Goal: Task Accomplishment & Management: Complete application form

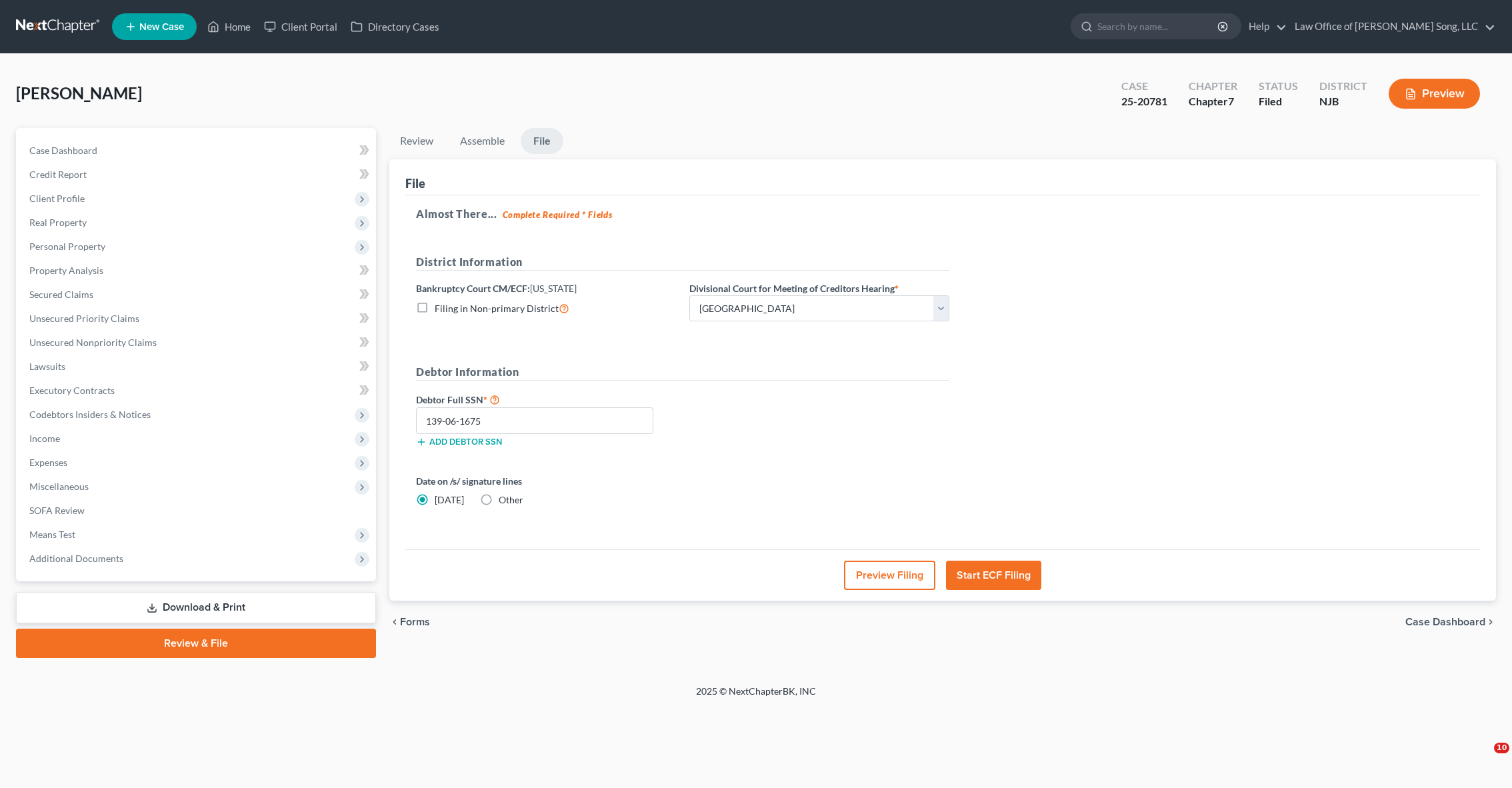
select select "2"
click at [159, 26] on span "New Case" at bounding box center [161, 26] width 44 height 10
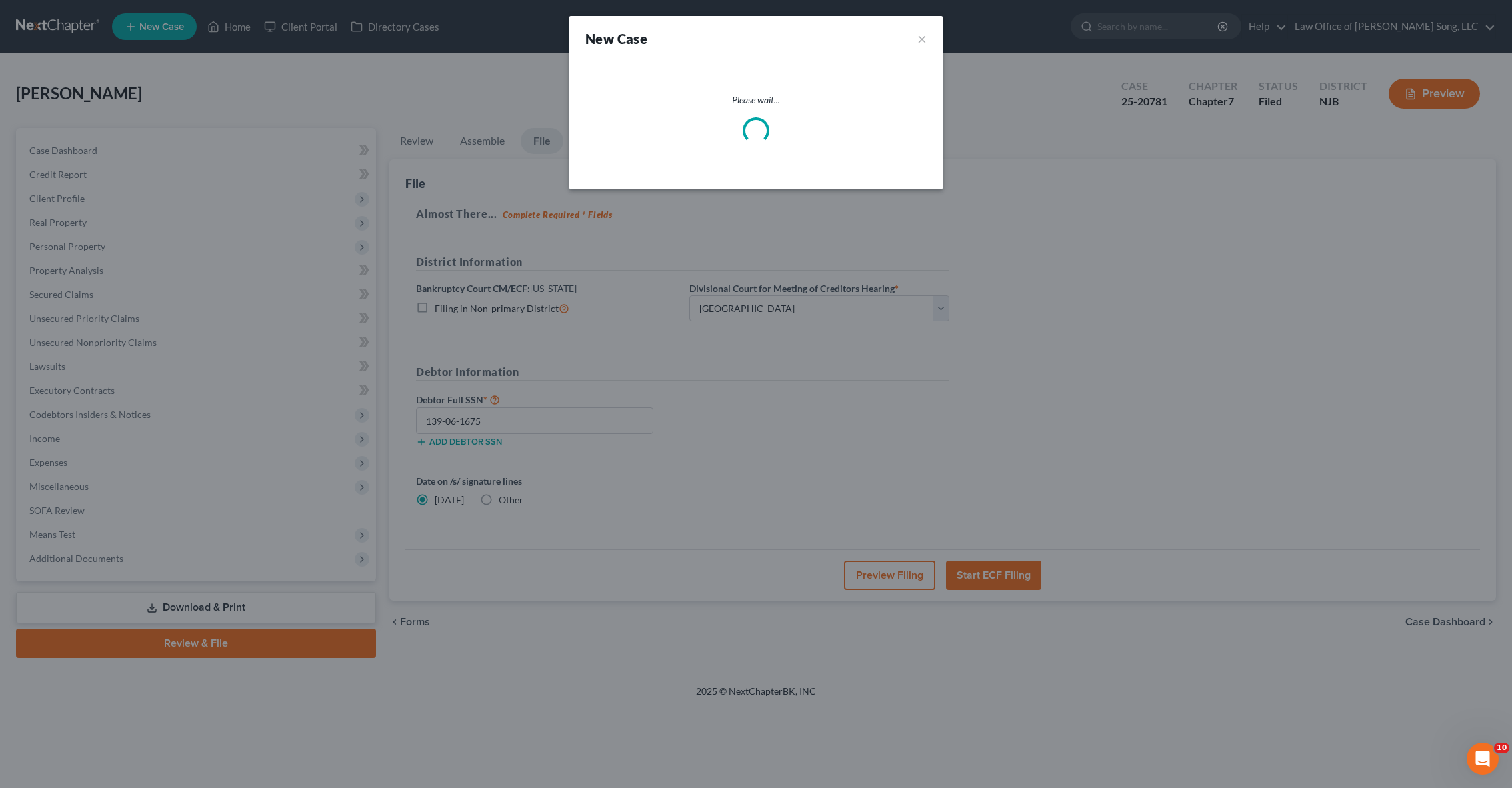
select select "51"
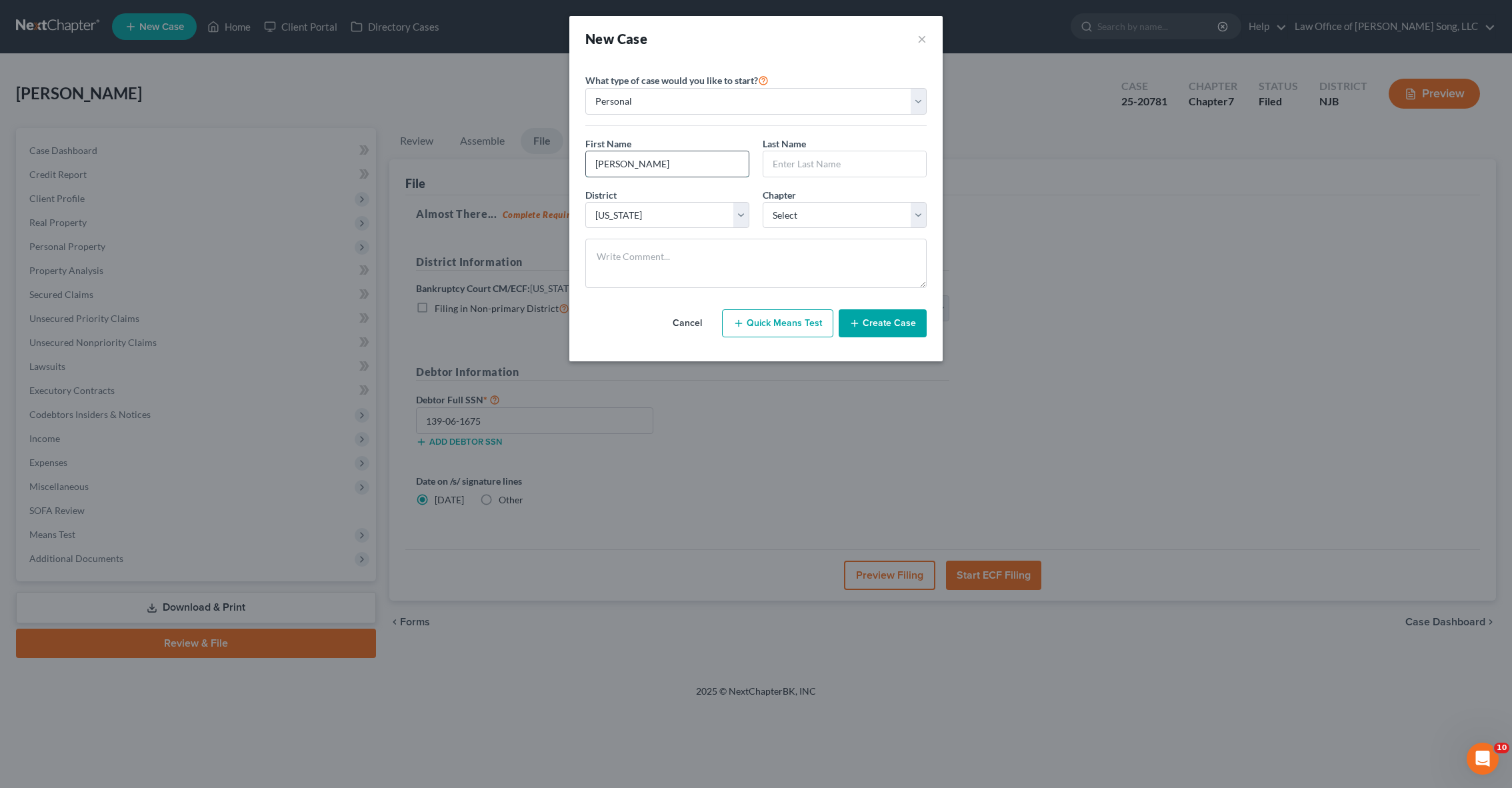
type input "[PERSON_NAME]"
click at [788, 218] on select "Select 7 11 12 13" at bounding box center [845, 215] width 164 height 26
select select "0"
click at [872, 323] on button "Create Case" at bounding box center [883, 323] width 88 height 28
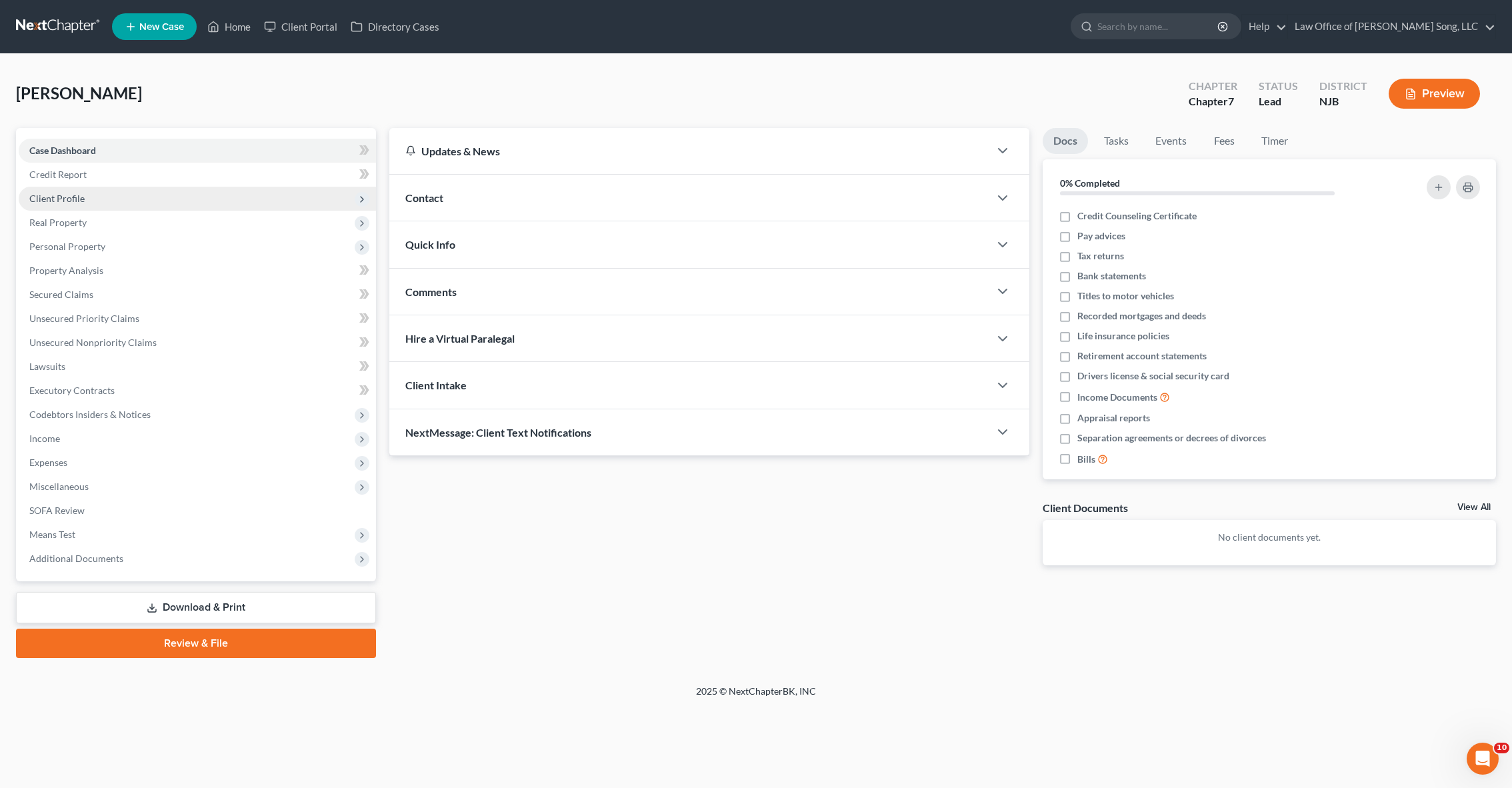
click at [186, 193] on span "Client Profile" at bounding box center [197, 199] width 357 height 24
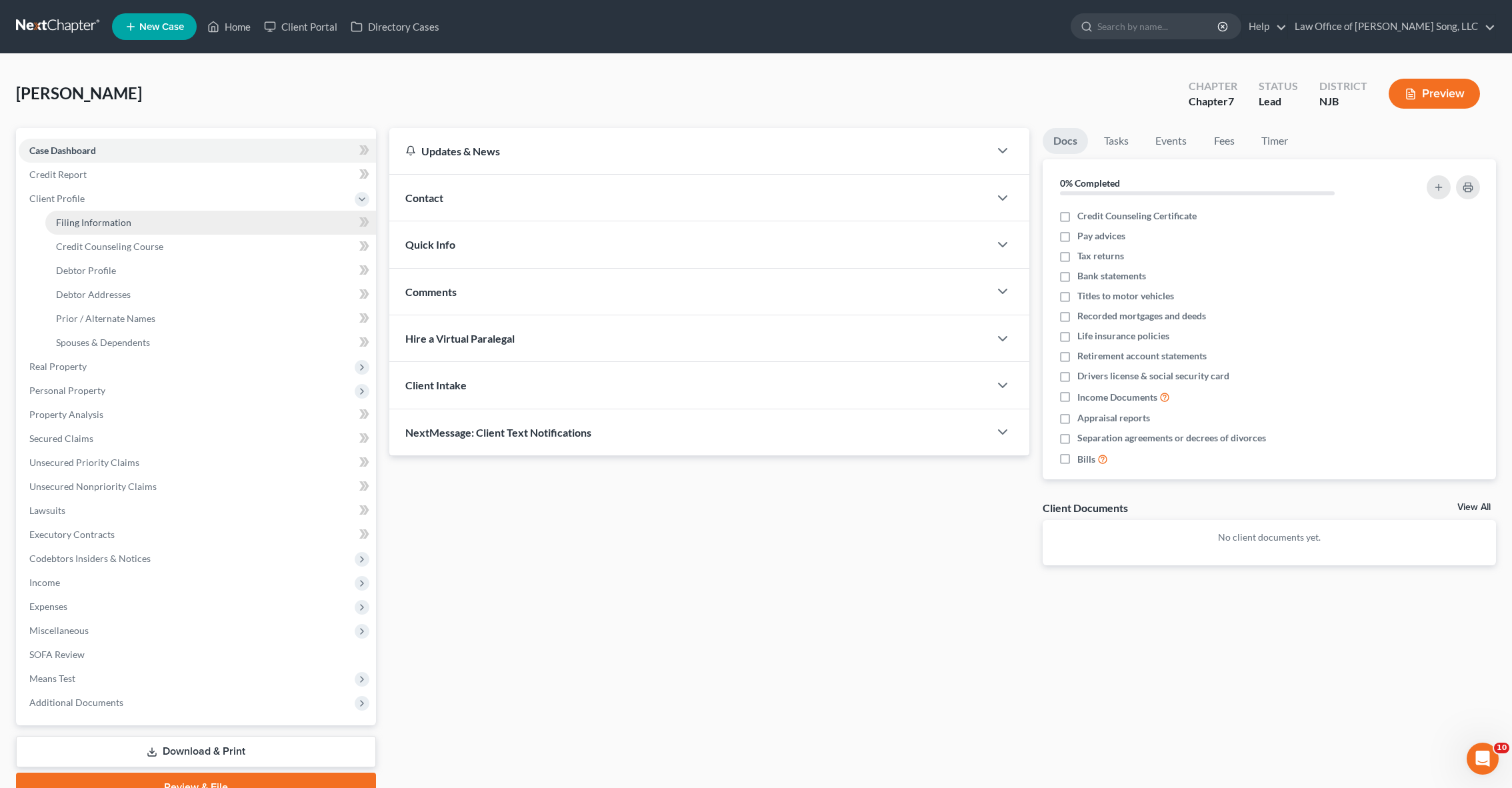
click at [227, 212] on link "Filing Information" at bounding box center [210, 222] width 331 height 24
select select "1"
select select "0"
select select "51"
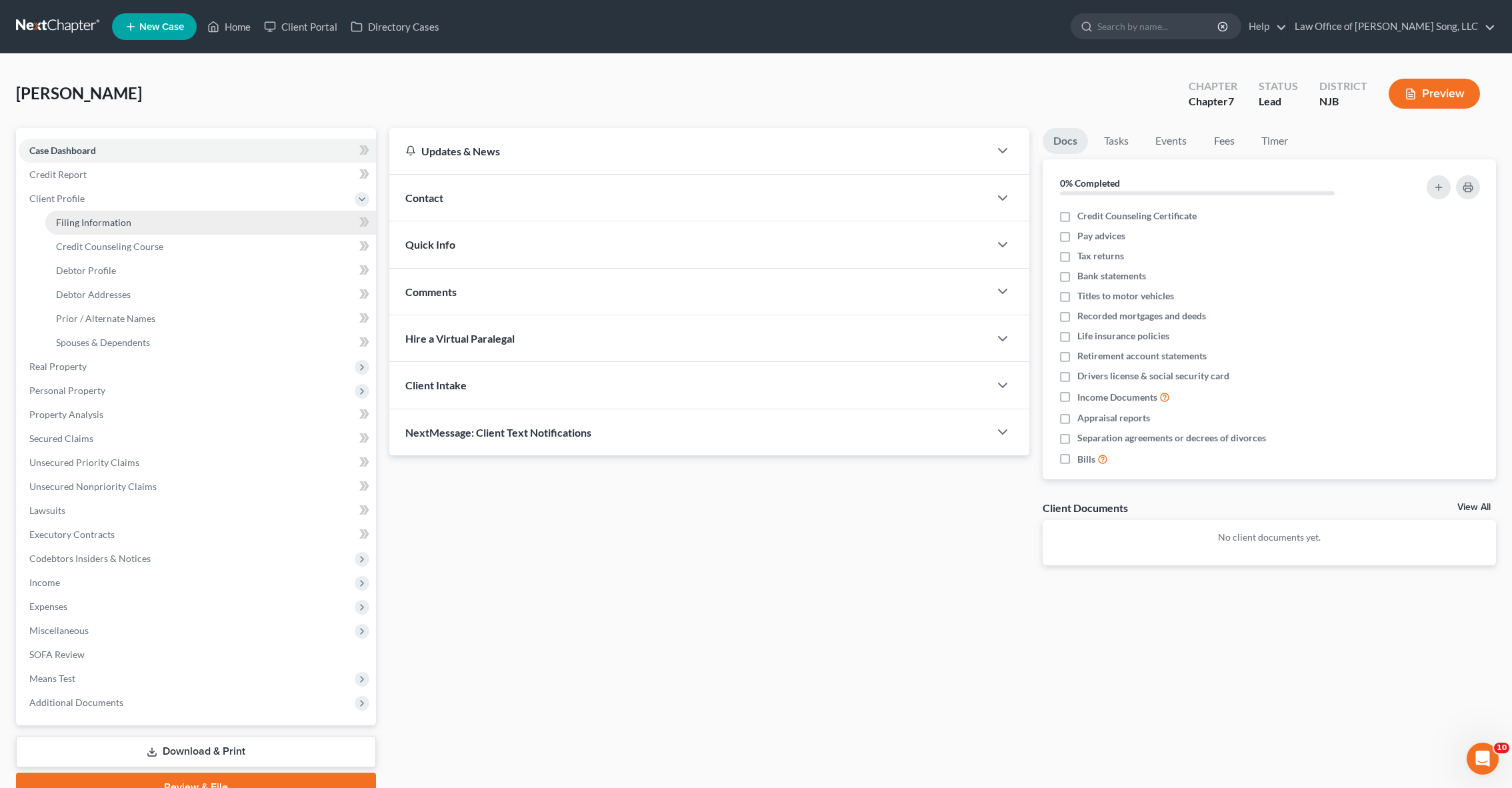
select select "0"
select select "33"
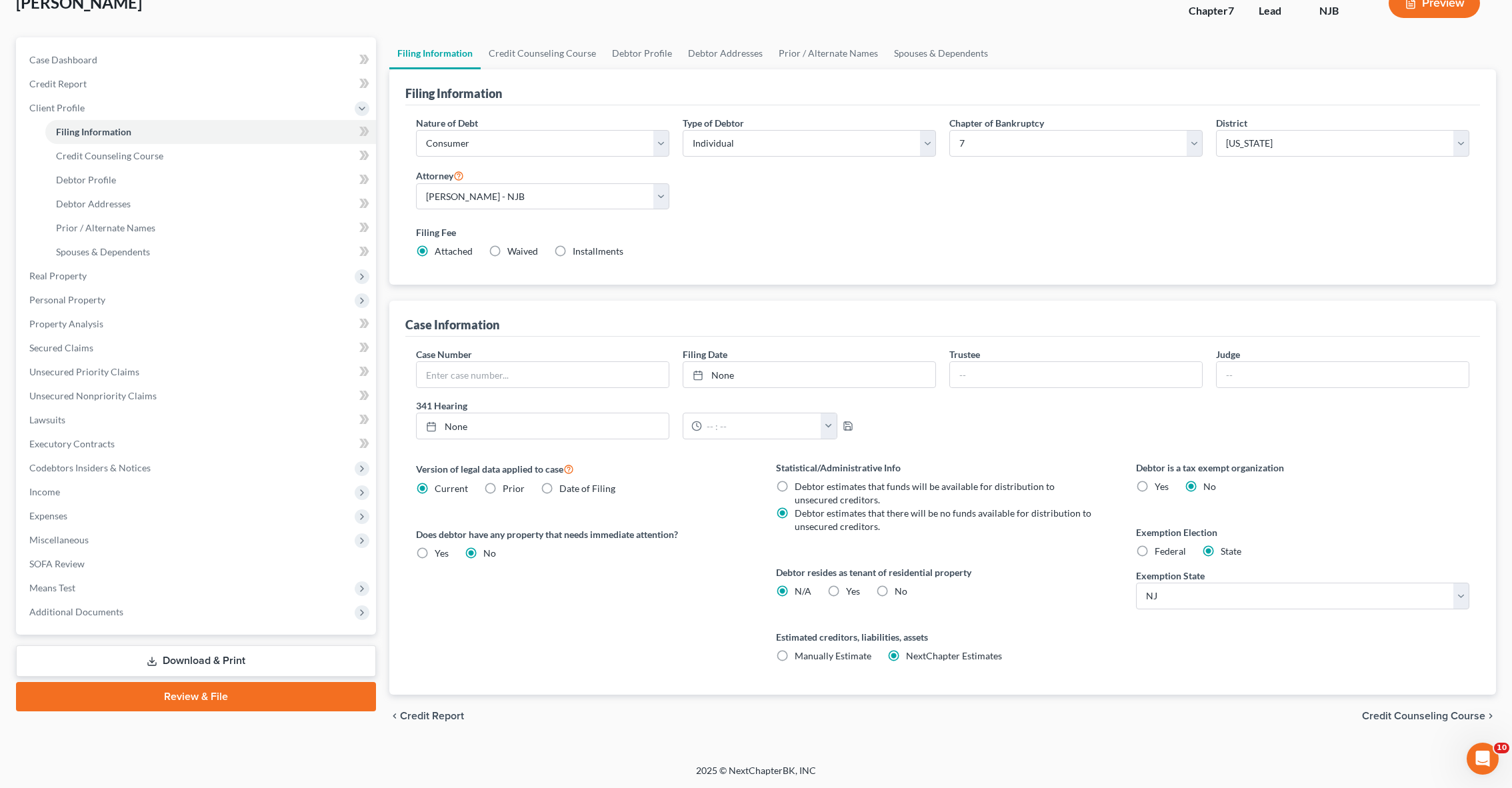
scroll to position [90, 0]
click at [1288, 583] on select "State [US_STATE] AK AR AZ CA CO CT DE DC [GEOGRAPHIC_DATA] [GEOGRAPHIC_DATA] GU…" at bounding box center [1302, 596] width 333 height 26
click at [1155, 548] on label "Federal" at bounding box center [1171, 552] width 32 height 14
click at [1160, 548] on input "Federal" at bounding box center [1164, 549] width 8 height 8
radio input "true"
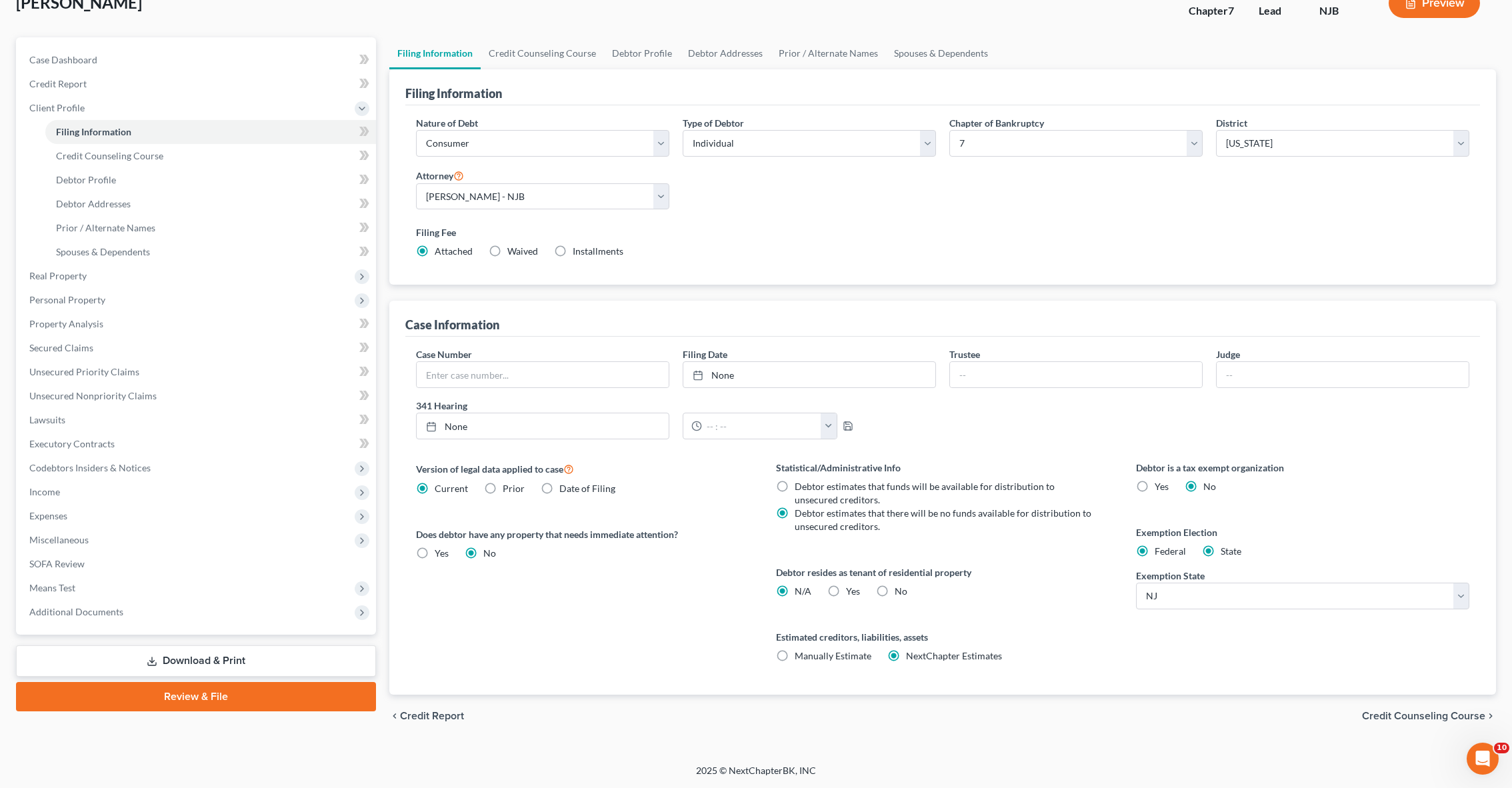
radio input "false"
click at [1390, 718] on span "Credit Counseling Course" at bounding box center [1424, 716] width 124 height 11
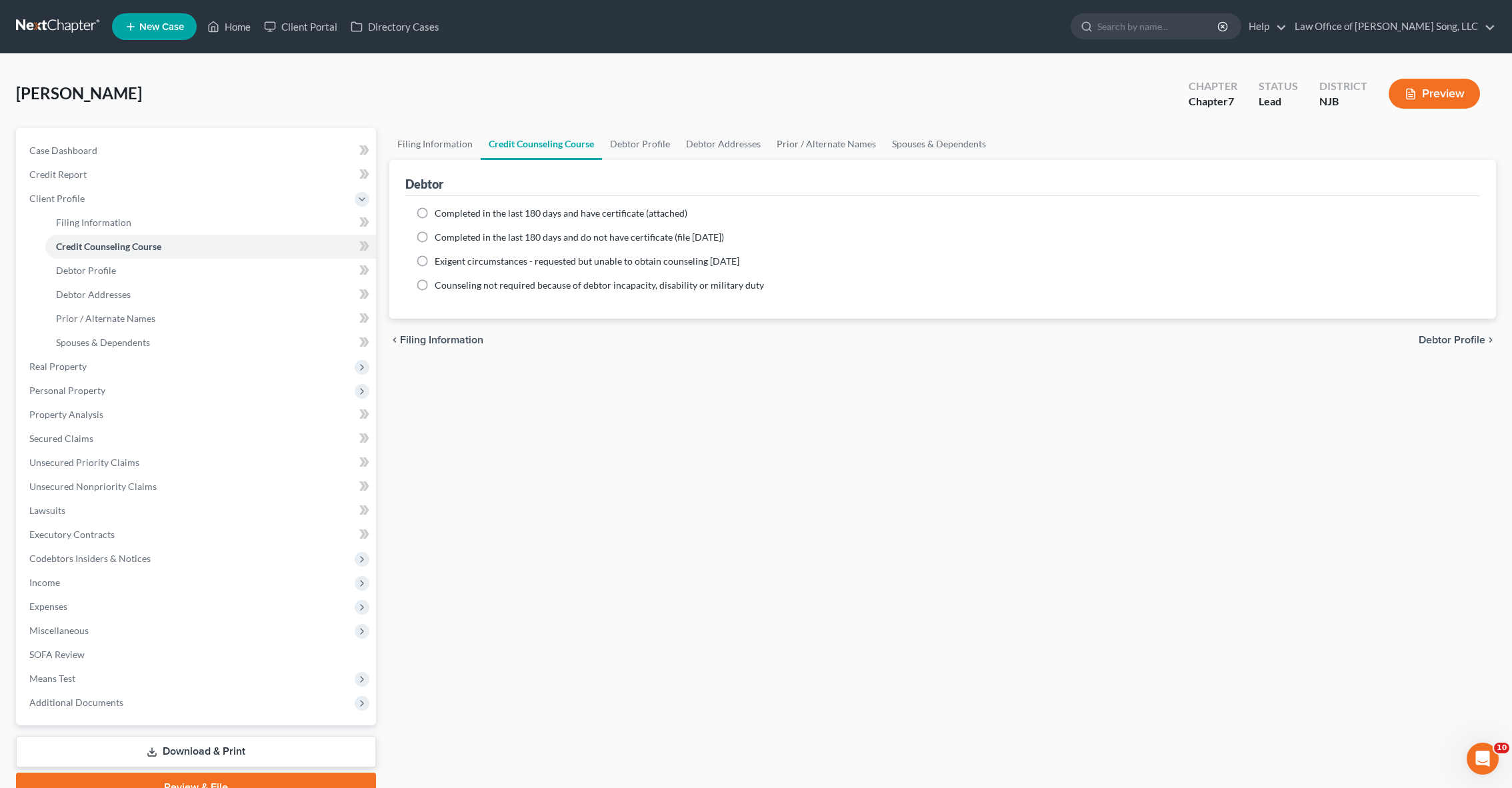
click at [435, 213] on label "Completed in the last 180 days and have certificate (attached)" at bounding box center [561, 213] width 253 height 14
click at [440, 213] on input "Completed in the last 180 days and have certificate (attached)" at bounding box center [444, 210] width 8 height 8
radio input "true"
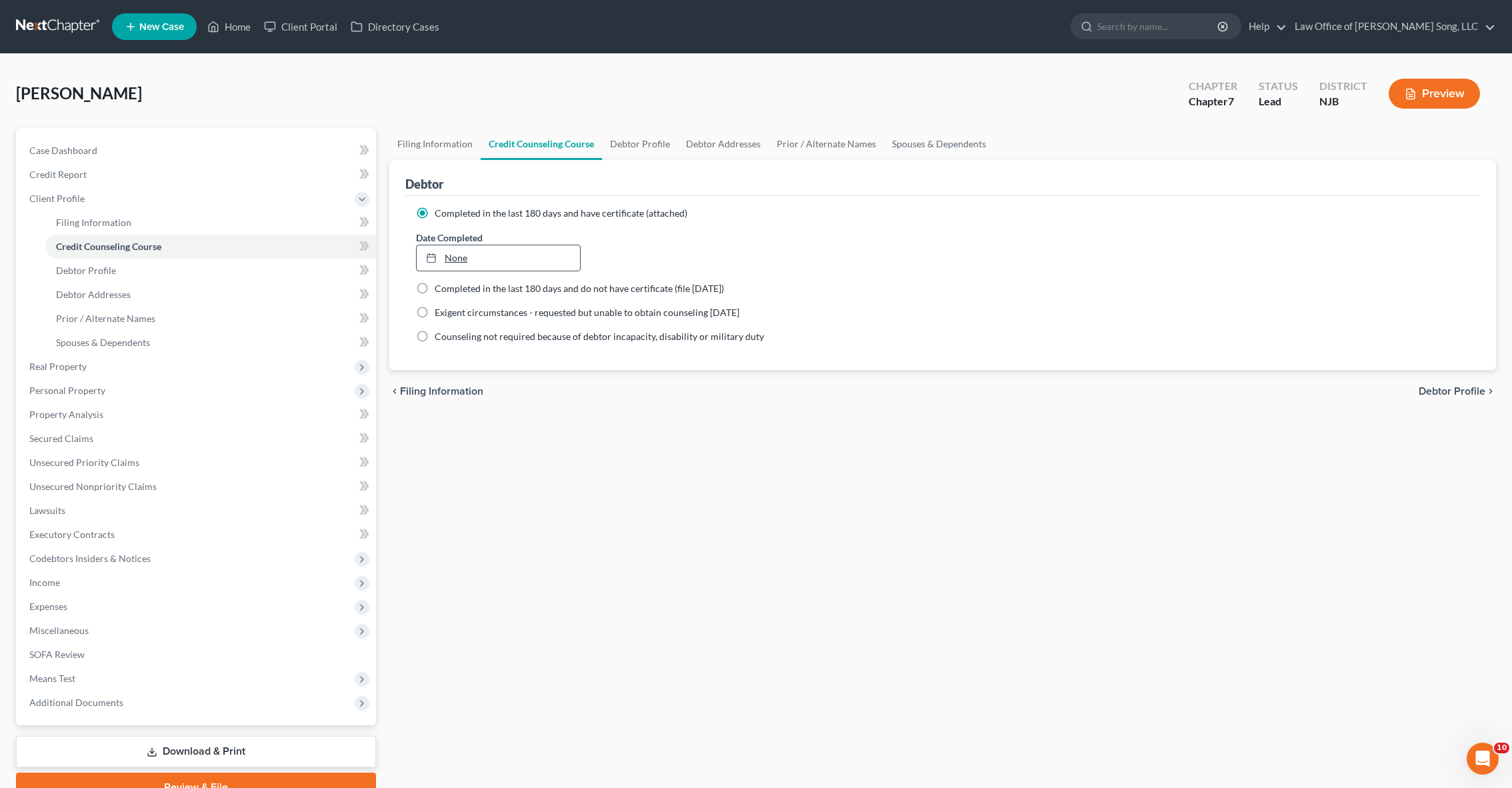
click at [454, 256] on link "None" at bounding box center [498, 258] width 164 height 26
click at [1462, 397] on span "Debtor Profile" at bounding box center [1452, 391] width 66 height 11
select select "0"
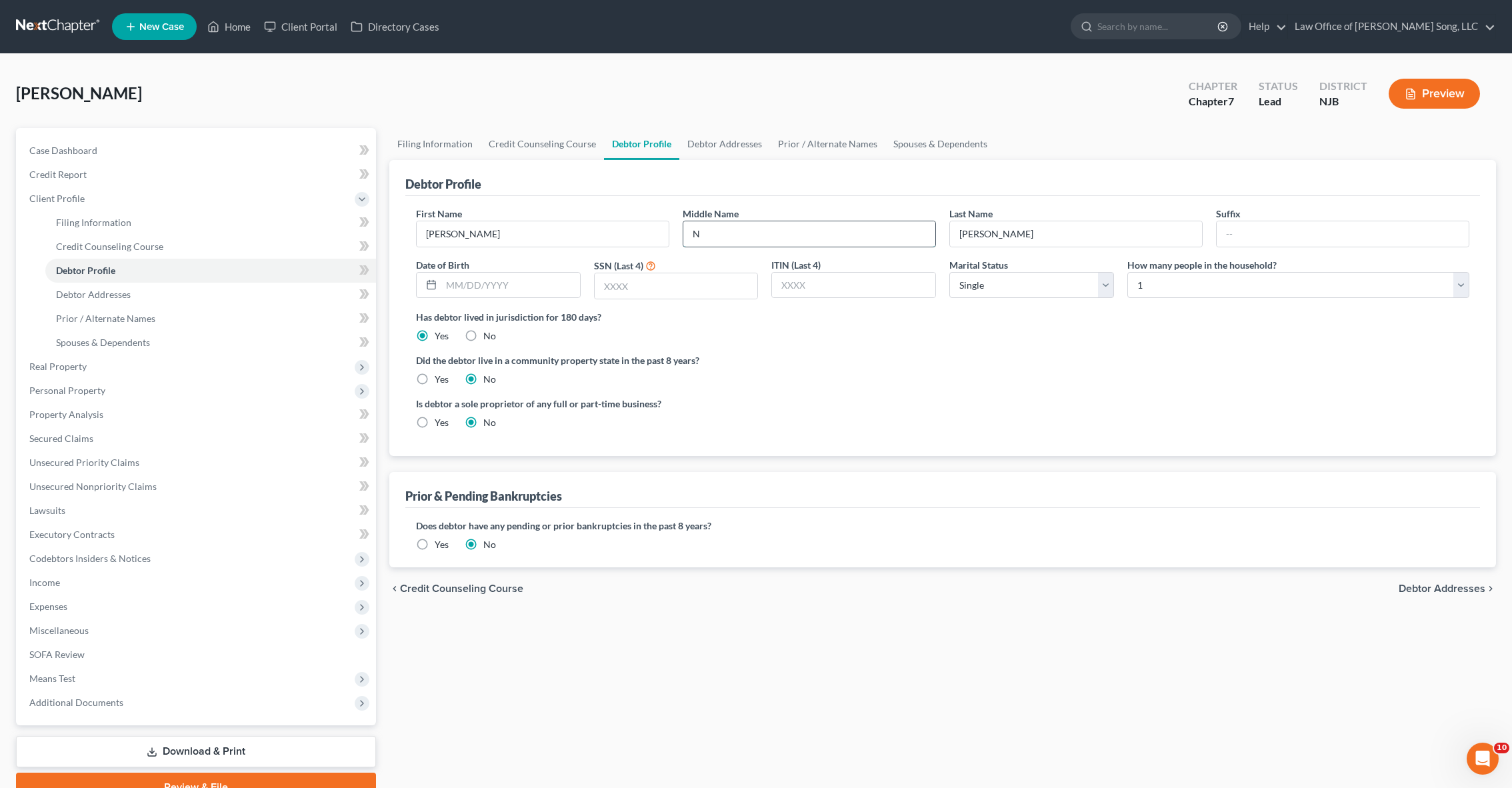
type input "N"
type input "[DATE]"
type input "5135"
click at [989, 290] on select "Select Single Married Separated Divorced Widowed" at bounding box center [1031, 285] width 164 height 26
select select "1"
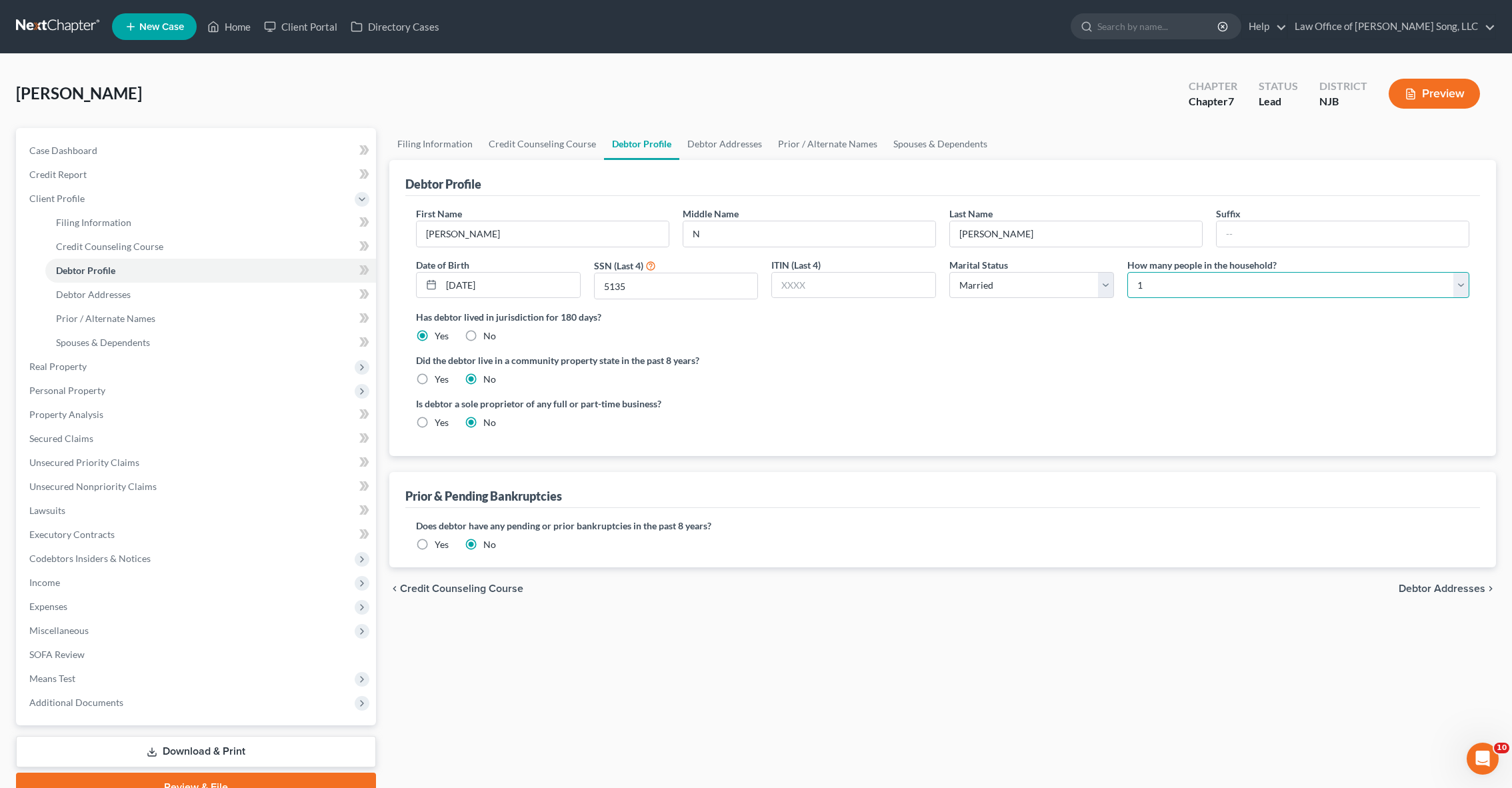
click at [1160, 285] on select "Select 1 2 3 4 5 6 7 8 9 10 11 12 13 14 15 16 17 18 19 20" at bounding box center [1298, 285] width 342 height 26
select select "2"
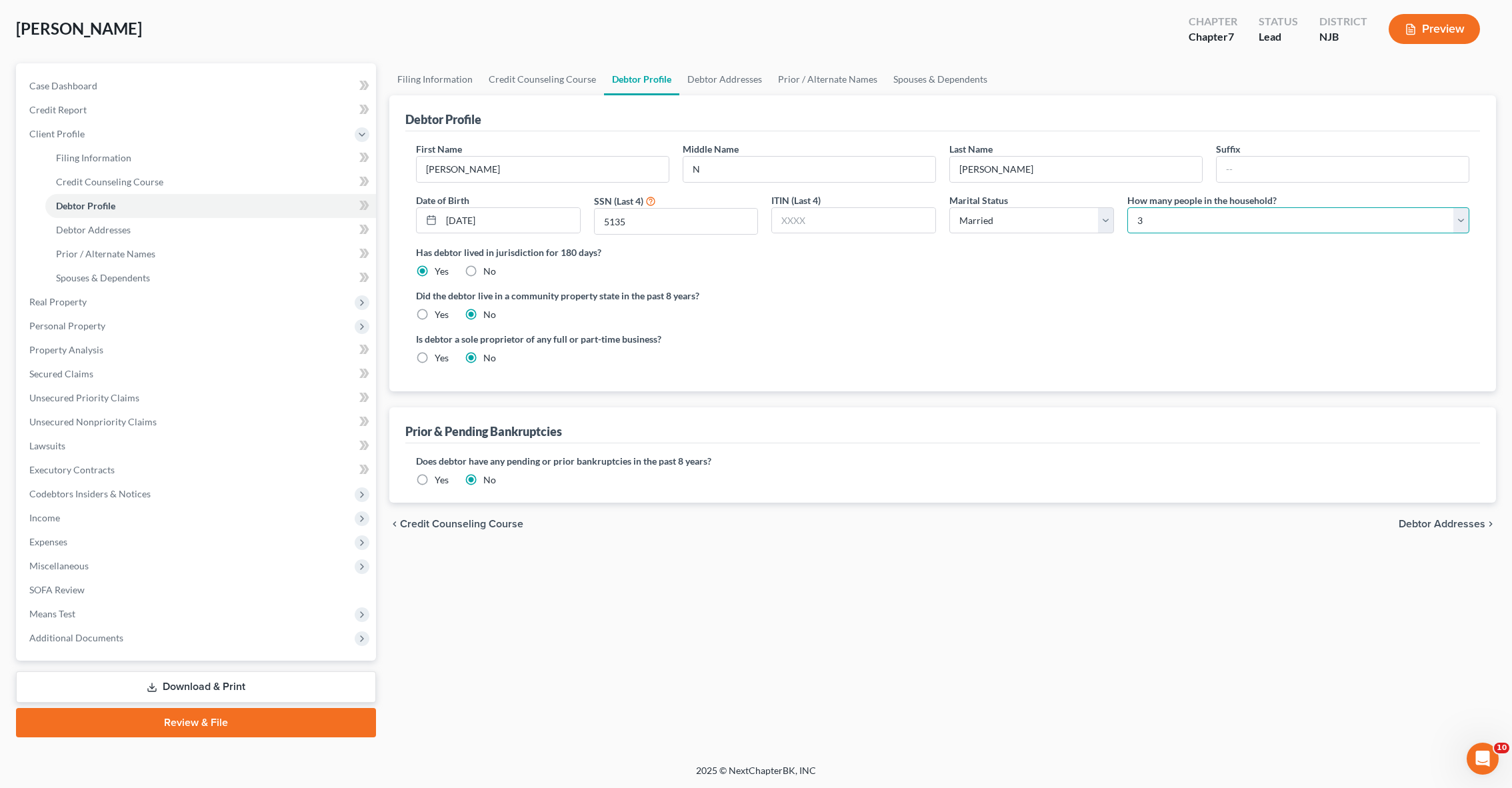
scroll to position [65, 0]
click at [1421, 527] on span "Debtor Addresses" at bounding box center [1441, 524] width 87 height 11
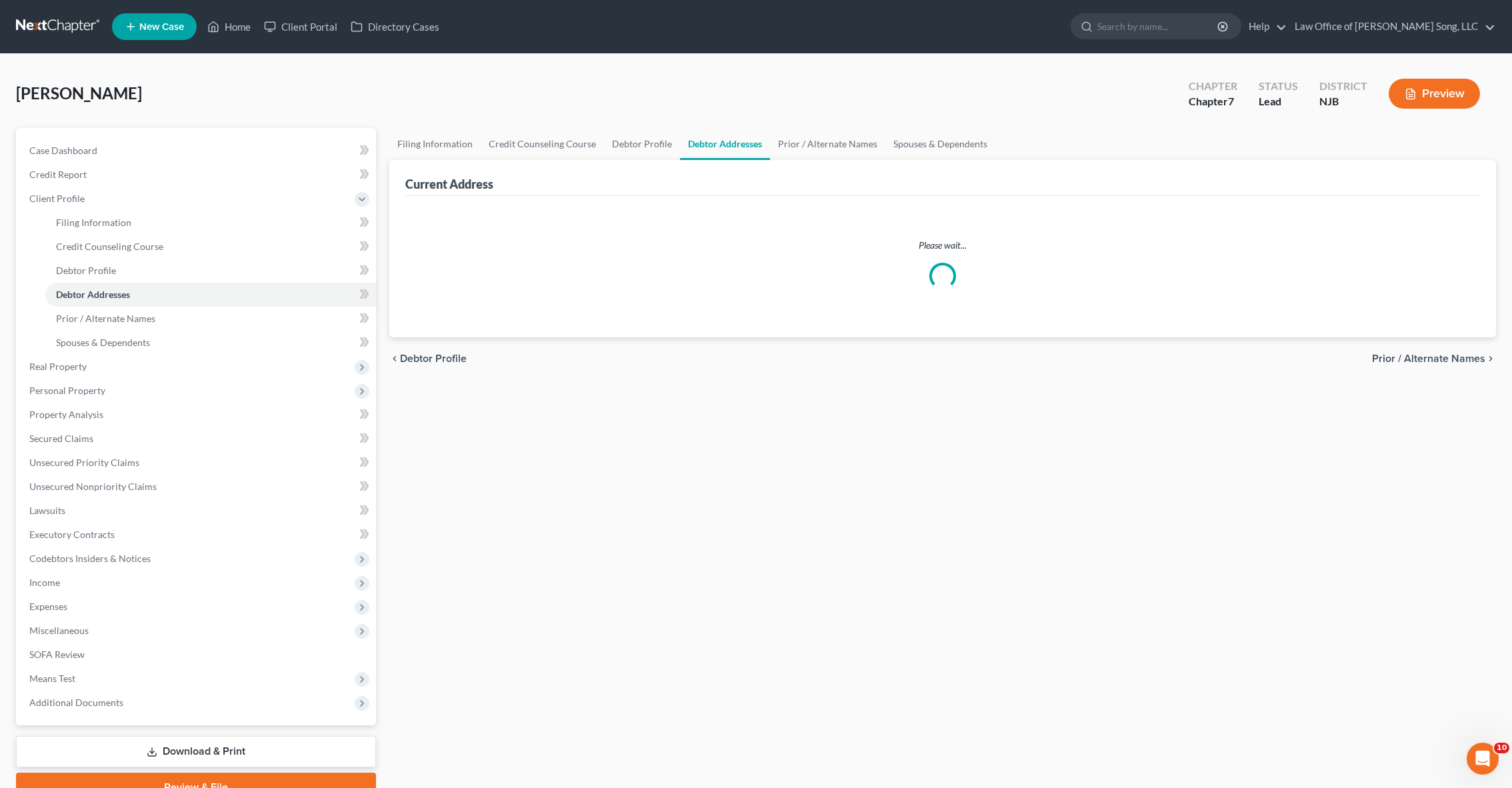
select select "0"
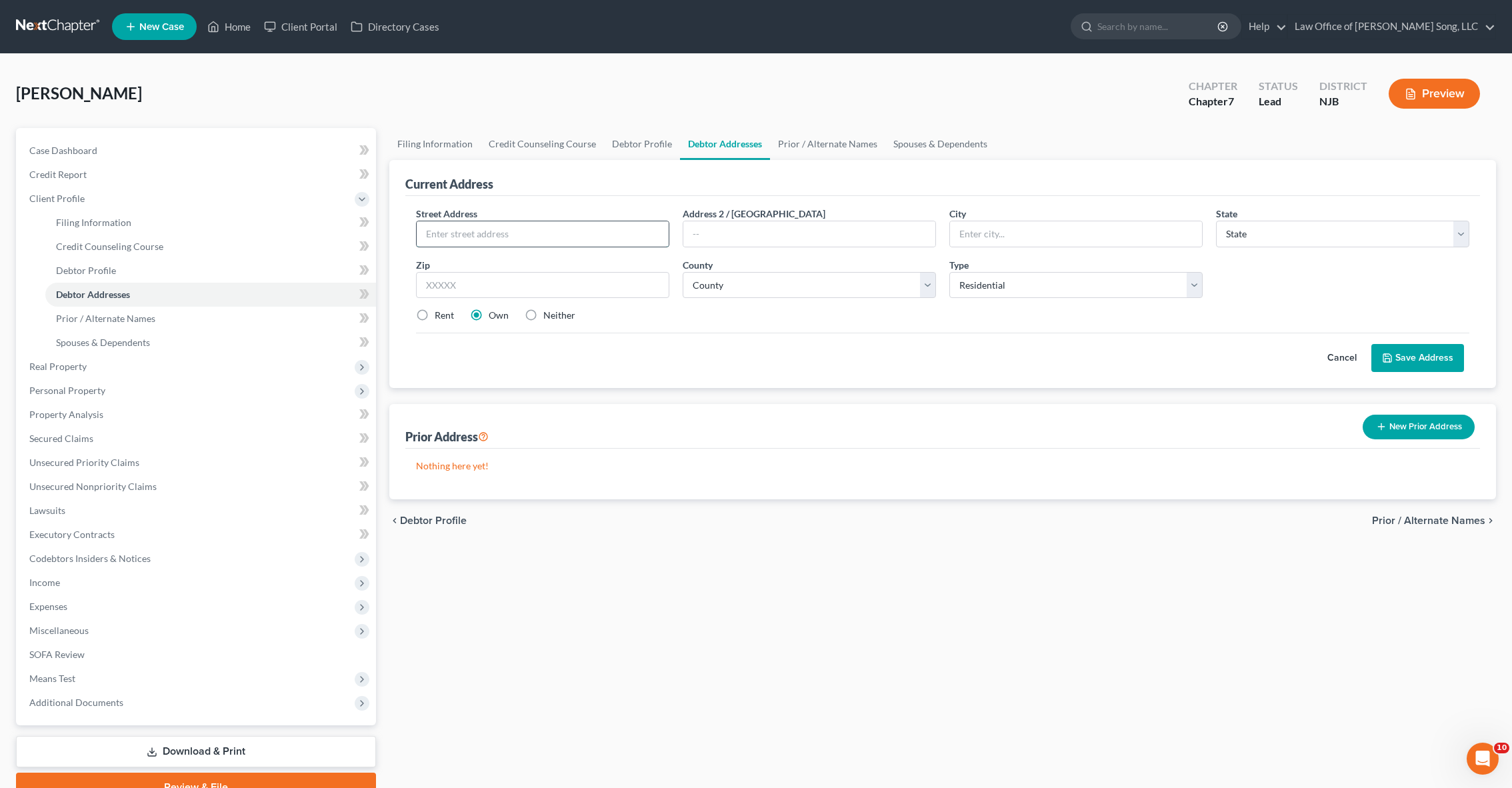
click at [484, 235] on input "text" at bounding box center [543, 235] width 252 height 26
type input "[STREET_ADDRESS]"
type input "Second Floor"
type input "[GEOGRAPHIC_DATA]"
select select "33"
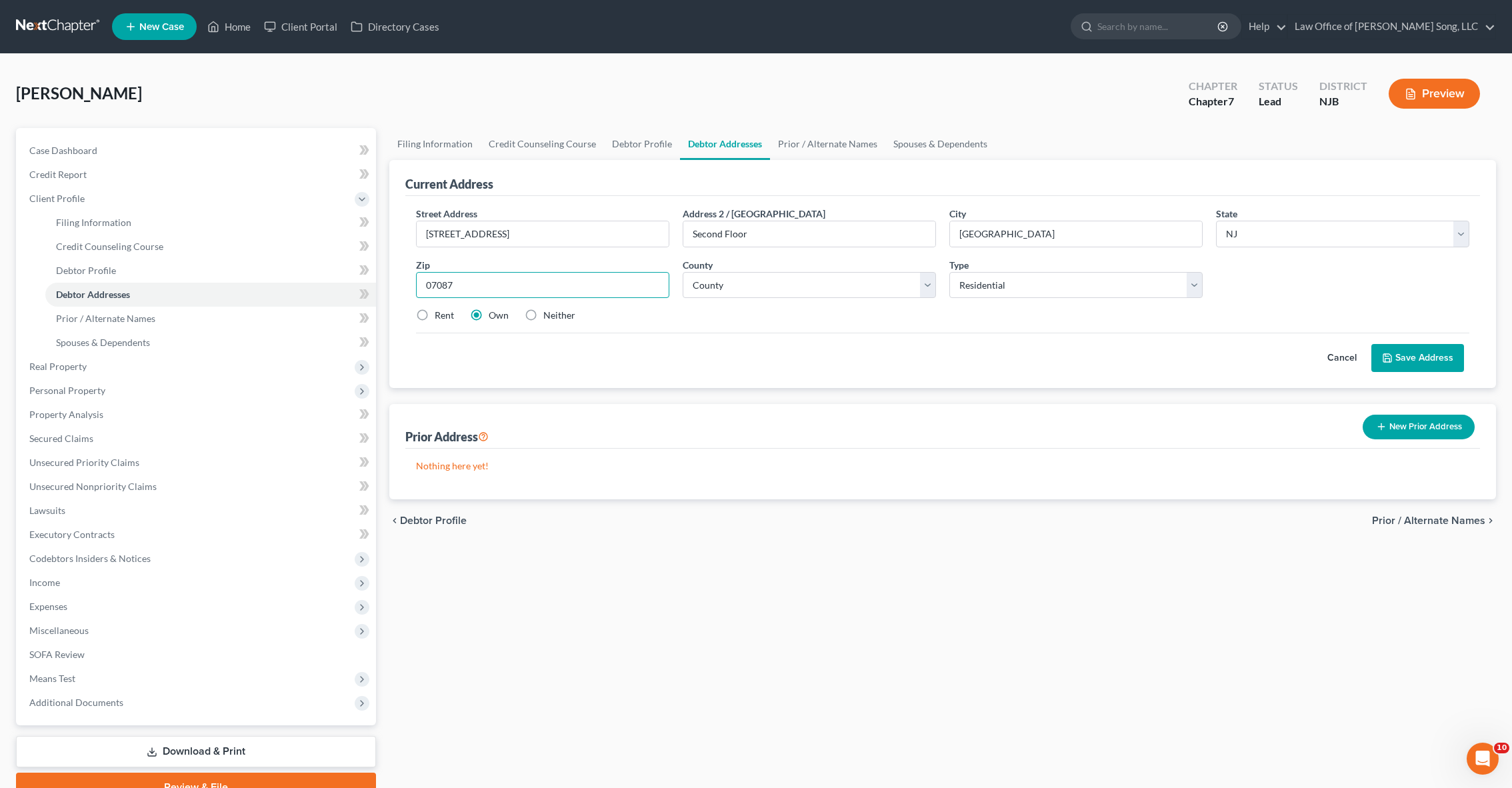
type input "07087"
click at [435, 318] on label "Rent" at bounding box center [445, 315] width 20 height 14
click at [440, 317] on input "Rent" at bounding box center [444, 312] width 8 height 8
radio input "true"
click at [730, 278] on select "County [GEOGRAPHIC_DATA] [GEOGRAPHIC_DATA] [GEOGRAPHIC_DATA] [GEOGRAPHIC_DATA] …" at bounding box center [810, 285] width 253 height 26
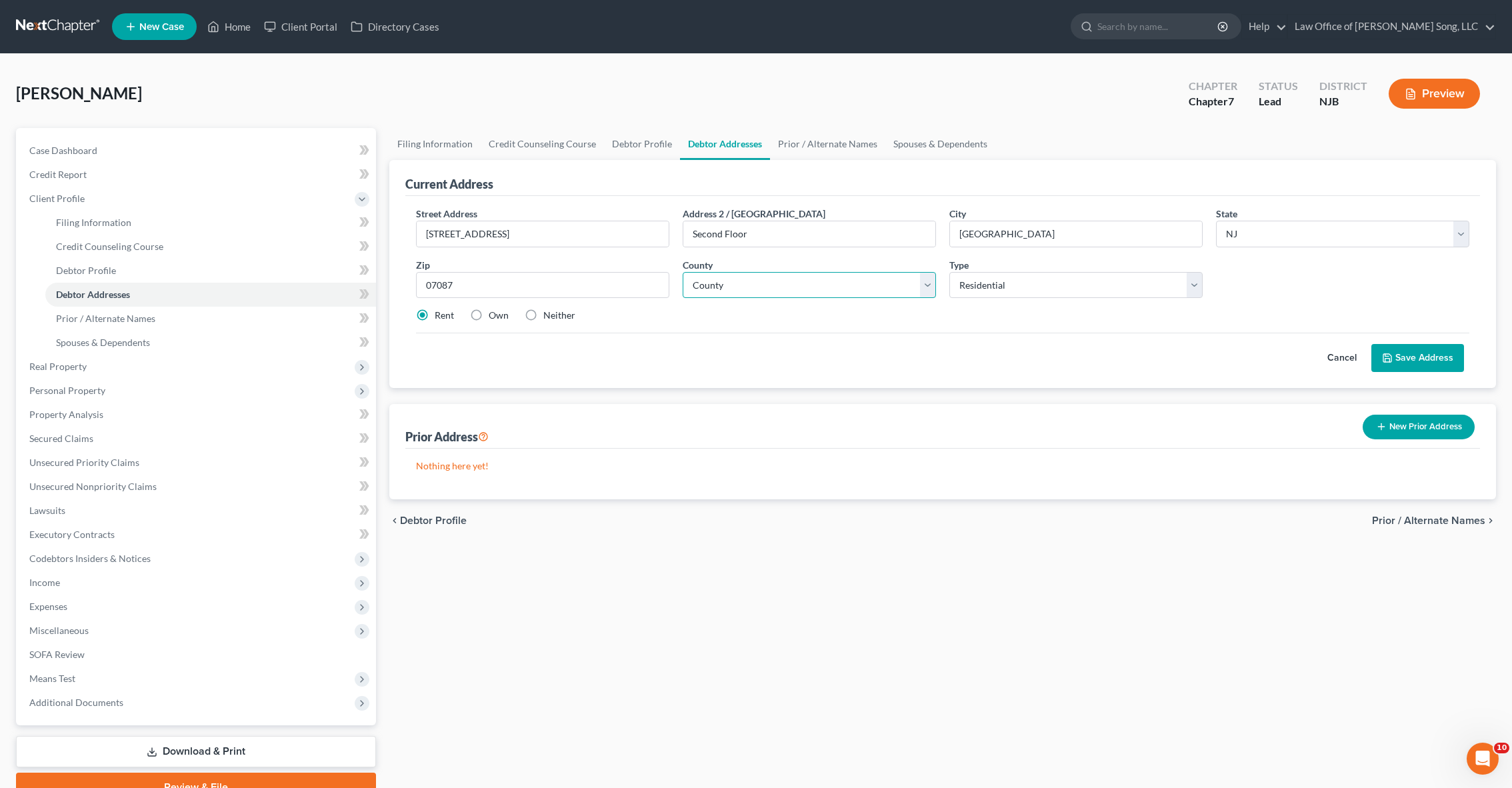
select select "8"
click at [1038, 406] on div "Prior Address New Prior Address" at bounding box center [943, 426] width 1075 height 44
click at [1421, 360] on button "Save Address" at bounding box center [1417, 357] width 93 height 28
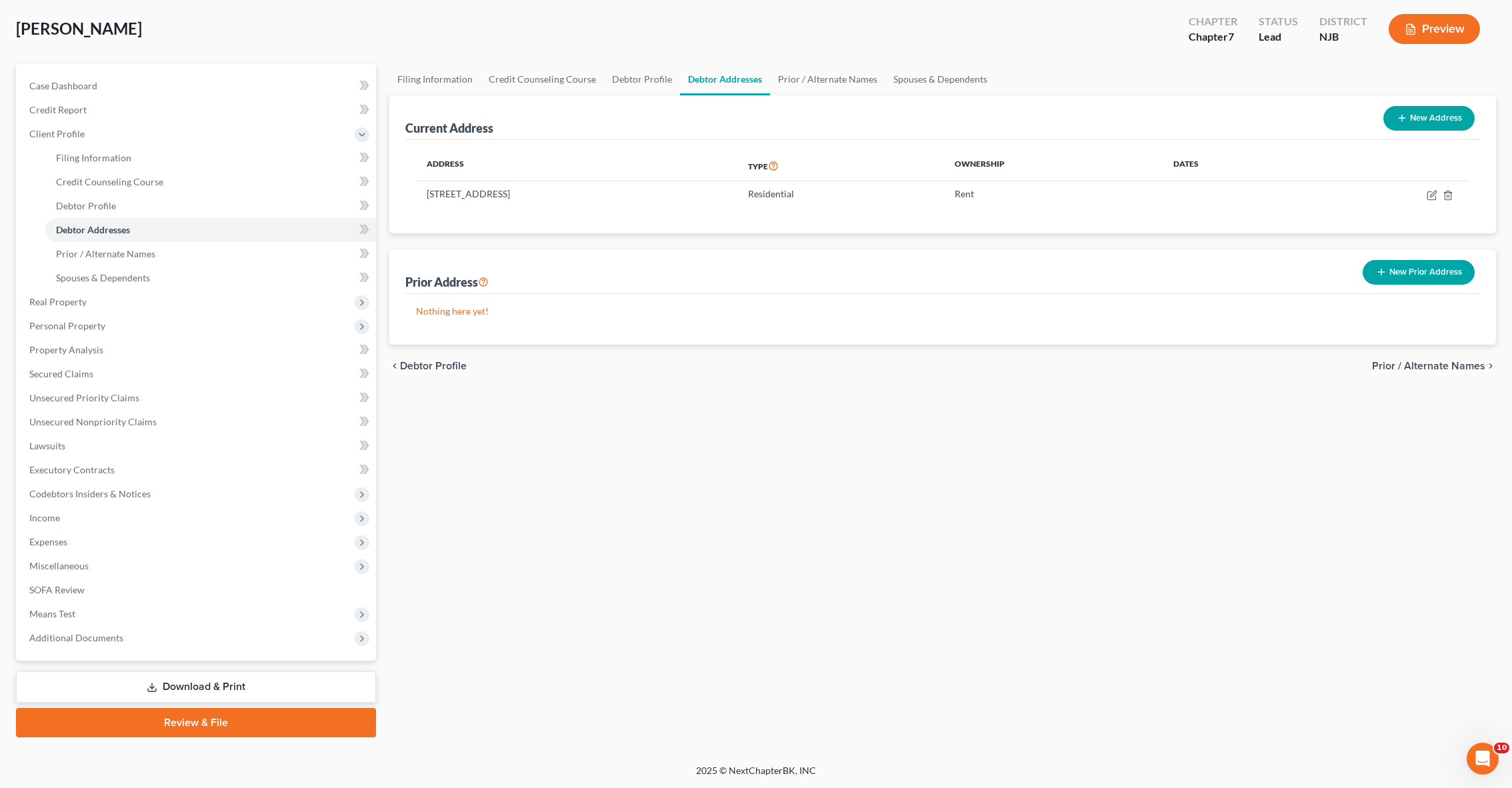
scroll to position [65, 0]
click at [1384, 276] on icon "button" at bounding box center [1381, 272] width 11 height 11
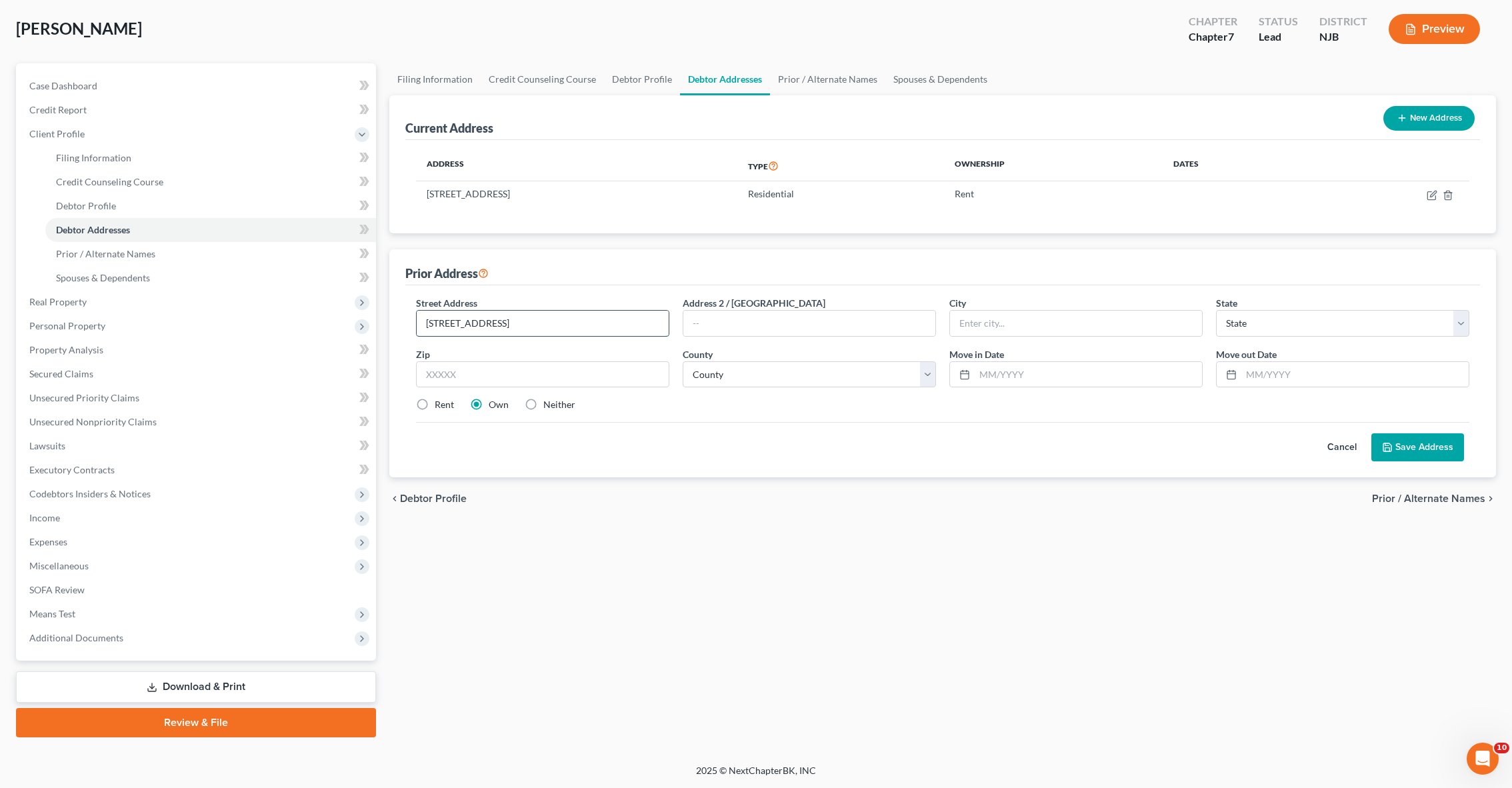
type input "[STREET_ADDRESS]"
type input "Apt 3C"
type input "[GEOGRAPHIC_DATA]"
click at [1232, 330] on select "State [US_STATE] AK AR AZ CA CO CT DE DC [GEOGRAPHIC_DATA] [GEOGRAPHIC_DATA] GU…" at bounding box center [1342, 323] width 253 height 26
select select "33"
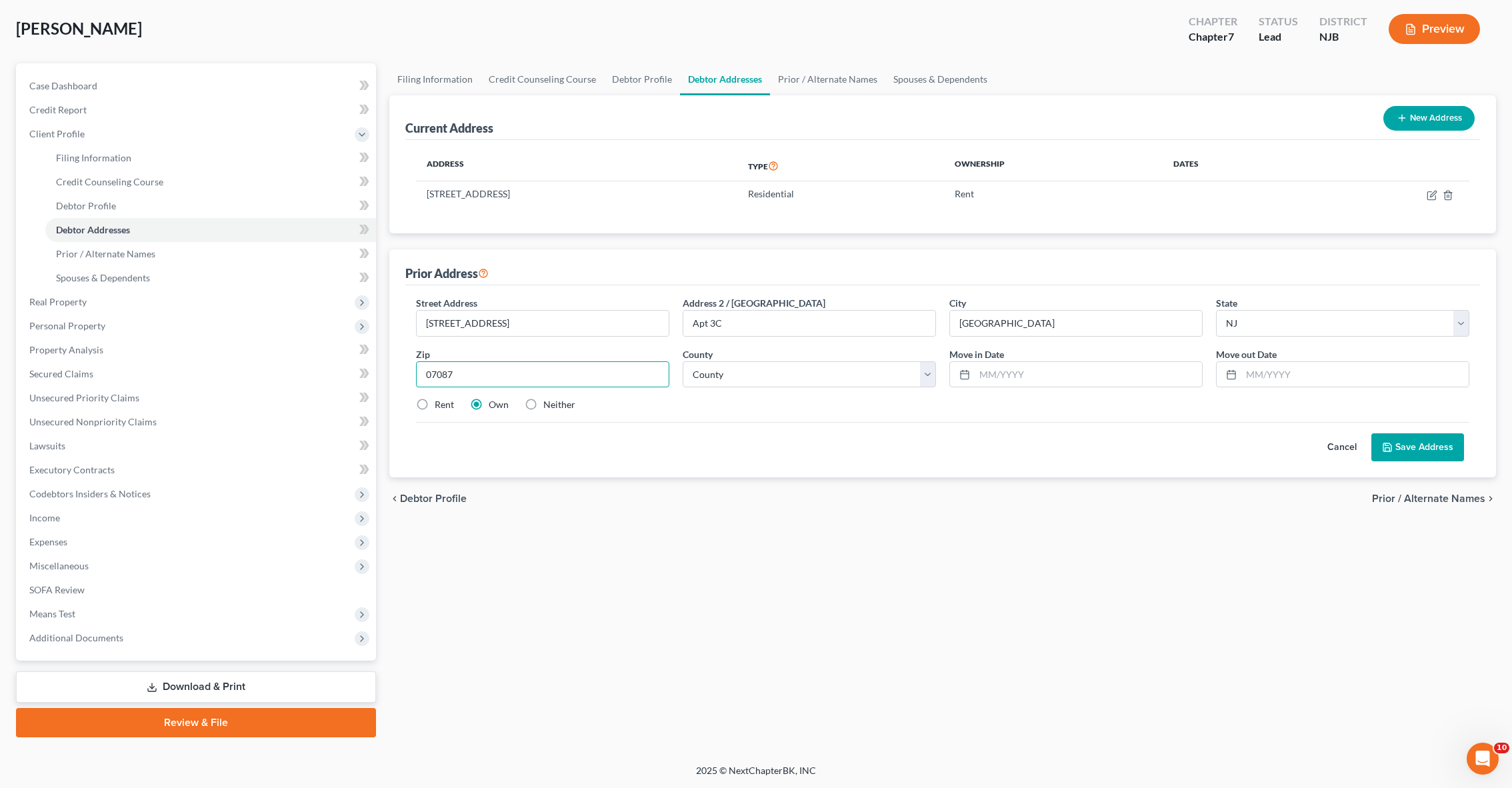
type input "07087"
click at [435, 404] on label "Rent" at bounding box center [445, 405] width 20 height 14
click at [440, 404] on input "Rent" at bounding box center [444, 402] width 8 height 8
radio input "true"
click at [762, 372] on select "County [GEOGRAPHIC_DATA] [GEOGRAPHIC_DATA] [GEOGRAPHIC_DATA] [GEOGRAPHIC_DATA] …" at bounding box center [810, 374] width 253 height 26
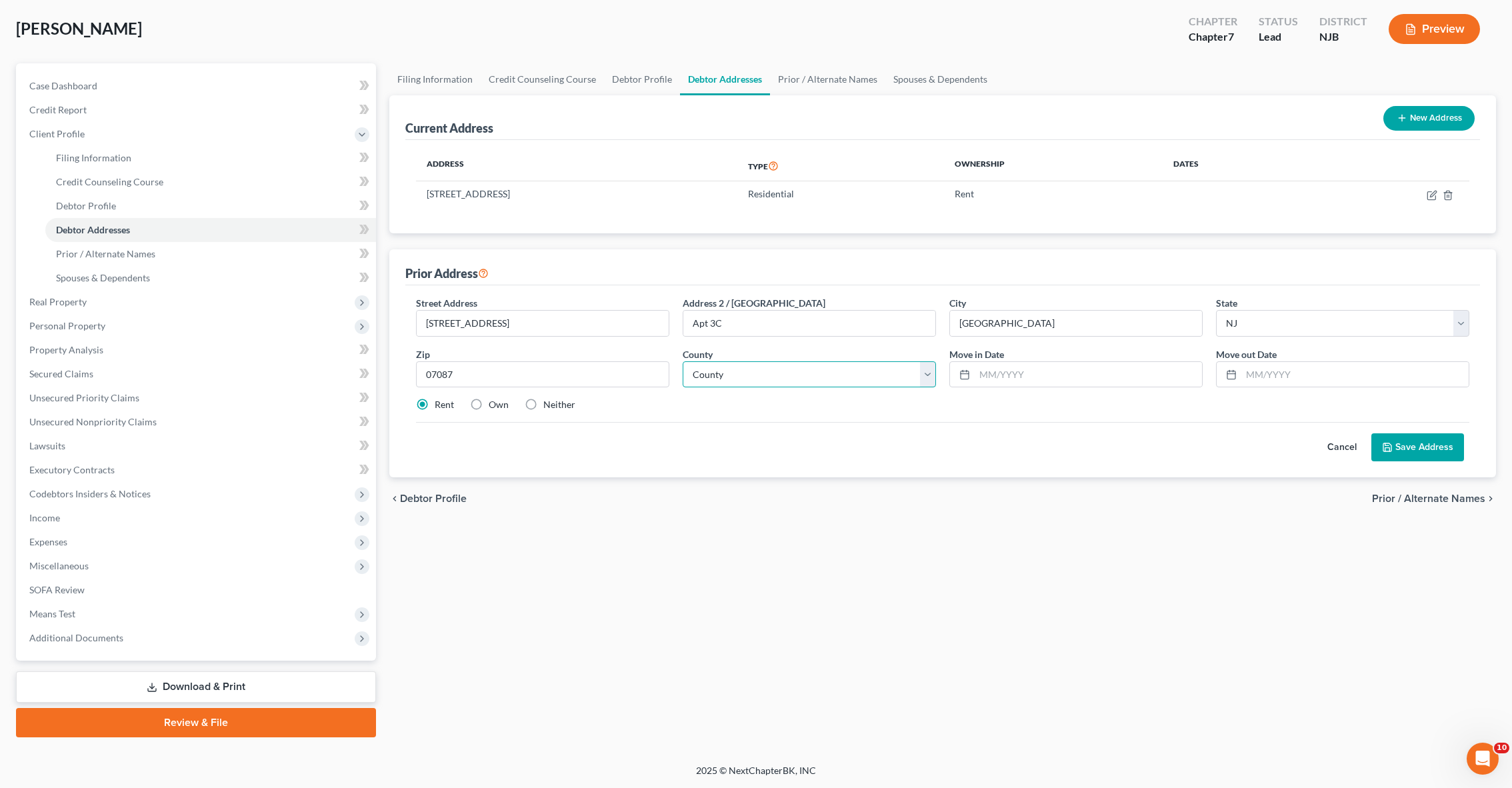
select select "8"
click at [982, 378] on input "text" at bounding box center [1088, 375] width 228 height 26
type input "10/2017"
type input "02/2024"
click at [1392, 444] on icon at bounding box center [1387, 447] width 11 height 11
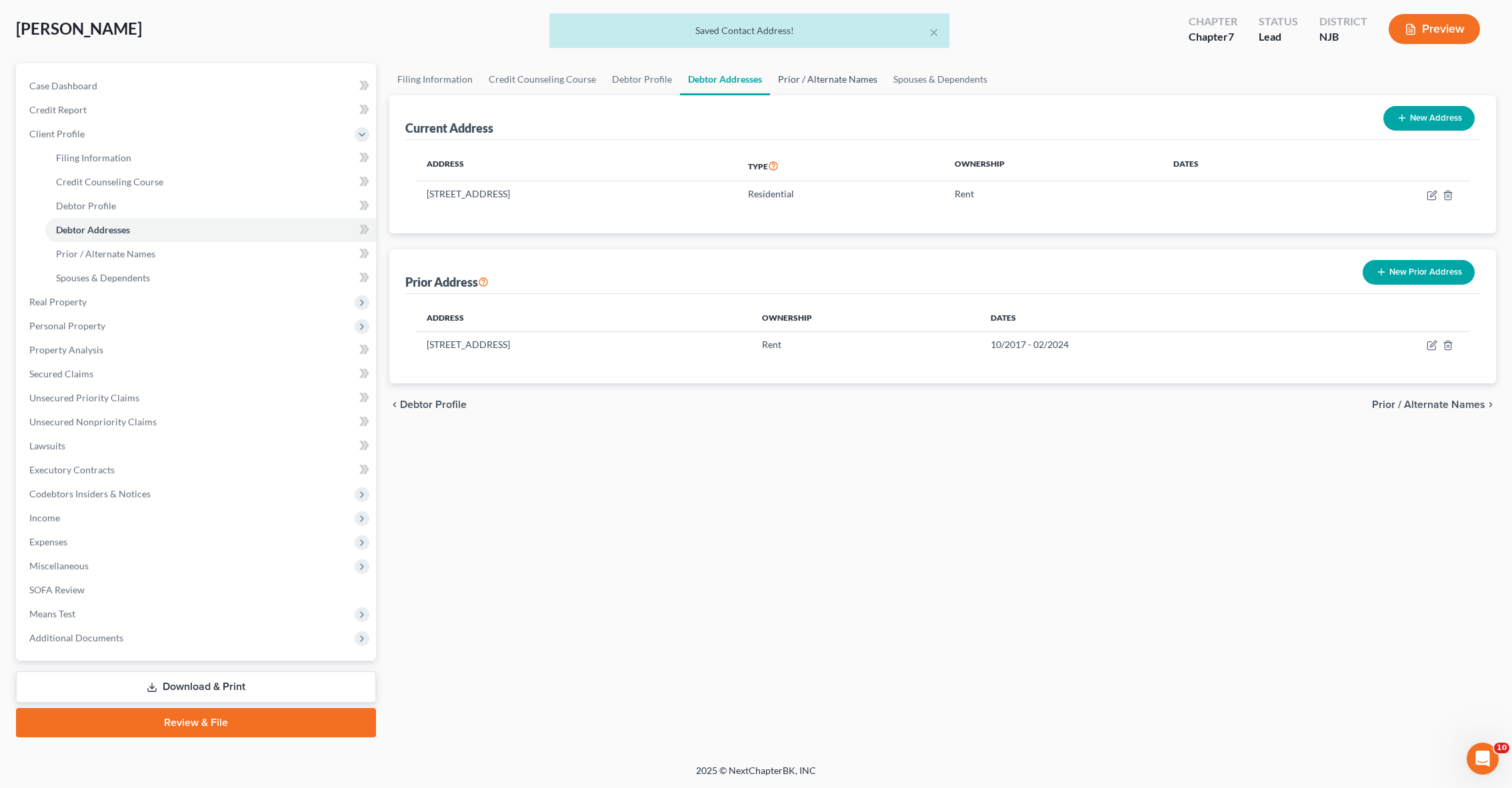
click at [791, 80] on link "Prior / Alternate Names" at bounding box center [827, 79] width 115 height 32
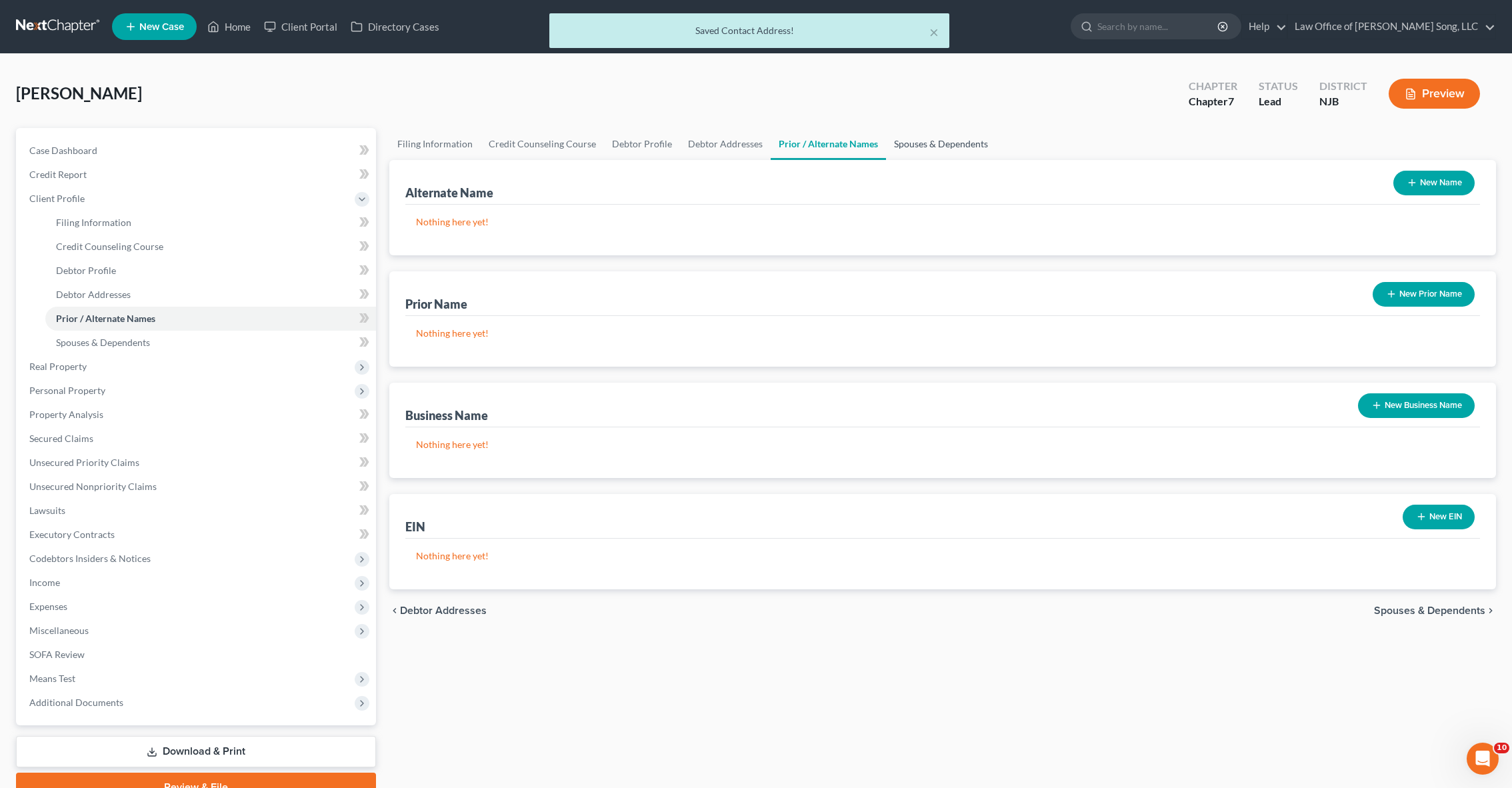
click at [940, 135] on link "Spouses & Dependents" at bounding box center [941, 144] width 110 height 32
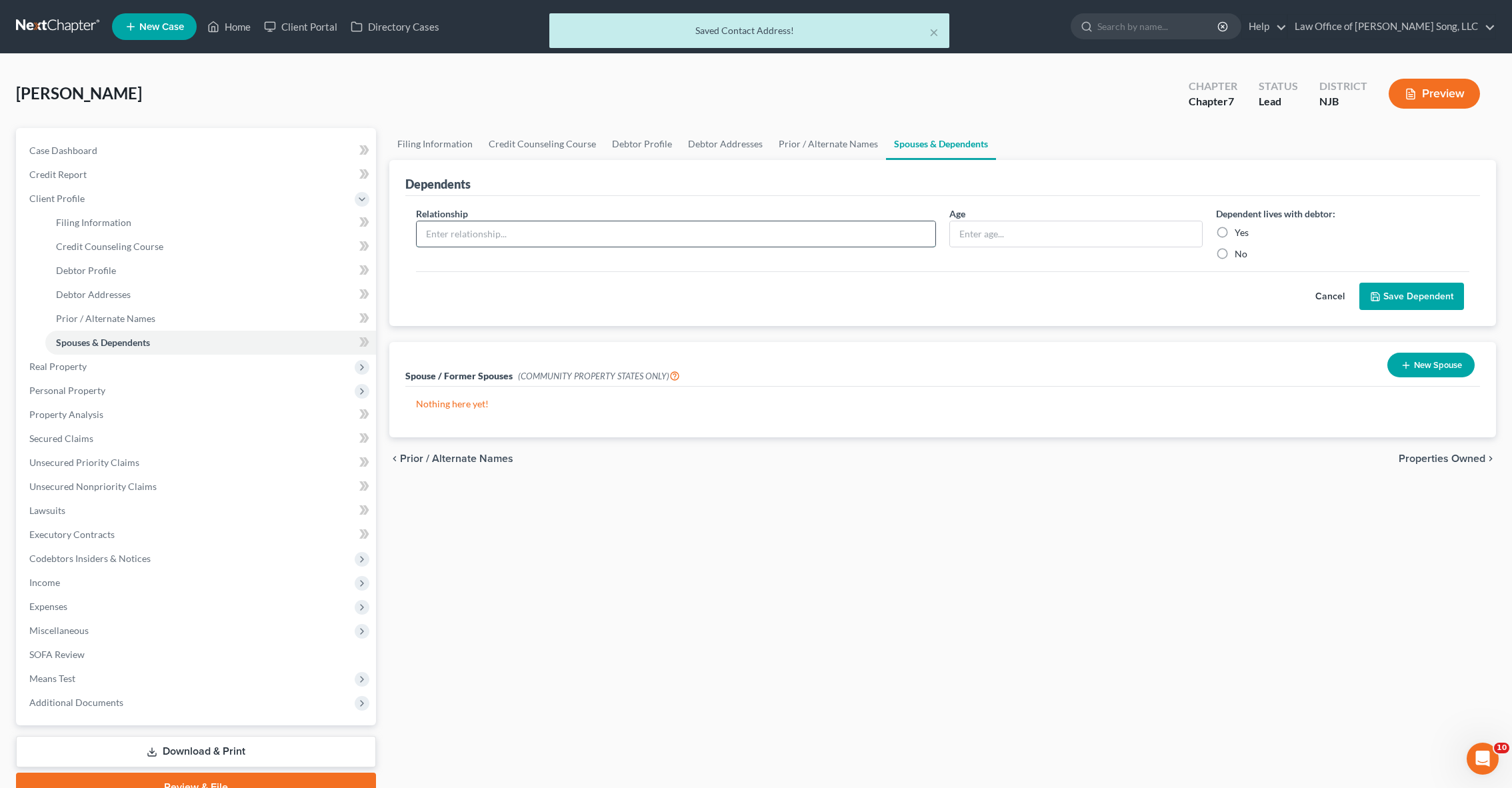
click at [678, 228] on input "text" at bounding box center [676, 235] width 519 height 26
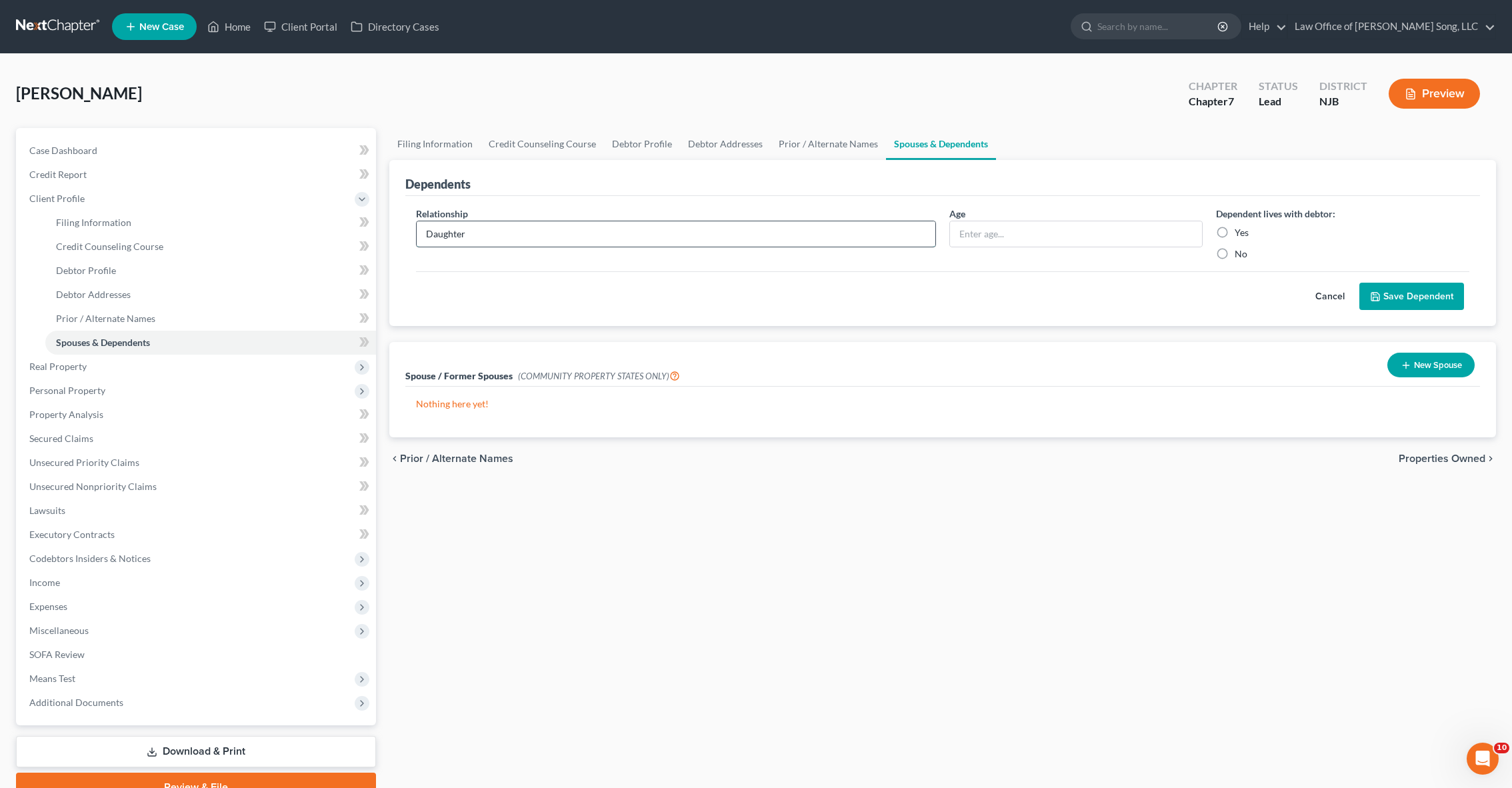
type input "Daughter"
type input "15"
click at [1235, 229] on label "Yes" at bounding box center [1241, 233] width 14 height 14
click at [1240, 229] on input "Yes" at bounding box center [1244, 230] width 8 height 8
radio input "true"
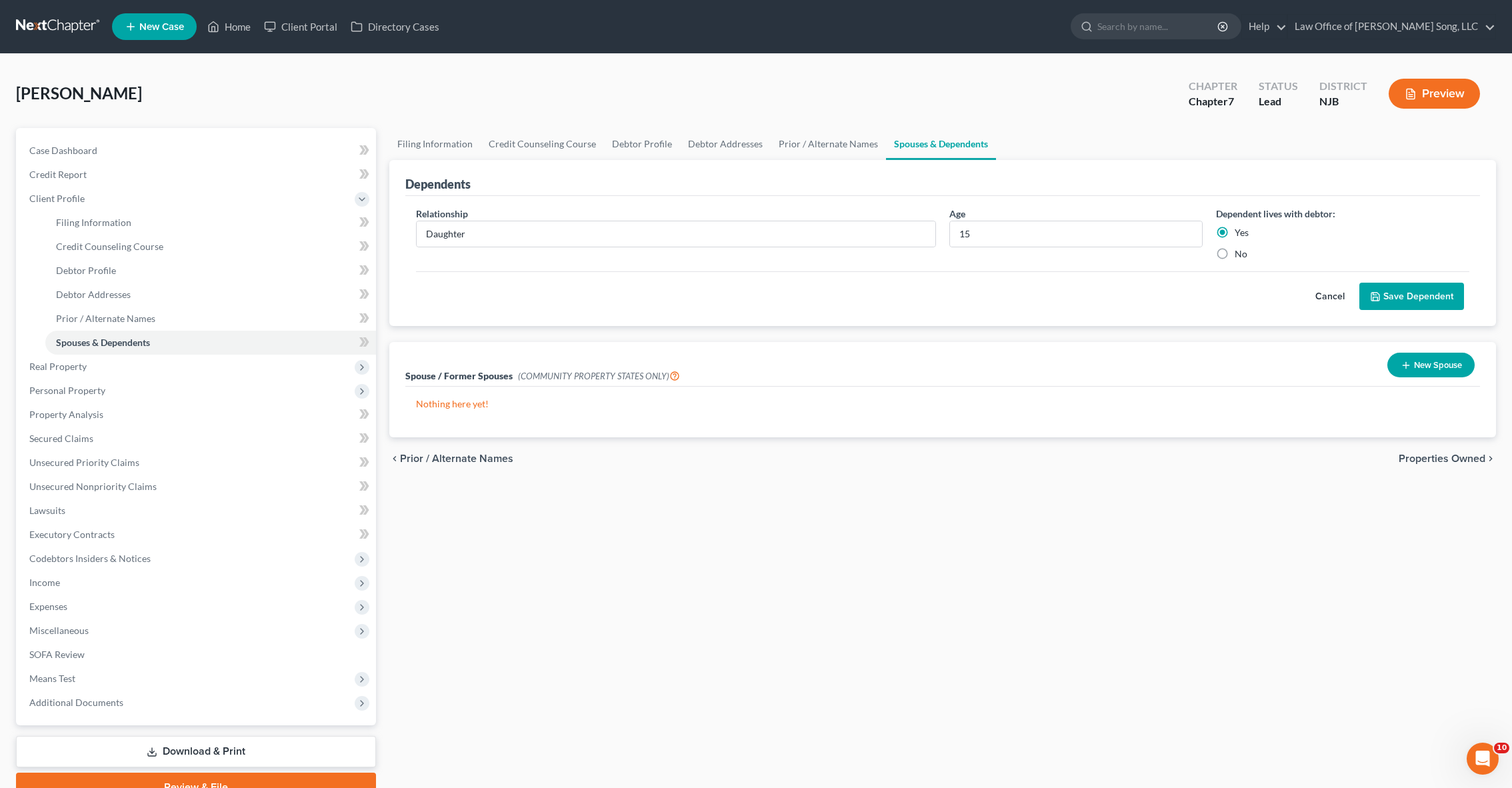
click at [1393, 290] on button "Save Dependent" at bounding box center [1411, 296] width 105 height 28
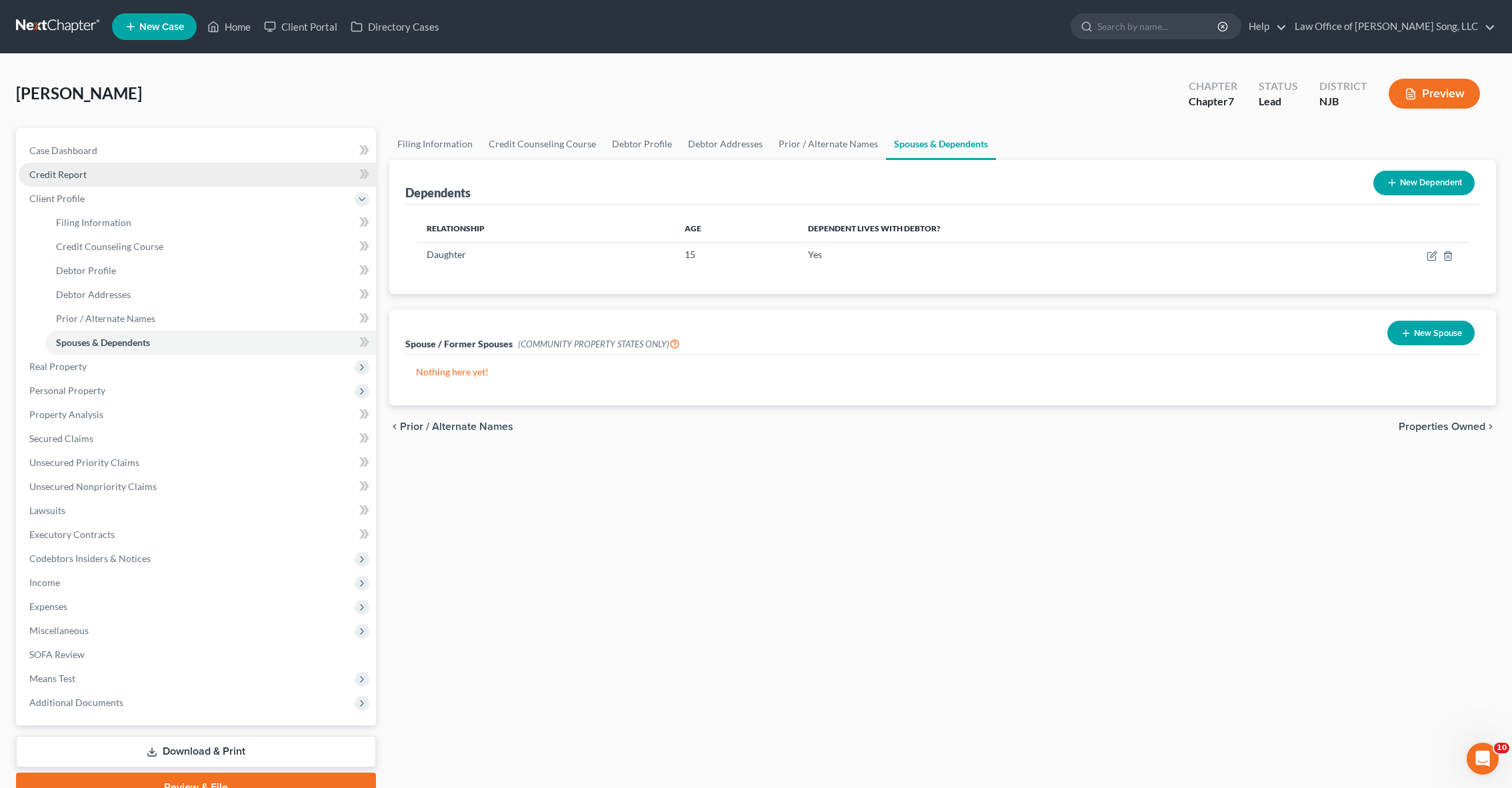
click at [90, 173] on link "Credit Report" at bounding box center [197, 175] width 357 height 24
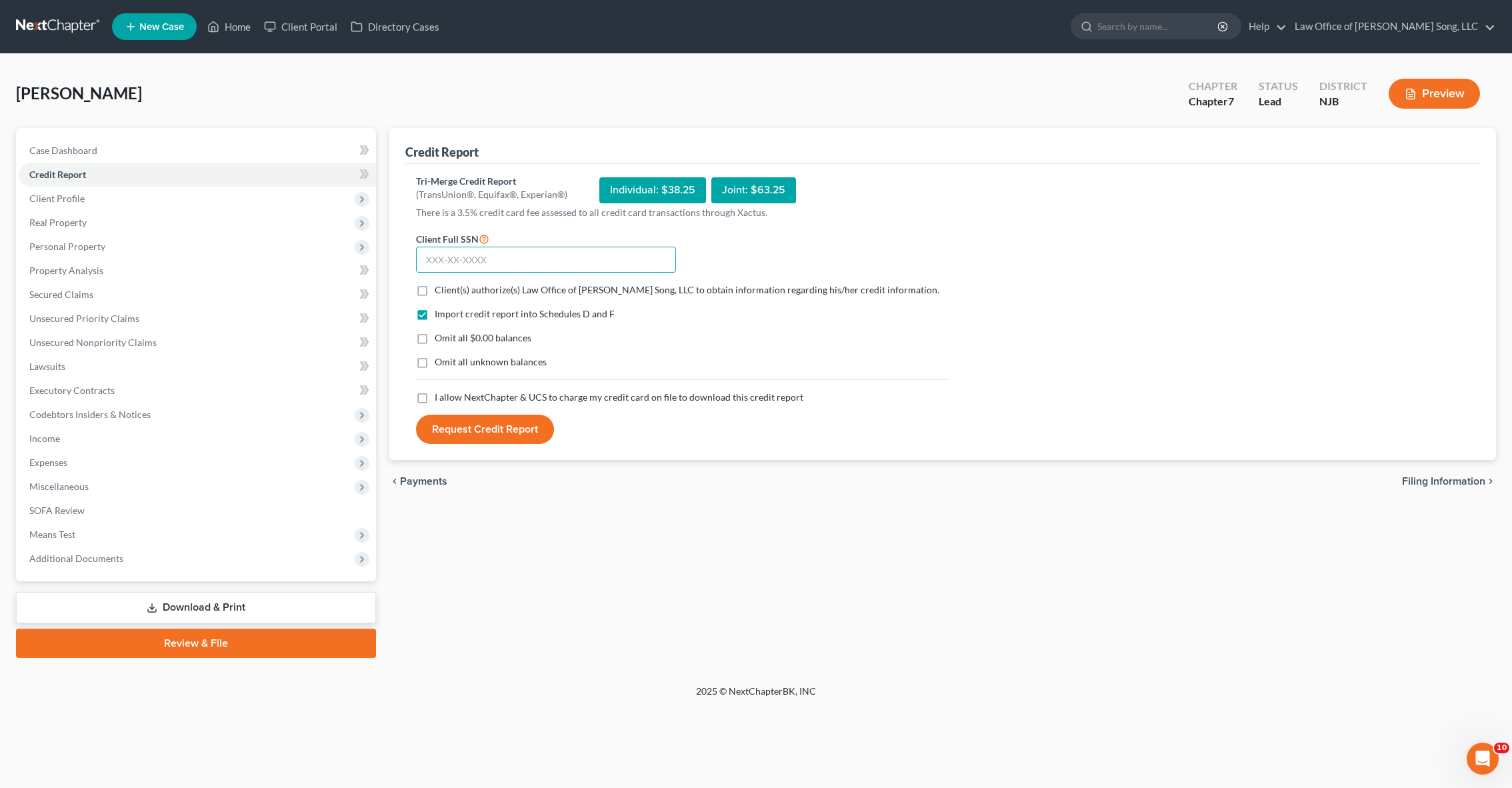
click at [470, 259] on input "text" at bounding box center [546, 259] width 260 height 26
type input "156-04-5135"
click at [435, 284] on label "Client(s) authorize(s) Law Office of [PERSON_NAME] Song, LLC to obtain informat…" at bounding box center [687, 290] width 504 height 14
click at [440, 284] on input "Client(s) authorize(s) Law Office of [PERSON_NAME] Song, LLC to obtain informat…" at bounding box center [444, 287] width 8 height 8
checkbox input "true"
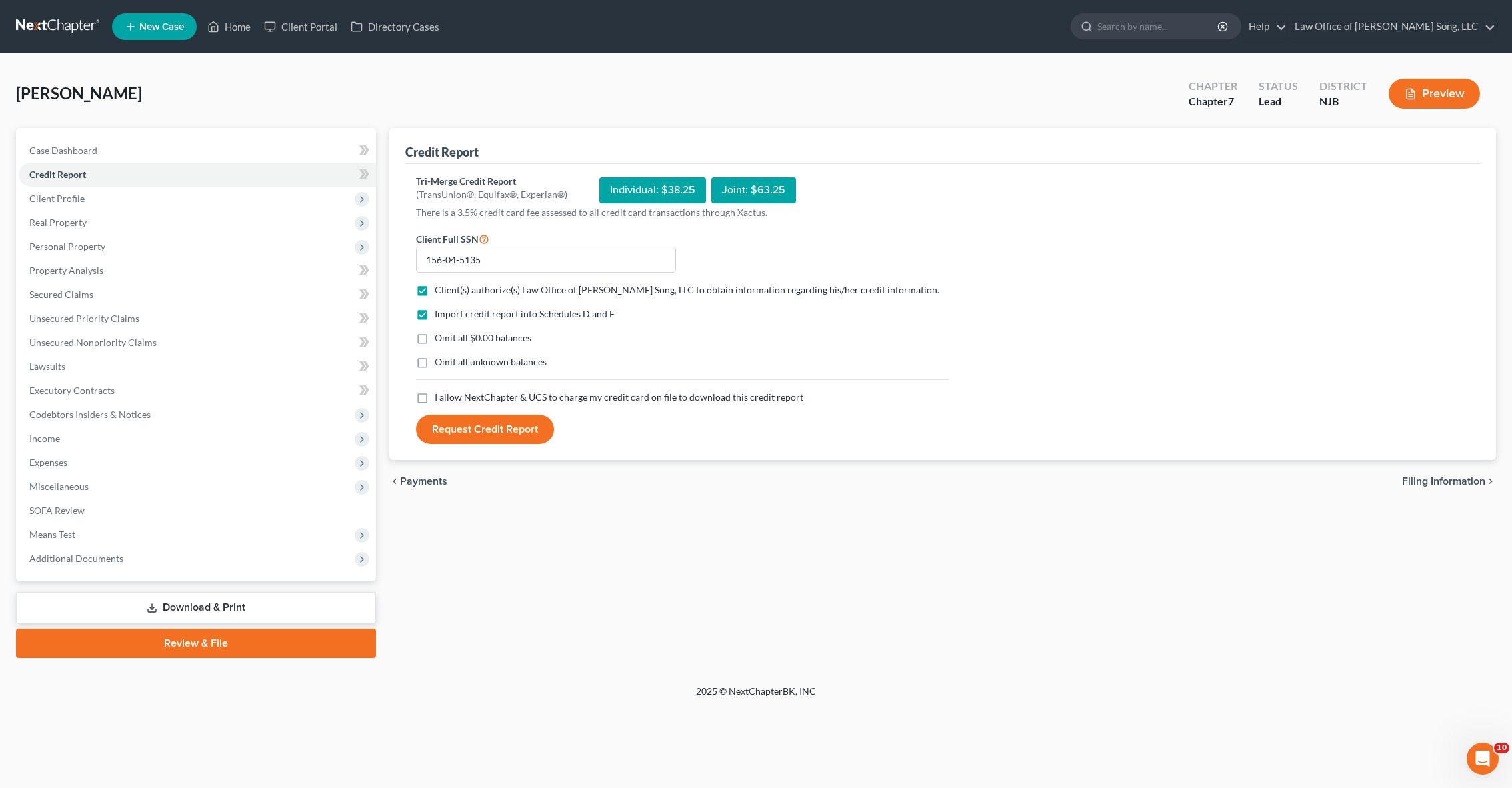
click at [435, 336] on label "Omit all $0.00 balances" at bounding box center [483, 339] width 96 height 14
click at [440, 336] on input "Omit all $0.00 balances" at bounding box center [444, 336] width 8 height 8
checkbox input "true"
click at [435, 396] on label "I allow NextChapter & UCS to charge my credit card on file to download this cre…" at bounding box center [619, 397] width 369 height 14
click at [440, 396] on input "I allow NextChapter & UCS to charge my credit card on file to download this cre…" at bounding box center [444, 394] width 8 height 8
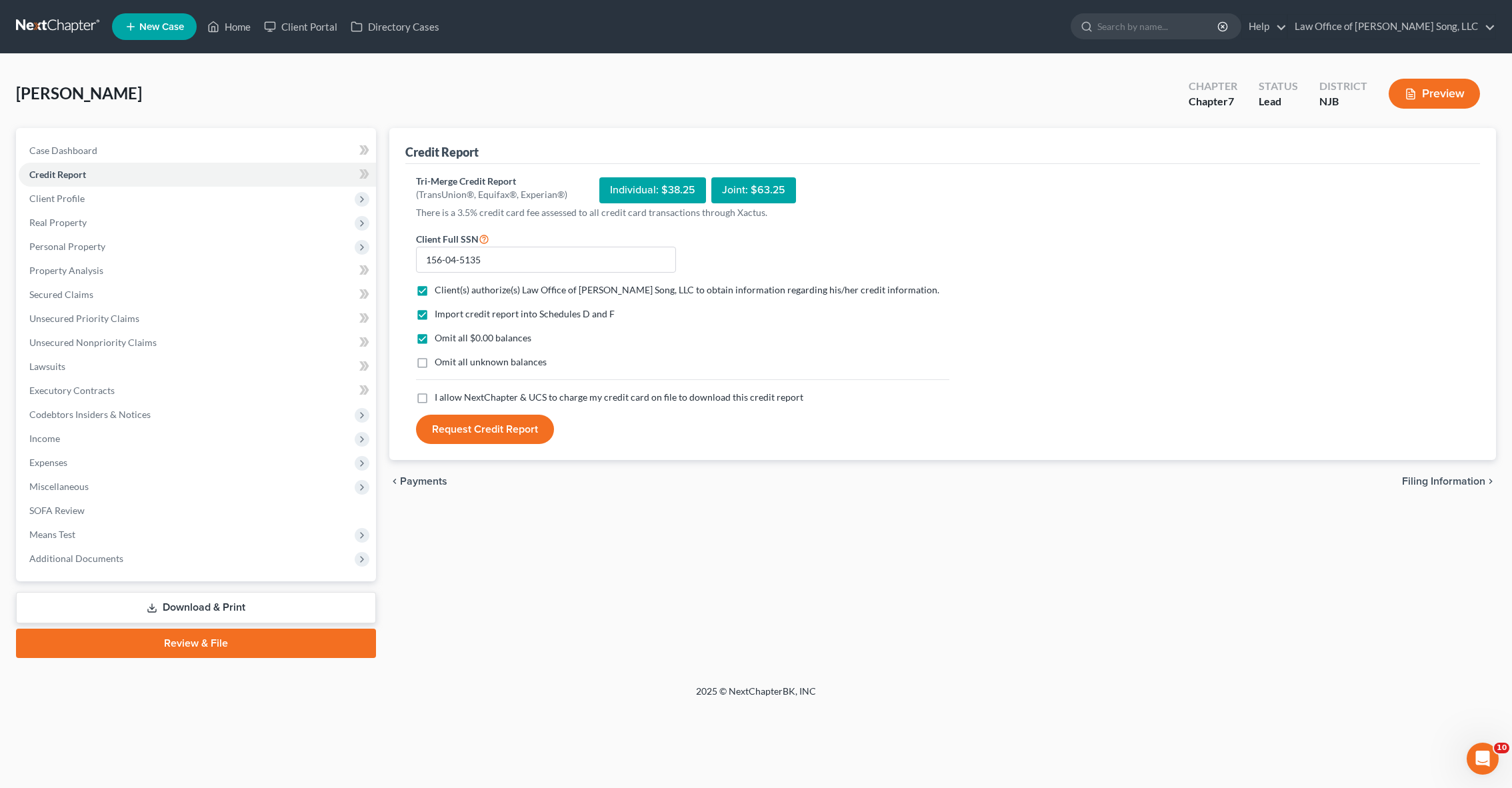
checkbox input "true"
click at [460, 422] on button "Request Credit Report" at bounding box center [485, 429] width 138 height 29
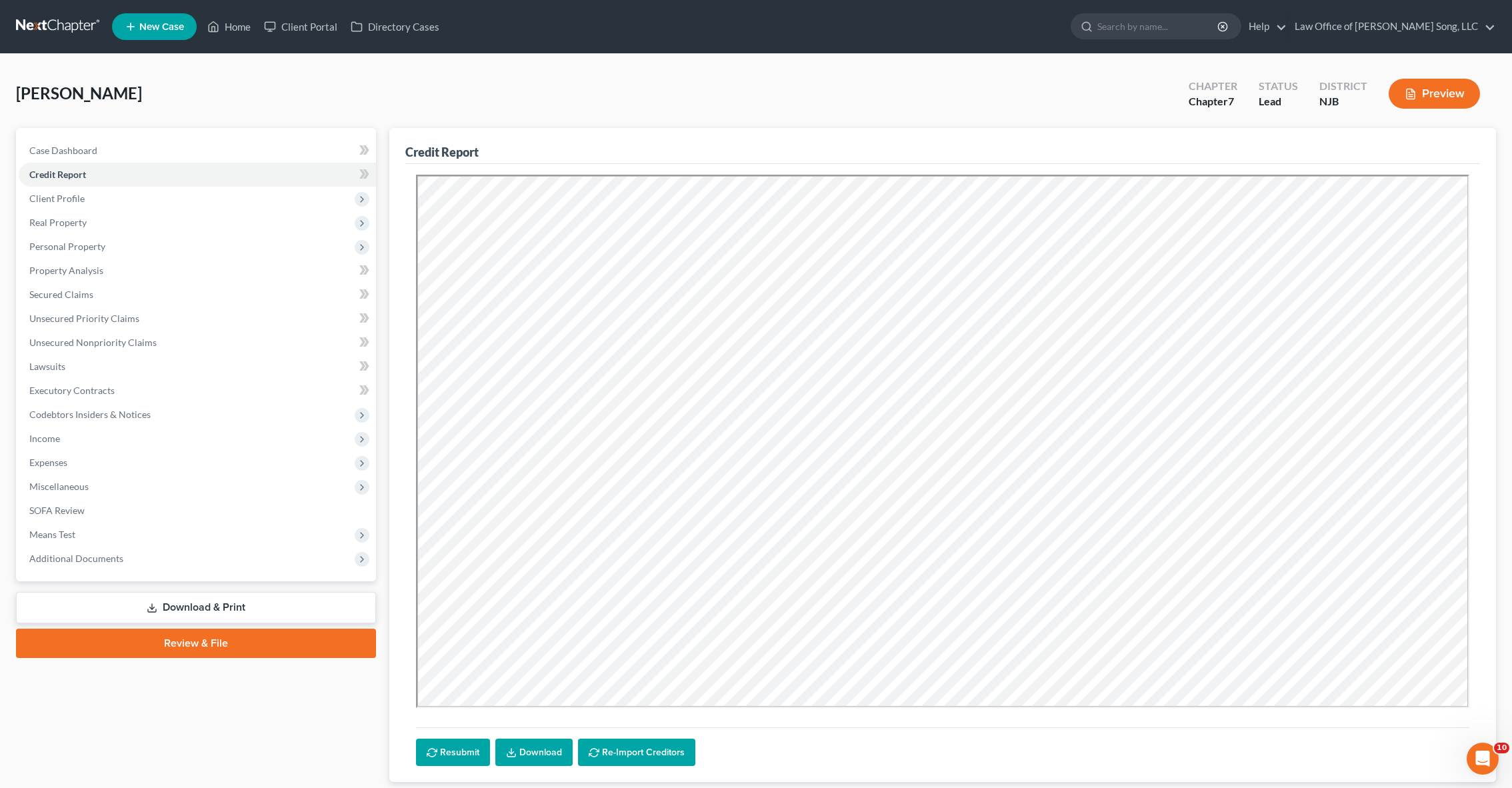
click at [545, 750] on link "Download" at bounding box center [534, 753] width 78 height 28
click at [155, 204] on span "Client Profile" at bounding box center [197, 199] width 357 height 24
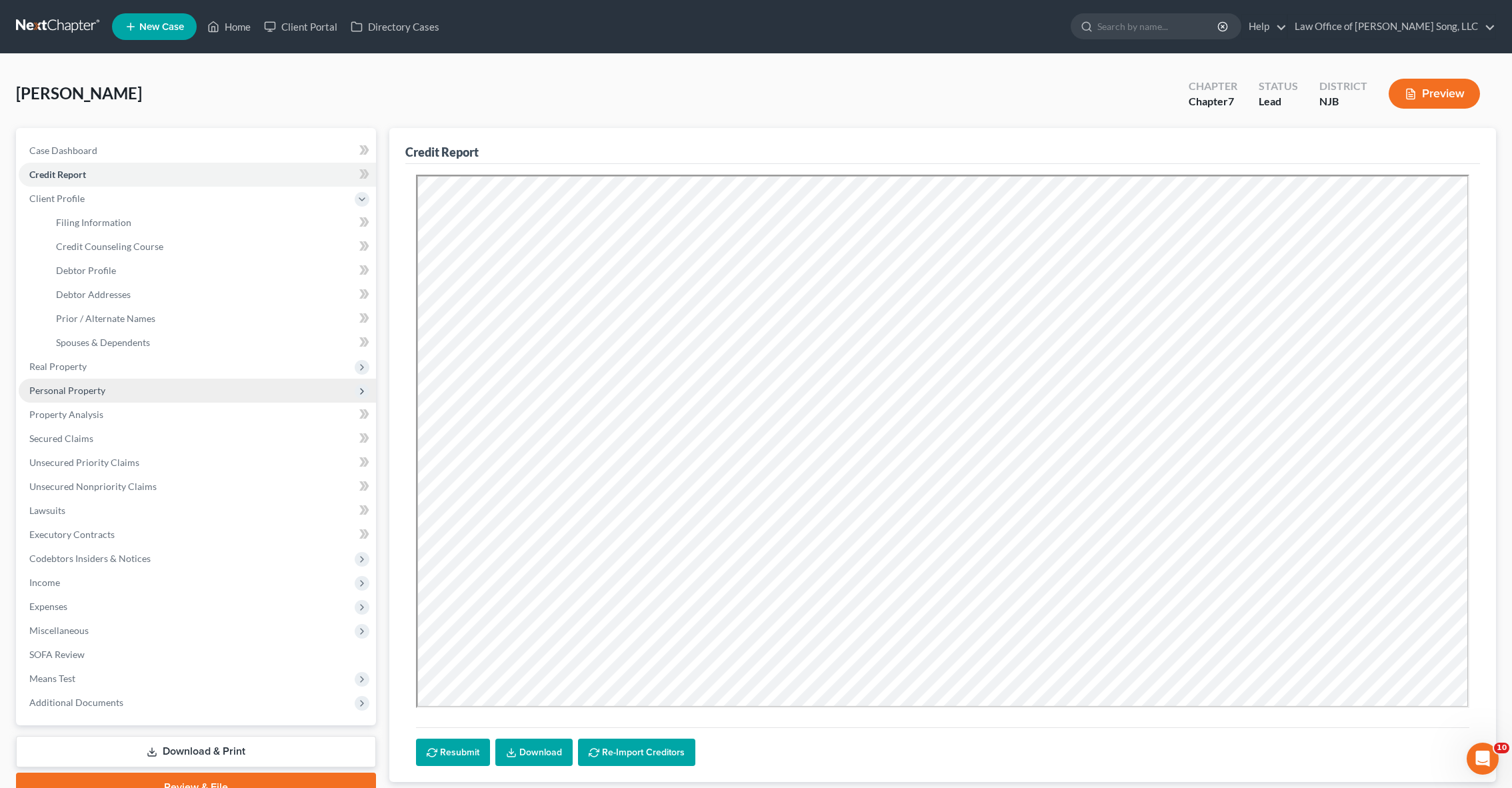
click at [158, 382] on span "Personal Property" at bounding box center [197, 391] width 357 height 24
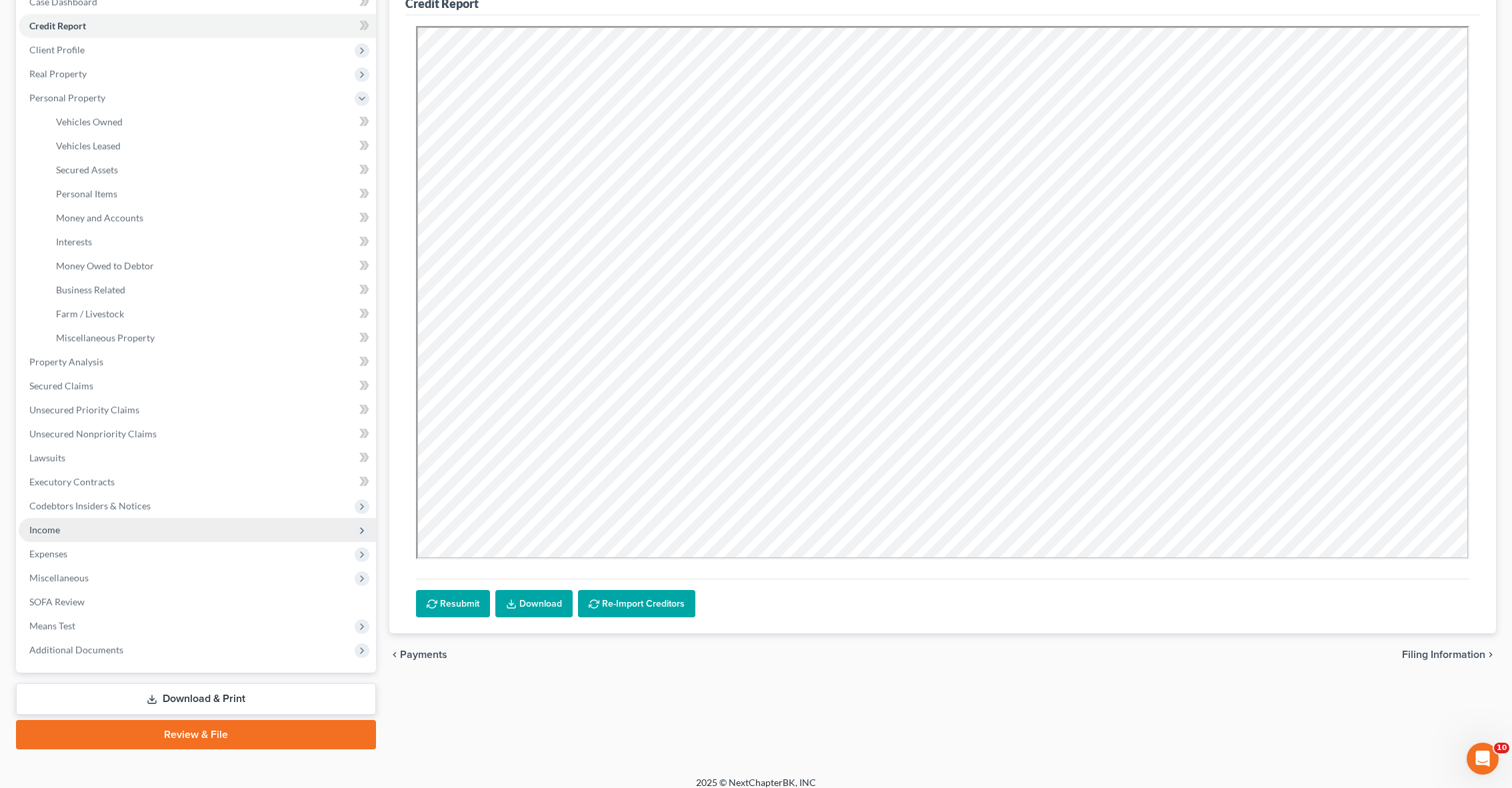
click at [148, 526] on span "Income" at bounding box center [197, 530] width 357 height 24
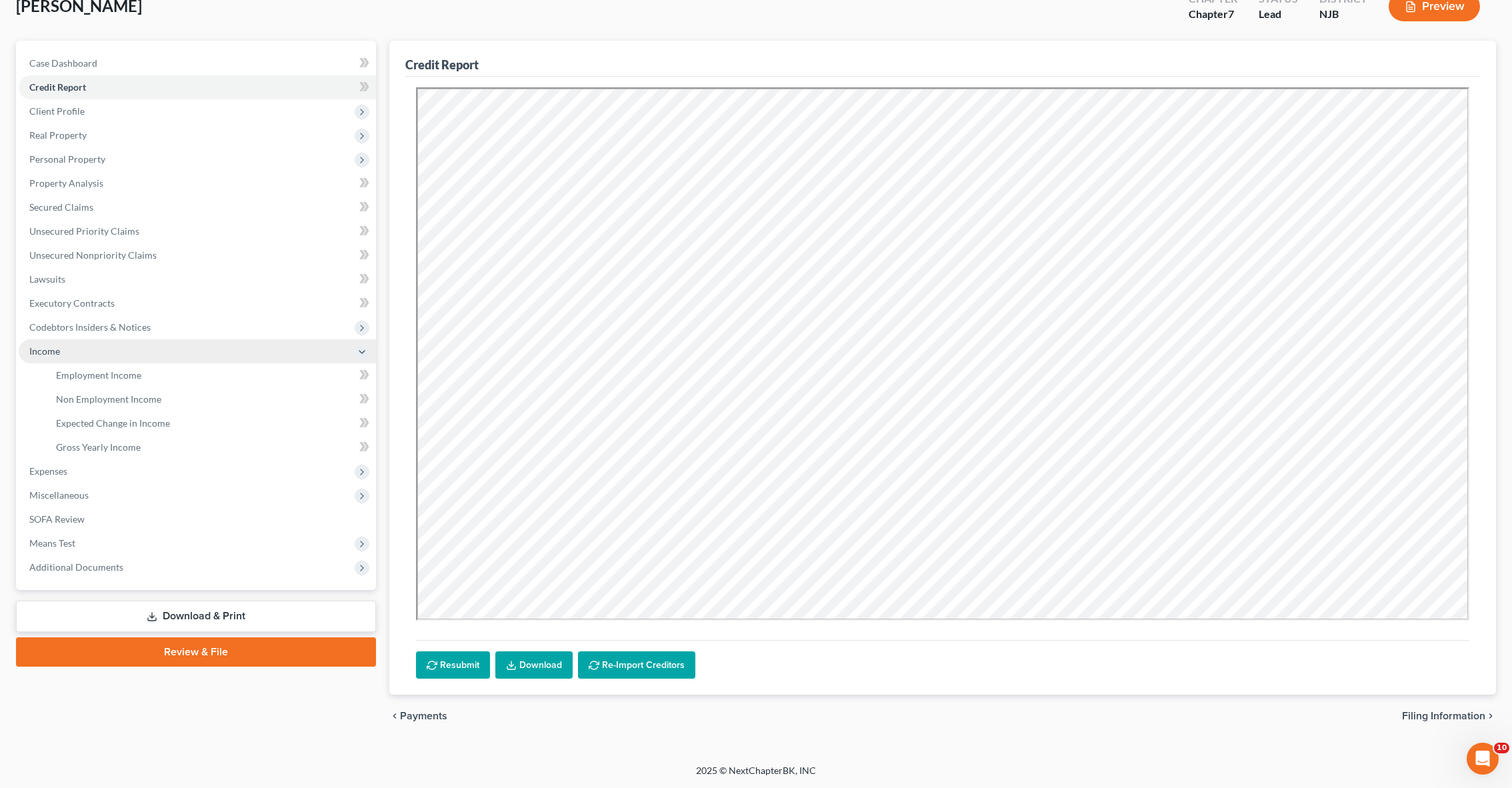
scroll to position [87, 0]
click at [94, 253] on span "Unsecured Nonpriority Claims" at bounding box center [93, 255] width 127 height 11
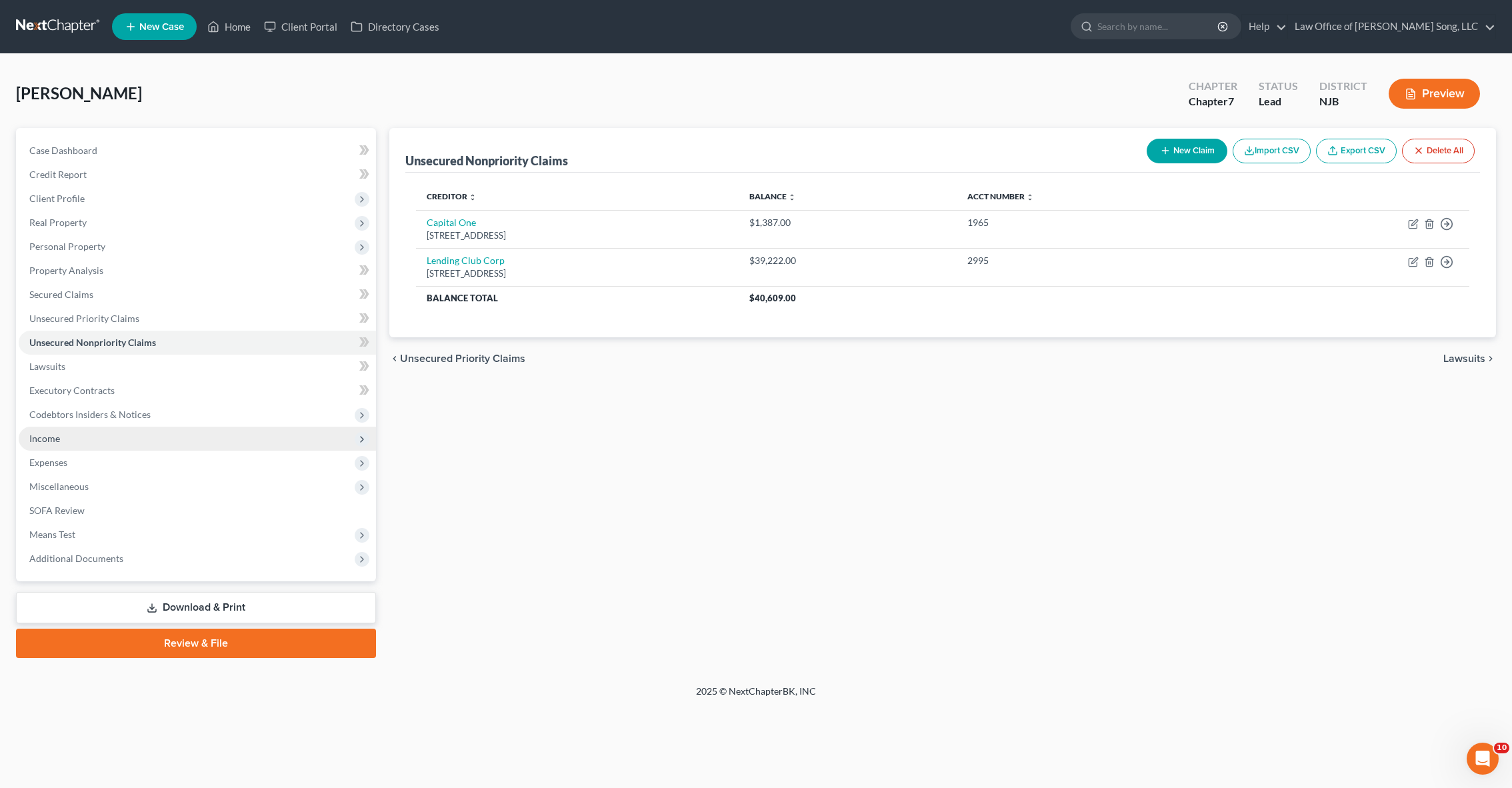
click at [106, 437] on span "Income" at bounding box center [197, 439] width 357 height 24
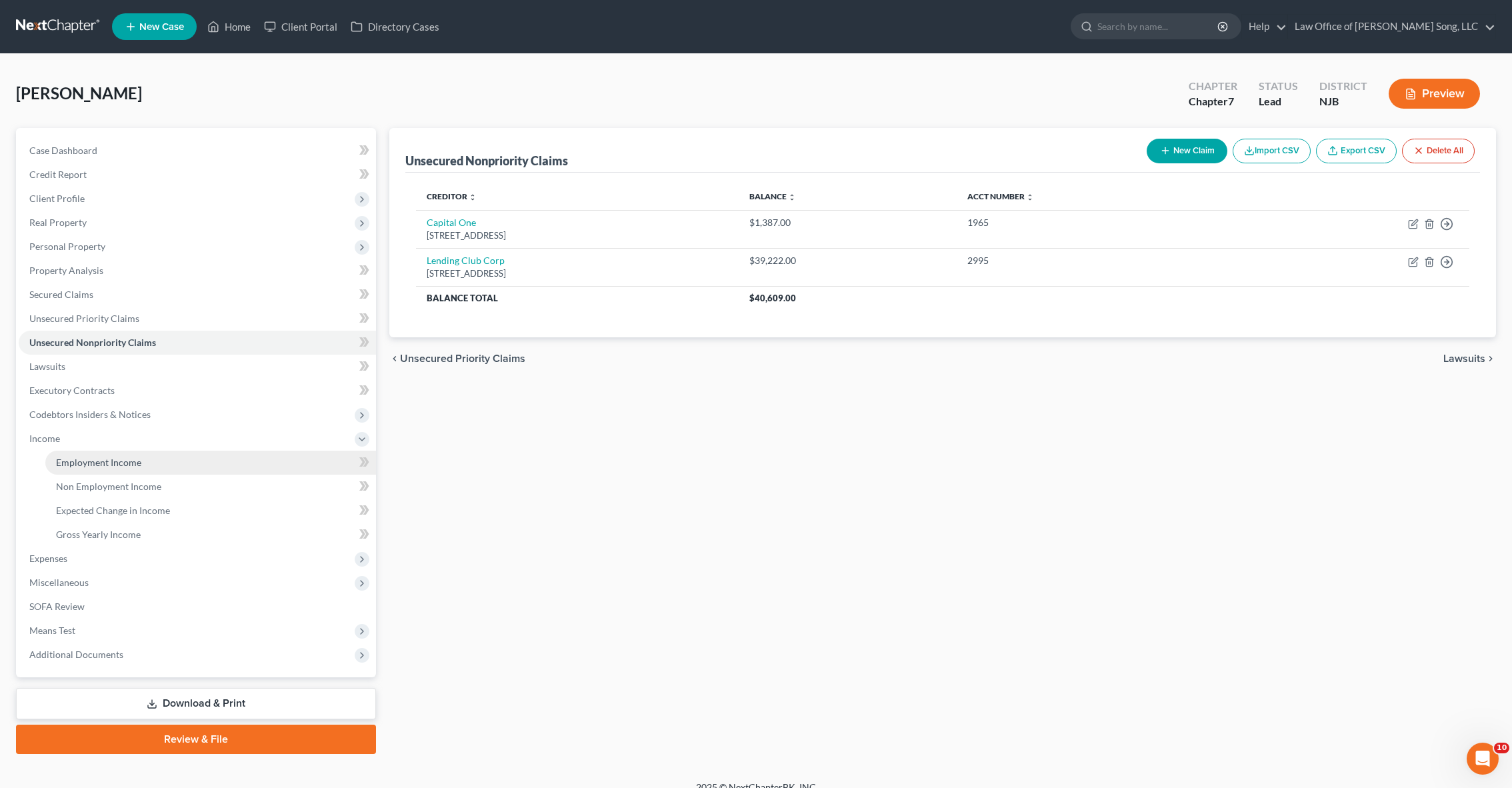
click at [127, 462] on span "Employment Income" at bounding box center [98, 462] width 85 height 11
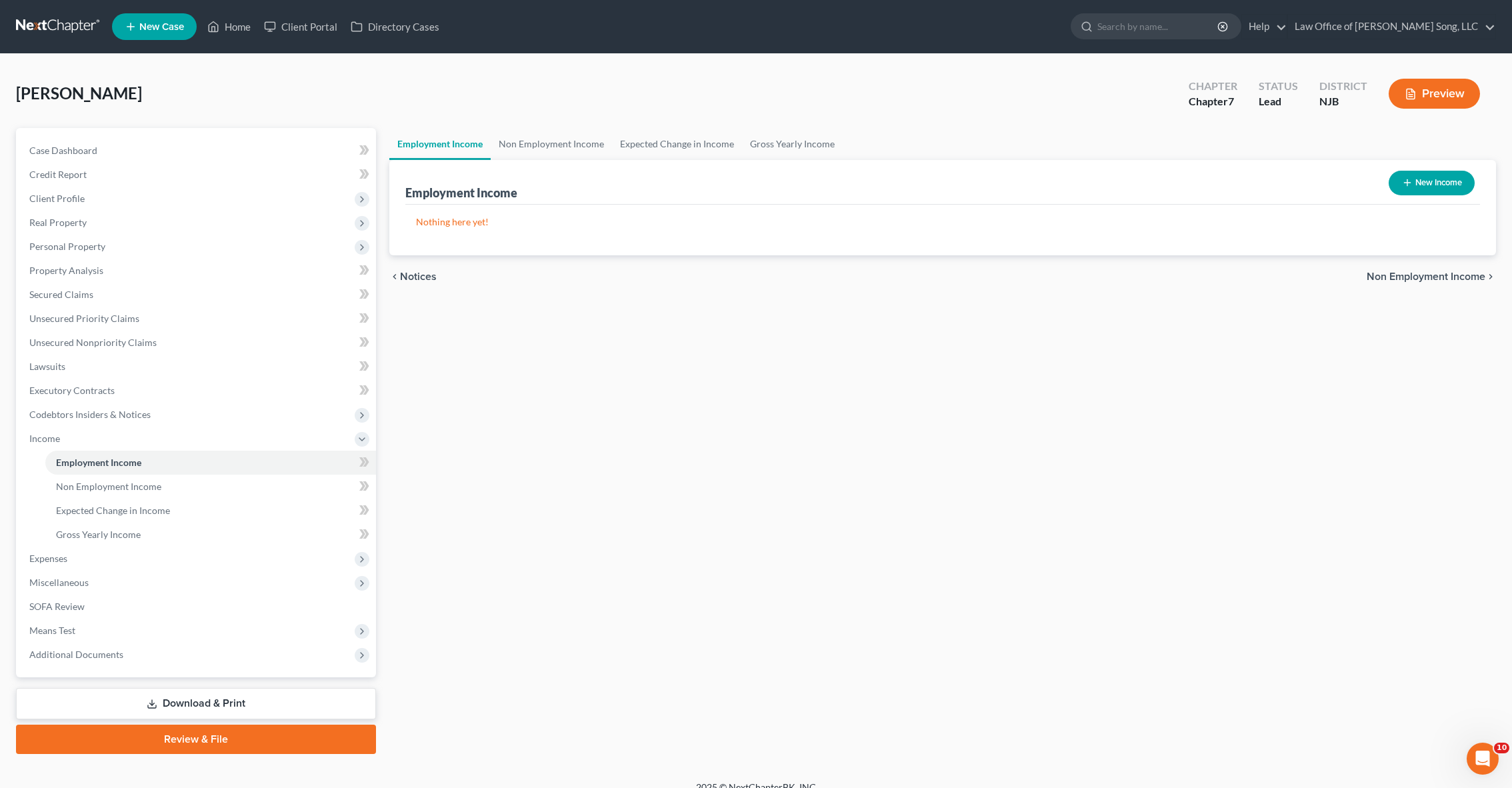
click at [1423, 184] on button "New Income" at bounding box center [1431, 182] width 86 height 25
select select "0"
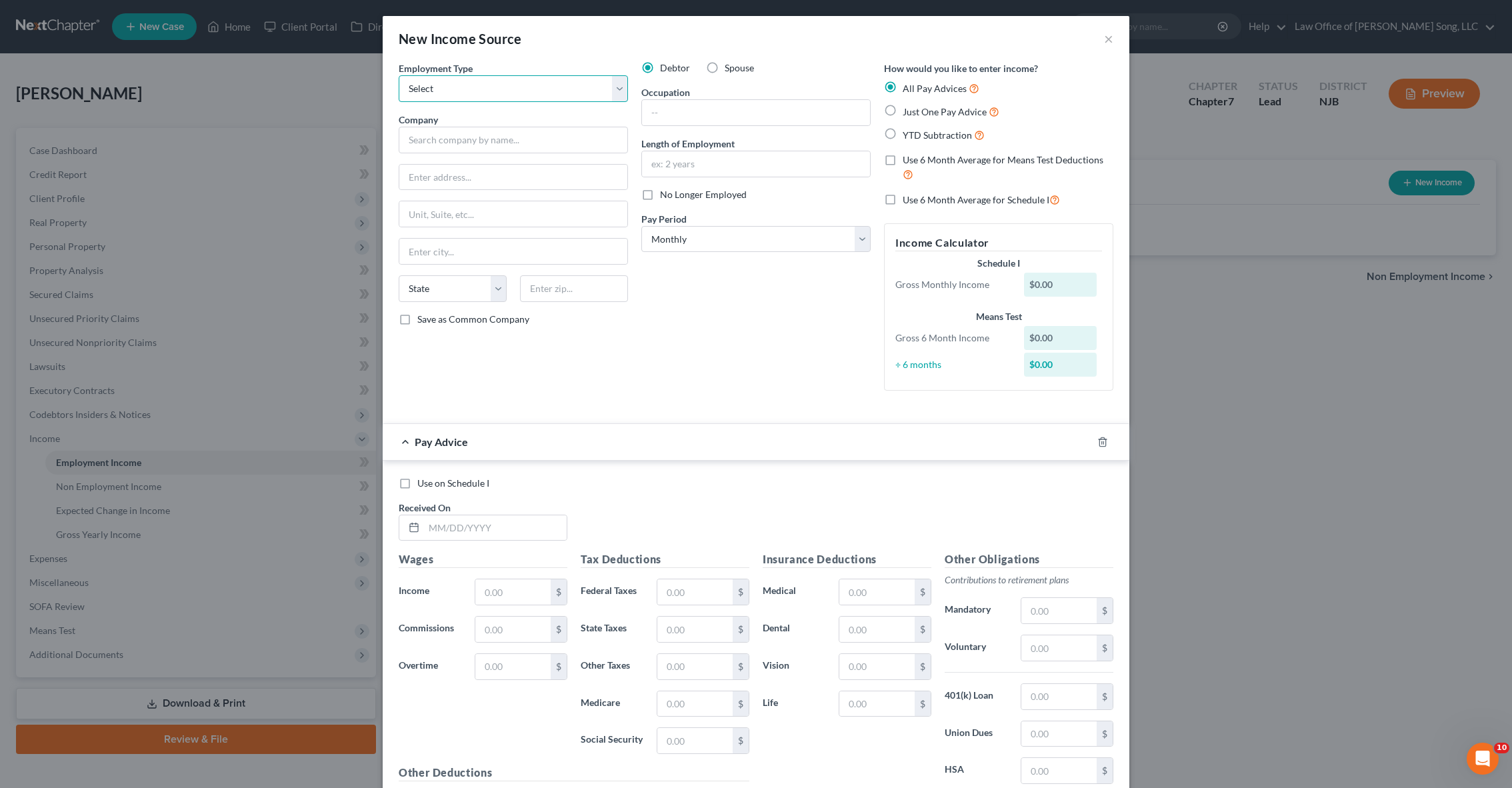
click at [506, 94] on select "Select Full or [DEMOGRAPHIC_DATA] Employment Self Employment" at bounding box center [513, 88] width 229 height 26
select select "0"
click at [492, 133] on input "text" at bounding box center [513, 140] width 229 height 26
type input "Reliable Paper Recycling LLC"
type input "[STREET_ADDRESS][PERSON_NAME]"
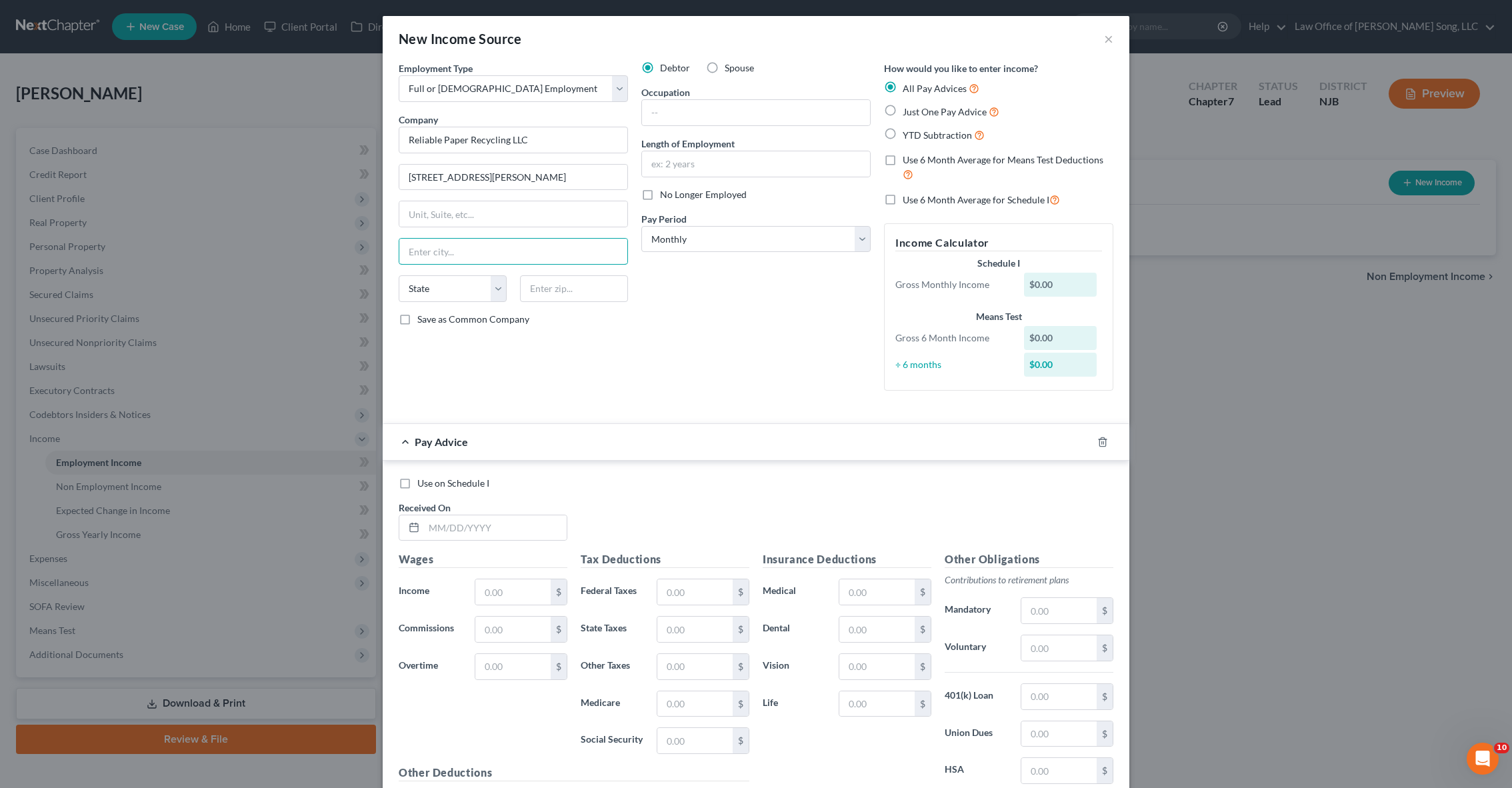
type input "G"
type input "H"
type input "[GEOGRAPHIC_DATA]"
click at [490, 293] on select "State [US_STATE] AK AR AZ CA CO CT DE DC [GEOGRAPHIC_DATA] [GEOGRAPHIC_DATA] GU…" at bounding box center [452, 288] width 108 height 26
select select "33"
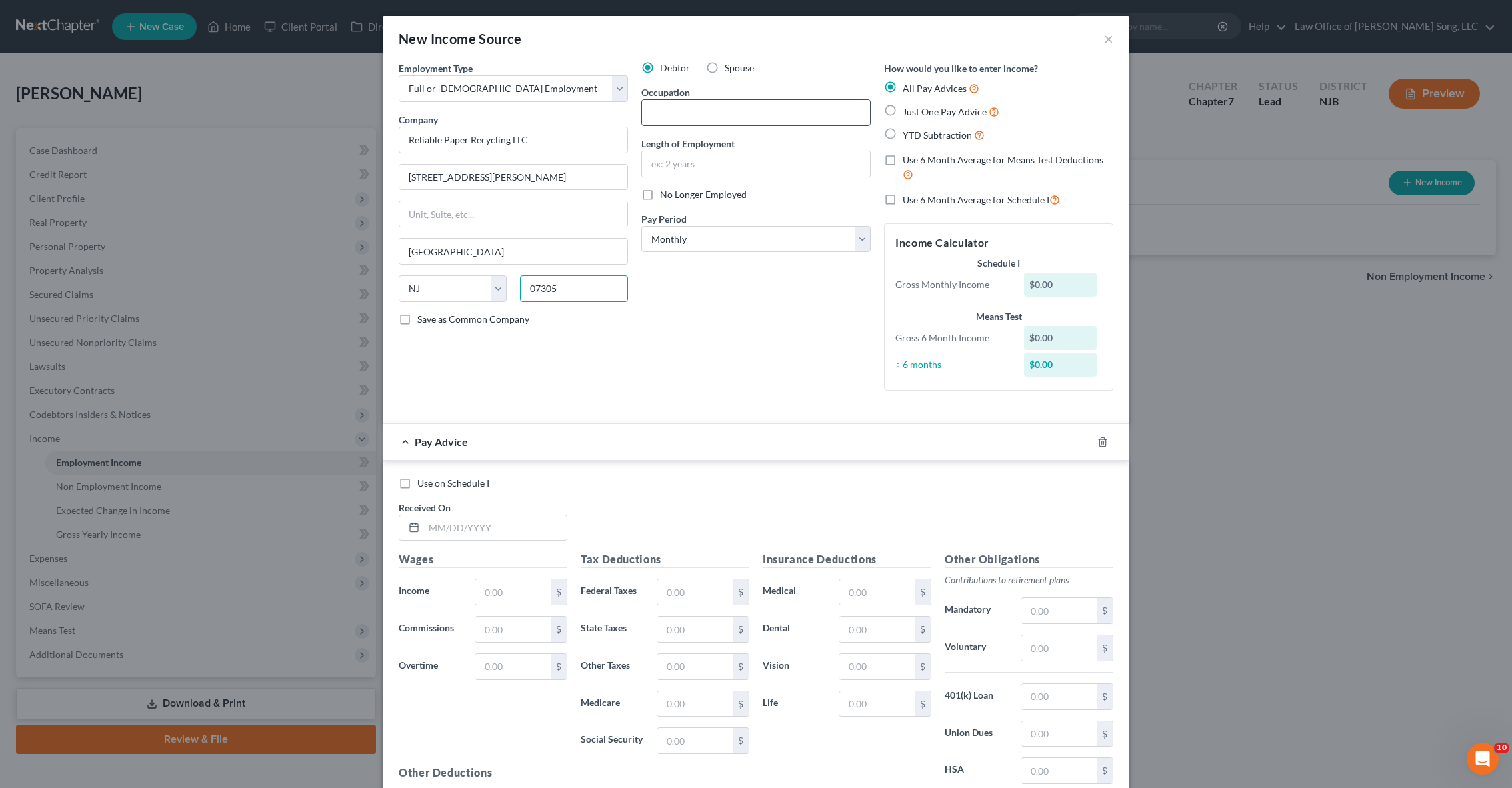
type input "07305"
click at [675, 109] on input "text" at bounding box center [756, 113] width 228 height 26
type input "Truck Driver"
type input "18 Years"
click at [712, 250] on select "Select Monthly Twice Monthly Every Other Week Weekly" at bounding box center [756, 239] width 229 height 26
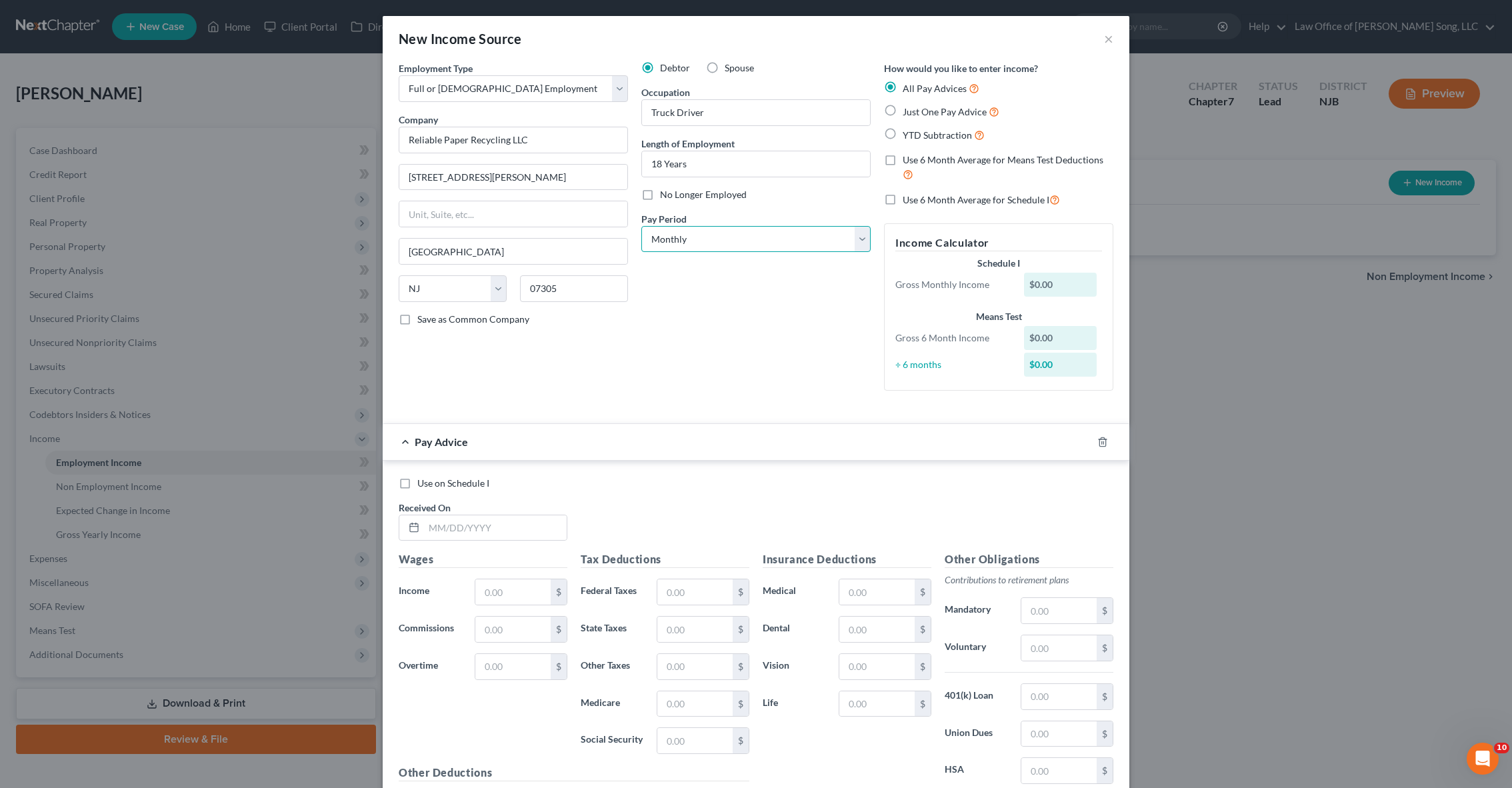
select select "3"
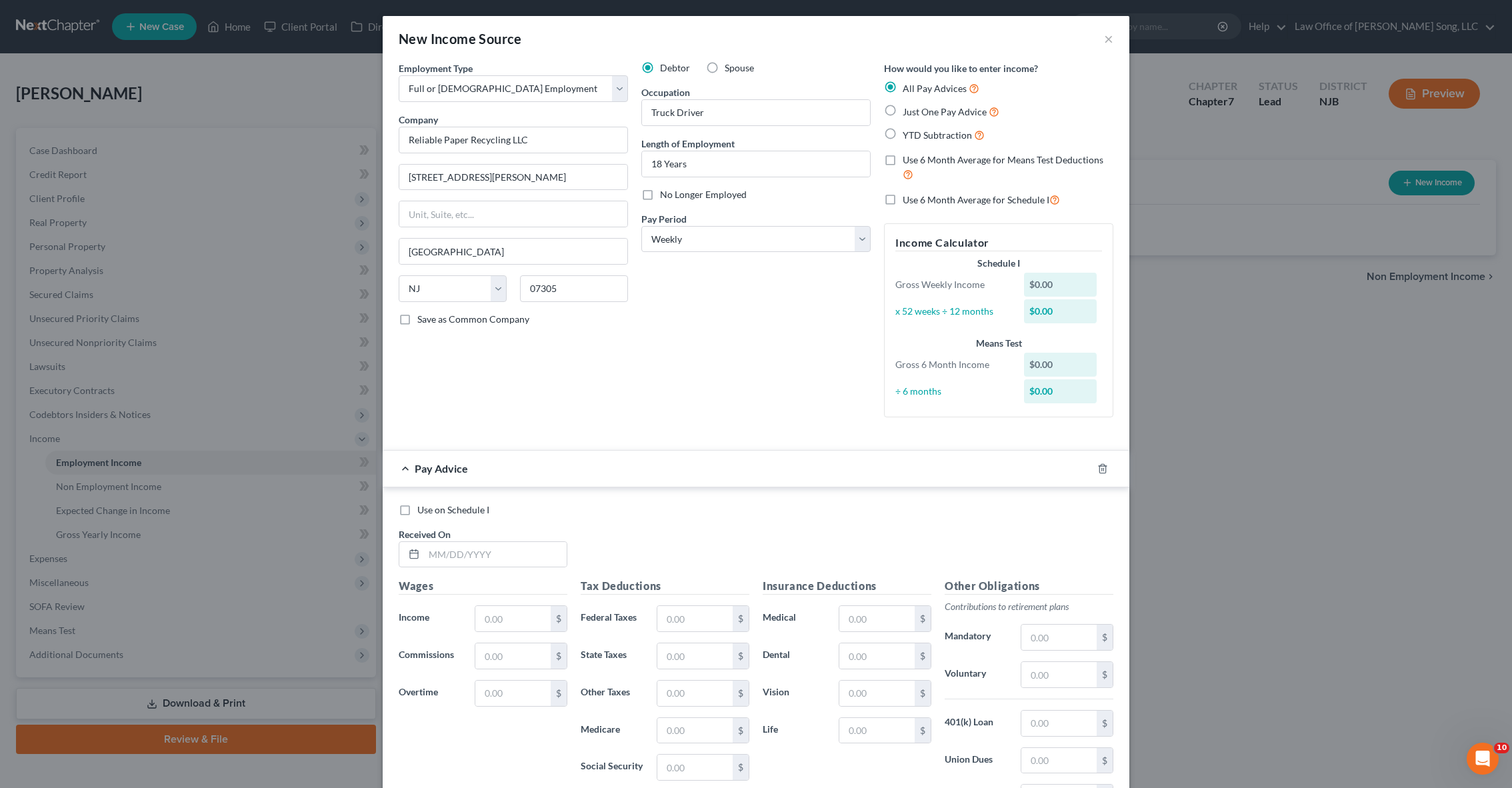
click at [902, 111] on label "Just One Pay Advice" at bounding box center [950, 112] width 96 height 15
click at [908, 111] on input "Just One Pay Advice" at bounding box center [912, 108] width 8 height 8
radio input "true"
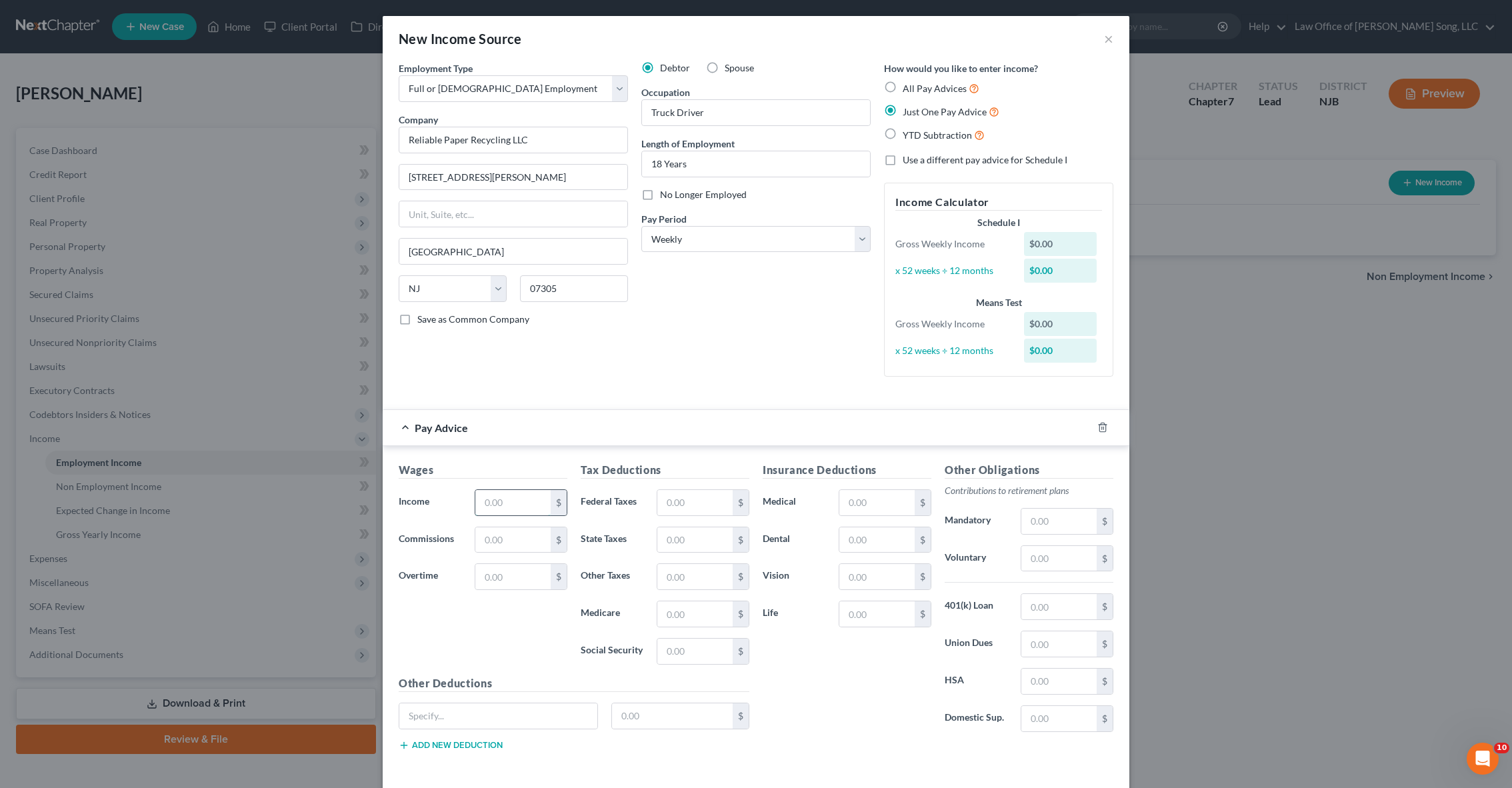
click at [524, 504] on input "text" at bounding box center [513, 503] width 75 height 26
type input "1,260"
type input "627"
type input "247"
type input "78"
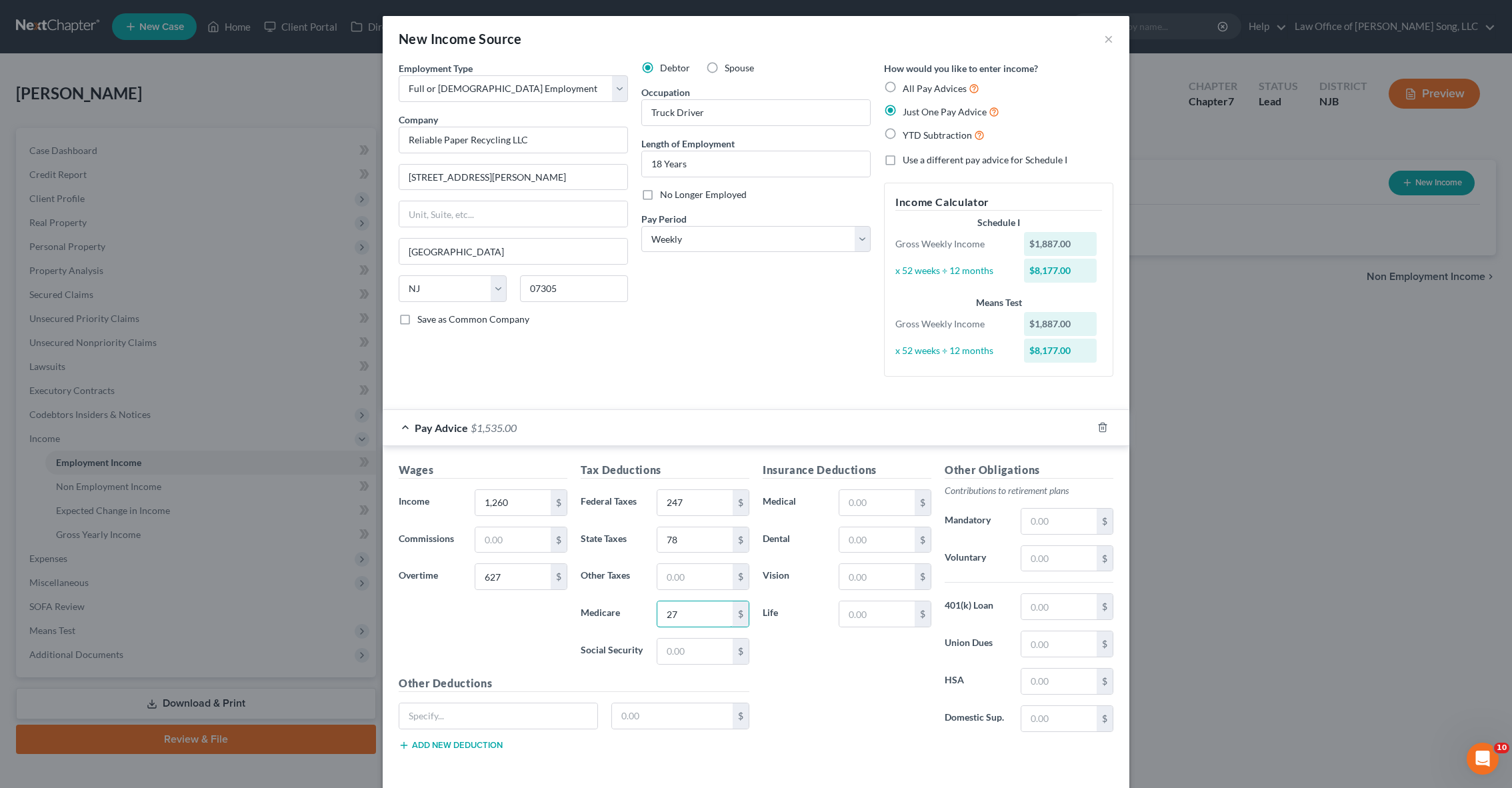
type input "27"
type input "116"
click at [699, 575] on input "text" at bounding box center [695, 577] width 75 height 26
type input "10"
click at [1054, 614] on input "text" at bounding box center [1059, 607] width 75 height 26
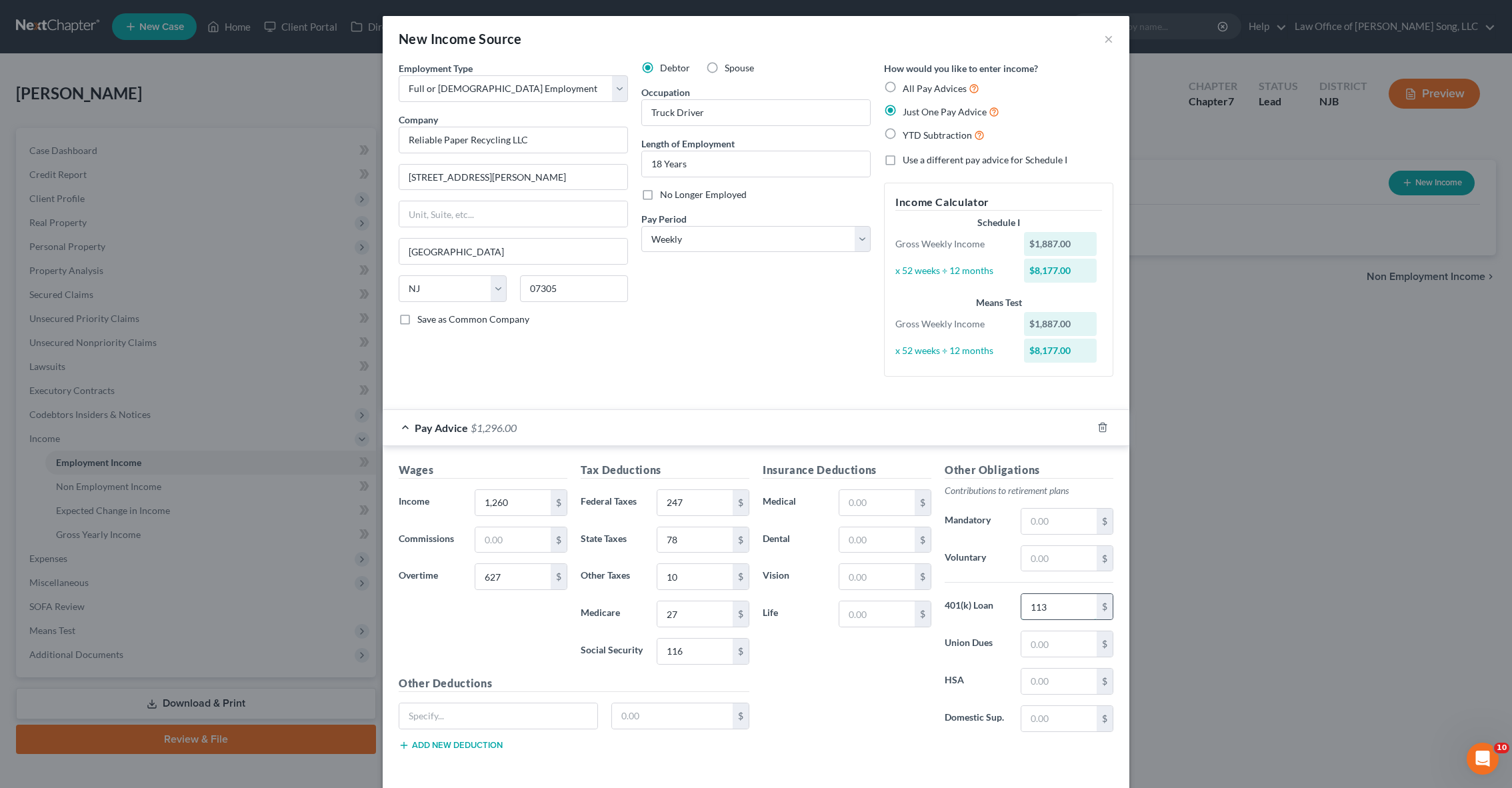
type input "113"
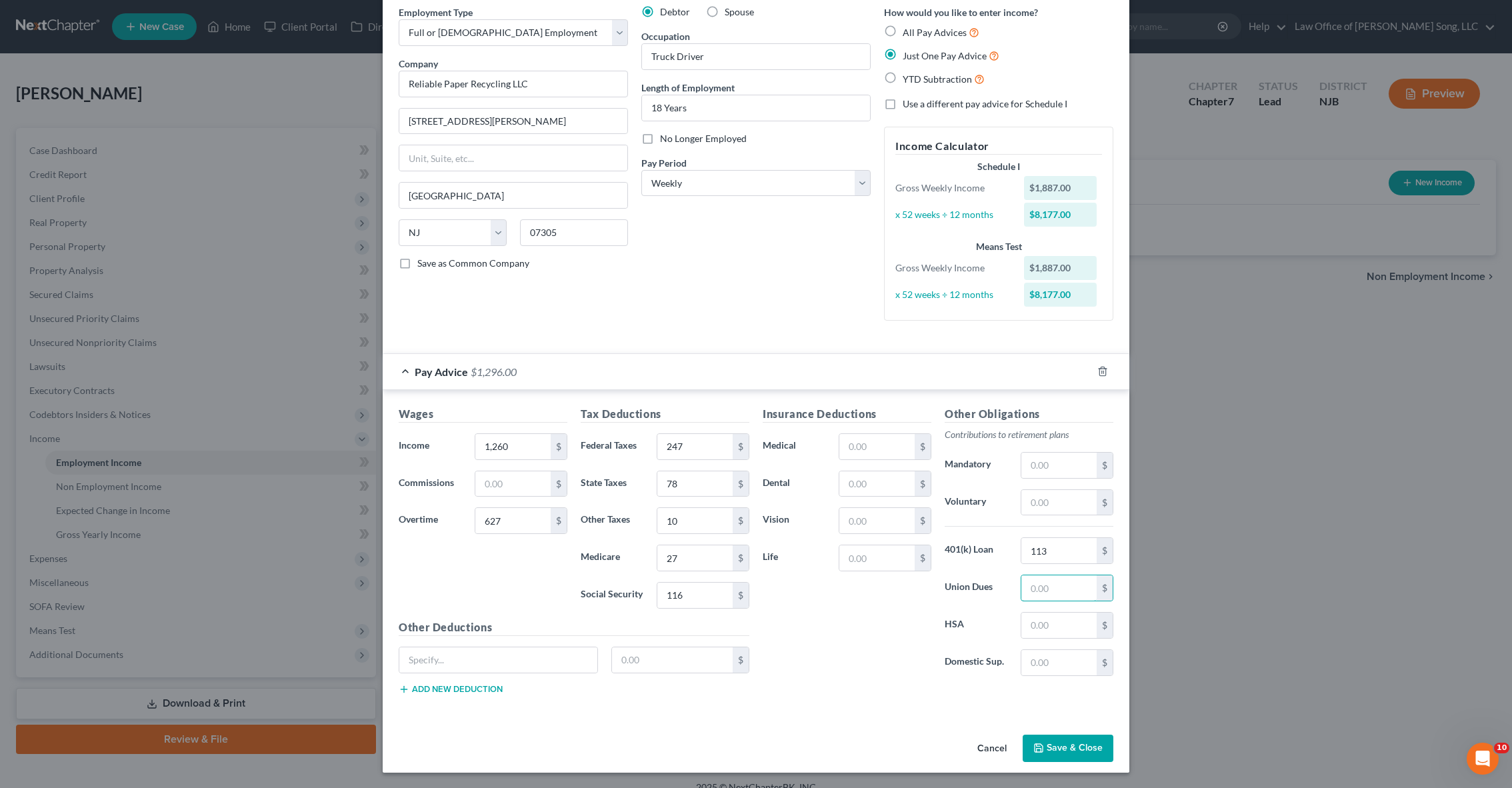
scroll to position [55, 0]
click at [1062, 737] on button "Save & Close" at bounding box center [1068, 750] width 90 height 28
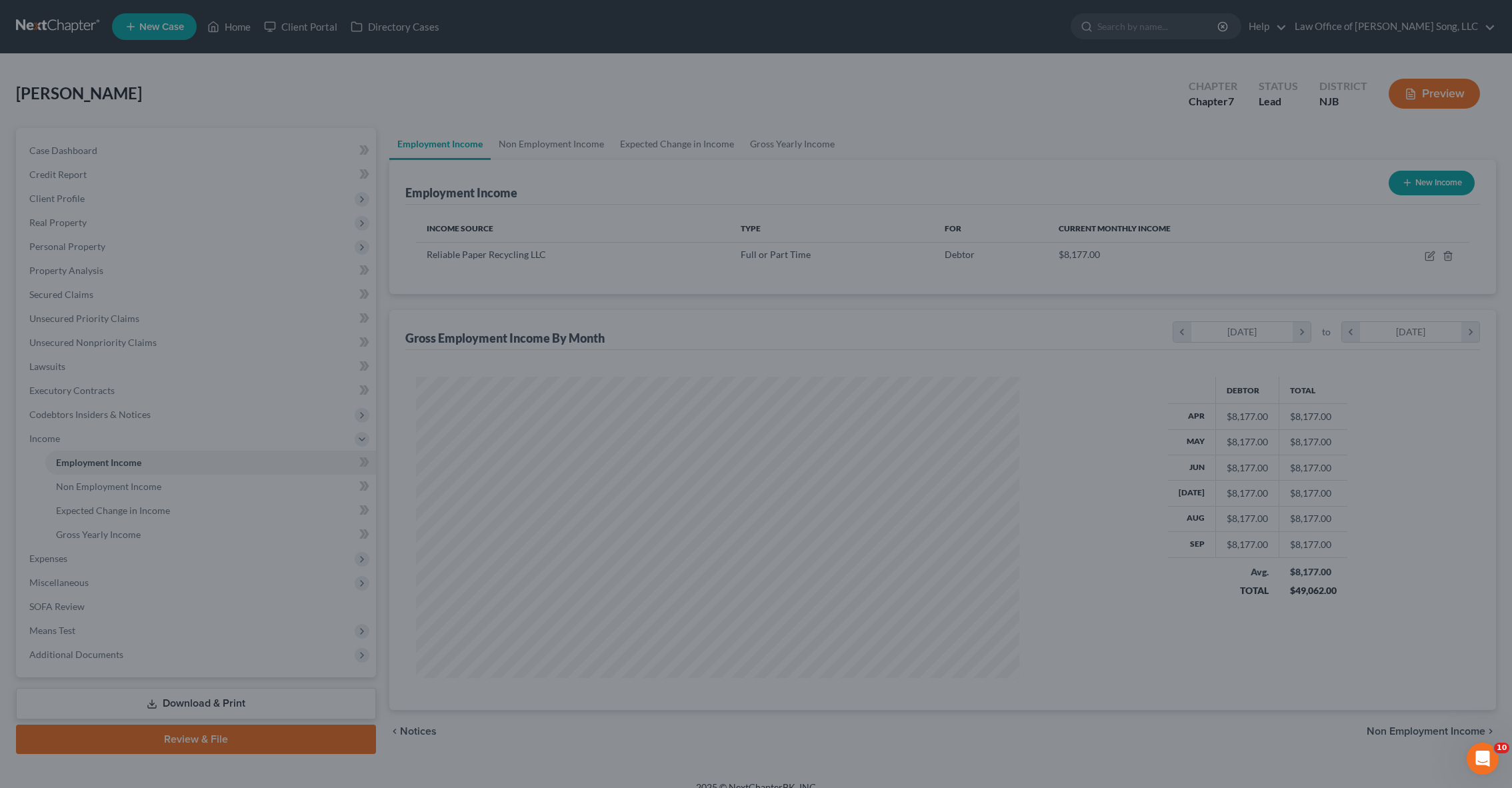
scroll to position [302, 630]
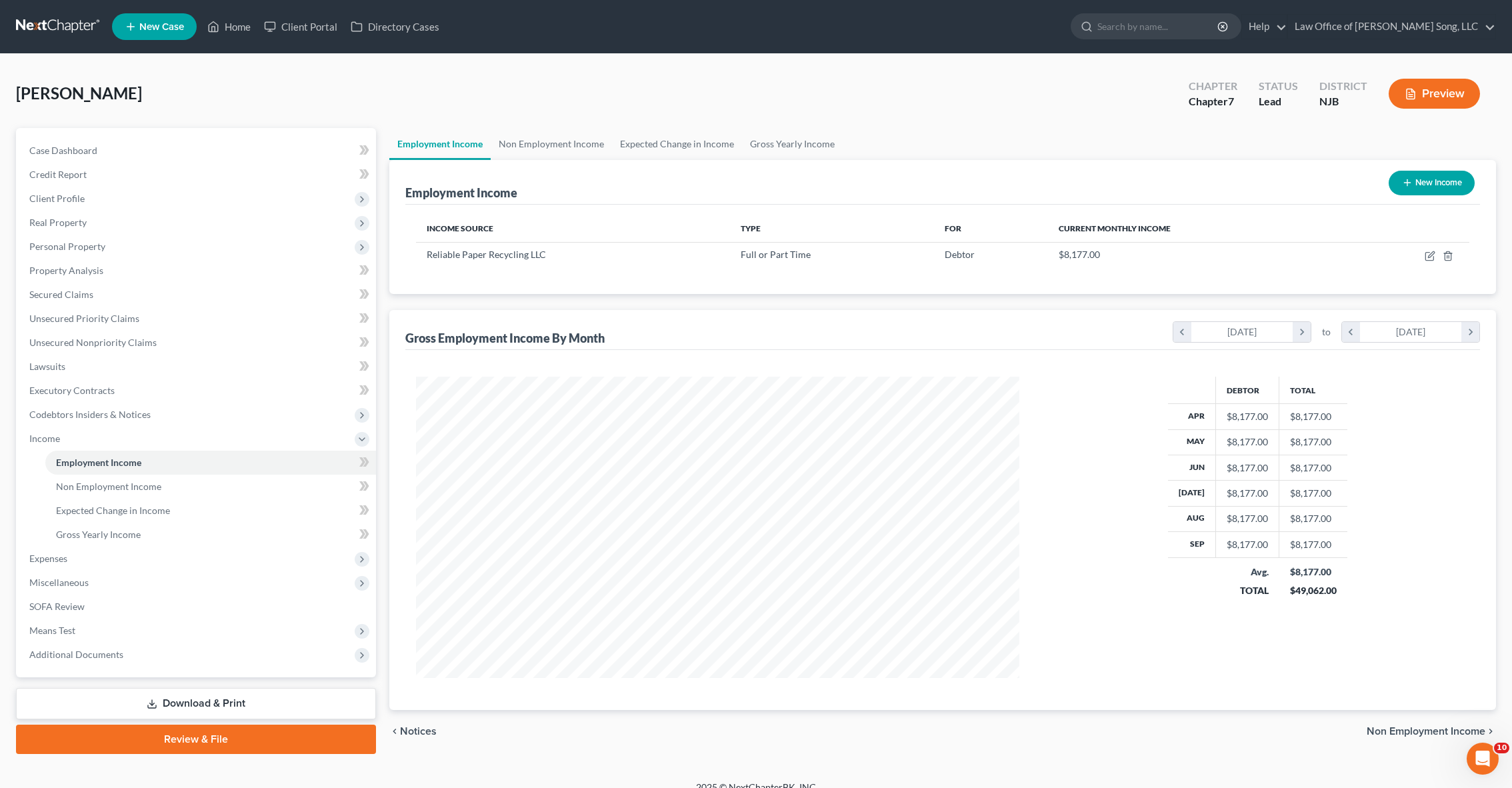
click at [1408, 185] on icon "button" at bounding box center [1407, 182] width 11 height 11
select select "0"
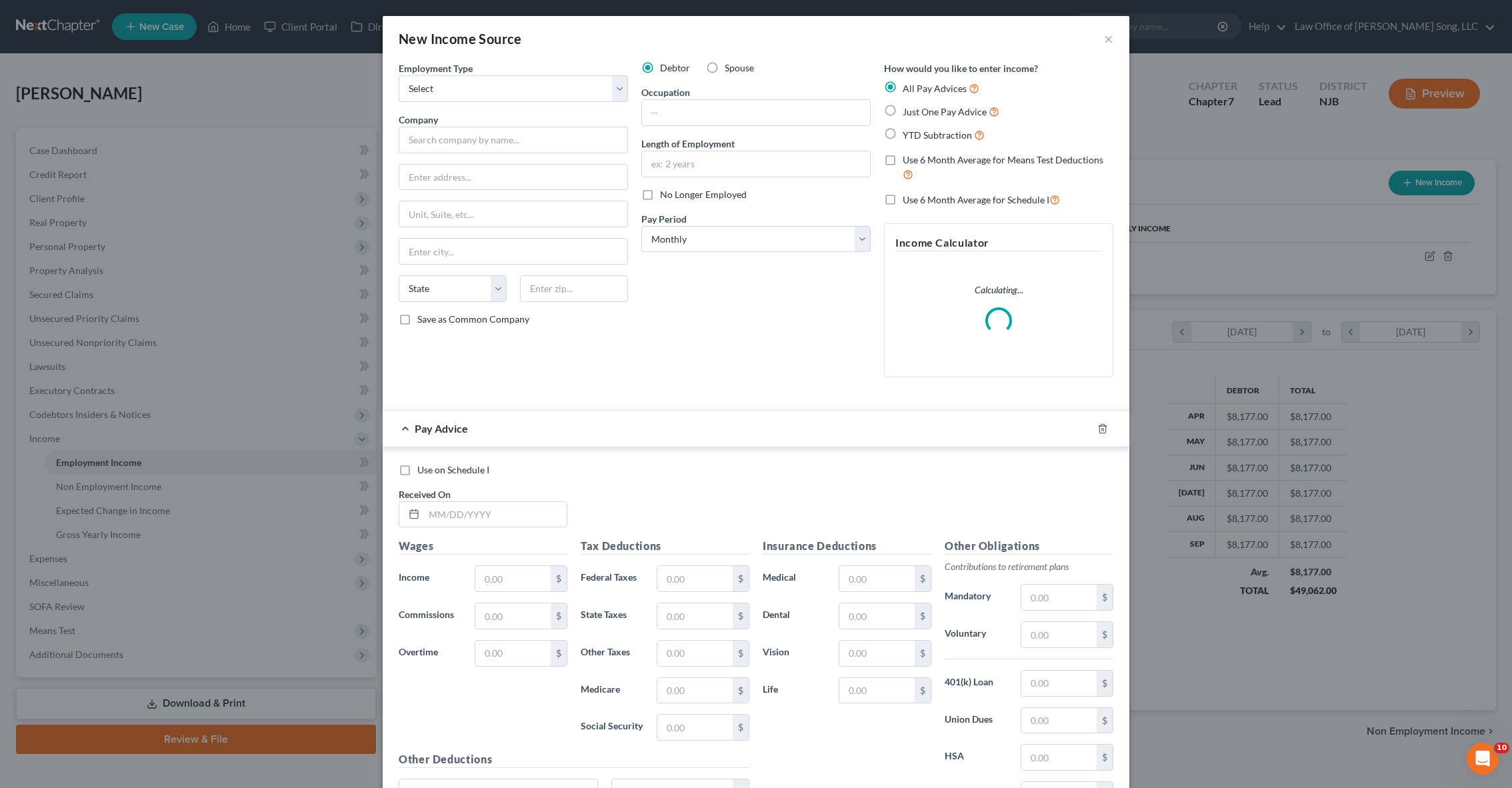
click at [724, 68] on label "Spouse" at bounding box center [739, 68] width 29 height 14
click at [730, 68] on input "Spouse" at bounding box center [733, 65] width 8 height 8
radio input "true"
click at [614, 87] on select "Select Full or [DEMOGRAPHIC_DATA] Employment Self Employment" at bounding box center [513, 88] width 229 height 26
select select "0"
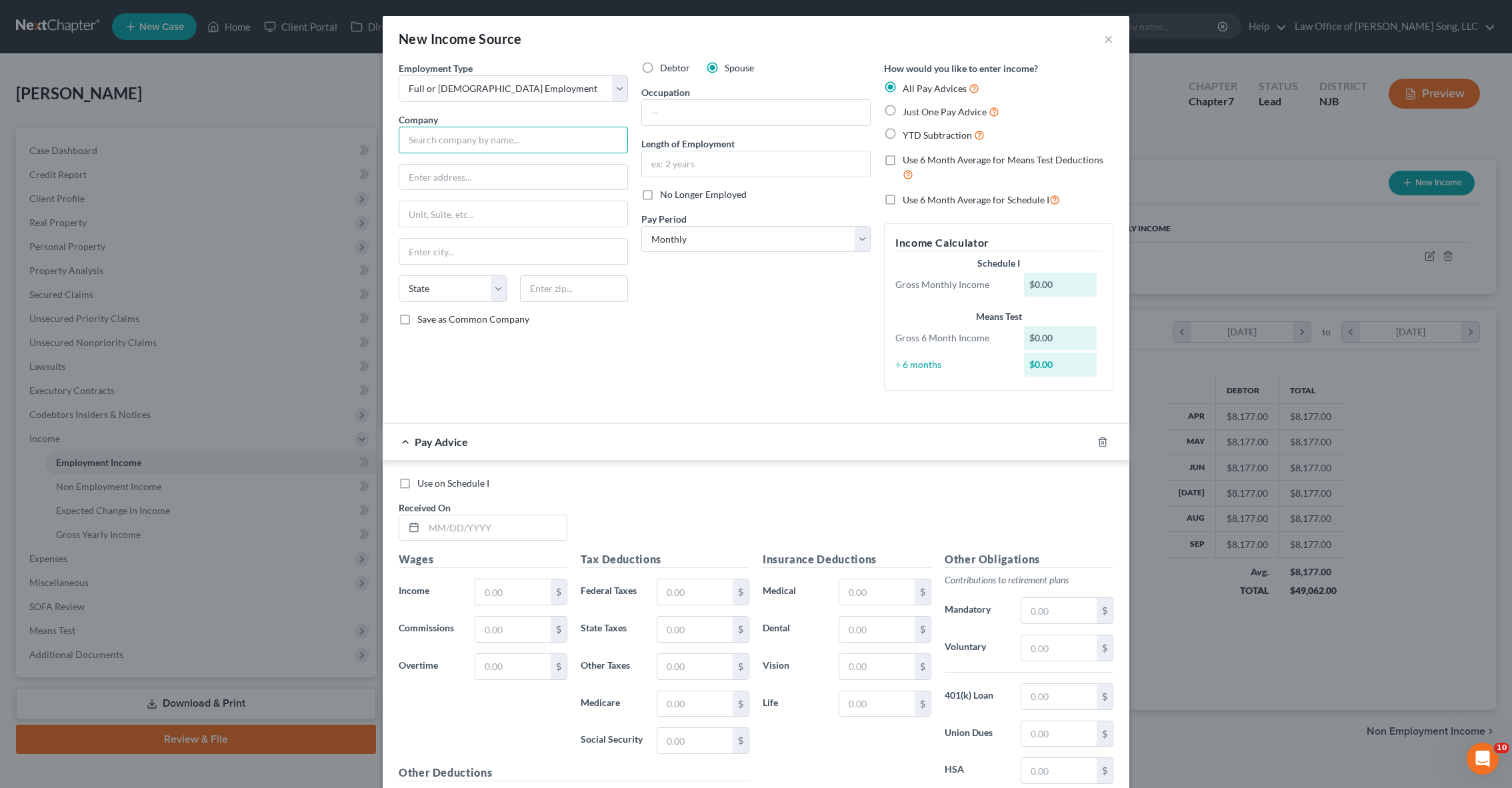
click at [461, 138] on input "text" at bounding box center [513, 140] width 229 height 26
type input "[PERSON_NAME] & [PERSON_NAME]"
type input "1000 [GEOGRAPHIC_DATA]"
type input "Weehawken"
select select "33"
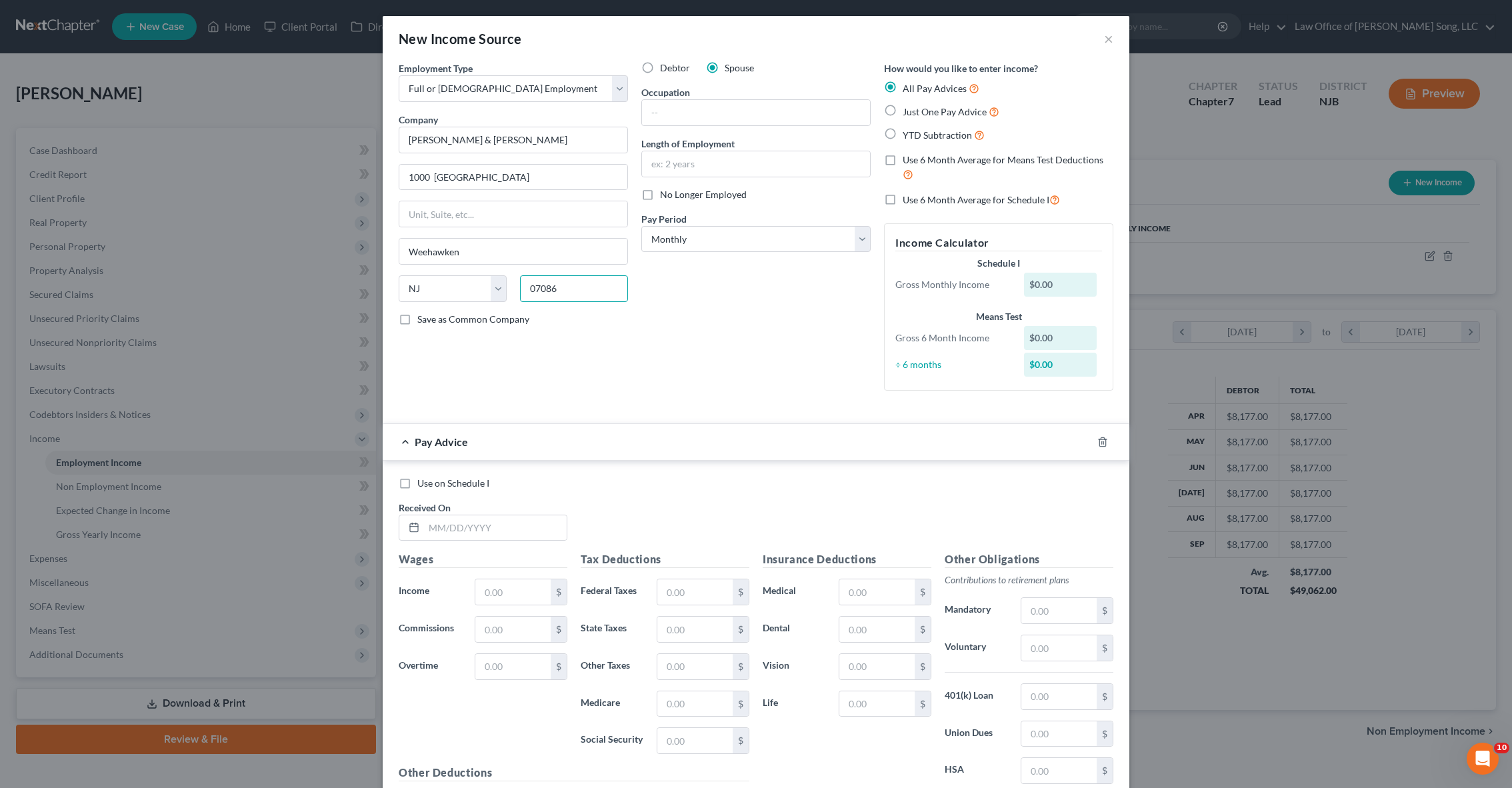
type input "07086"
type input "[GEOGRAPHIC_DATA]"
type input "Cleaner"
click at [718, 152] on input "text" at bounding box center [756, 164] width 228 height 26
type input "5"
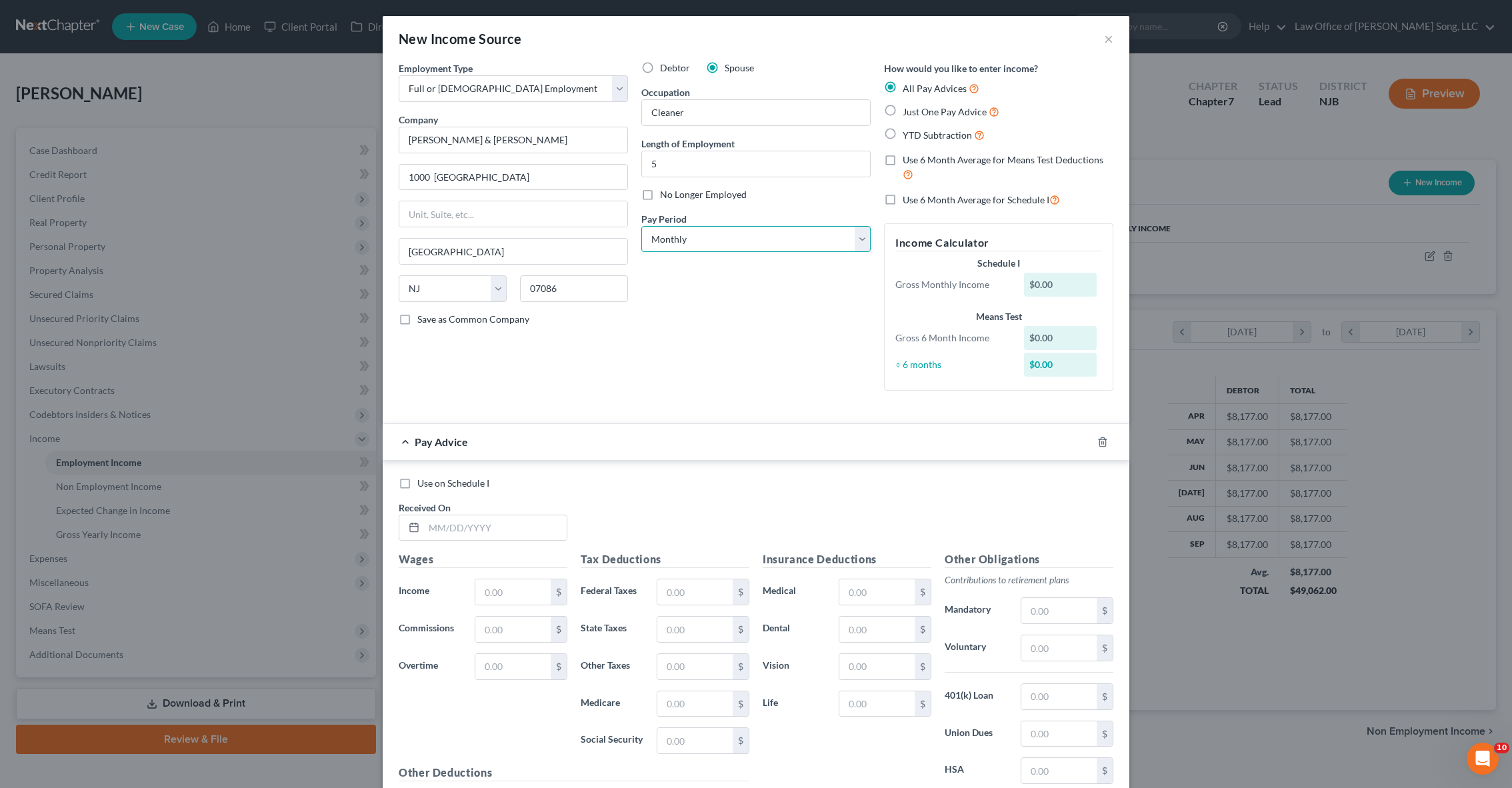
click at [741, 239] on select "Select Monthly Twice Monthly Every Other Week Weekly" at bounding box center [756, 239] width 229 height 26
select select "3"
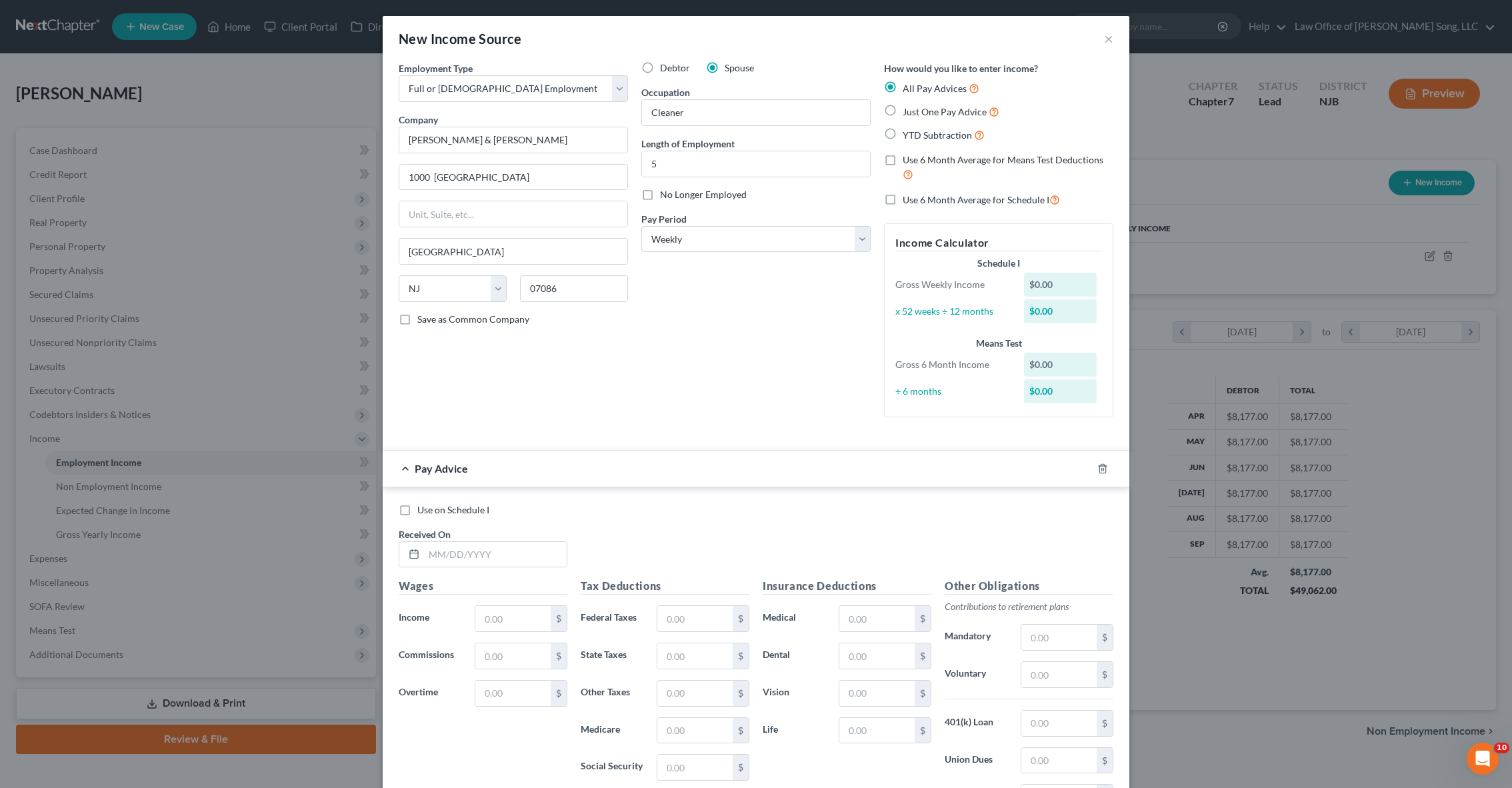
click at [902, 112] on label "Just One Pay Advice" at bounding box center [950, 112] width 96 height 15
click at [908, 112] on input "Just One Pay Advice" at bounding box center [912, 108] width 8 height 8
radio input "true"
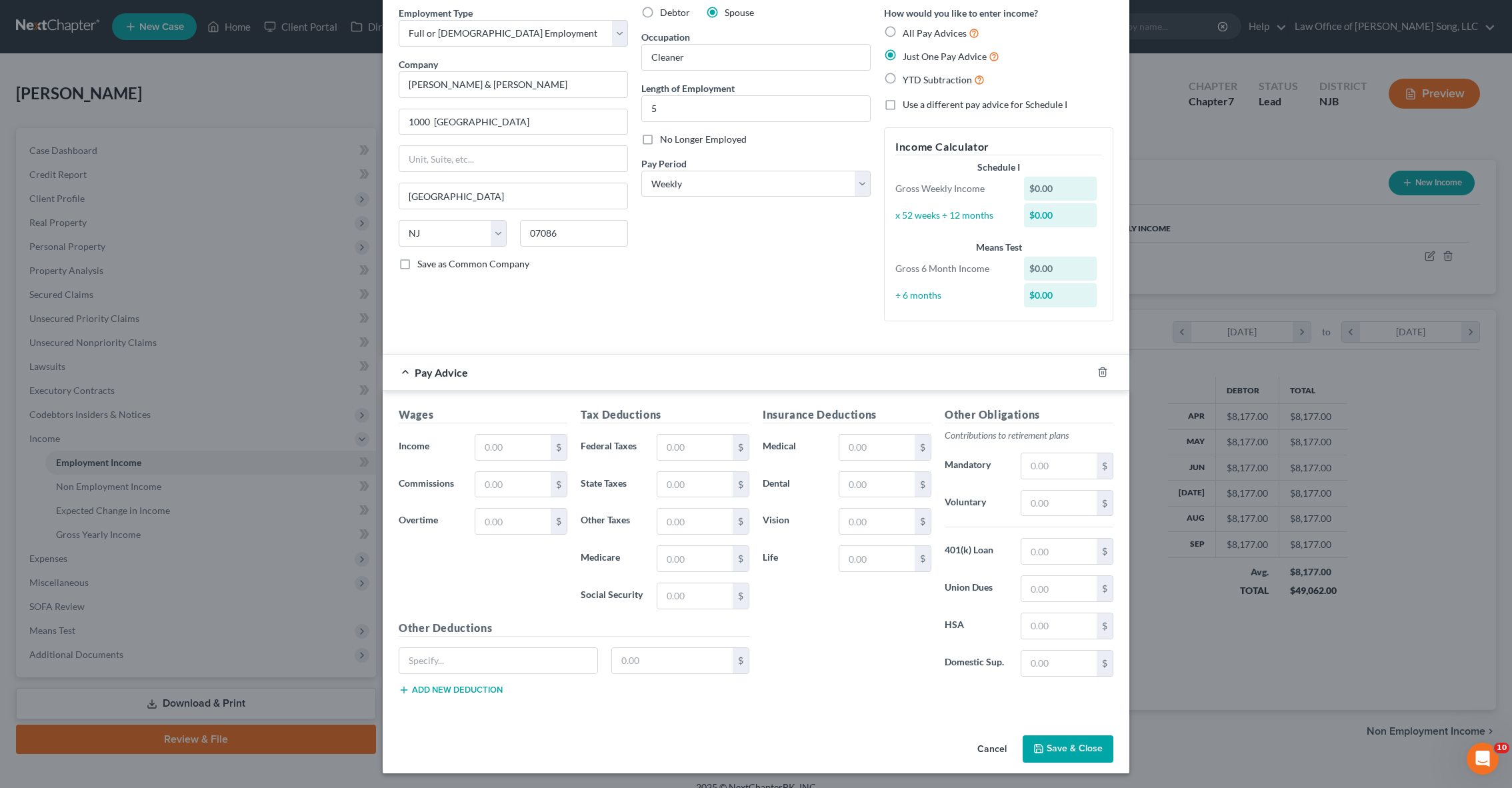
scroll to position [55, 0]
click at [522, 447] on input "text" at bounding box center [513, 448] width 75 height 26
type input "659"
click at [504, 526] on input "text" at bounding box center [513, 523] width 75 height 26
type input "164"
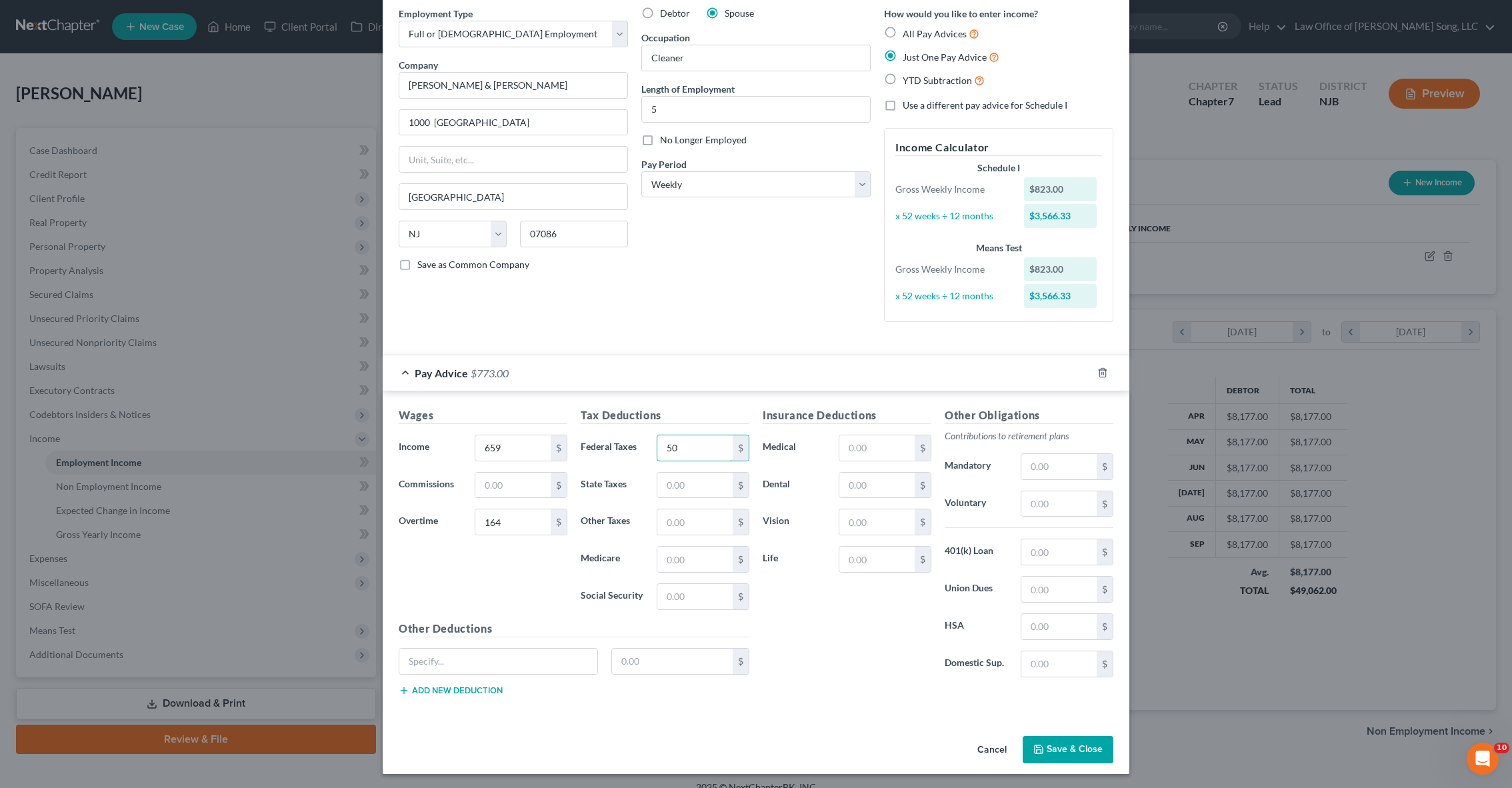
type input "50"
type input "18"
type input "5"
type input "12"
type input "51"
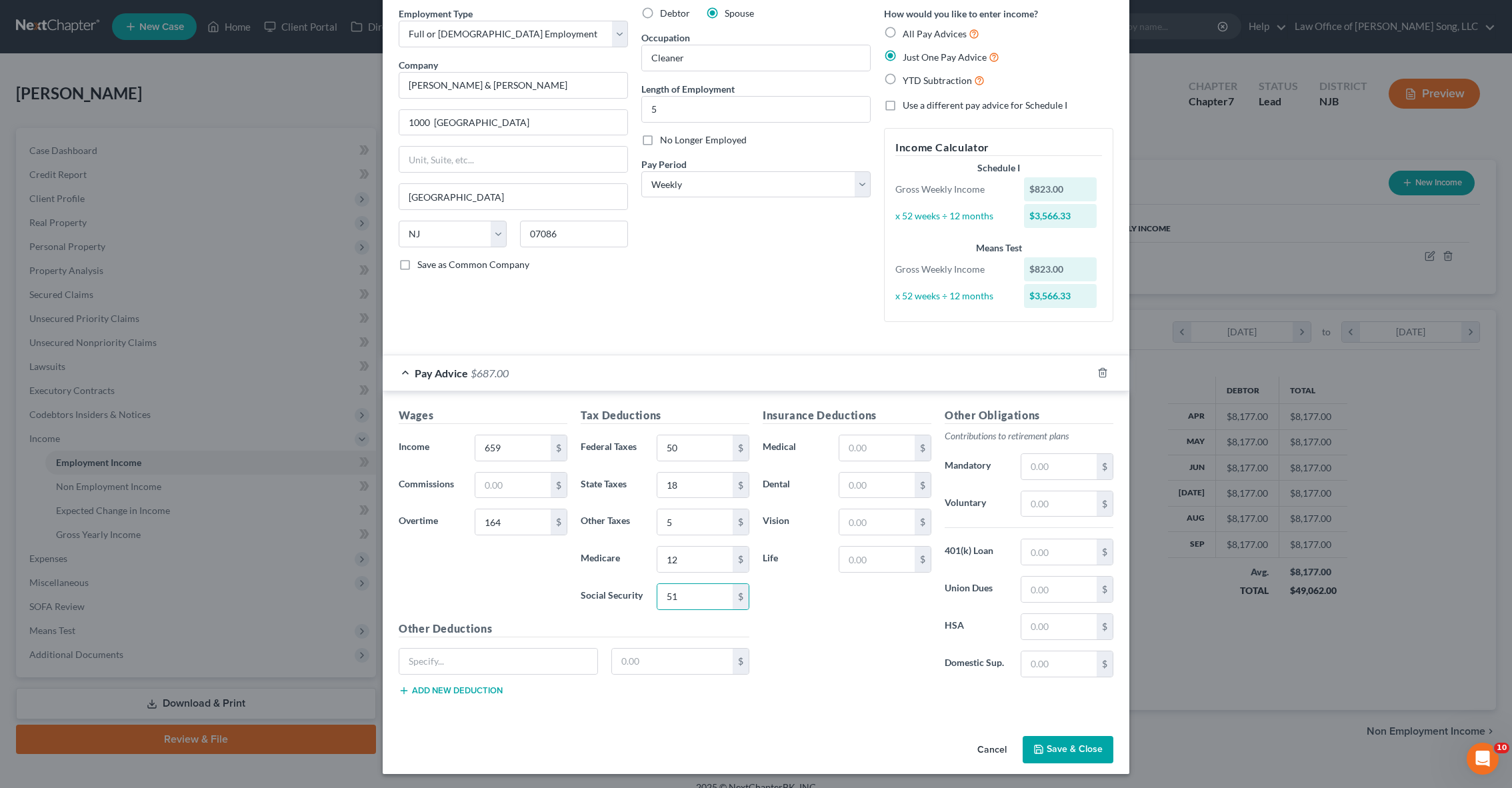
click at [887, 535] on div "Insurance Deductions Medical $ Dental $ Vision $ Life $" at bounding box center [846, 547] width 182 height 281
click at [1081, 741] on button "Save & Close" at bounding box center [1068, 750] width 90 height 28
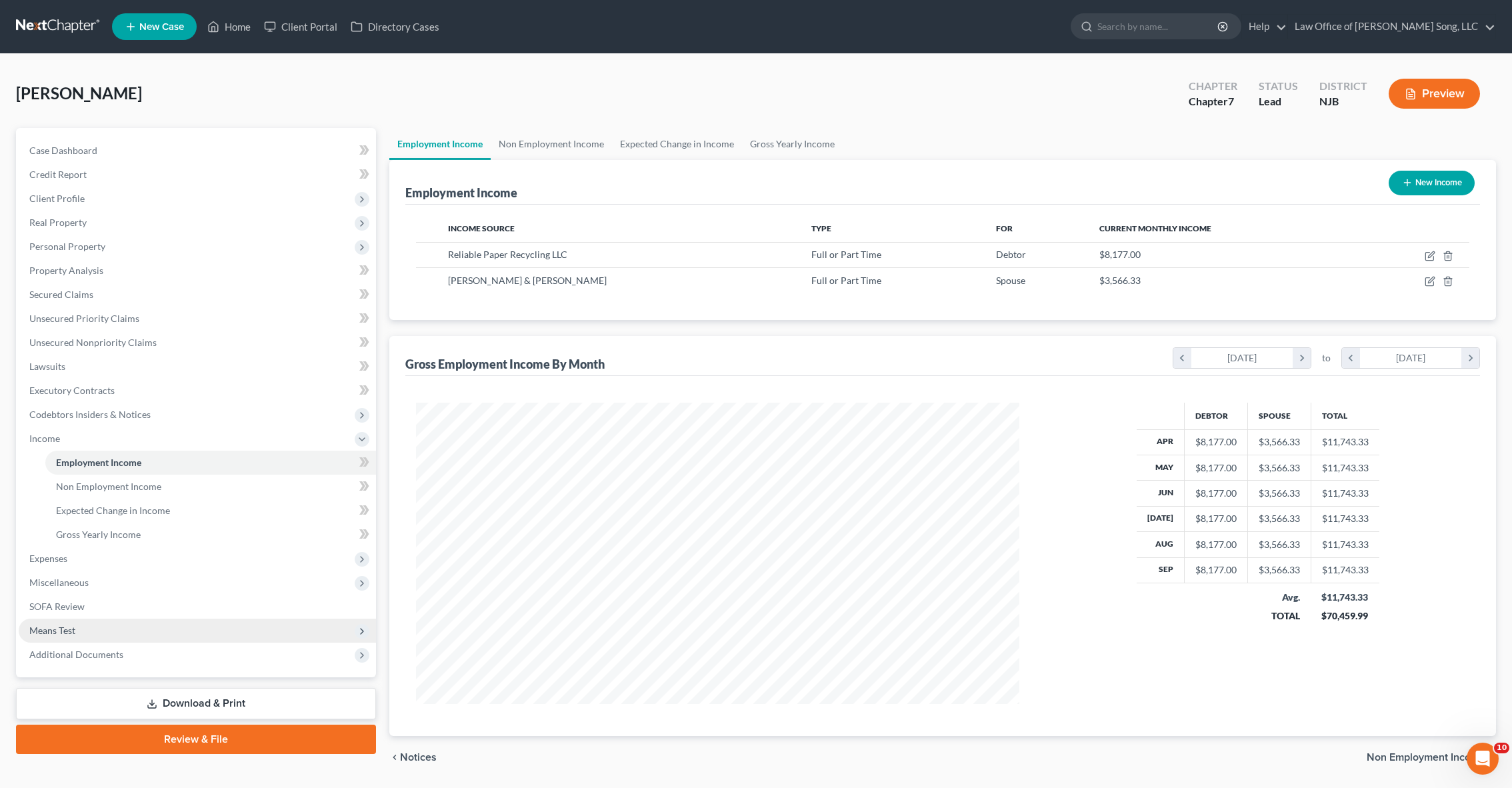
click at [158, 622] on span "Means Test" at bounding box center [197, 631] width 357 height 24
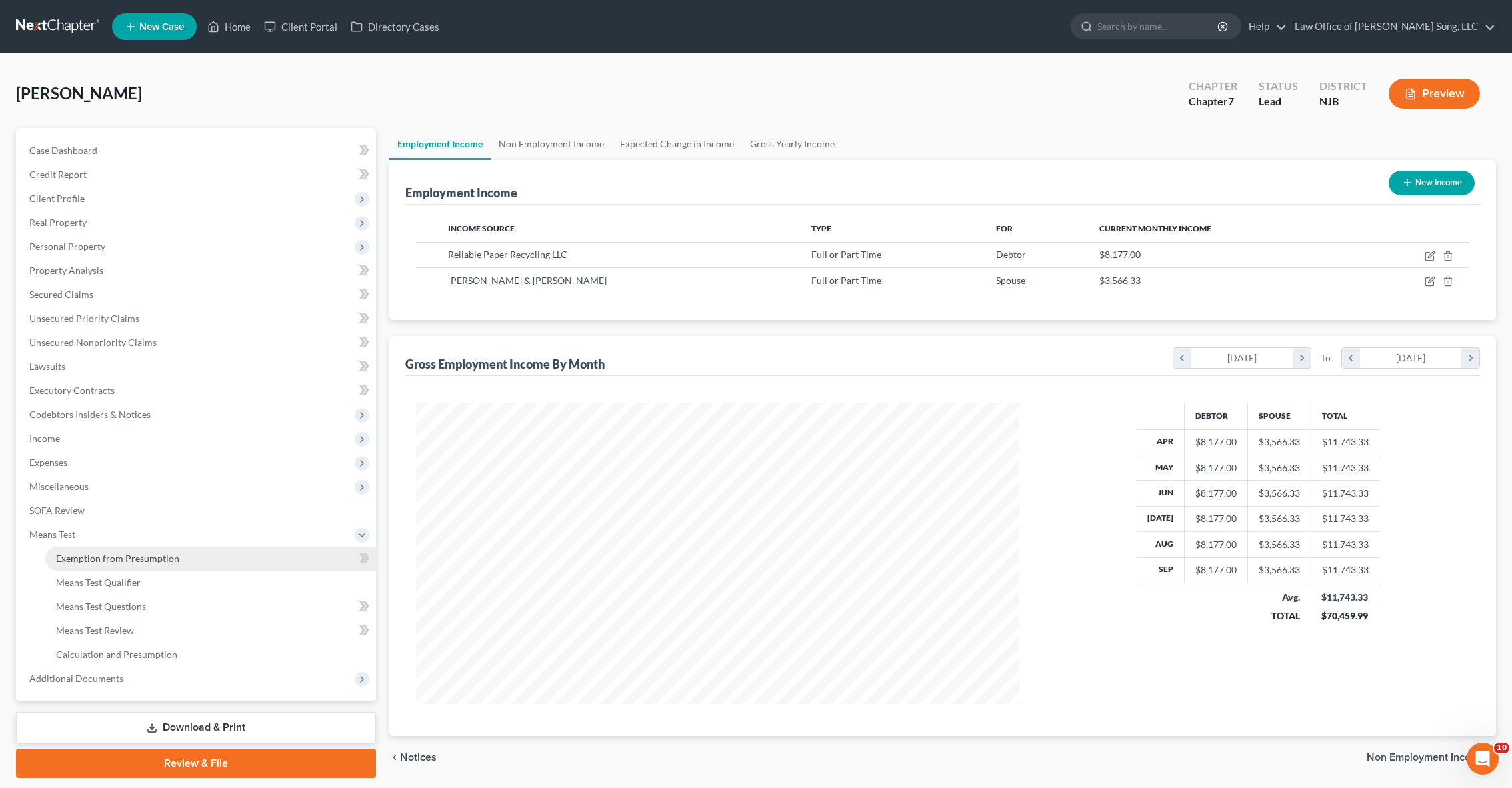
click at [124, 563] on span "Exemption from Presumption" at bounding box center [118, 558] width 124 height 11
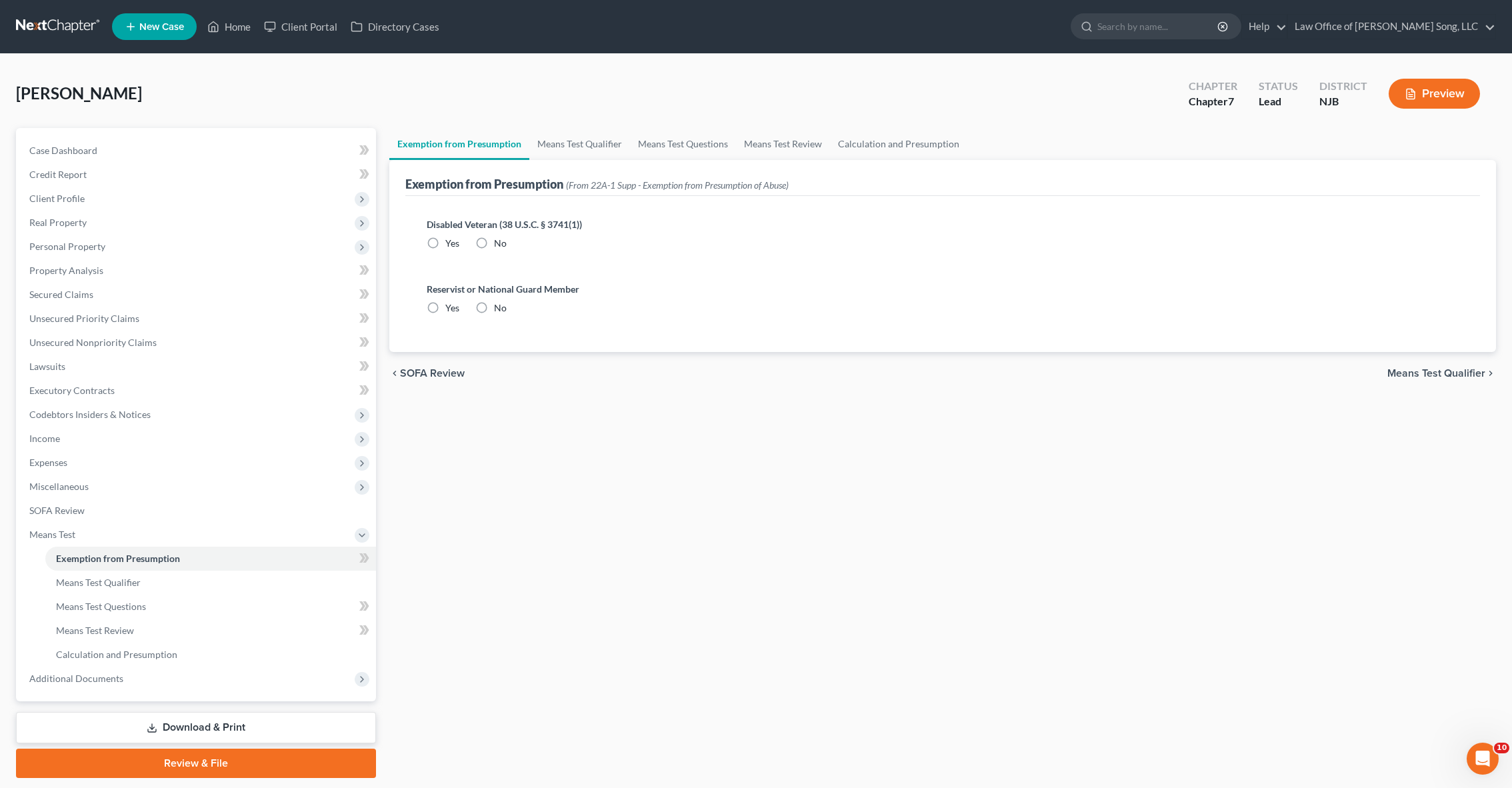
click at [494, 241] on label "No" at bounding box center [500, 244] width 13 height 14
click at [499, 241] on input "No" at bounding box center [503, 241] width 8 height 8
radio input "true"
click at [494, 310] on label "No" at bounding box center [500, 308] width 13 height 14
click at [499, 310] on input "No" at bounding box center [503, 305] width 8 height 8
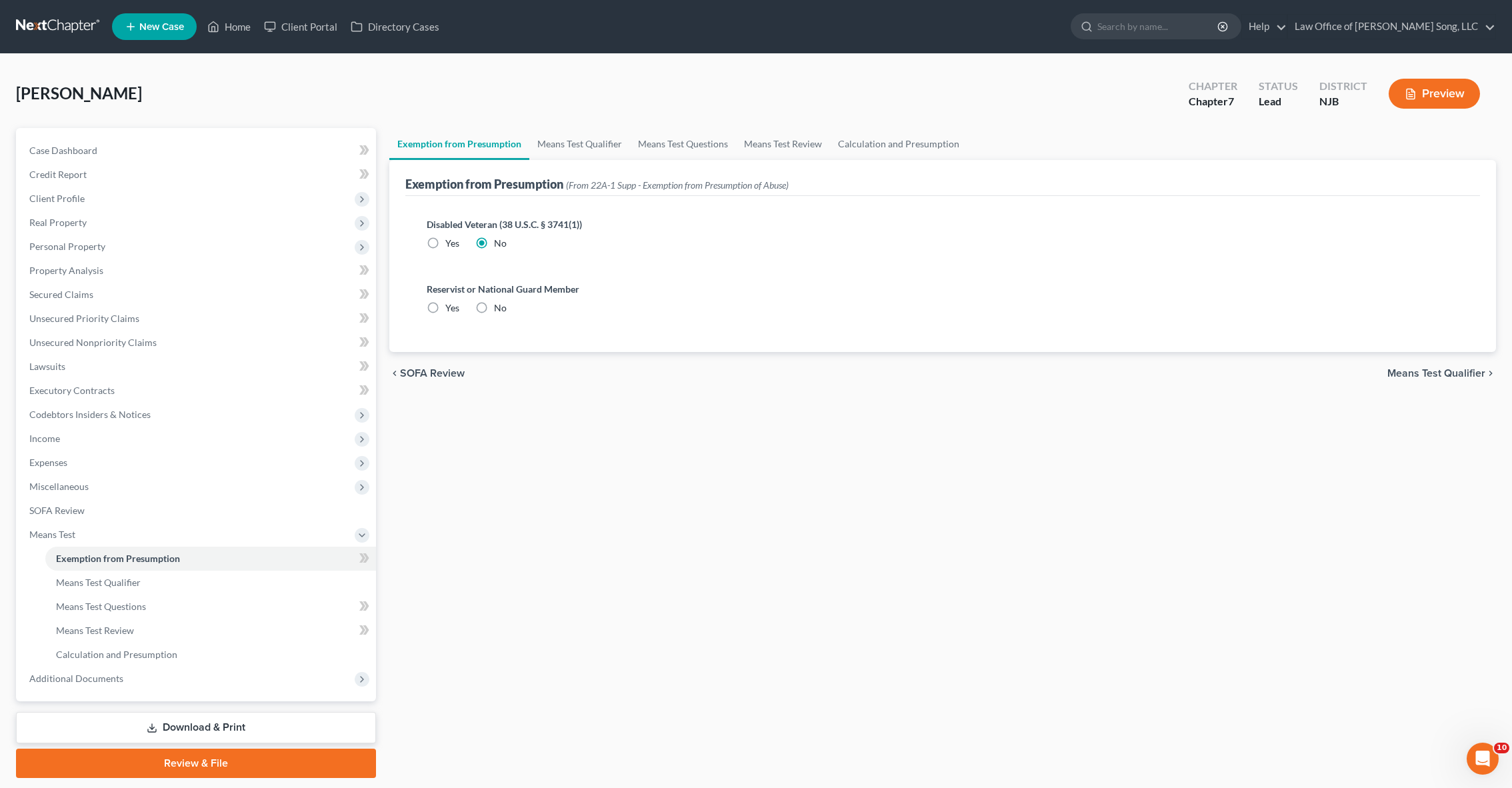
radio input "true"
click at [1386, 376] on div "chevron_left SOFA Review Means Test Qualifier chevron_right" at bounding box center [942, 373] width 1106 height 43
click at [1395, 376] on span "Means Test Qualifier" at bounding box center [1436, 373] width 98 height 11
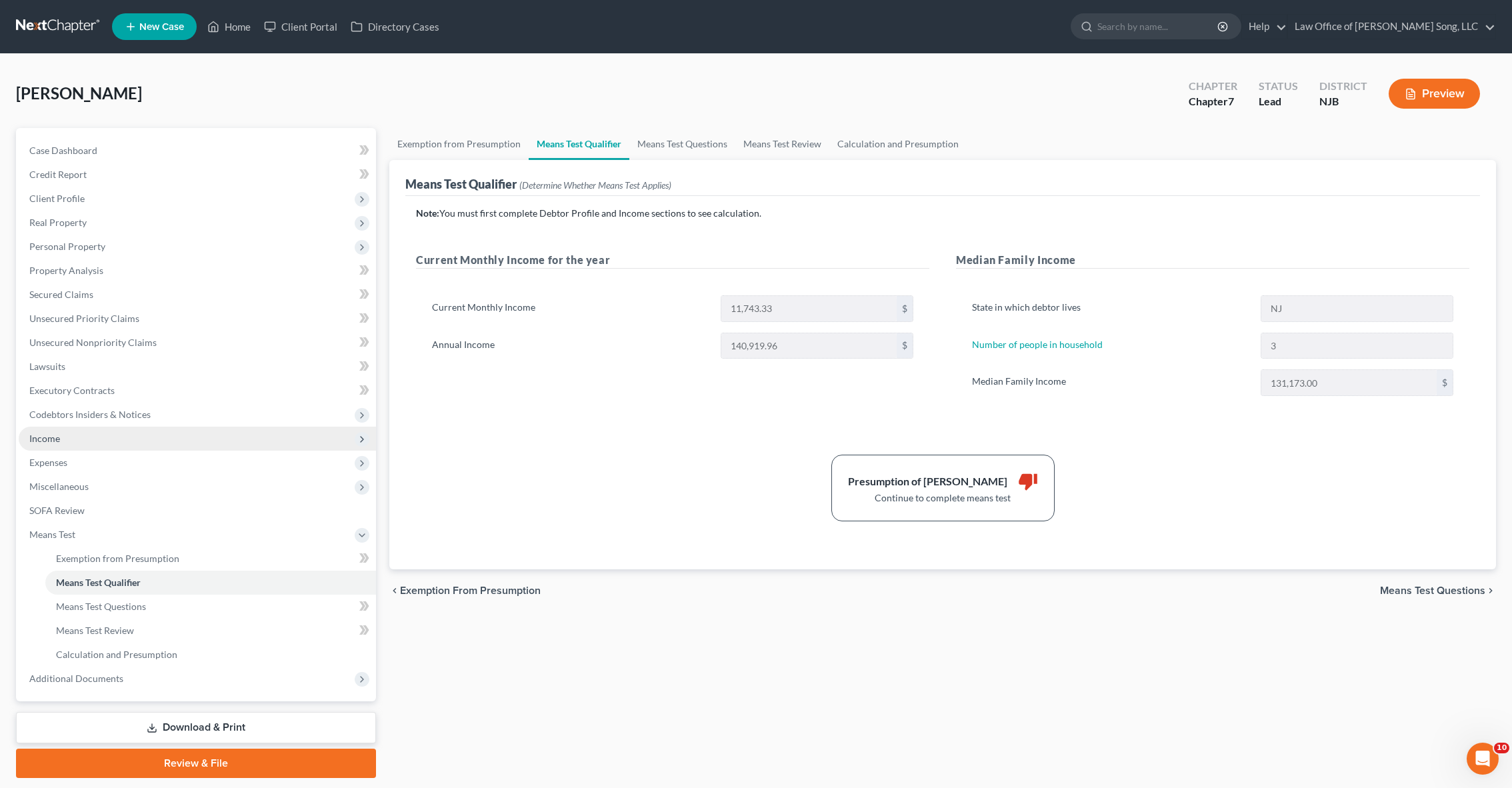
click at [72, 444] on span "Income" at bounding box center [197, 439] width 357 height 24
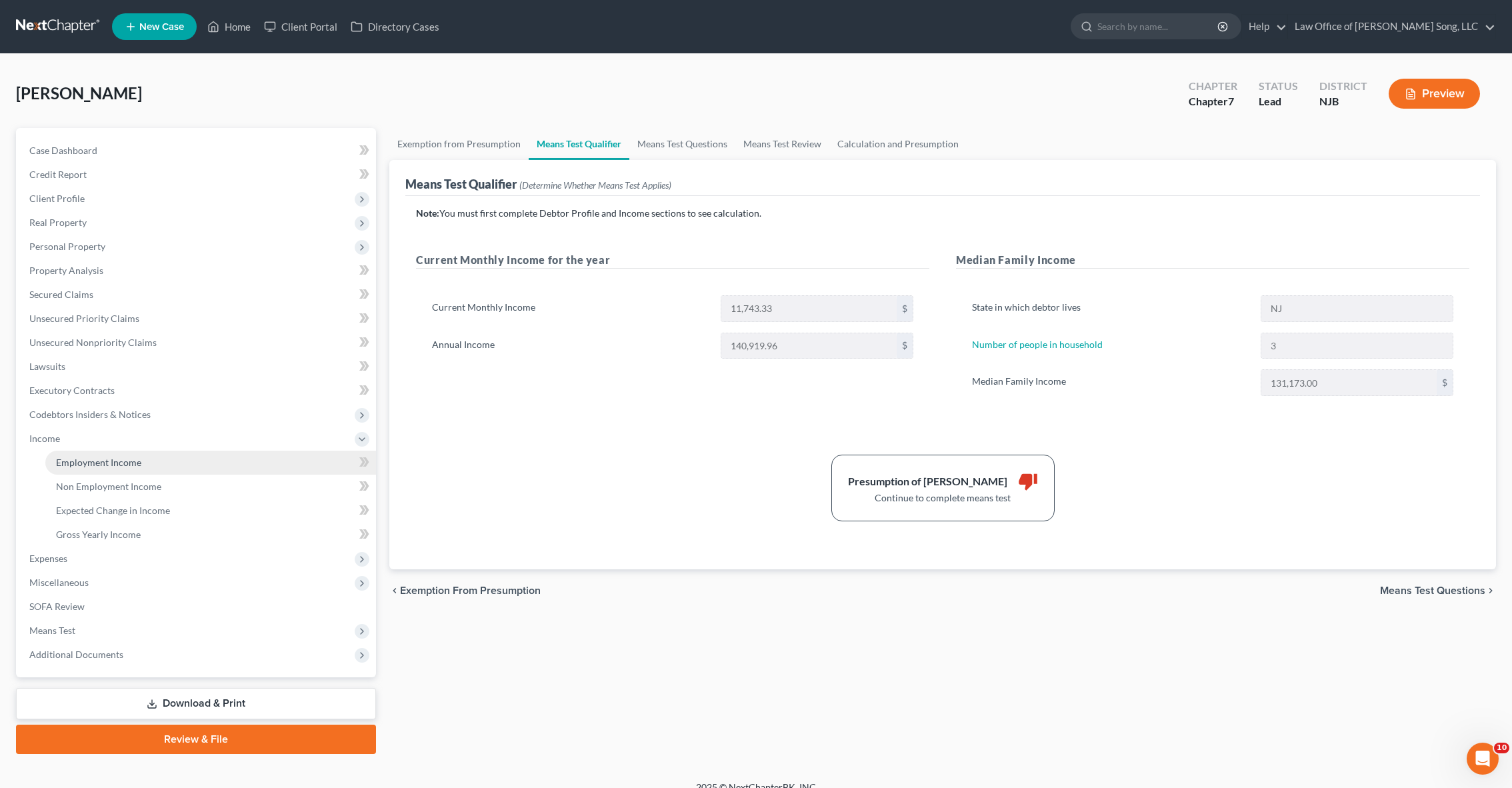
click at [109, 470] on link "Employment Income" at bounding box center [210, 463] width 331 height 24
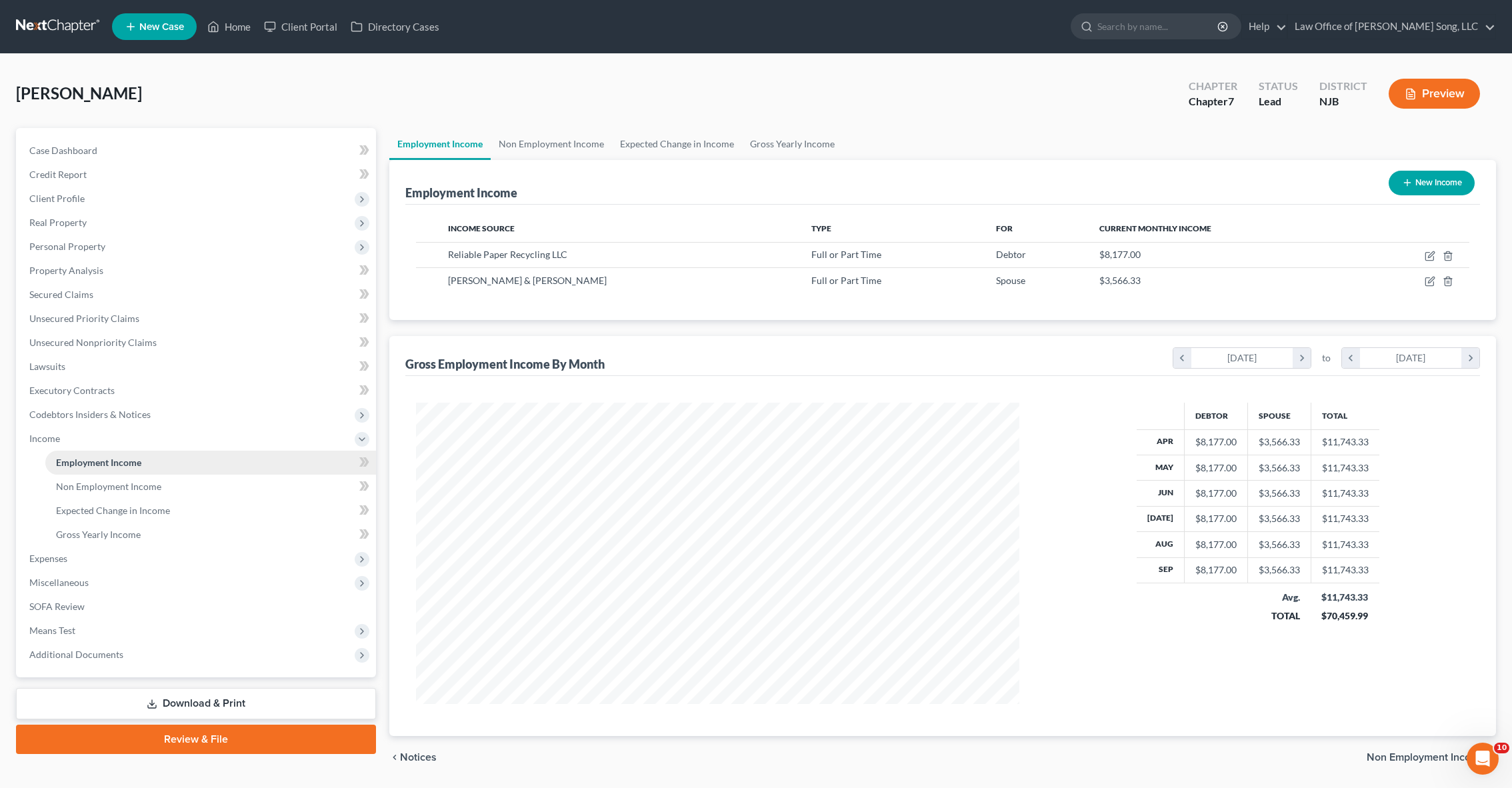
scroll to position [302, 630]
click at [1428, 281] on icon "button" at bounding box center [1430, 281] width 11 height 11
select select "0"
select select "33"
select select "3"
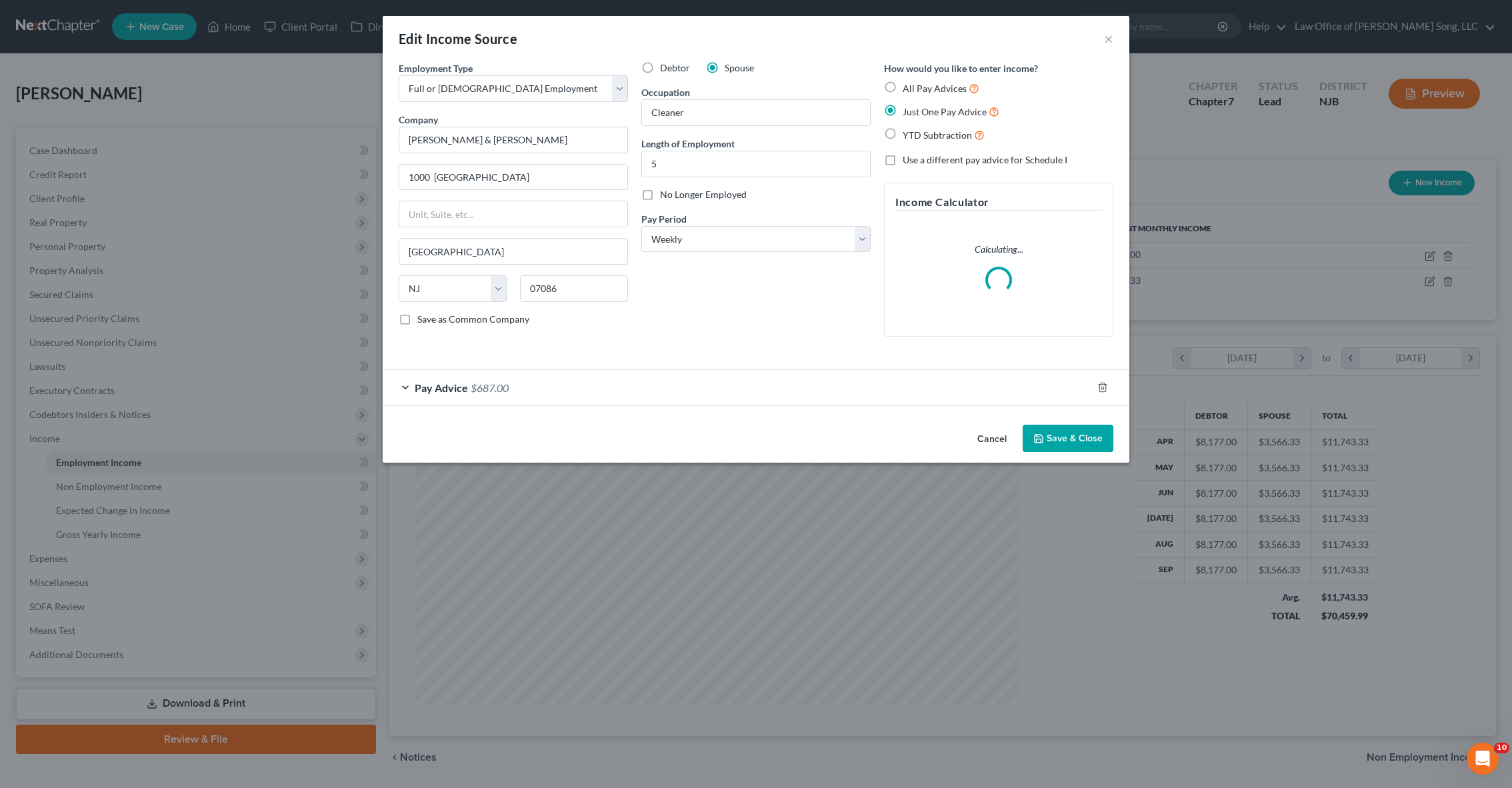
click at [441, 388] on span "Pay Advice" at bounding box center [441, 388] width 54 height 13
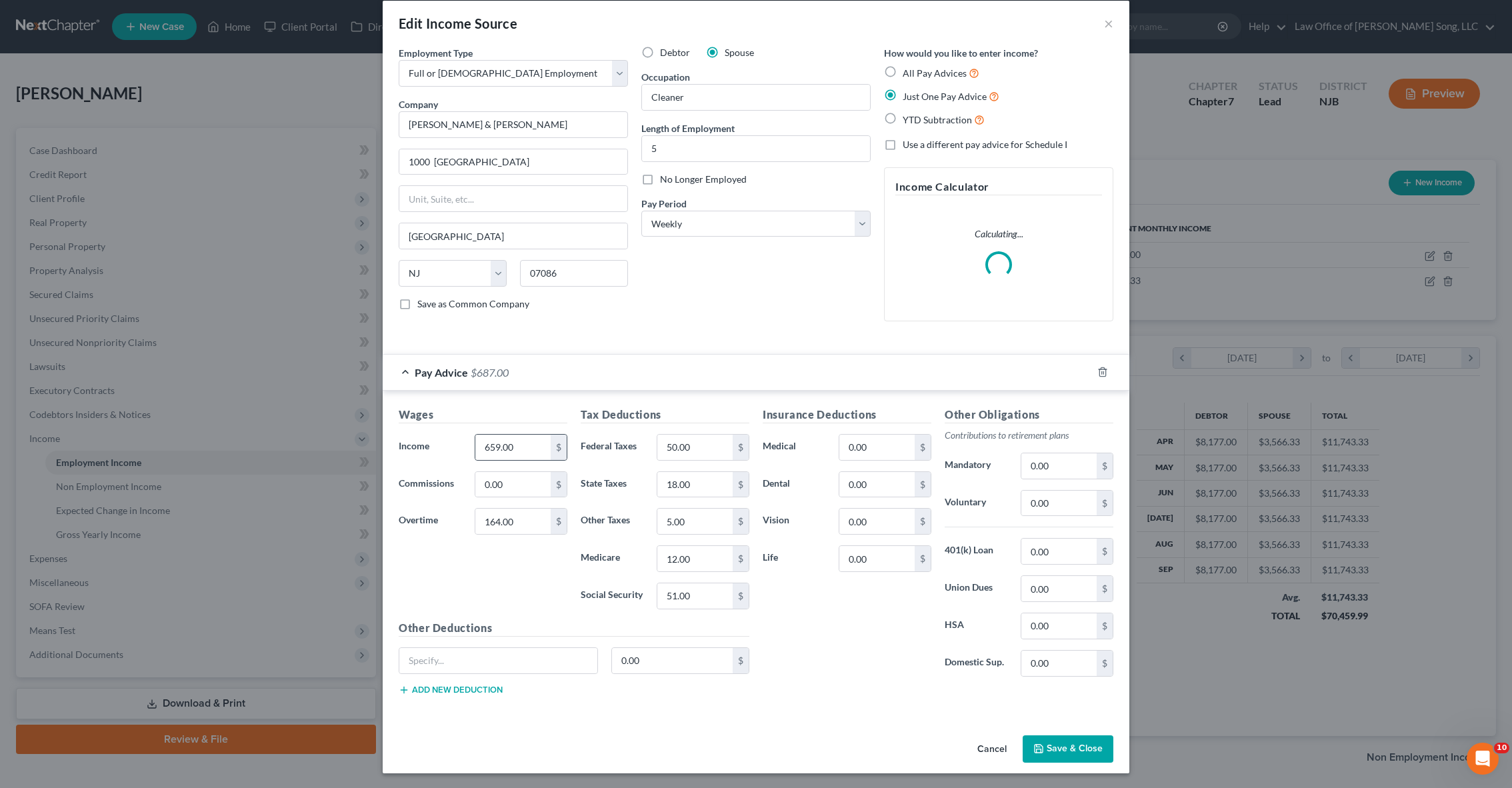
scroll to position [14, 0]
click at [533, 517] on input "164.00" at bounding box center [513, 523] width 75 height 26
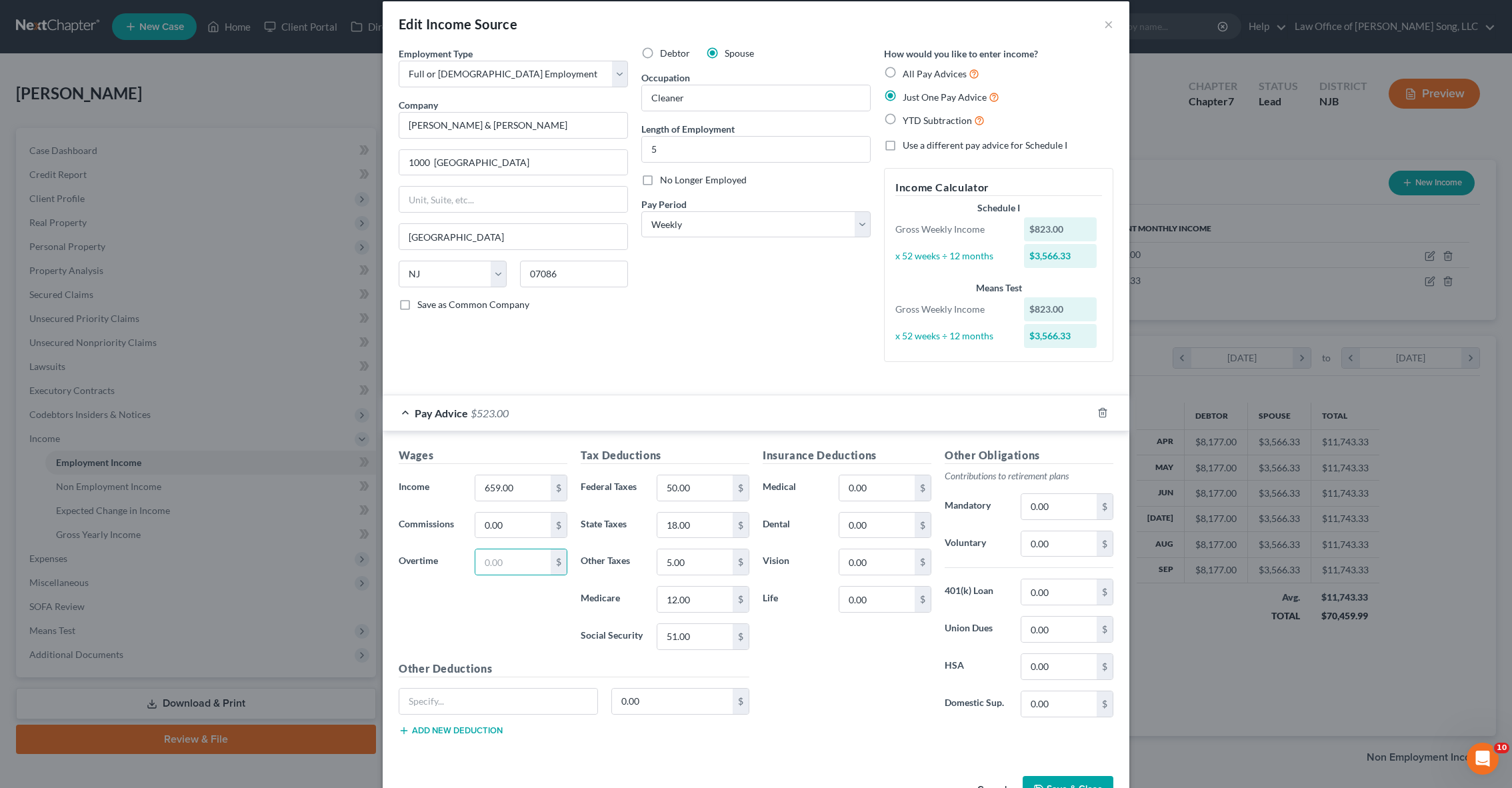
click at [1066, 783] on button "Save & Close" at bounding box center [1068, 790] width 90 height 28
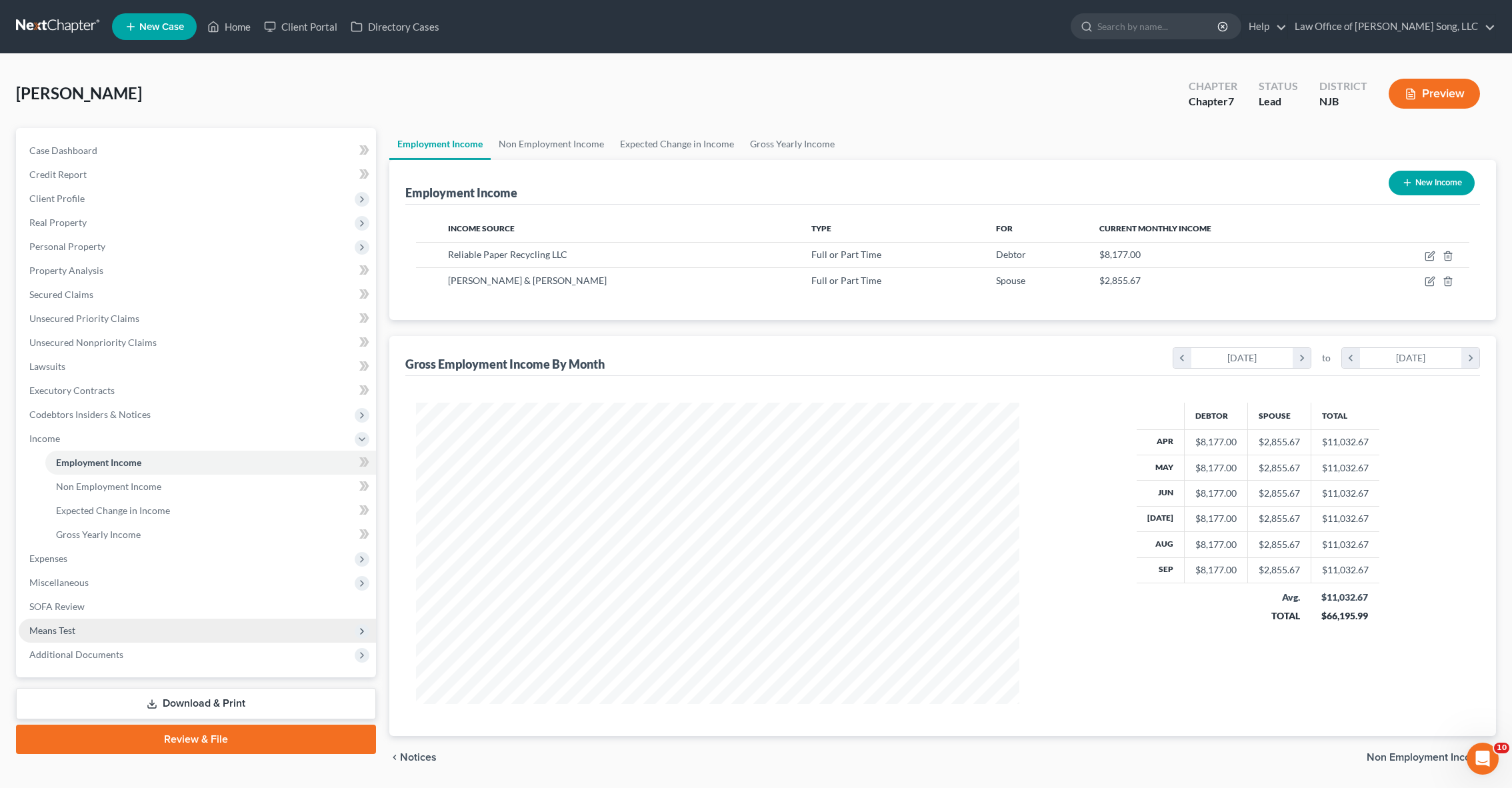
click at [136, 626] on span "Means Test" at bounding box center [197, 631] width 357 height 24
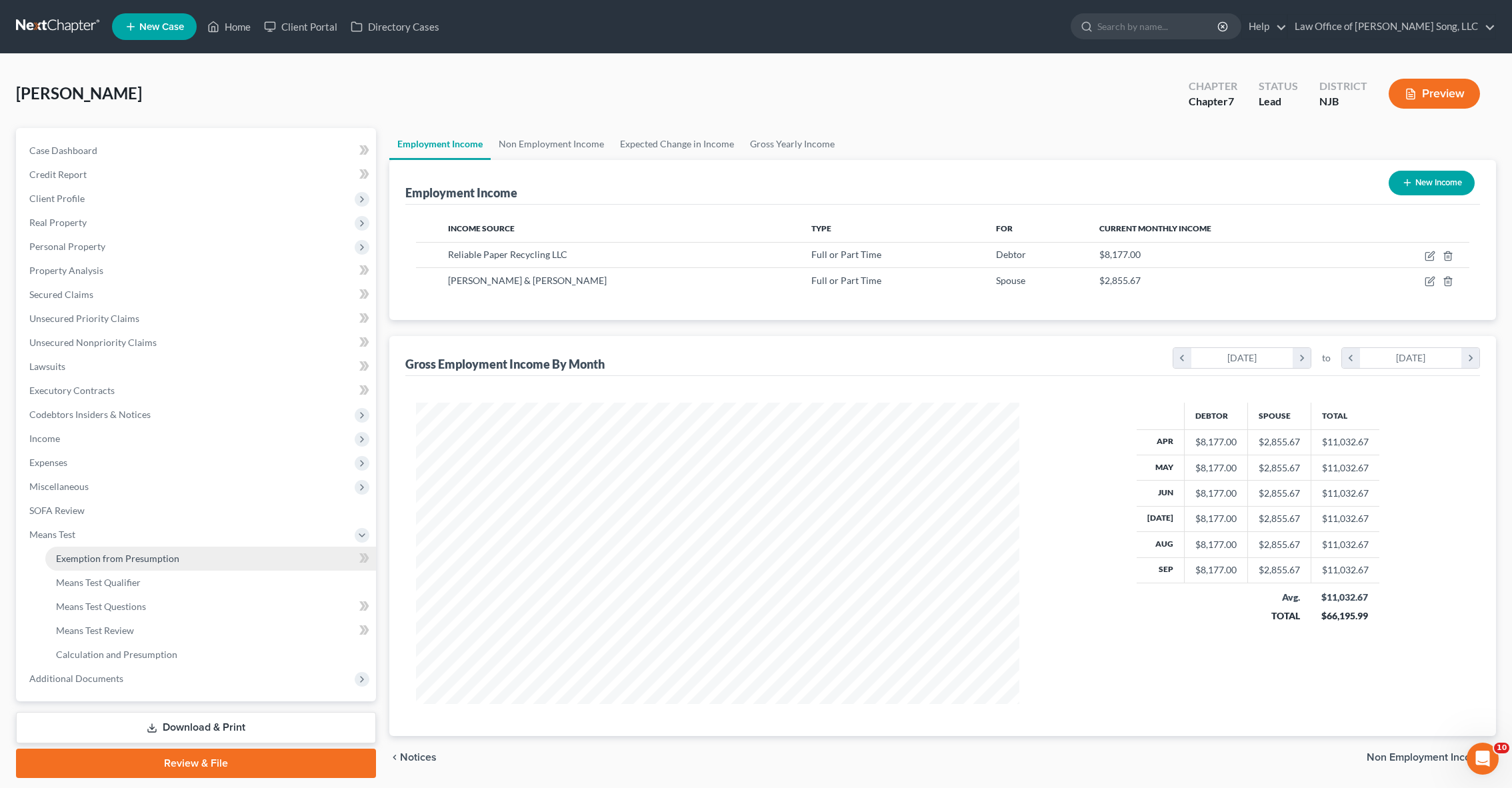
click at [149, 557] on span "Exemption from Presumption" at bounding box center [118, 558] width 124 height 11
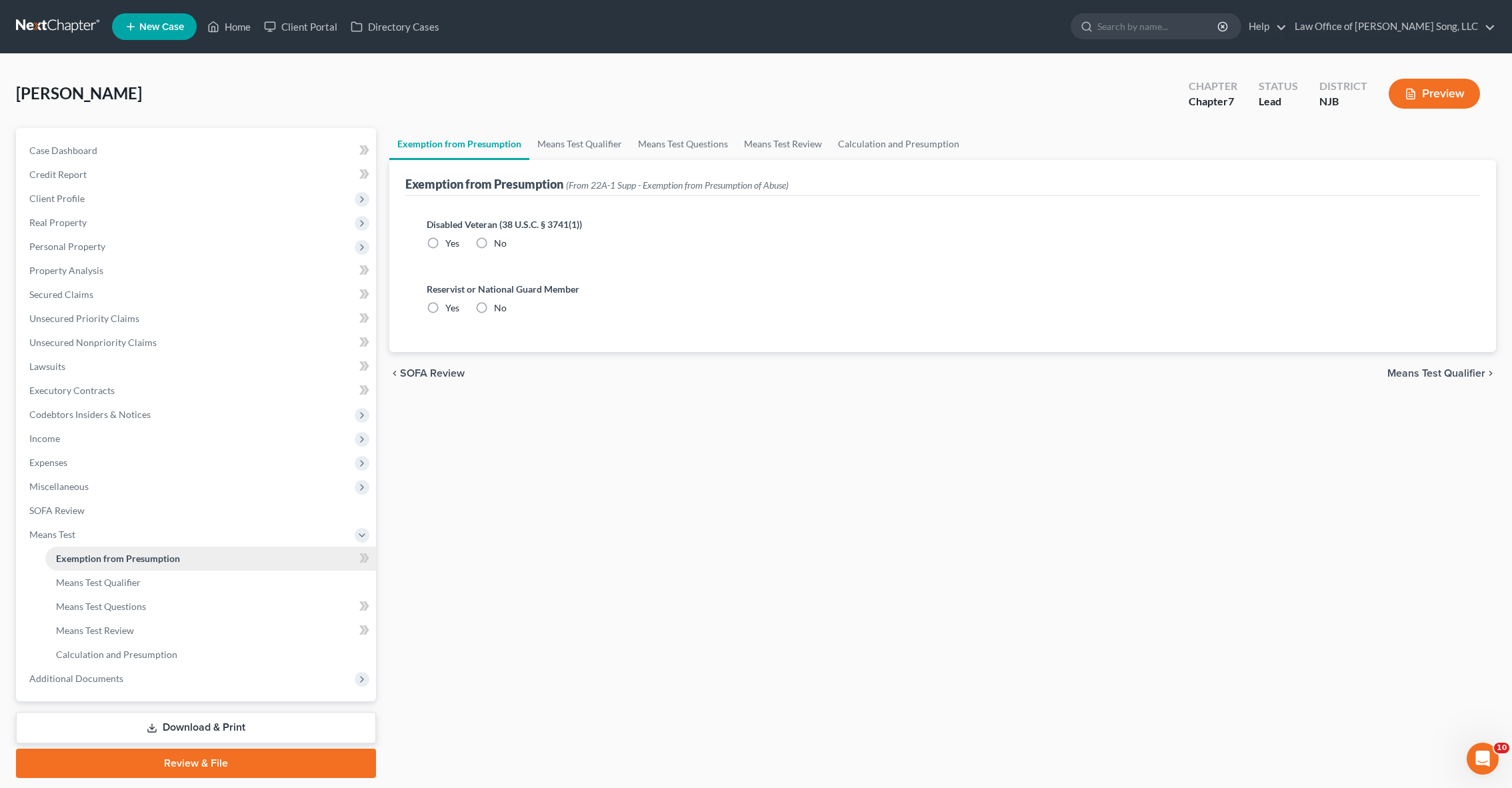
radio input "true"
click at [1412, 376] on span "Means Test Qualifier" at bounding box center [1436, 373] width 98 height 11
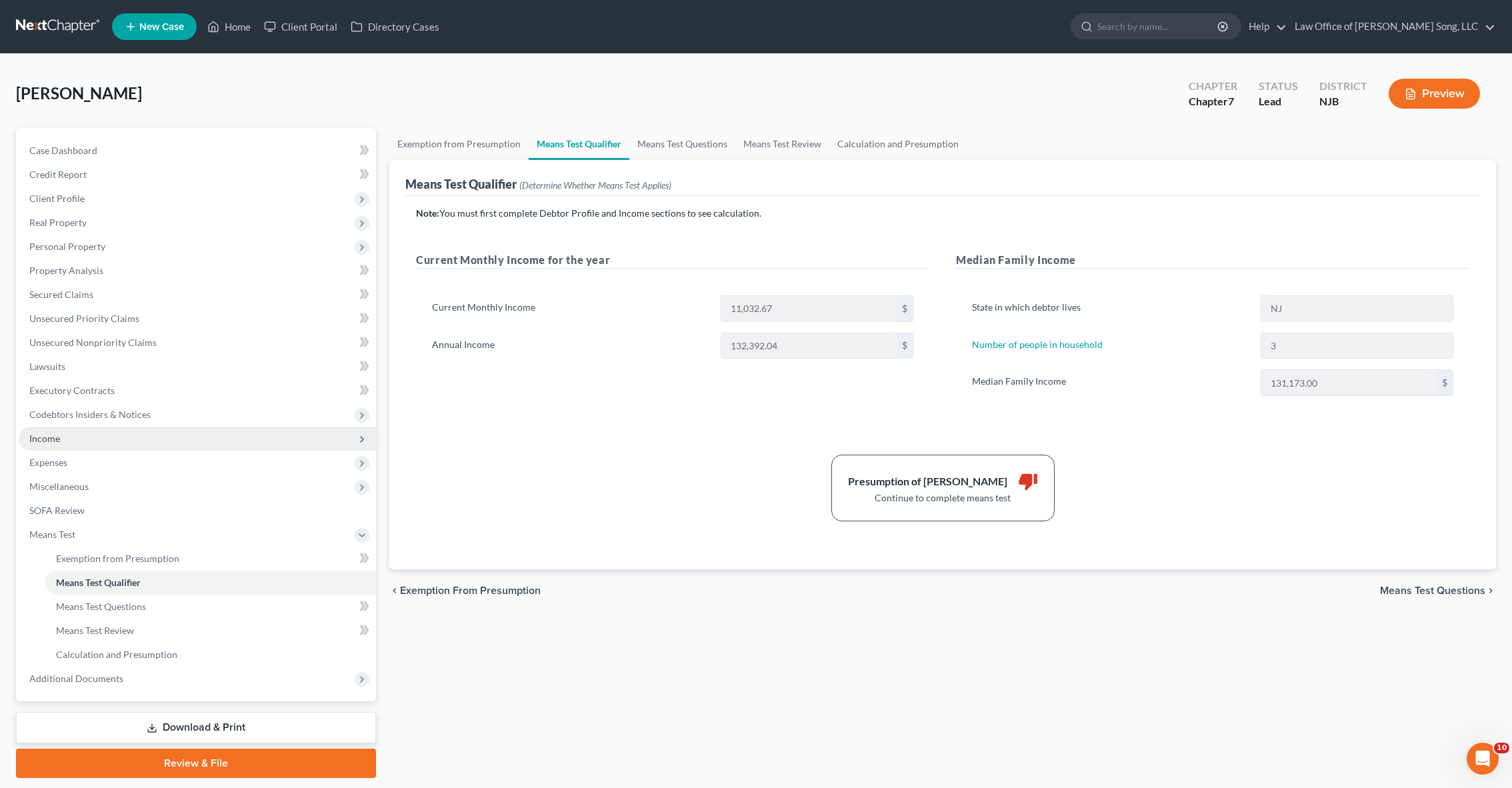
click at [57, 443] on span "Income" at bounding box center [44, 438] width 31 height 11
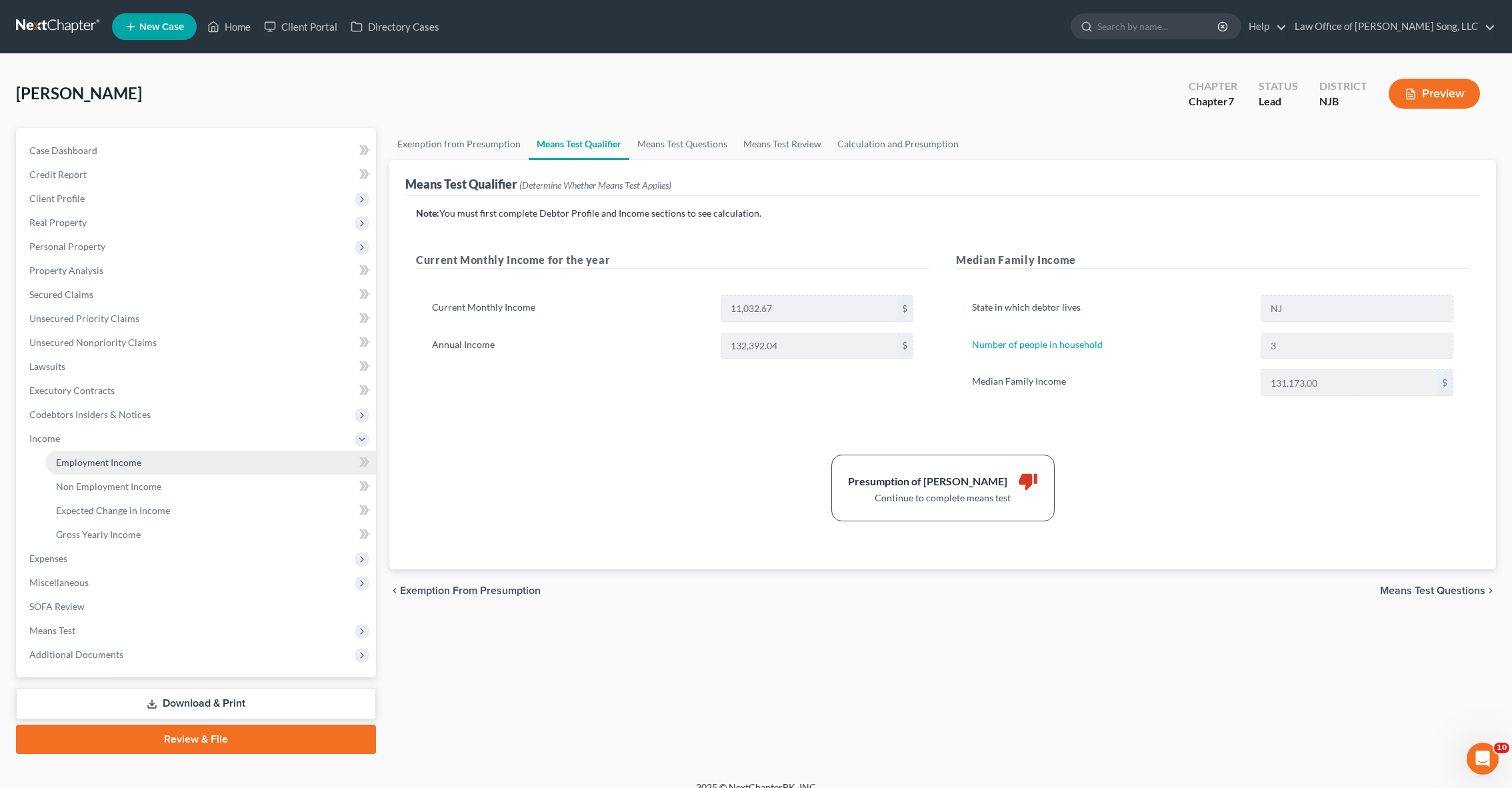
click at [110, 469] on link "Employment Income" at bounding box center [210, 463] width 331 height 24
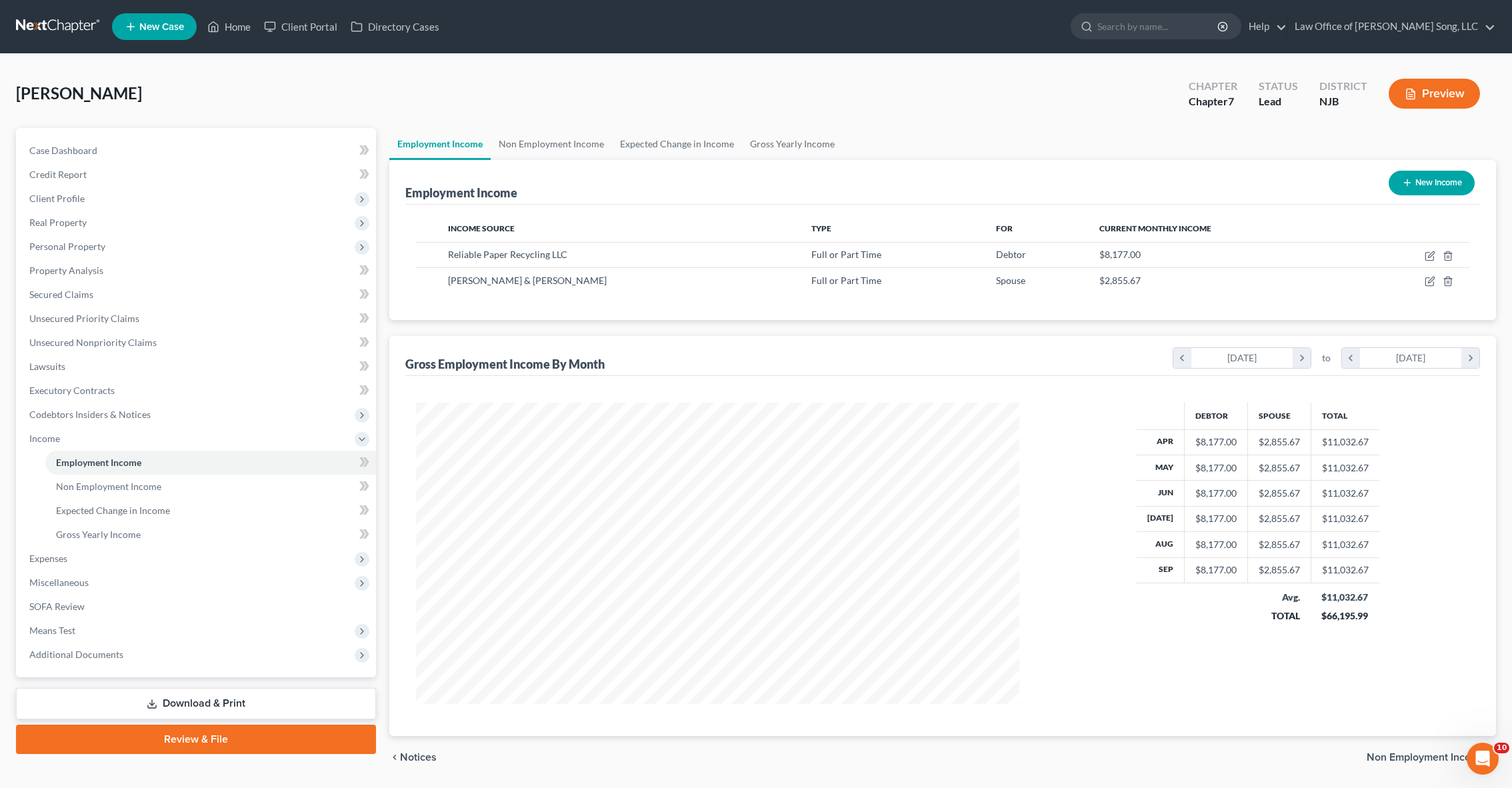
scroll to position [302, 630]
click at [1432, 254] on icon "button" at bounding box center [1430, 256] width 11 height 11
select select "0"
select select "33"
select select "3"
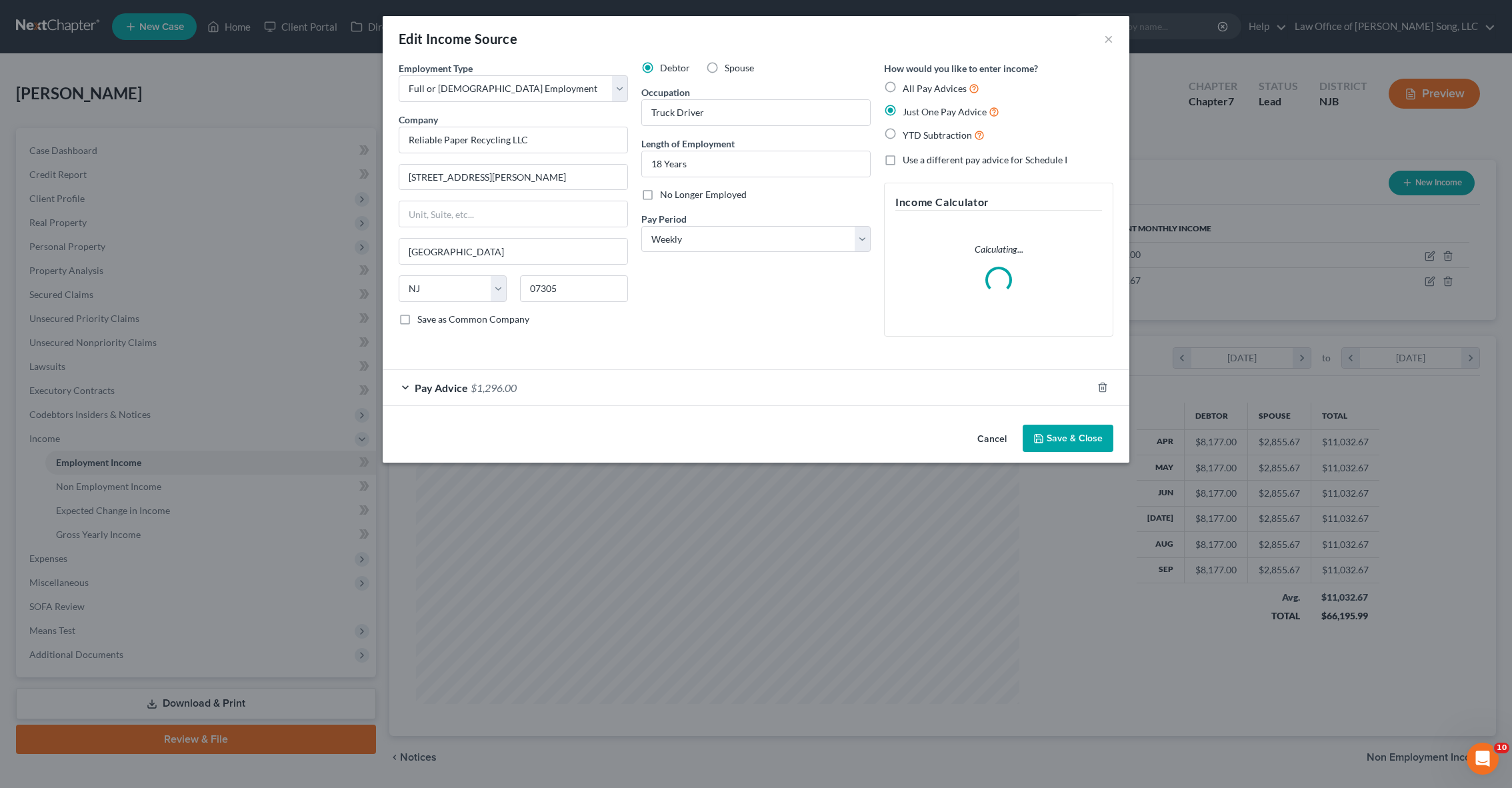
click at [445, 382] on span "Pay Advice" at bounding box center [441, 388] width 54 height 13
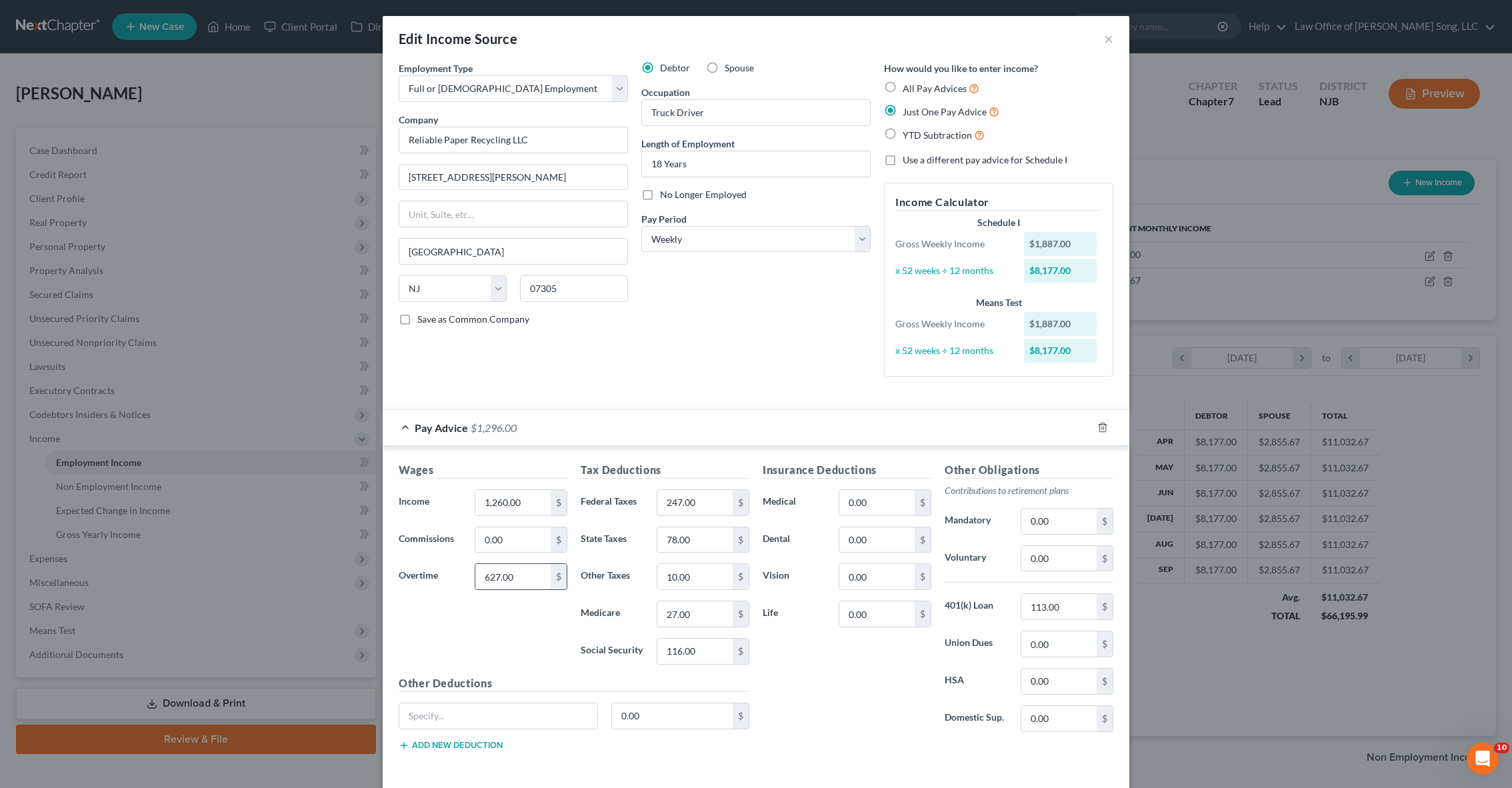
click at [503, 578] on input "627.00" at bounding box center [513, 577] width 75 height 26
type input "212"
type input "161"
type input "9"
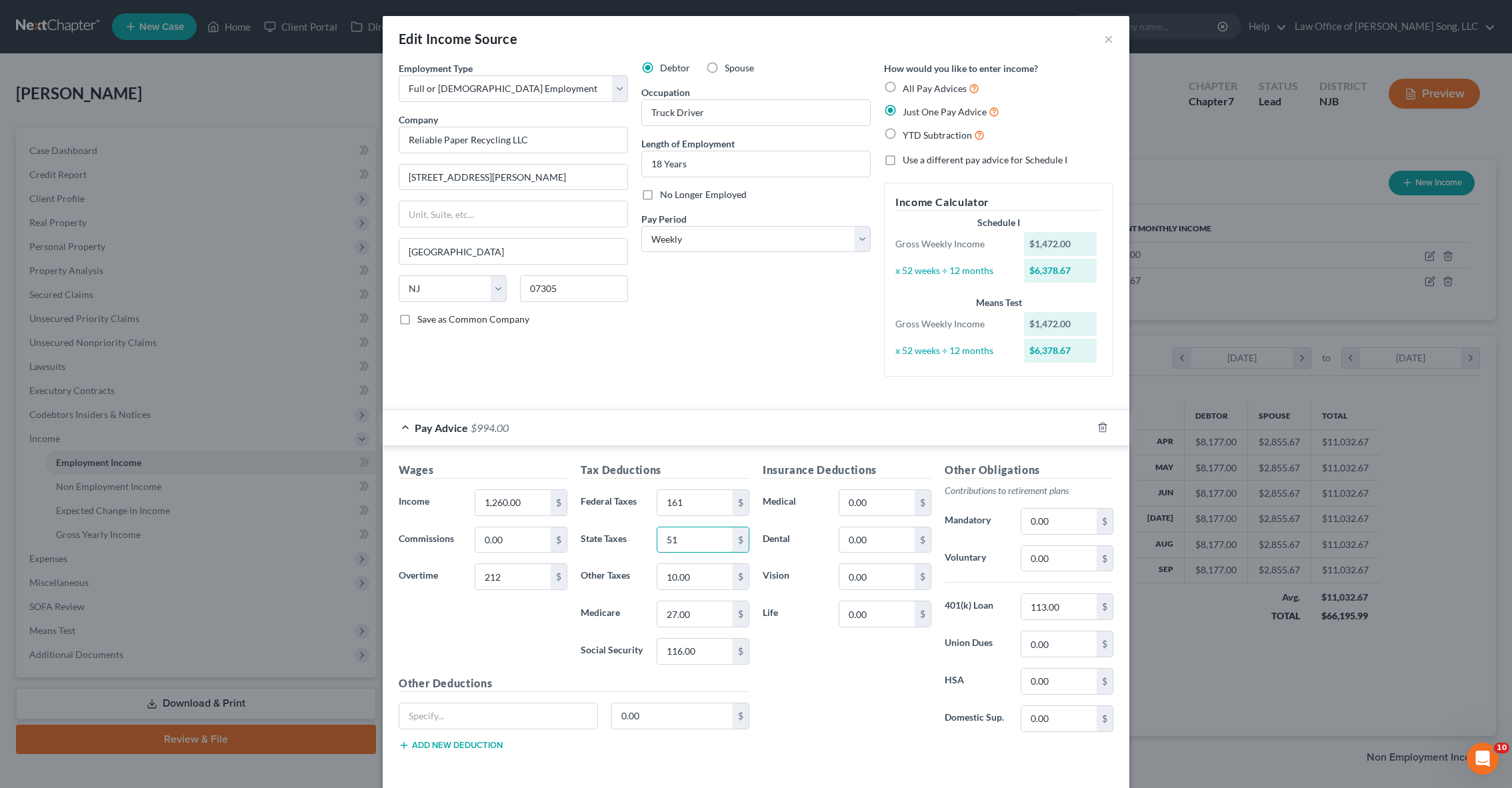
type input "51"
type input "21"
type input "91"
click at [1064, 608] on input "113.00" at bounding box center [1059, 607] width 75 height 26
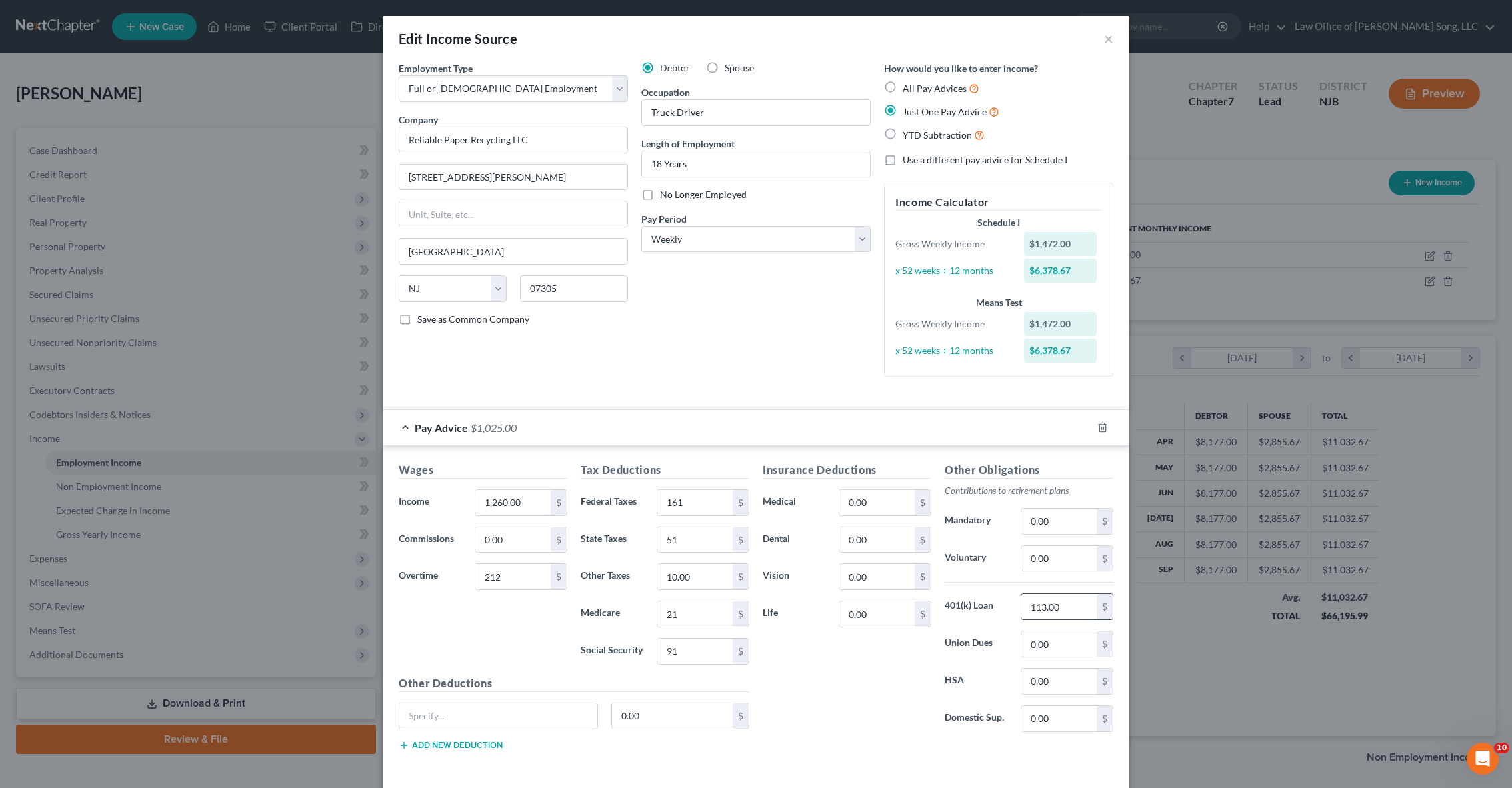
click at [1064, 608] on input "113.00" at bounding box center [1059, 607] width 75 height 26
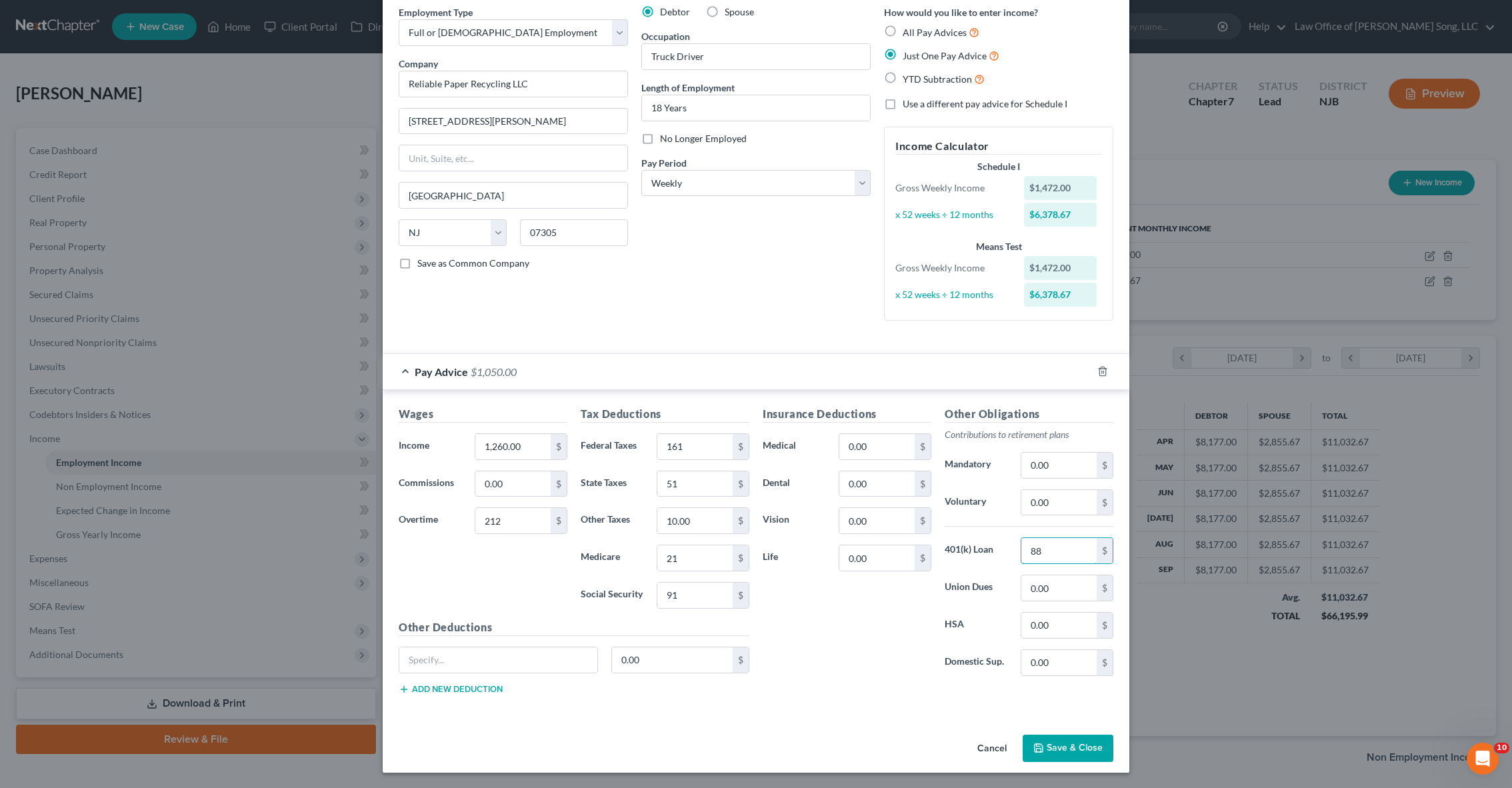
scroll to position [55, 0]
type input "88"
click at [1058, 755] on button "Save & Close" at bounding box center [1068, 750] width 90 height 28
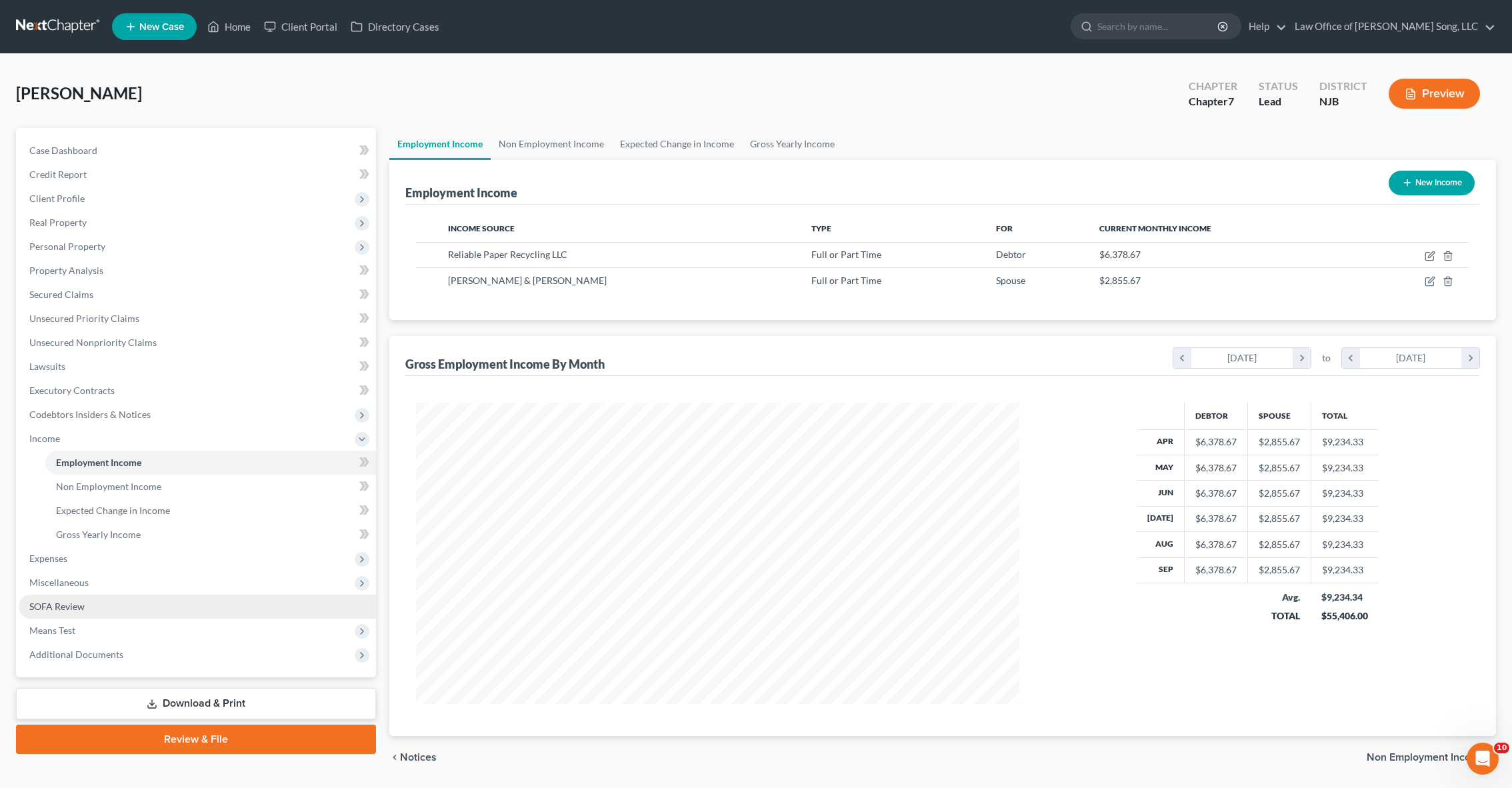
click at [133, 602] on link "SOFA Review" at bounding box center [197, 607] width 357 height 24
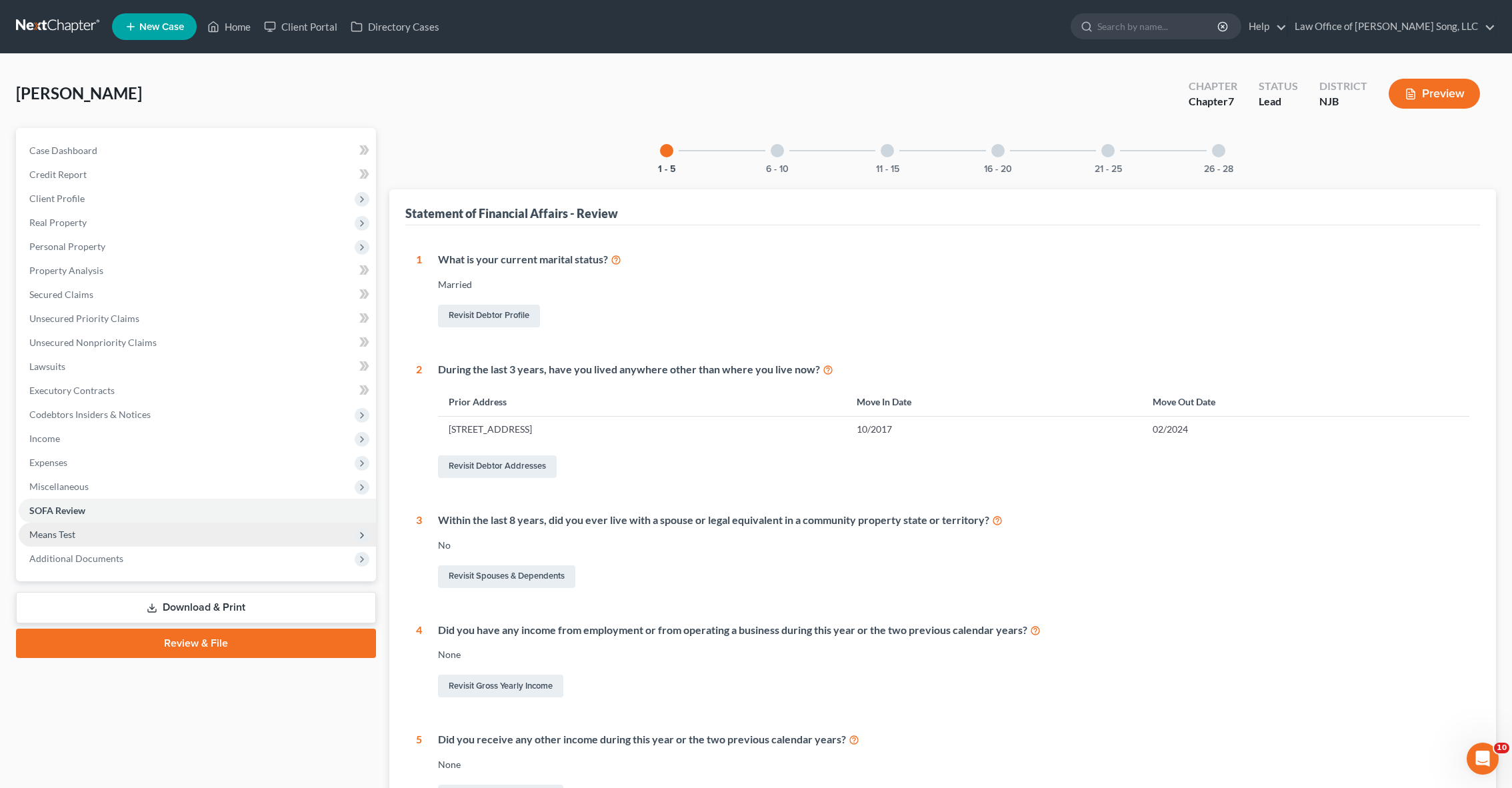
click at [101, 533] on span "Means Test" at bounding box center [197, 535] width 357 height 24
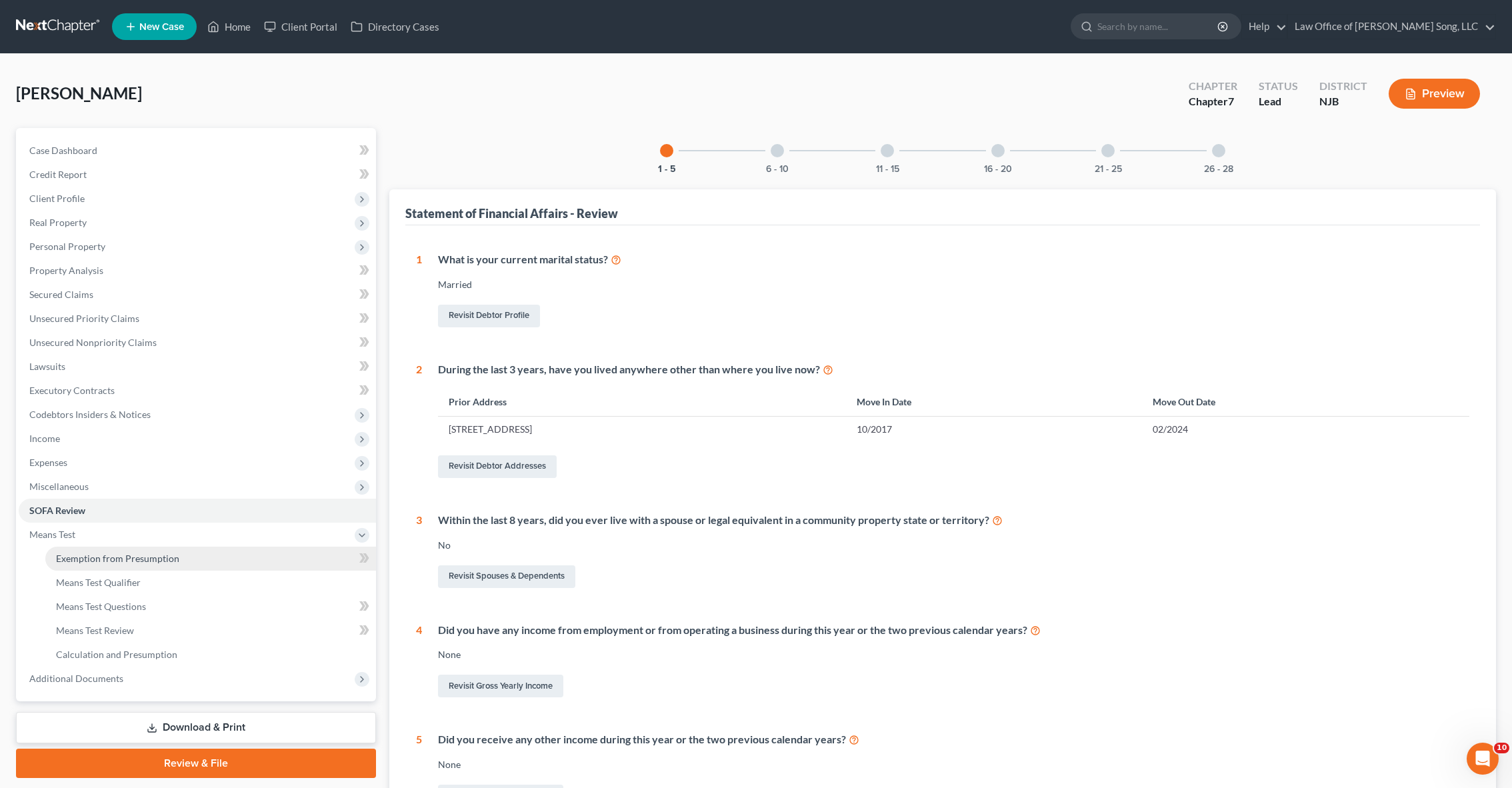
click at [90, 563] on span "Exemption from Presumption" at bounding box center [118, 558] width 124 height 11
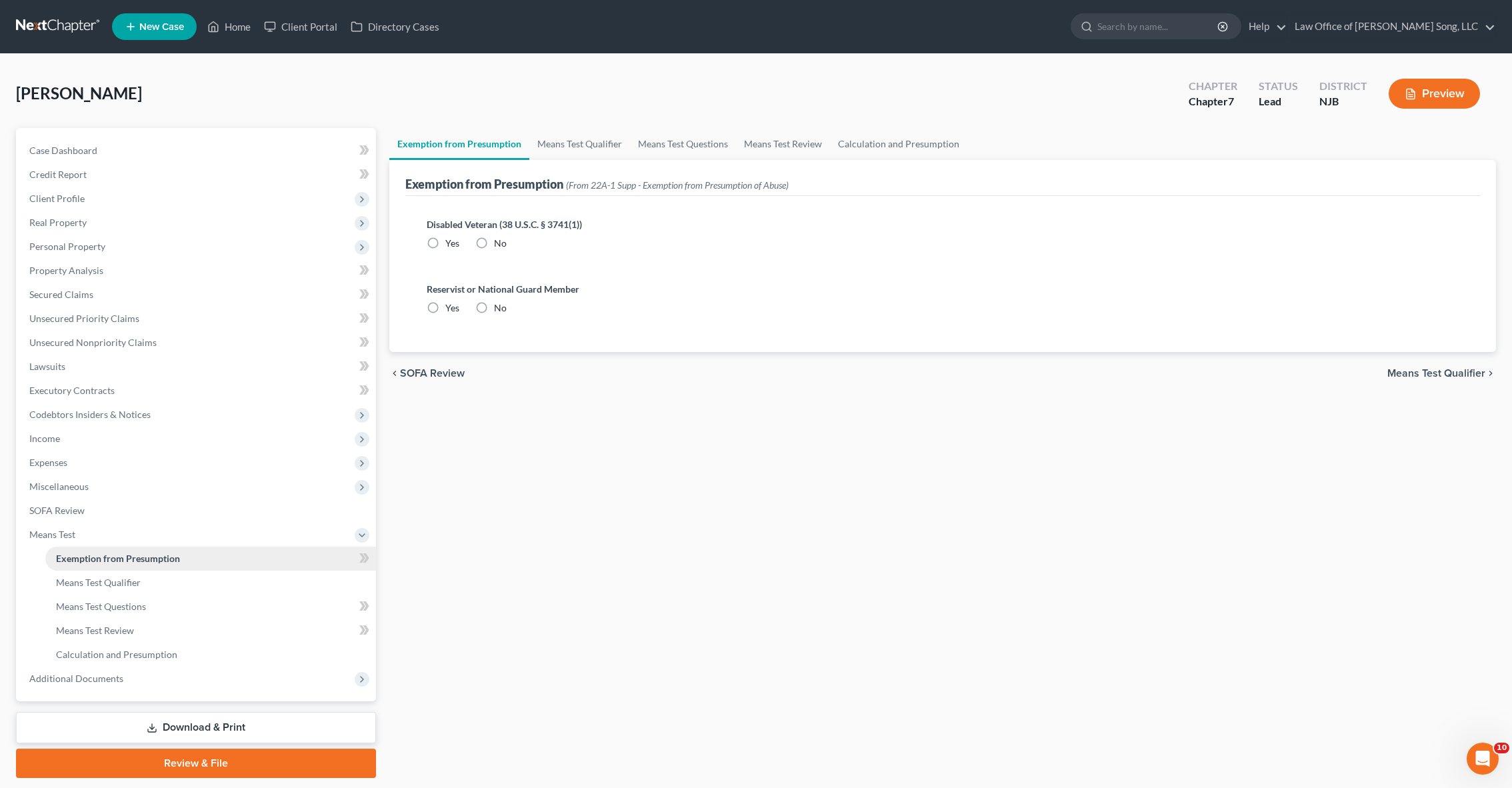
radio input "true"
click at [1434, 368] on span "Means Test Qualifier" at bounding box center [1436, 373] width 98 height 11
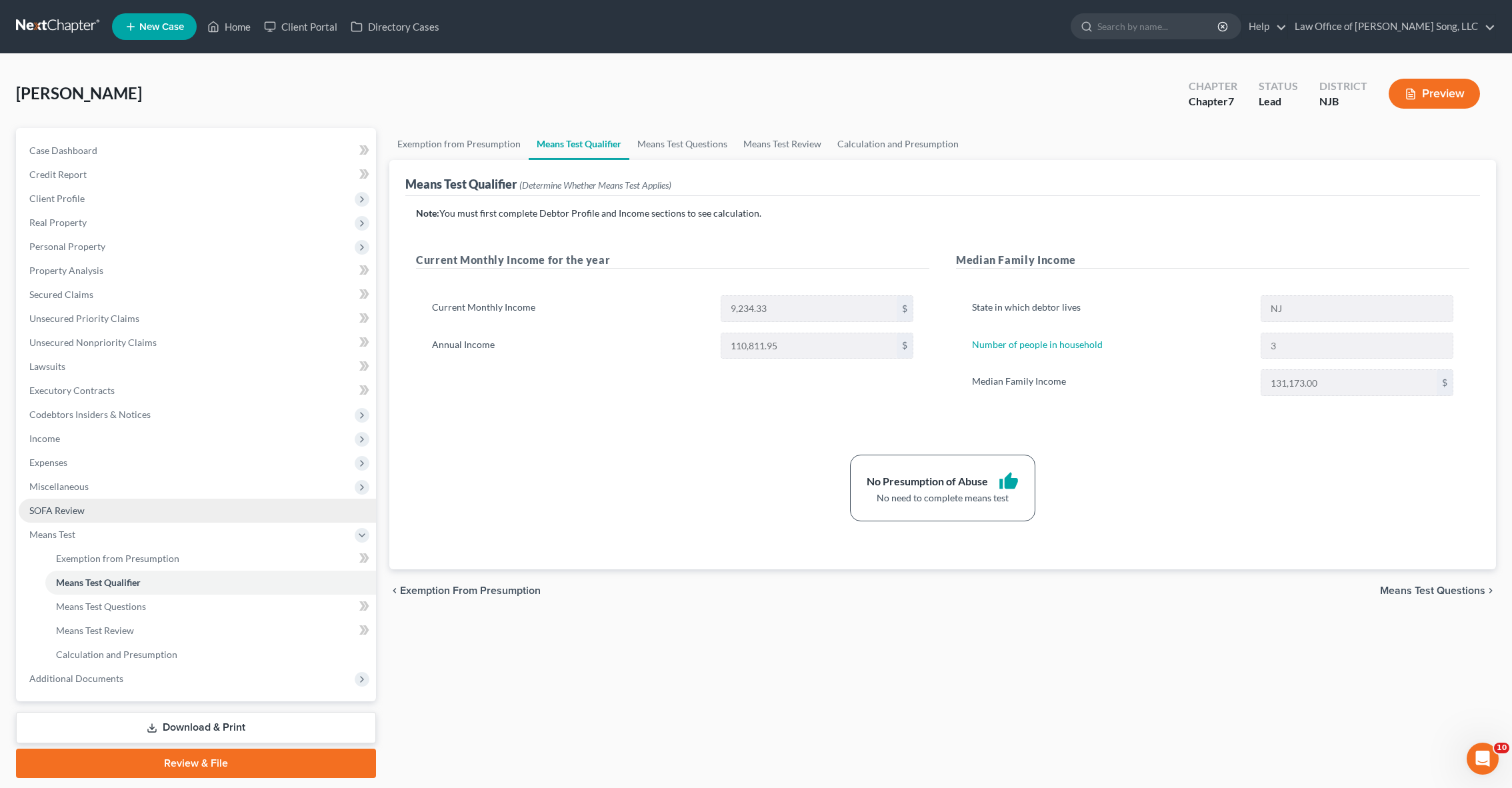
click at [67, 511] on span "SOFA Review" at bounding box center [57, 510] width 55 height 11
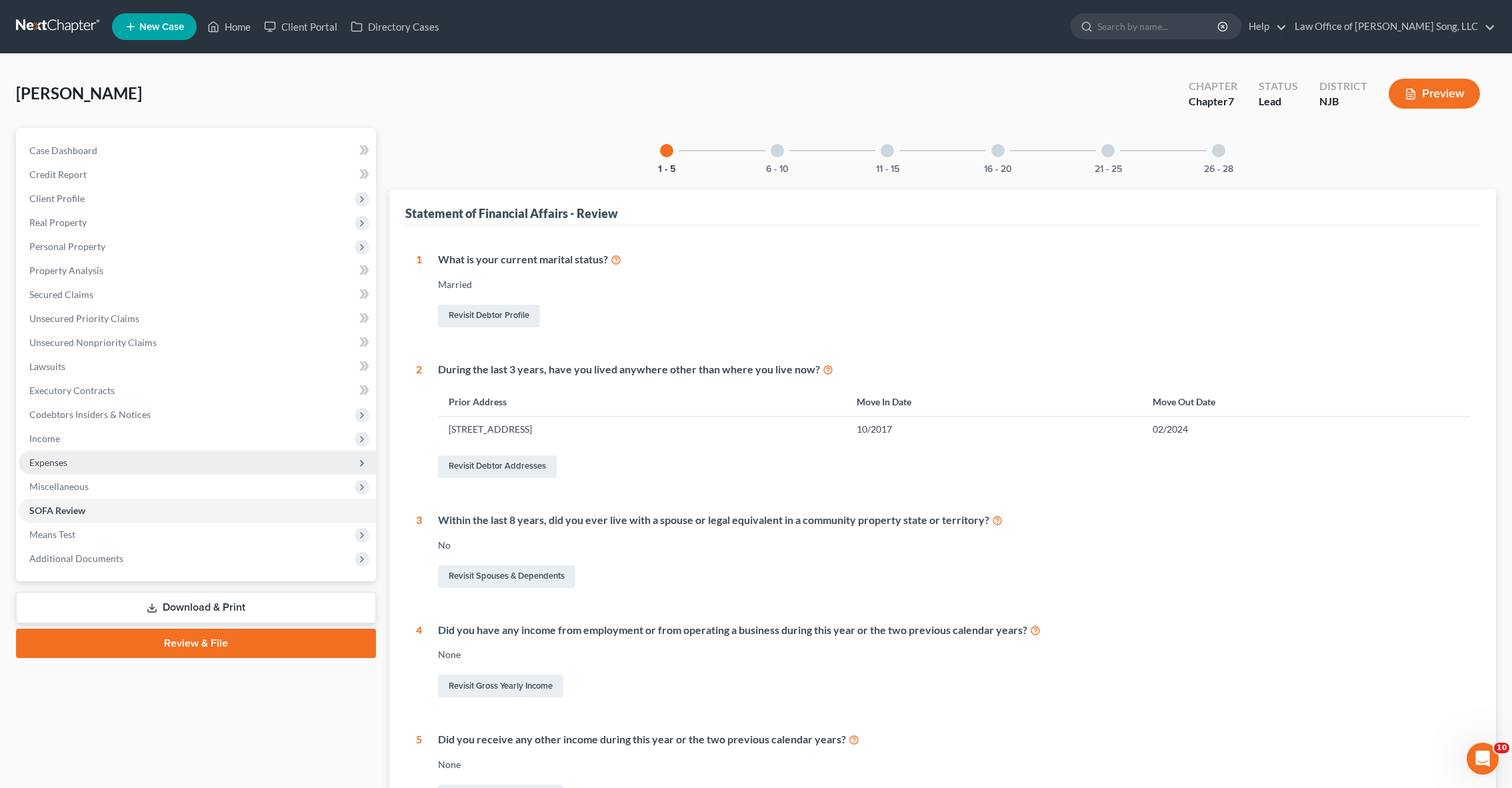
click at [164, 468] on span "Expenses" at bounding box center [197, 463] width 357 height 24
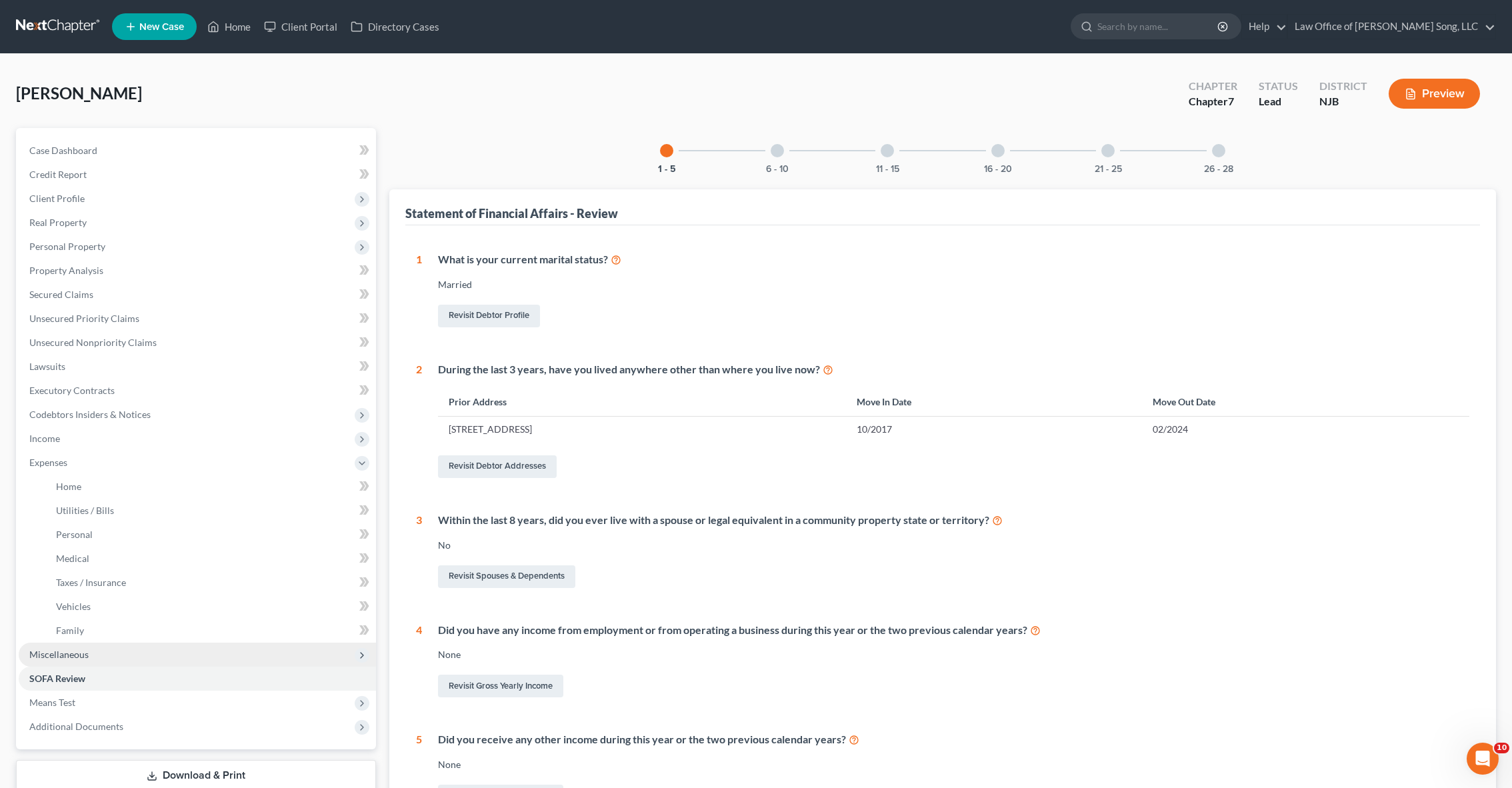
click at [134, 661] on span "Miscellaneous" at bounding box center [197, 655] width 357 height 24
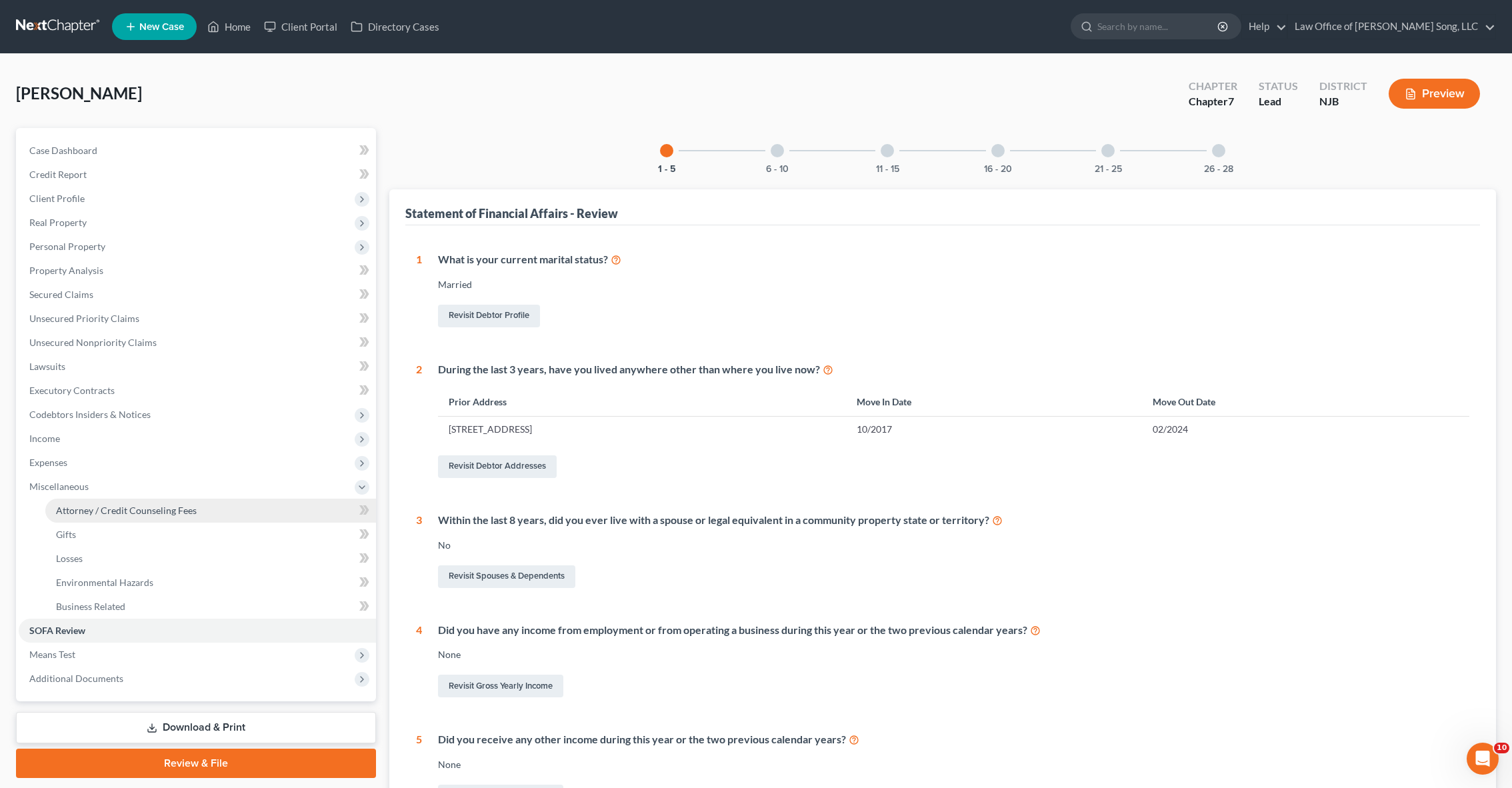
click at [120, 513] on span "Attorney / Credit Counseling Fees" at bounding box center [126, 510] width 141 height 11
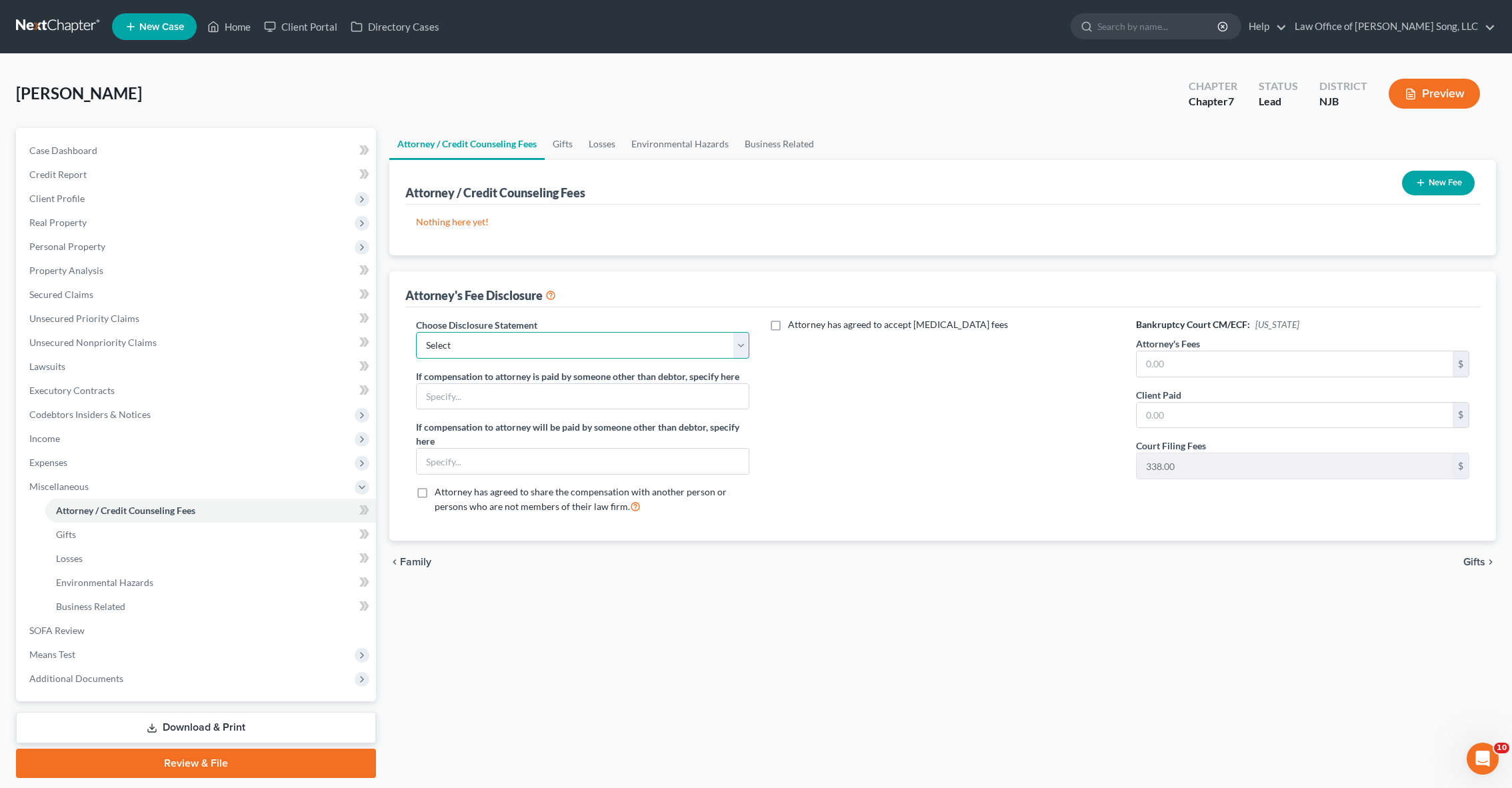
click at [536, 348] on select "Select Attorney" at bounding box center [583, 345] width 333 height 26
select select "0"
click at [1201, 370] on input "text" at bounding box center [1294, 364] width 316 height 26
type input "500"
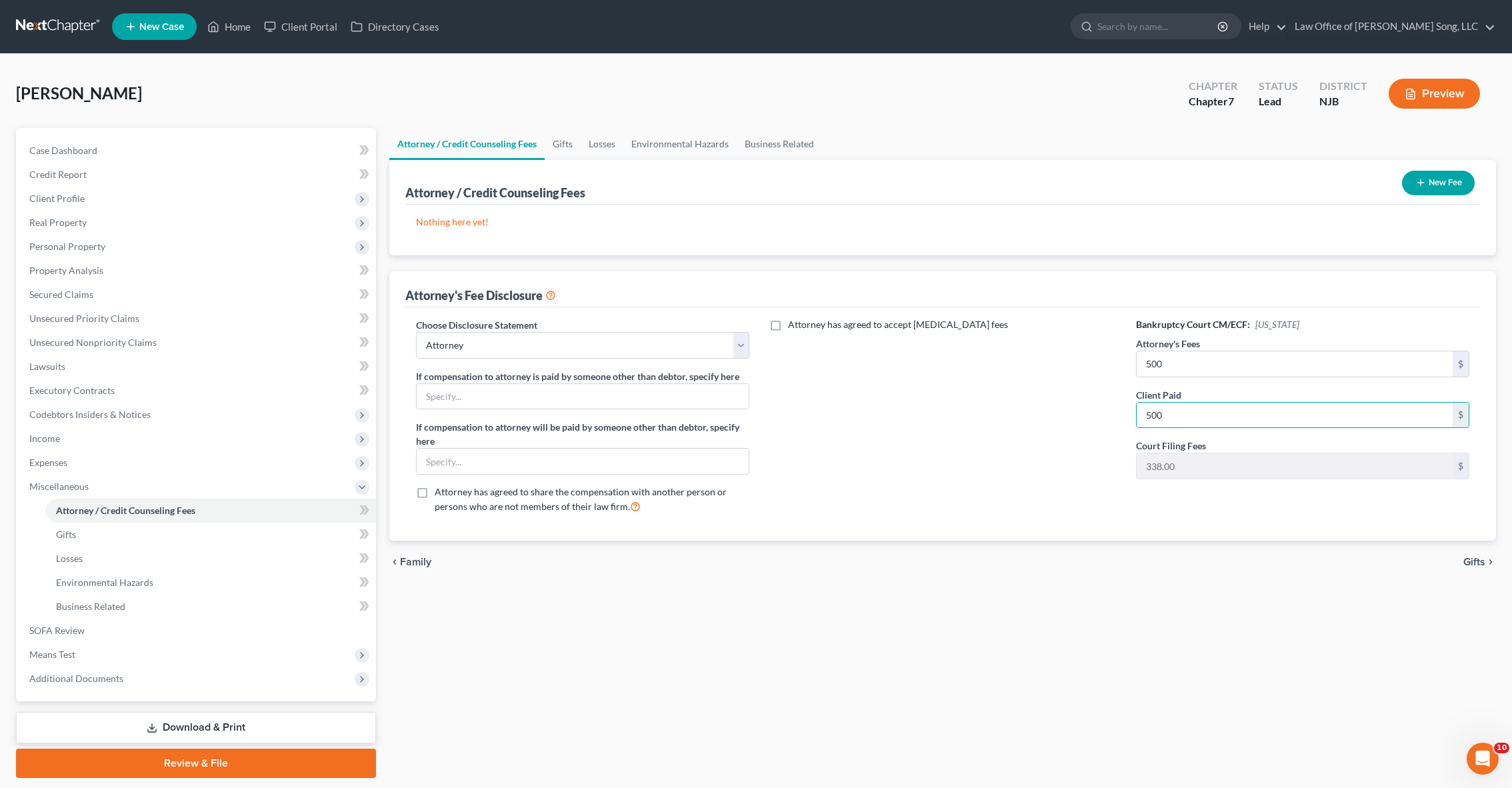
click at [1259, 485] on div "Bankruptcy Court CM/ECF: [US_STATE] Attorney's Fees 500 $ Client Paid 500 $ Cou…" at bounding box center [1302, 422] width 360 height 207
click at [1477, 564] on span "Gifts" at bounding box center [1474, 562] width 22 height 11
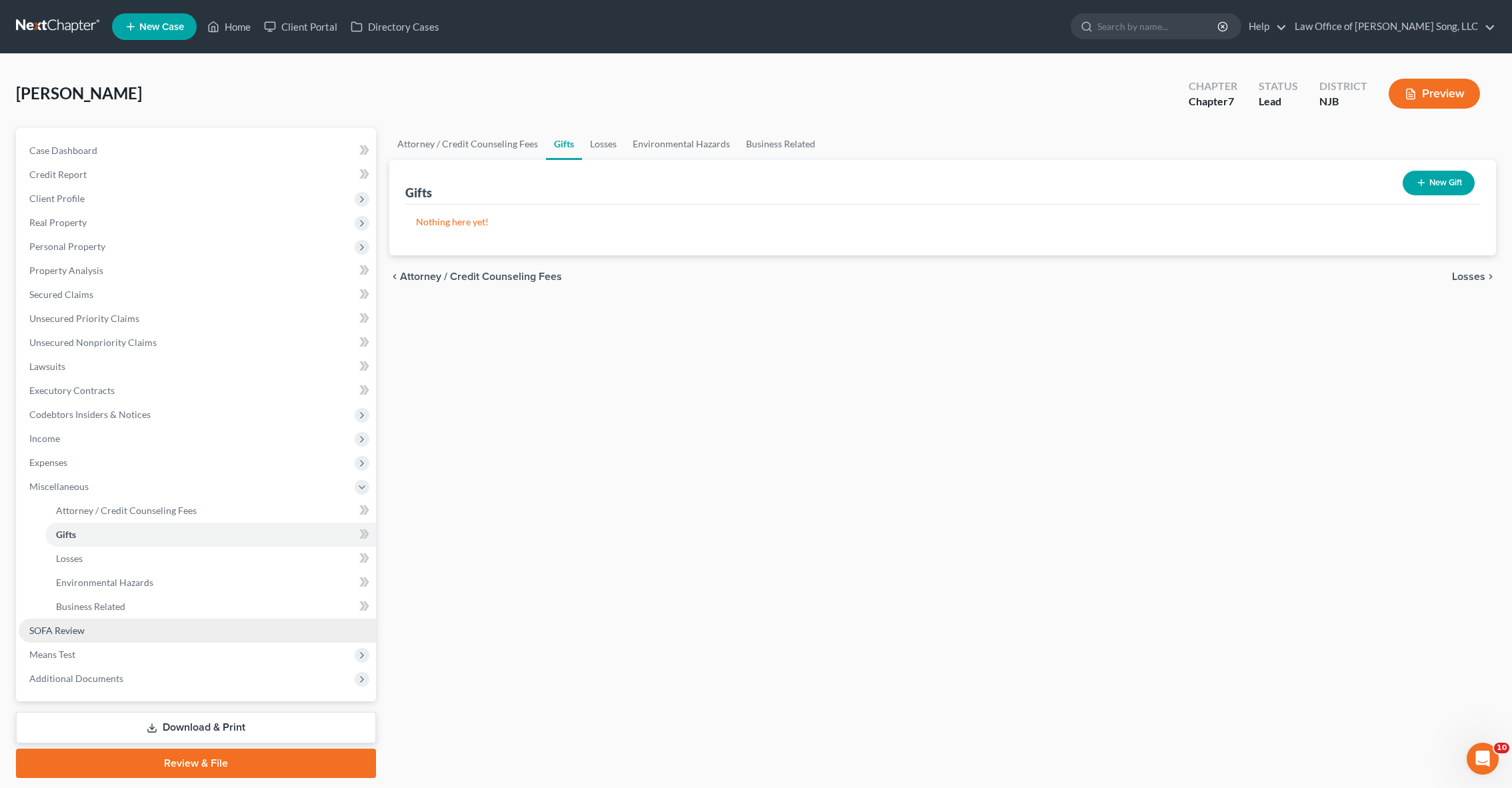
click at [136, 629] on link "SOFA Review" at bounding box center [197, 631] width 357 height 24
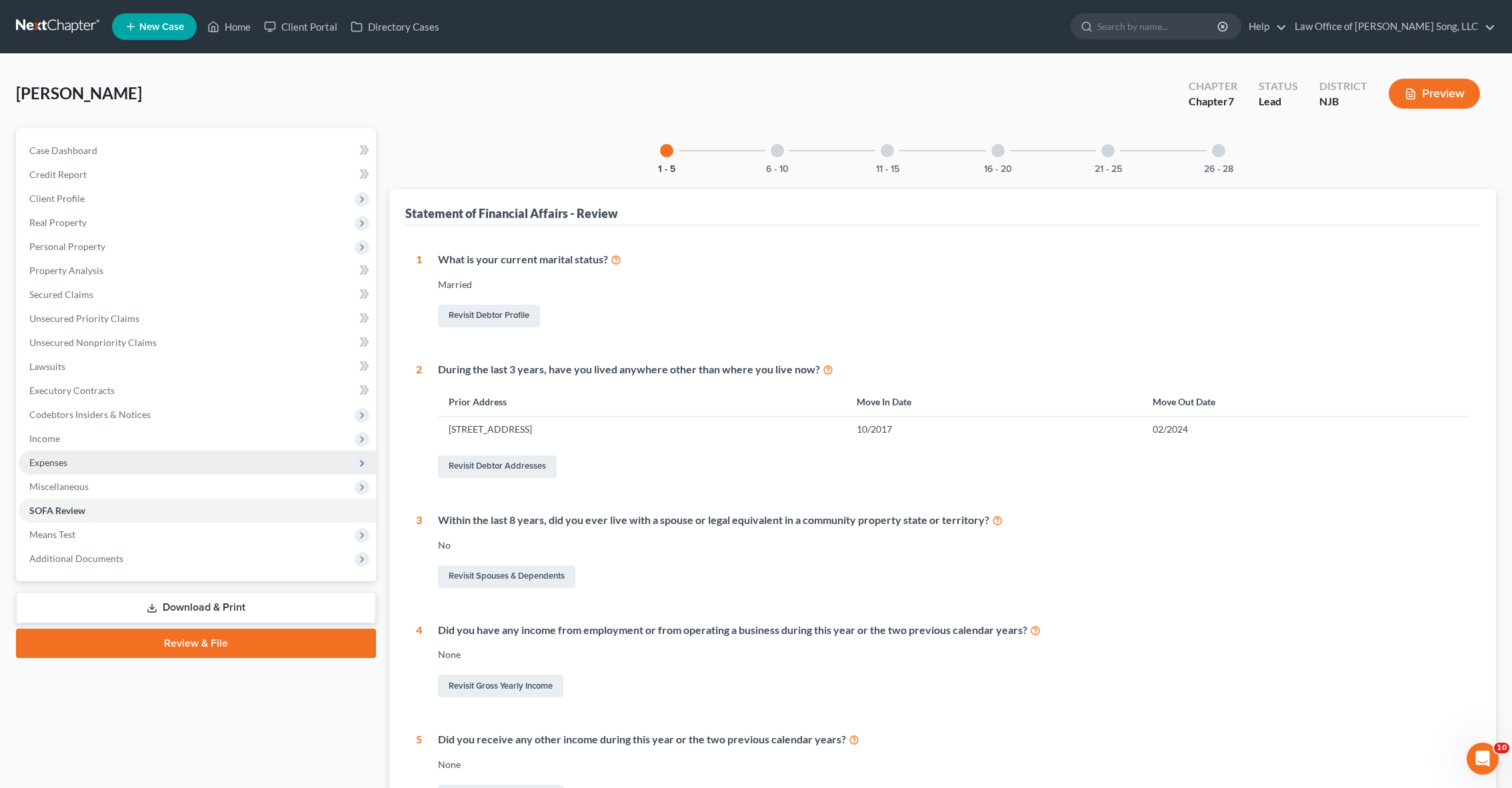
click at [96, 463] on span "Expenses" at bounding box center [197, 463] width 357 height 24
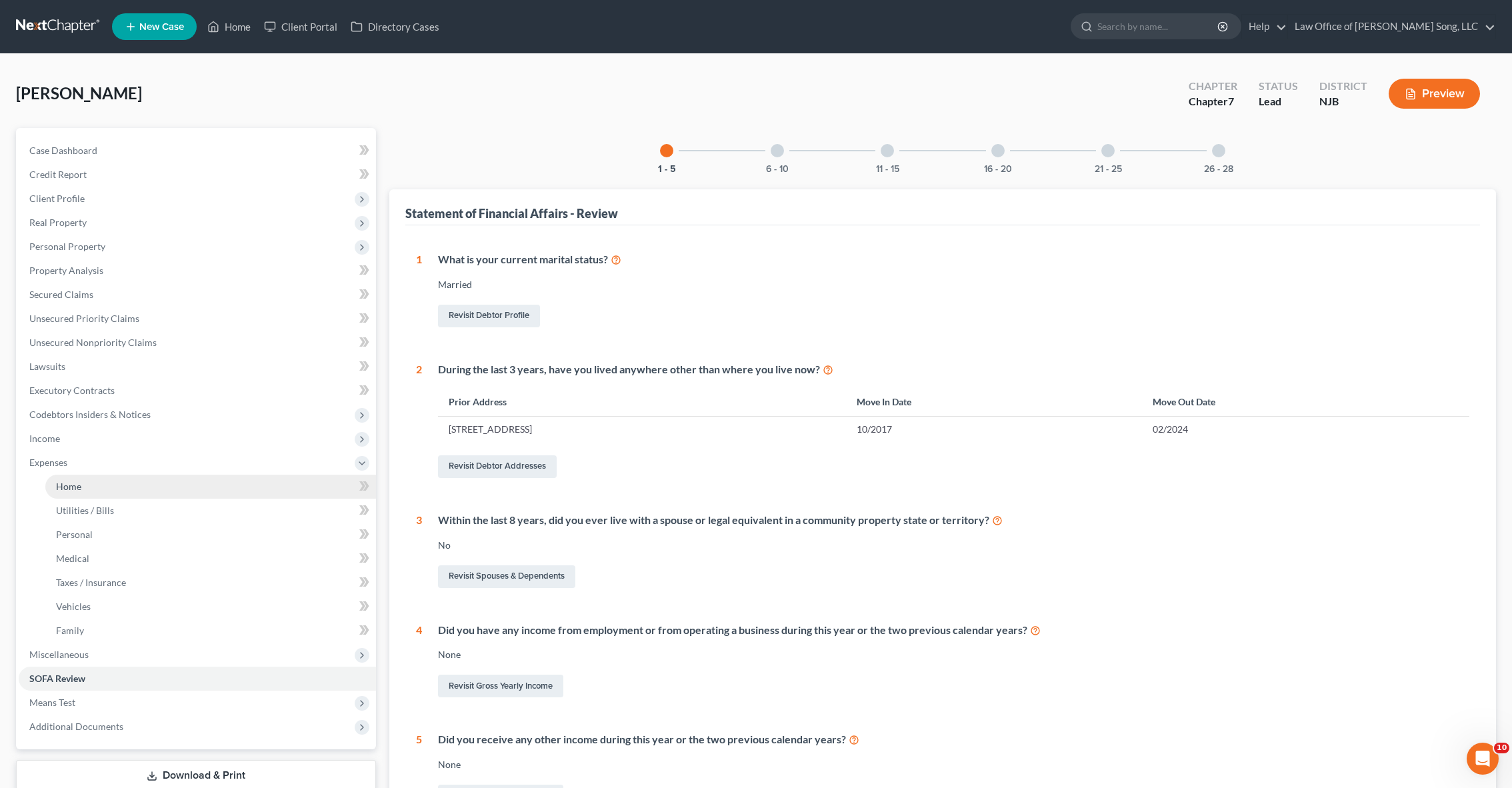
click at [136, 481] on link "Home" at bounding box center [210, 487] width 331 height 24
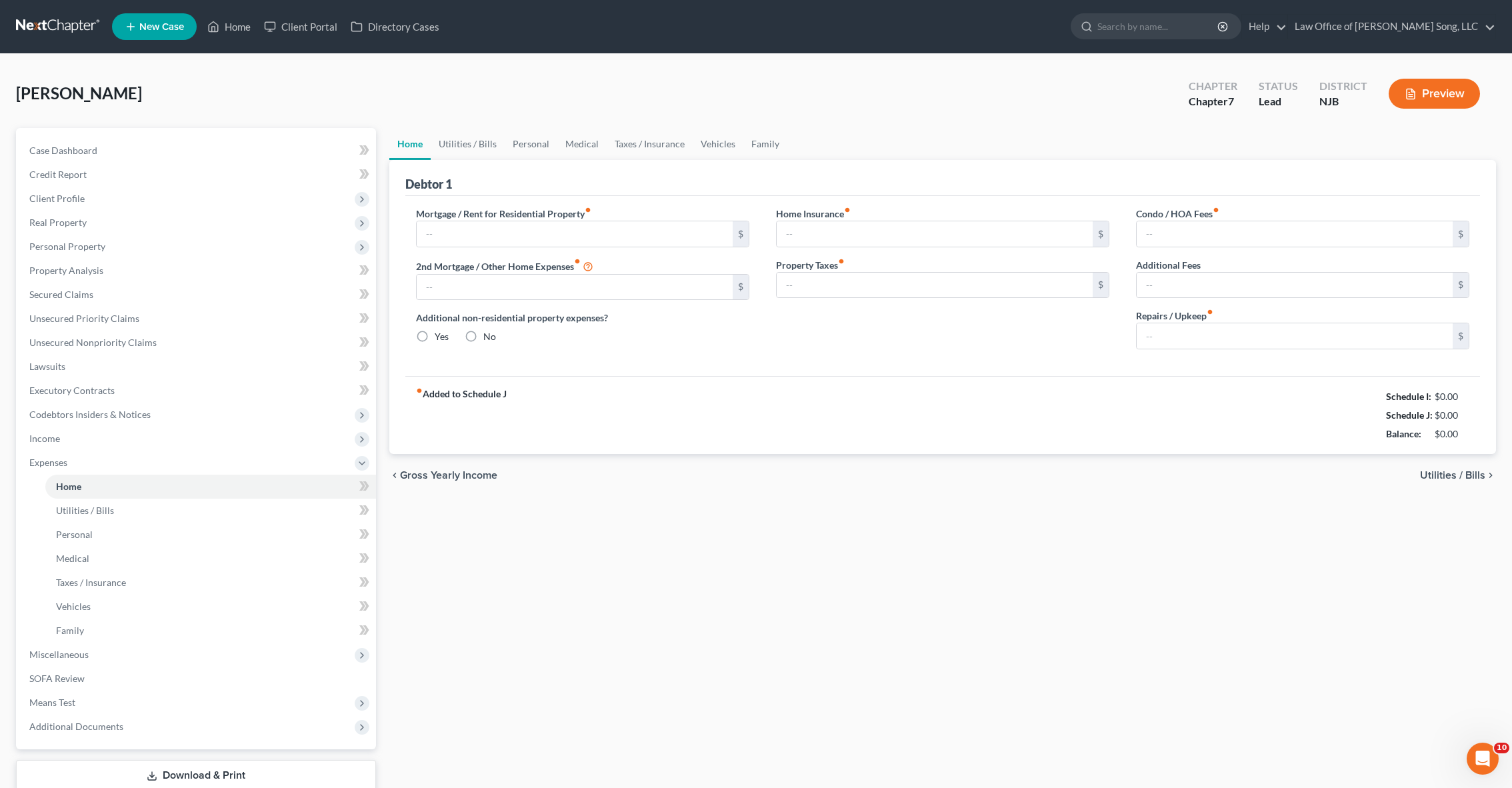
type input "0.00"
radio input "true"
type input "0.00"
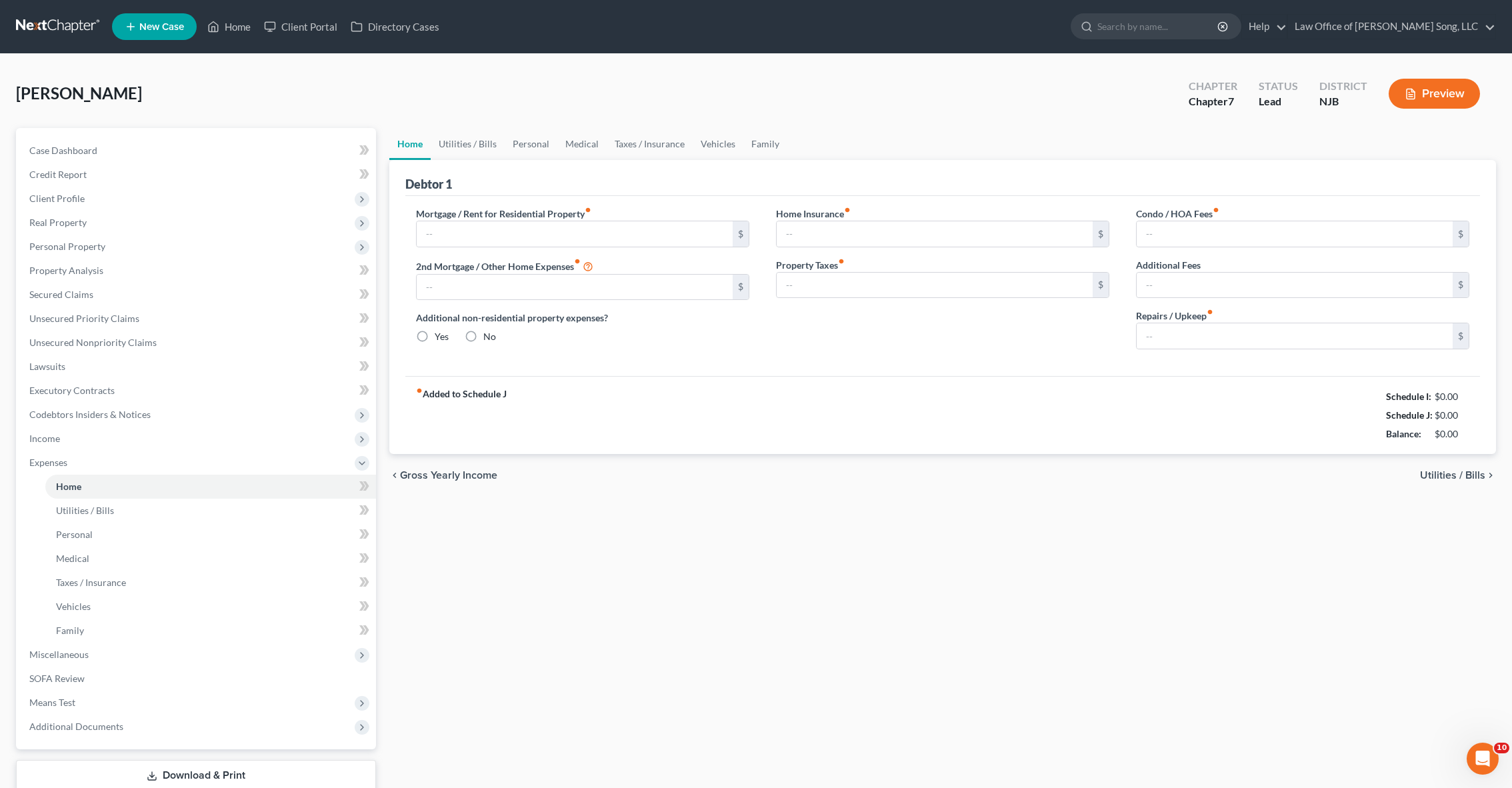
type input "0.00"
click at [471, 244] on input "text" at bounding box center [574, 235] width 316 height 26
type input "2,500"
click at [1437, 476] on span "Utilities / Bills" at bounding box center [1452, 475] width 66 height 11
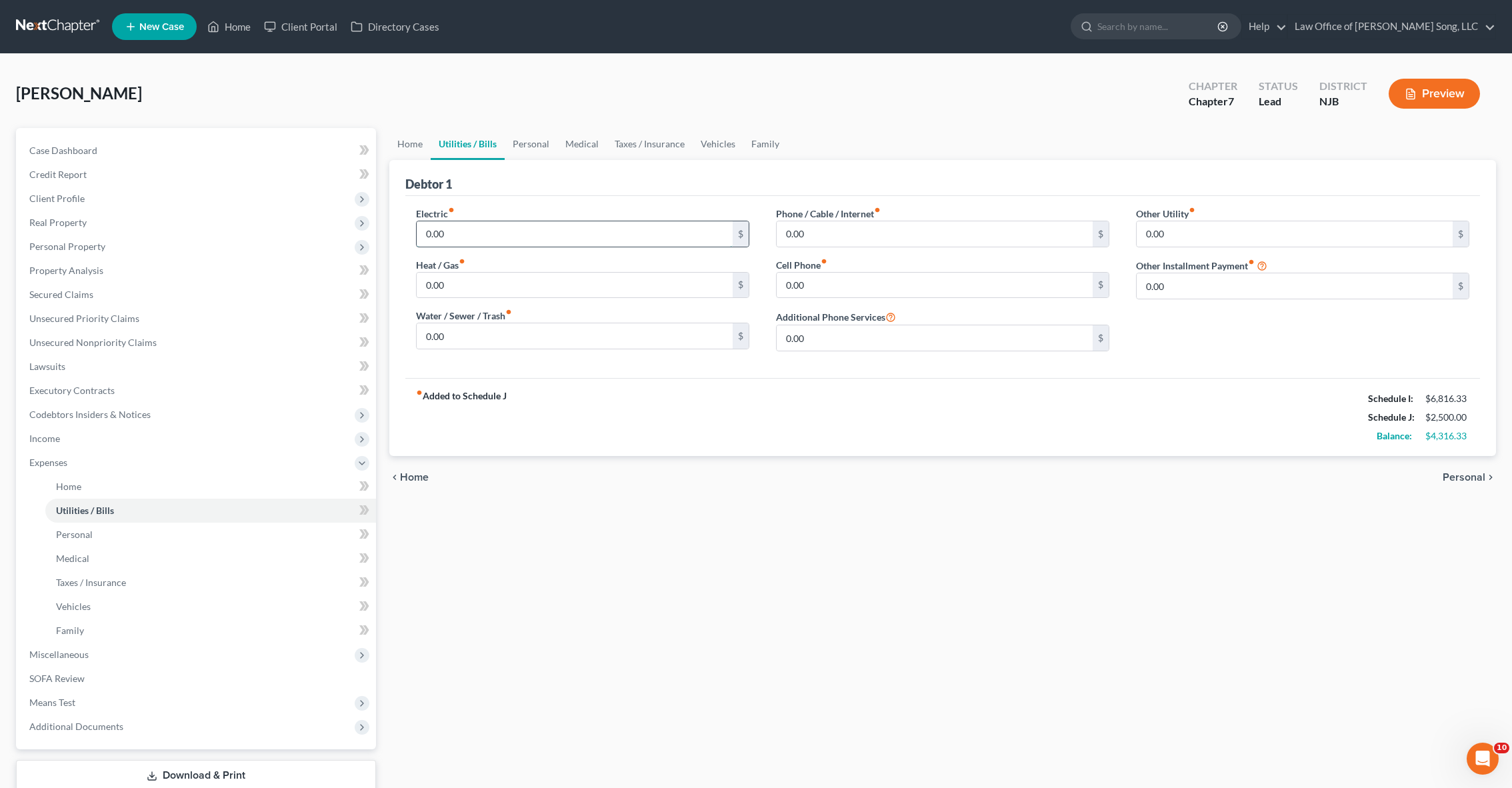
click at [453, 237] on input "0.00" at bounding box center [574, 235] width 316 height 26
type input "330.00"
type input "100"
type input "120"
type input "150"
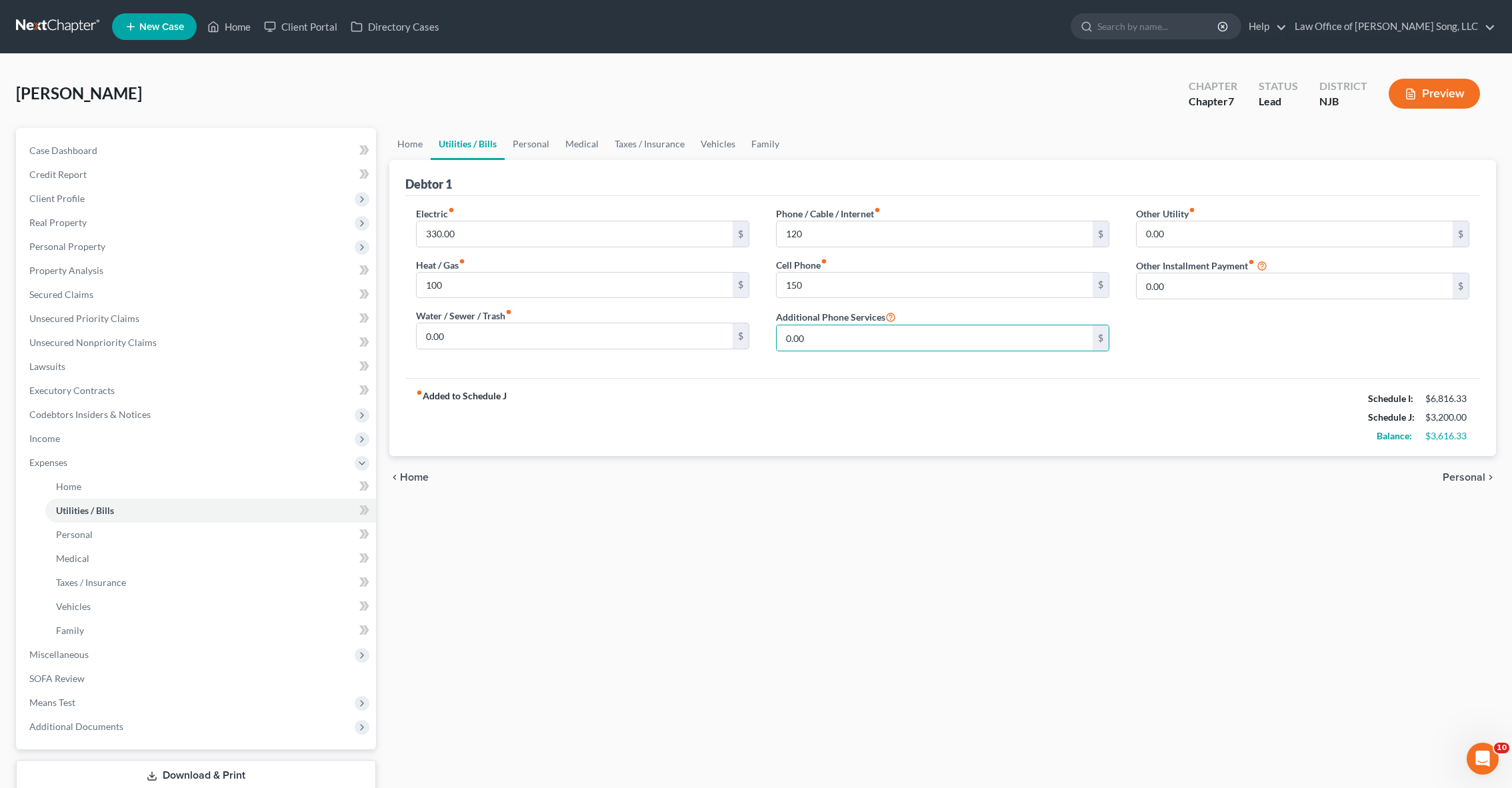
click at [1455, 477] on span "Personal" at bounding box center [1464, 477] width 43 height 11
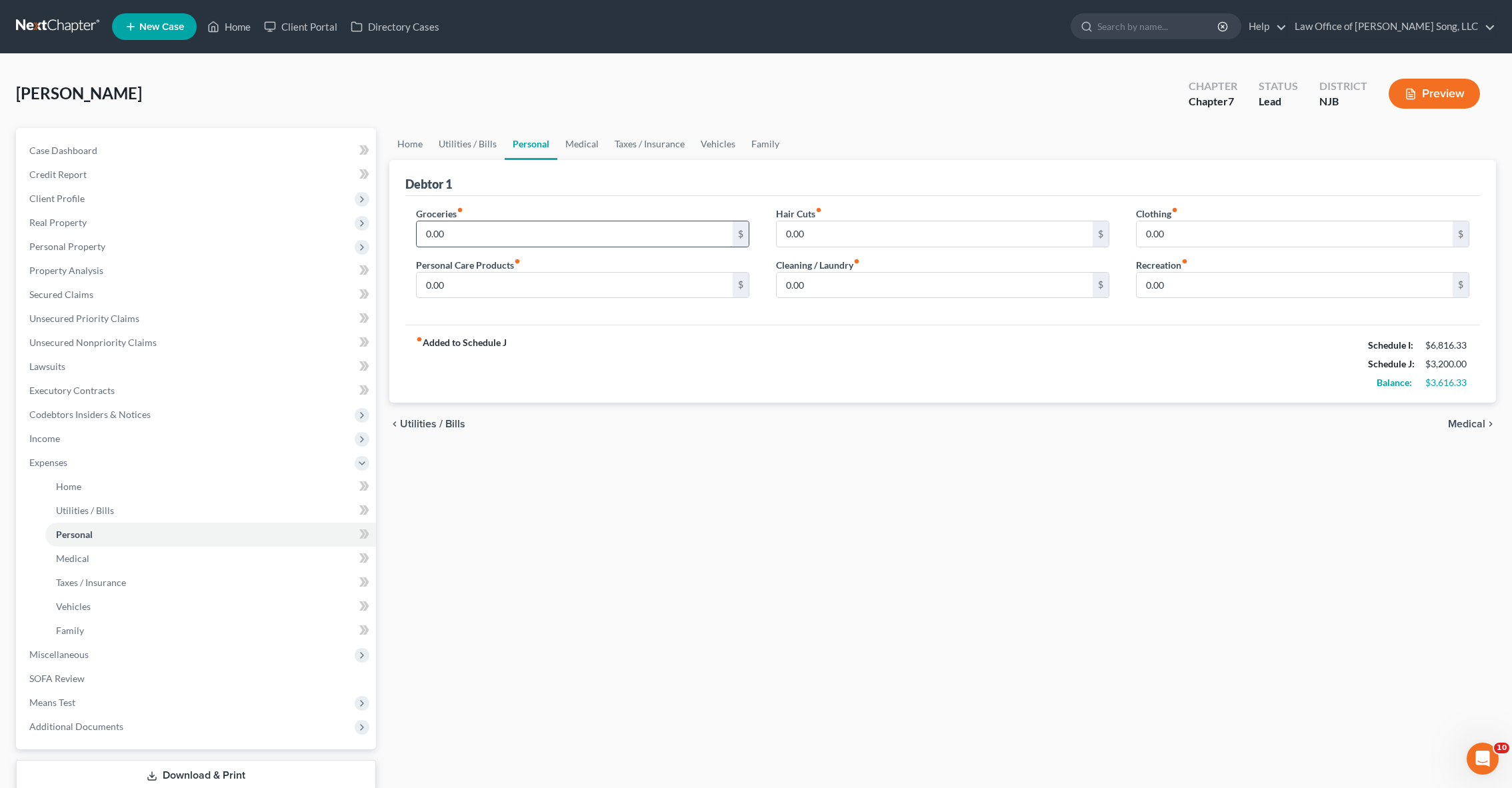
click at [619, 225] on input "0.00" at bounding box center [574, 235] width 316 height 26
type input "800"
type input "150"
type input "100"
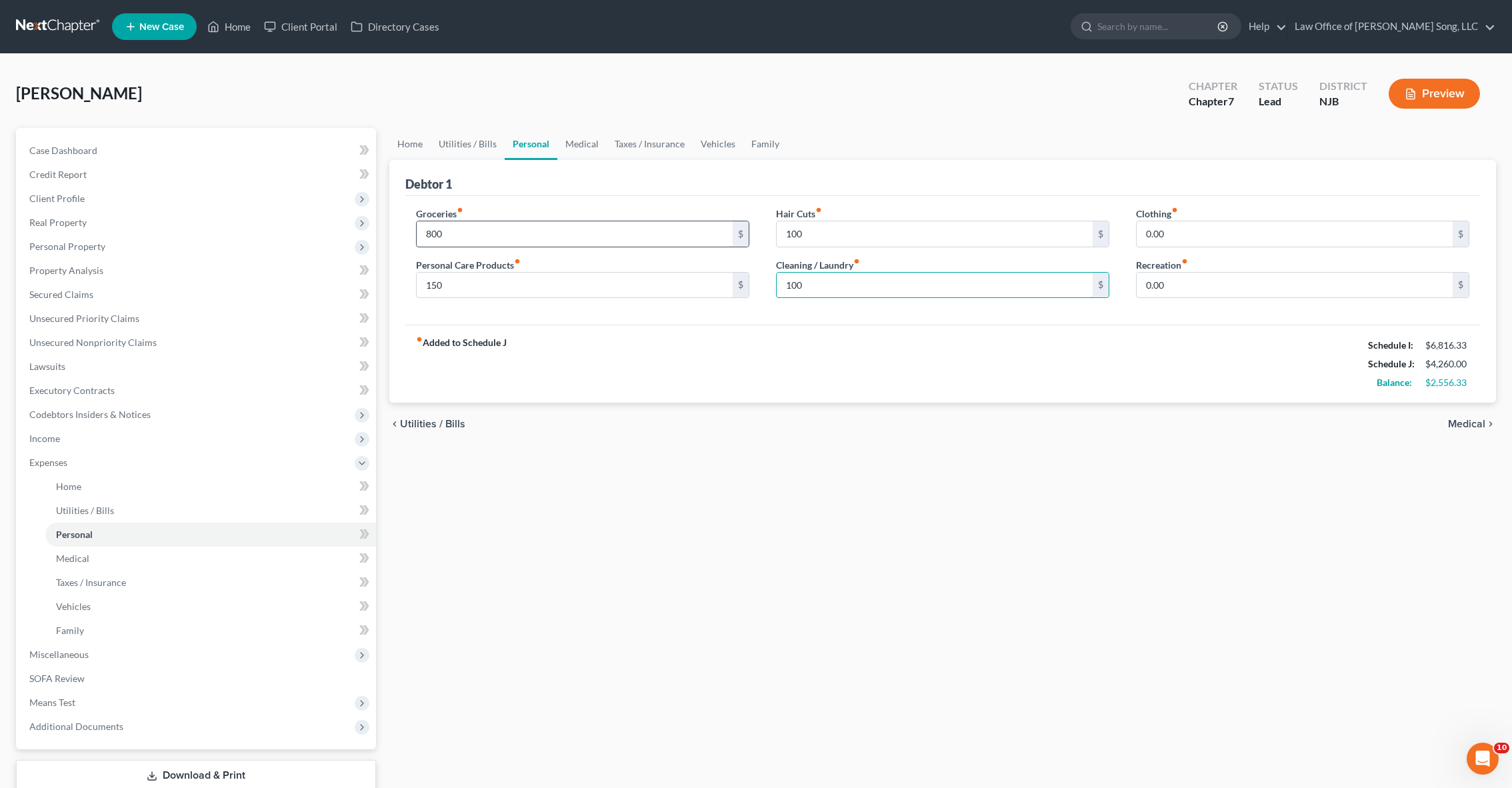
type input "100"
type input "3"
type input "250"
type input "150"
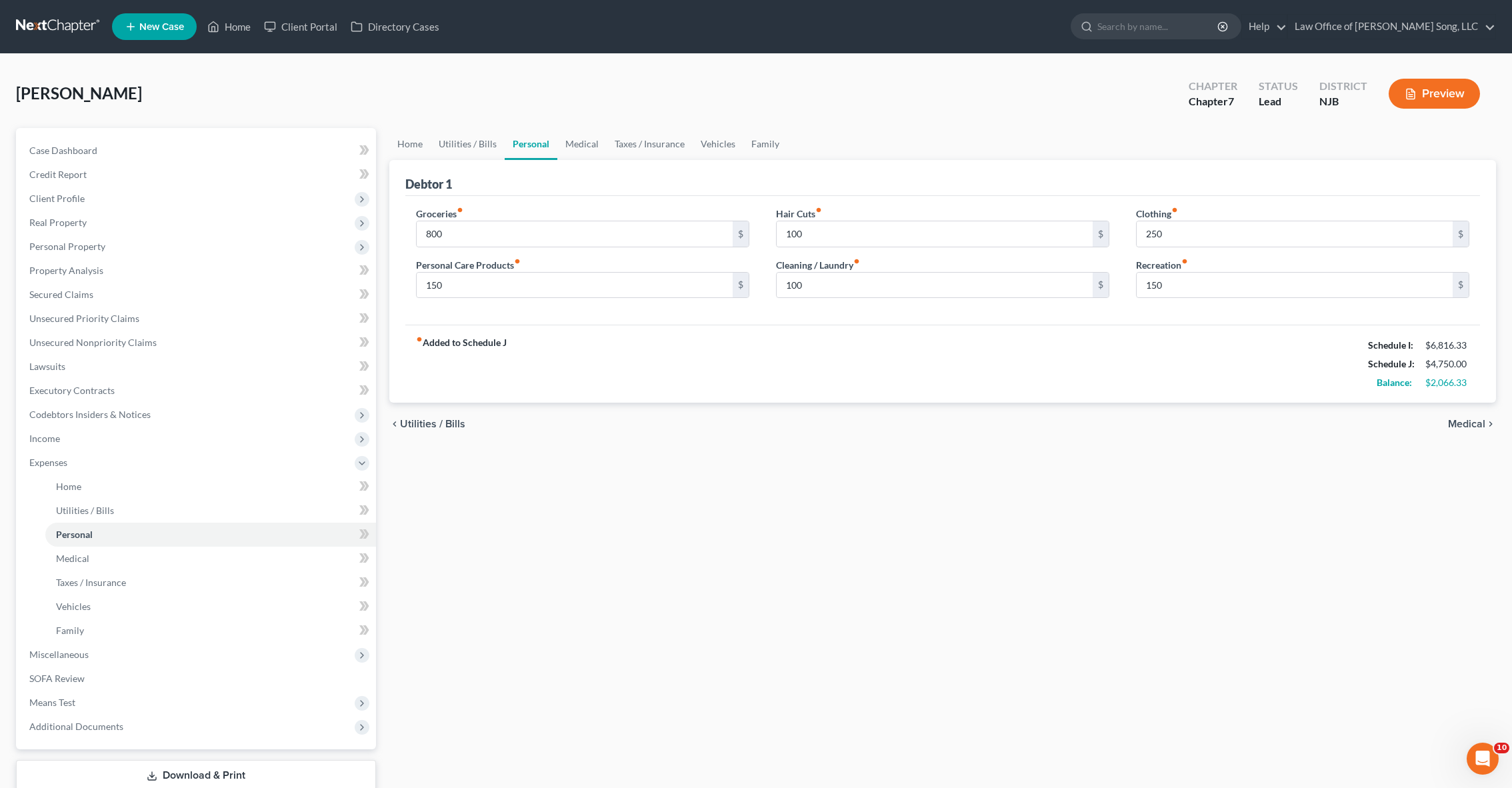
click at [1467, 423] on span "Medical" at bounding box center [1467, 424] width 38 height 11
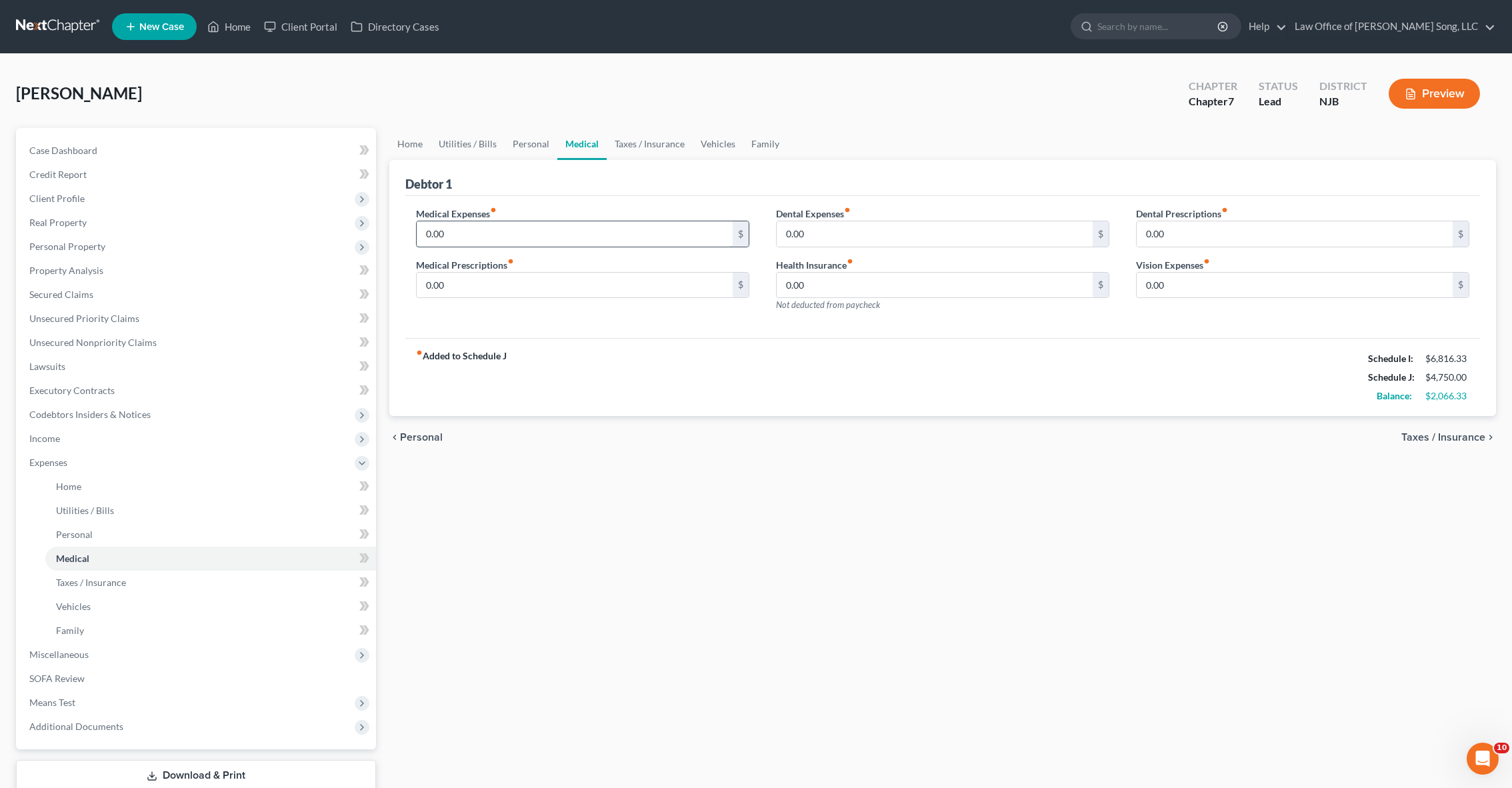
click at [512, 239] on input "0.00" at bounding box center [574, 235] width 316 height 26
type input "3"
type input "2"
type input "100"
type input "1"
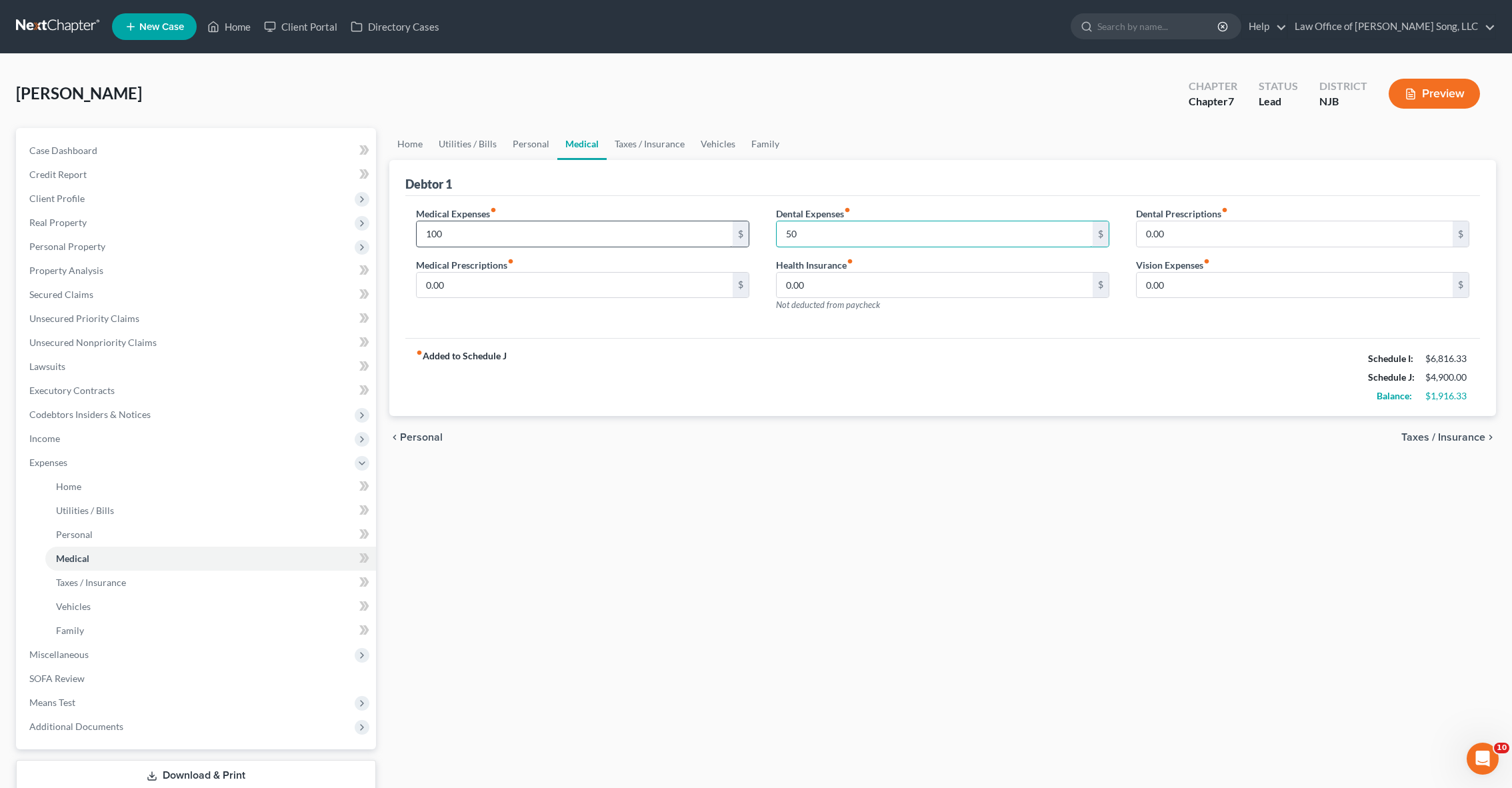
type input "50"
click at [482, 241] on input "100" at bounding box center [574, 235] width 316 height 26
type input "150"
click at [765, 408] on div "fiber_manual_record Added to Schedule J Schedule I: $6,816.33 Schedule J: $4,95…" at bounding box center [943, 376] width 1075 height 78
click at [1416, 436] on span "Taxes / Insurance" at bounding box center [1443, 437] width 84 height 11
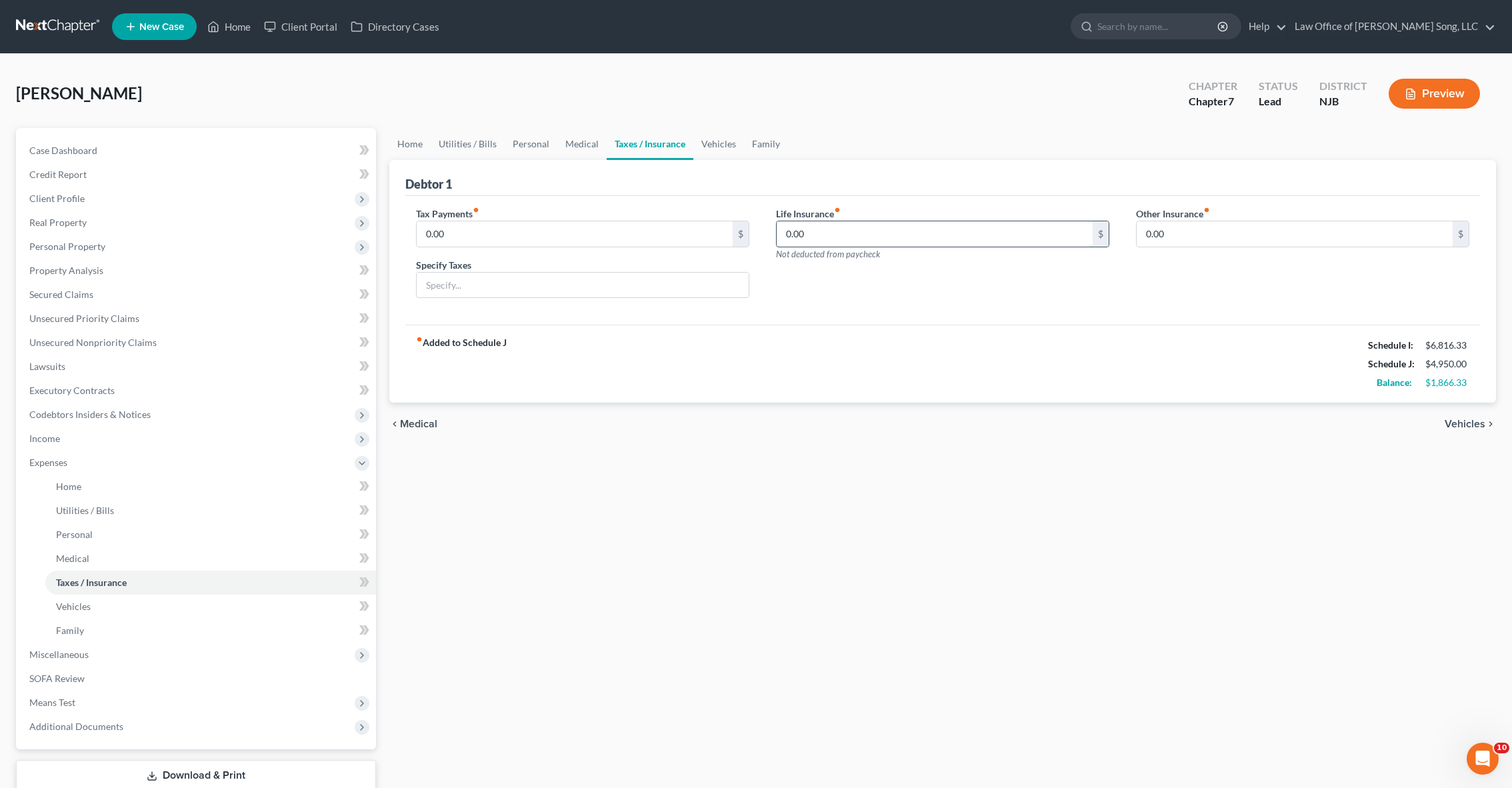
click at [877, 241] on input "0.00" at bounding box center [934, 235] width 316 height 26
type input "50"
click at [901, 333] on div "fiber_manual_record Added to Schedule J Schedule I: $6,816.33 Schedule J: $5,00…" at bounding box center [943, 363] width 1075 height 78
click at [407, 145] on link "Home" at bounding box center [409, 144] width 41 height 32
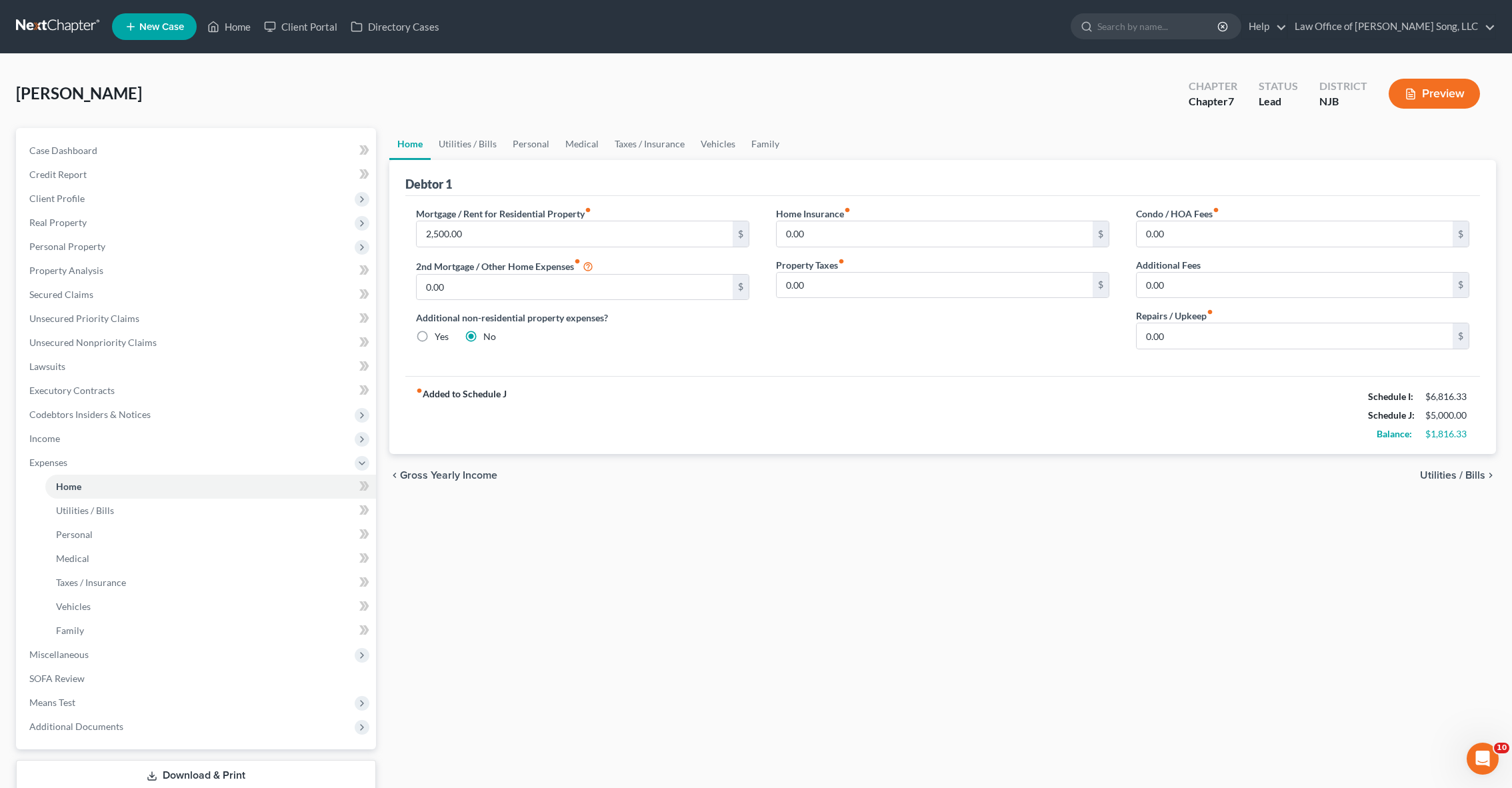
click at [1456, 472] on span "Utilities / Bills" at bounding box center [1452, 475] width 66 height 11
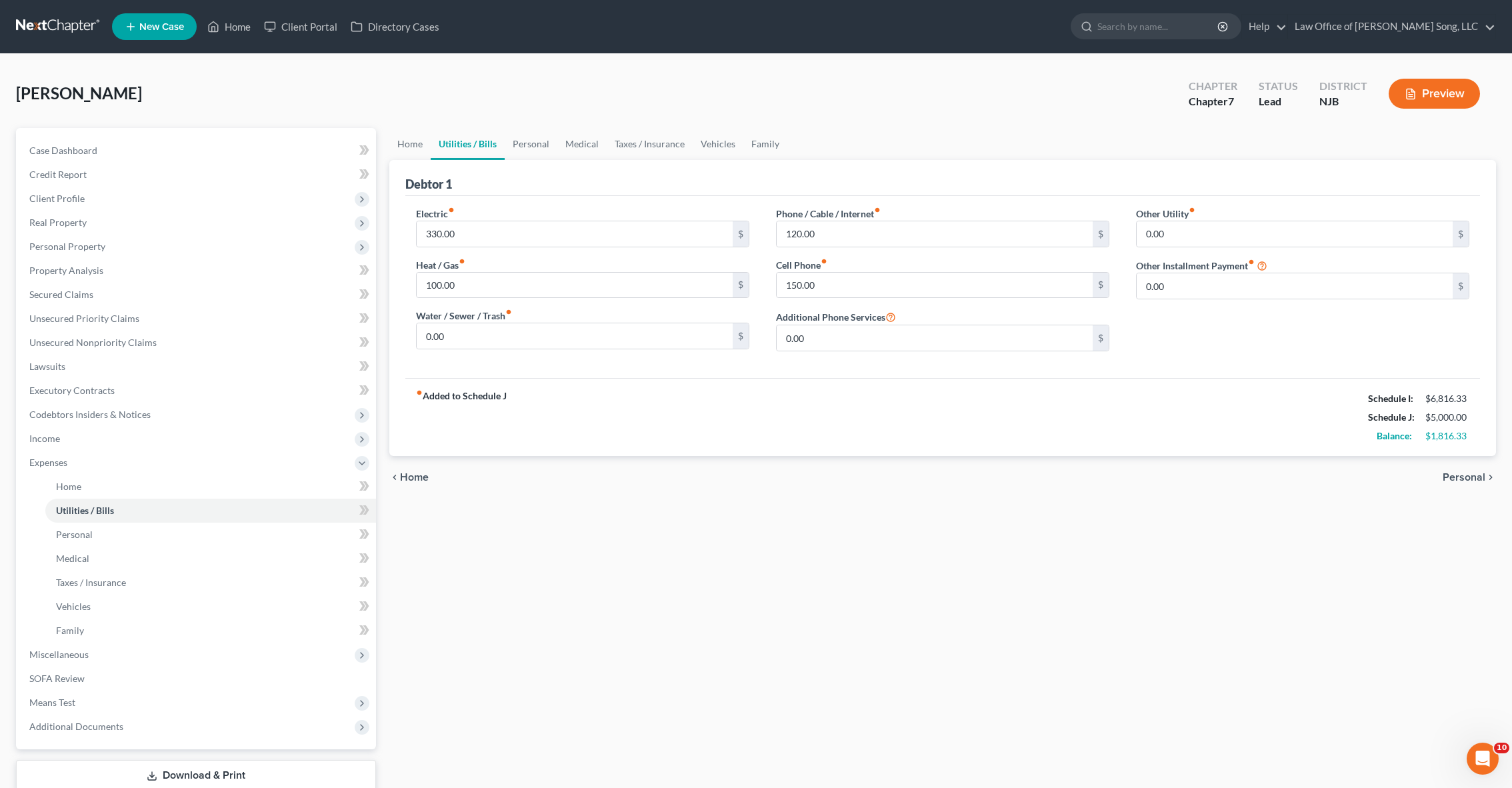
click at [1463, 483] on span "Personal" at bounding box center [1464, 477] width 43 height 11
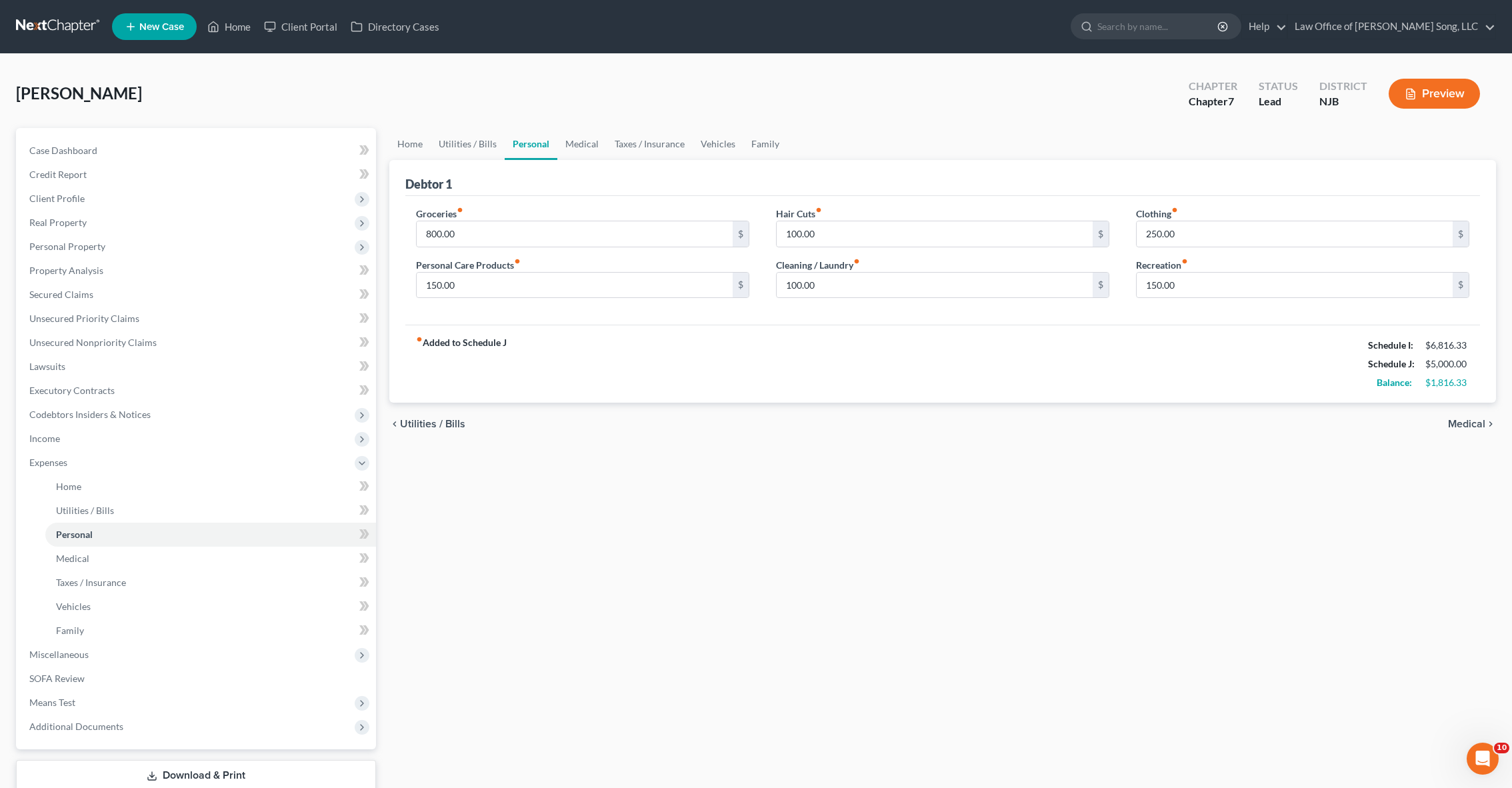
click at [1469, 431] on div "chevron_left Utilities / Bills Medical chevron_right" at bounding box center [942, 424] width 1106 height 43
click at [1455, 425] on span "Medical" at bounding box center [1467, 424] width 38 height 11
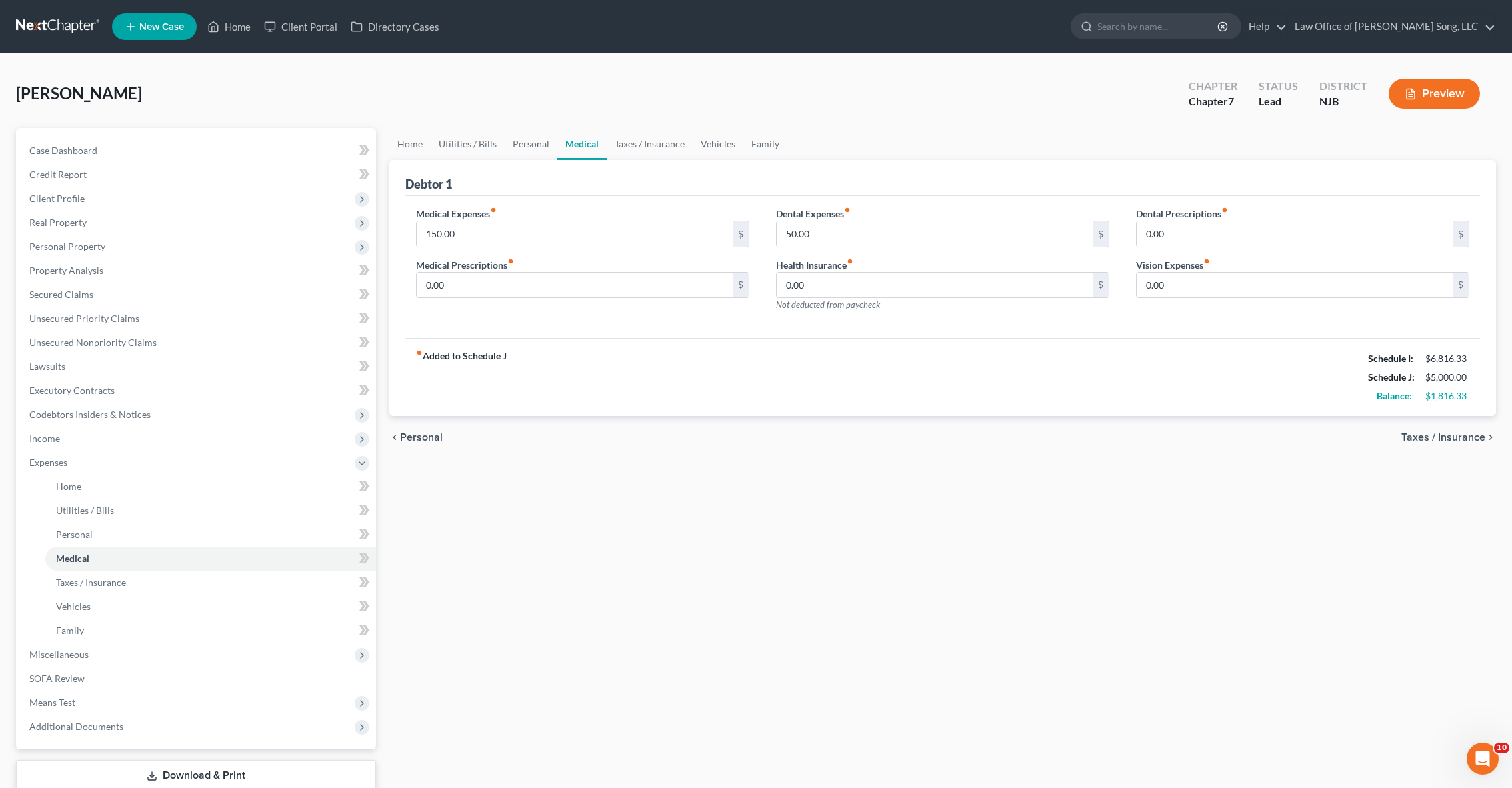
click at [1461, 440] on span "Taxes / Insurance" at bounding box center [1443, 437] width 84 height 11
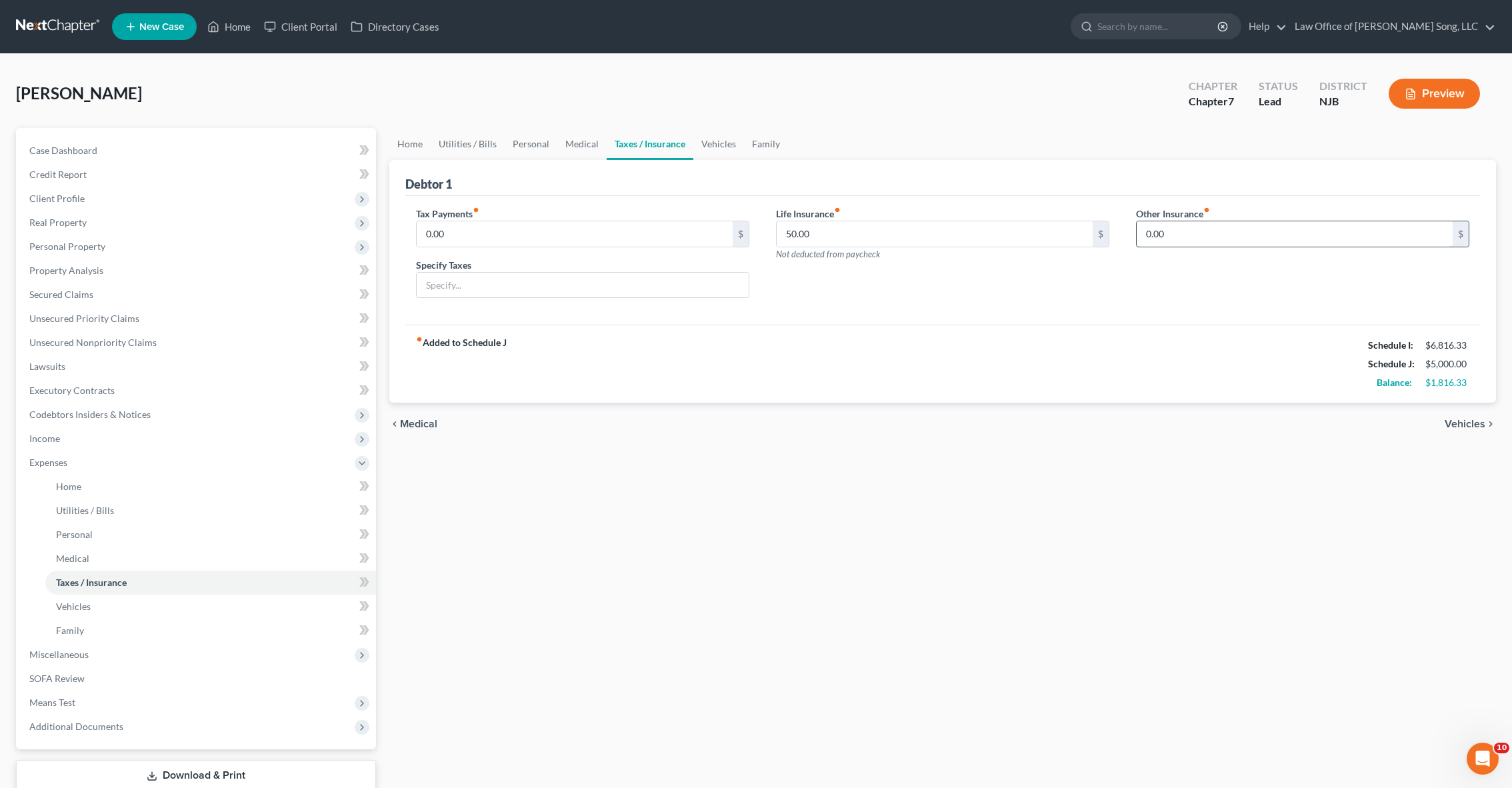
click at [1176, 225] on input "0.00" at bounding box center [1294, 235] width 316 height 26
click at [1187, 263] on input "text" at bounding box center [1302, 271] width 332 height 26
click at [1177, 238] on input "500.00" at bounding box center [1294, 235] width 316 height 26
type input "50"
type input "Renter's Insurance"
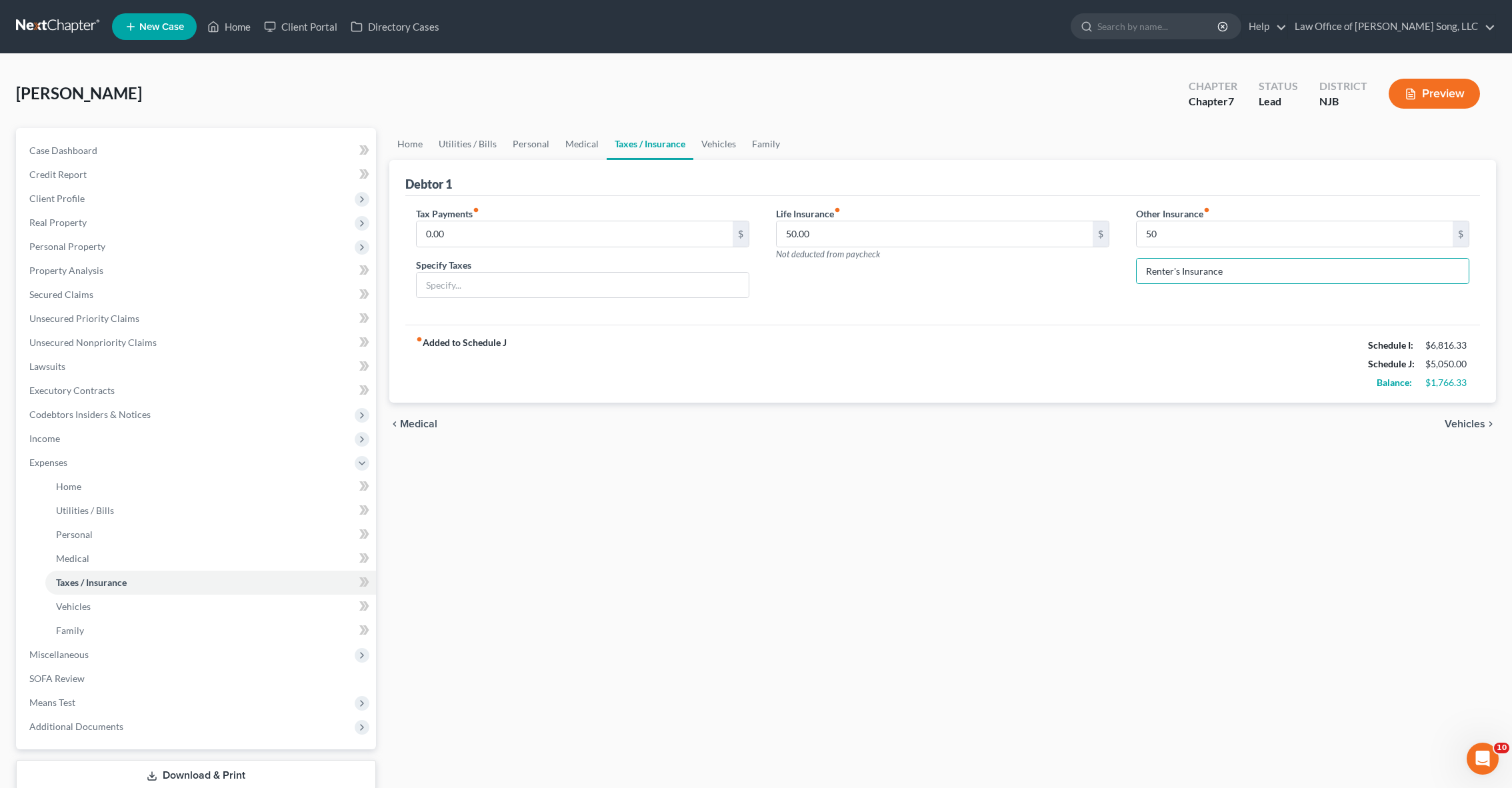
click at [1242, 361] on div "fiber_manual_record Added to Schedule J Schedule I: $6,816.33 Schedule J: $5,05…" at bounding box center [943, 363] width 1075 height 78
click at [1158, 235] on input "50" at bounding box center [1294, 235] width 316 height 26
type input "30"
click at [1229, 352] on div "fiber_manual_record Added to Schedule J Schedule I: $6,816.33 Schedule J: $5,03…" at bounding box center [943, 363] width 1075 height 78
click at [1446, 423] on span "Vehicles" at bounding box center [1465, 424] width 41 height 11
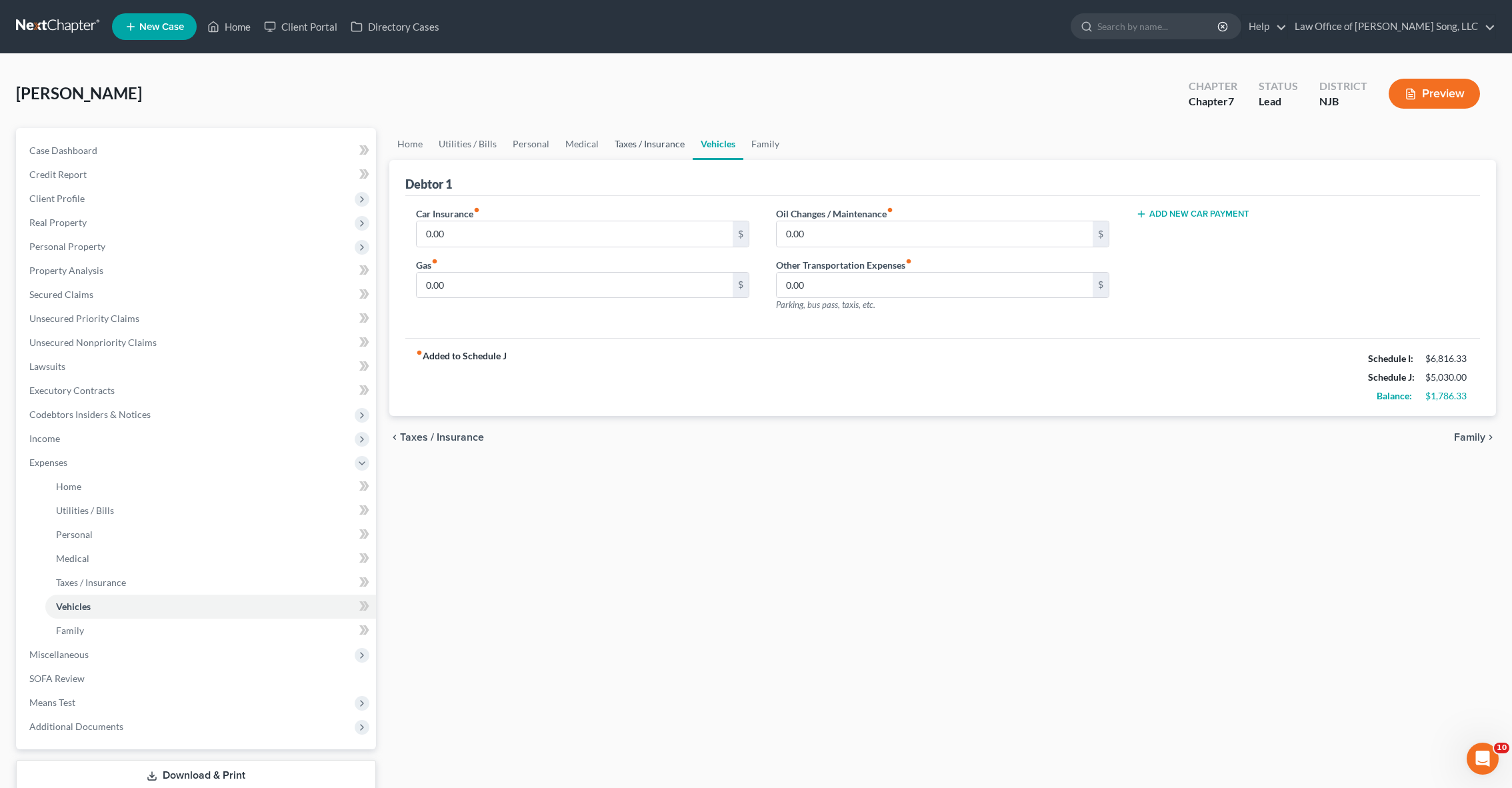
click at [642, 136] on link "Taxes / Insurance" at bounding box center [650, 144] width 86 height 32
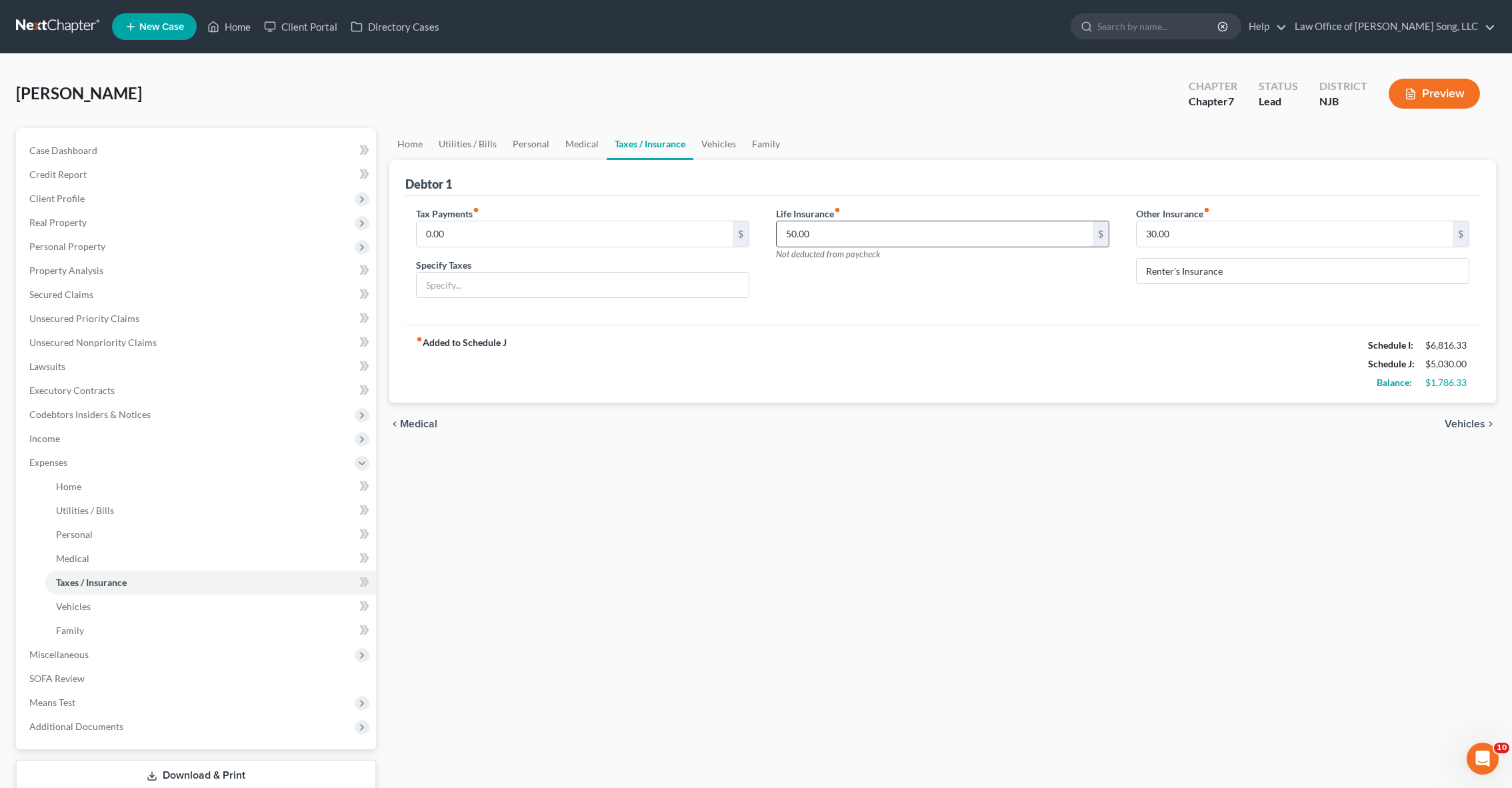
click at [790, 233] on input "50.00" at bounding box center [934, 235] width 316 height 26
type input "80.00"
click at [1123, 460] on div "Home Utilities / Bills Personal Medical Taxes / Insurance Vehicles Family Debto…" at bounding box center [943, 477] width 1120 height 698
click at [1471, 425] on span "Vehicles" at bounding box center [1465, 424] width 41 height 11
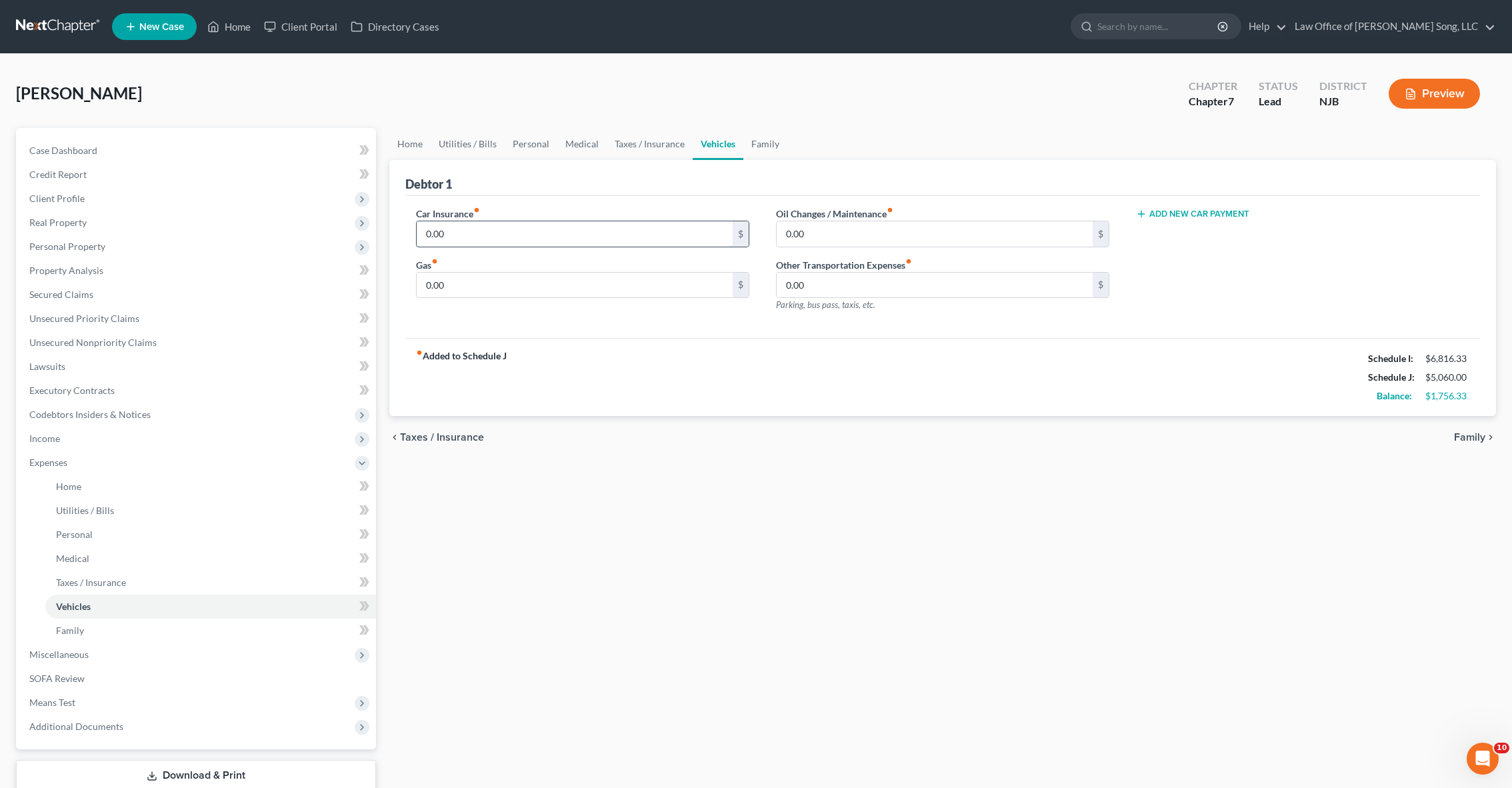
click at [510, 235] on input "0.00" at bounding box center [574, 235] width 316 height 26
type input "210"
click at [608, 354] on div "fiber_manual_record Added to Schedule J Schedule I: $6,816.33 Schedule J: $5,27…" at bounding box center [943, 376] width 1075 height 78
click at [492, 287] on input "0.00" at bounding box center [574, 286] width 316 height 26
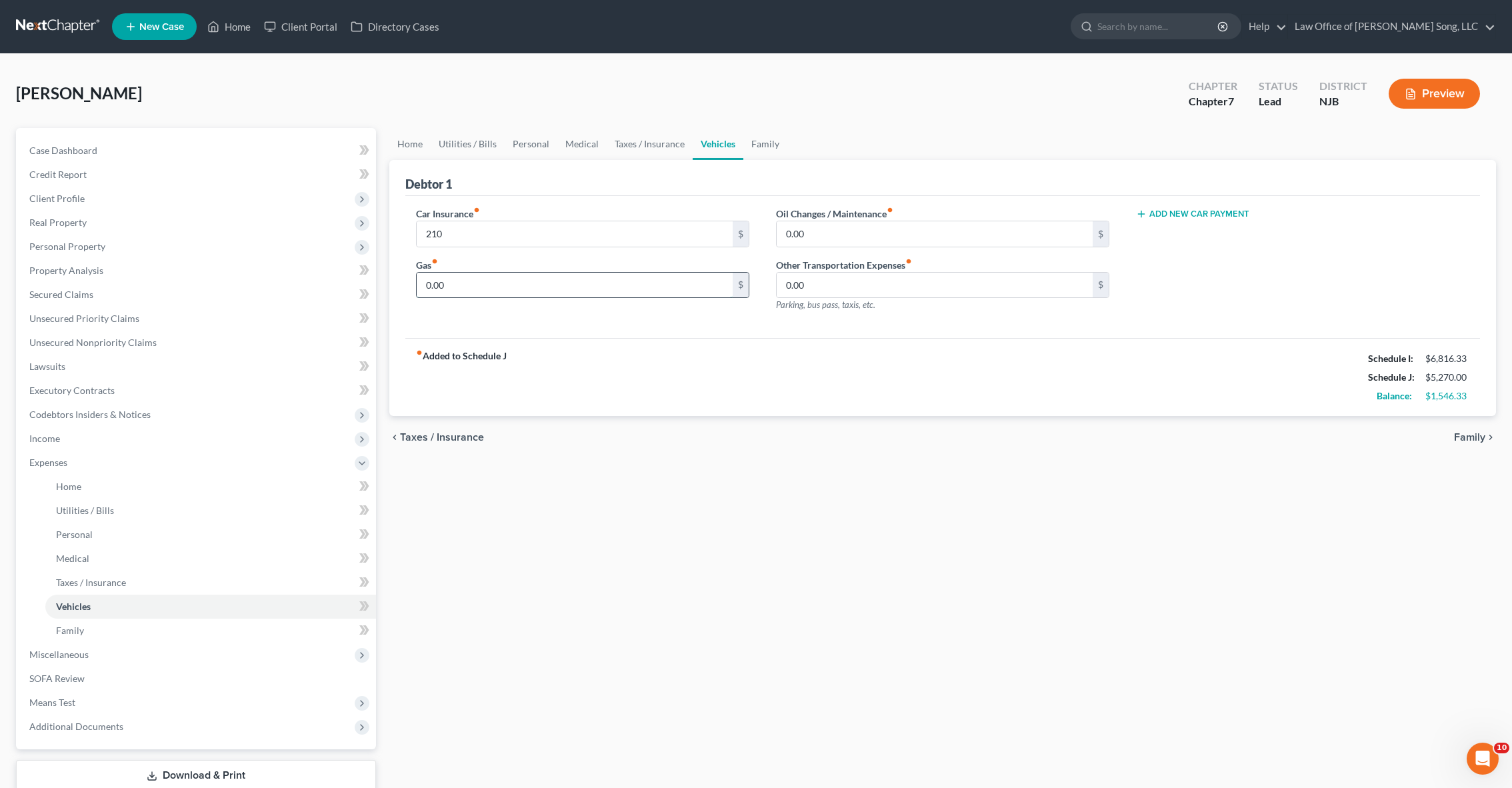
click at [492, 287] on input "0.00" at bounding box center [574, 286] width 316 height 26
type input "100"
type input "150"
click at [825, 400] on div "fiber_manual_record Added to Schedule J Schedule I: $6,816.33 Schedule J: $5,52…" at bounding box center [943, 376] width 1075 height 78
click at [1473, 433] on span "Family" at bounding box center [1470, 437] width 32 height 11
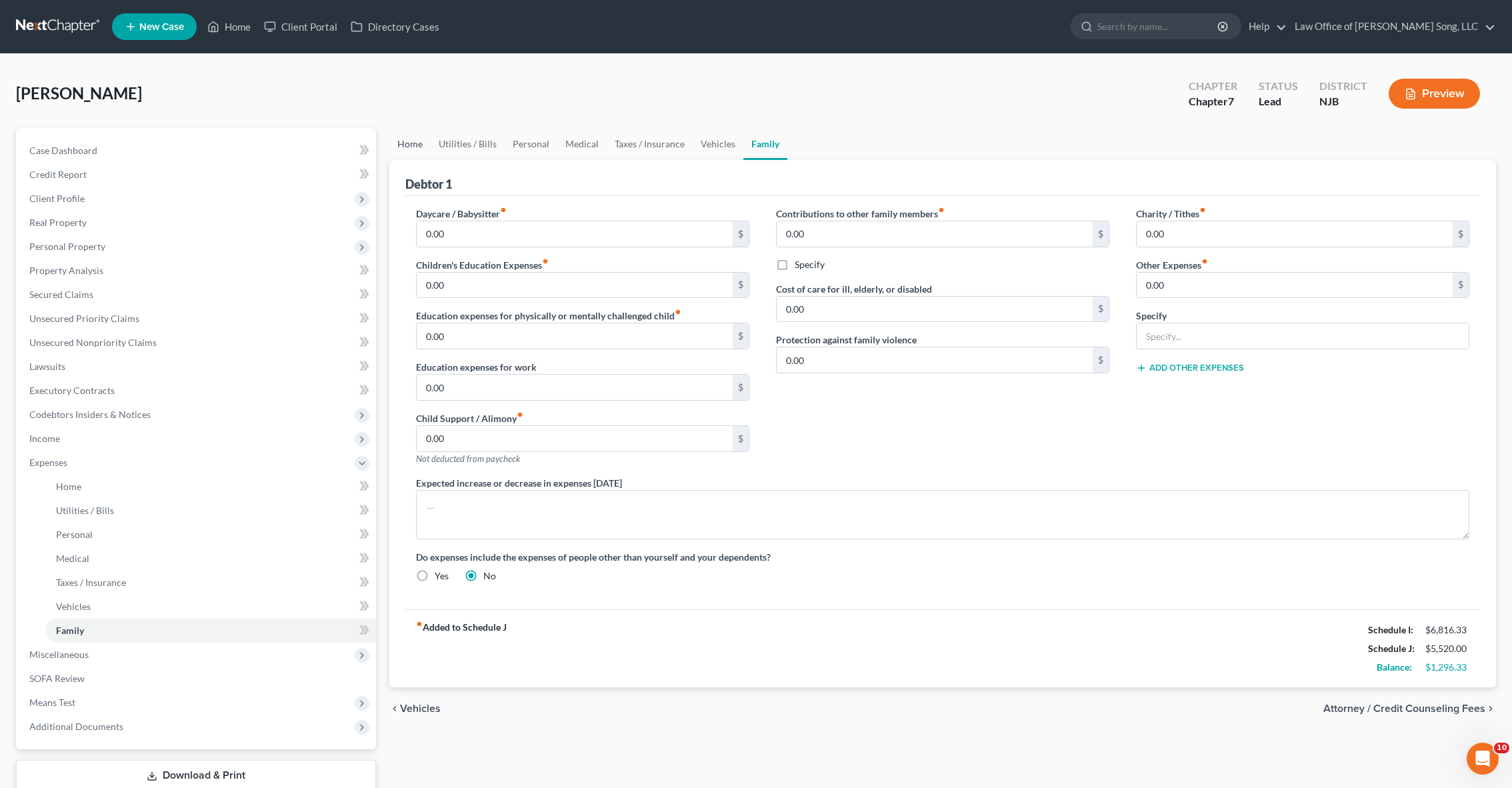
click at [412, 140] on link "Home" at bounding box center [409, 144] width 41 height 32
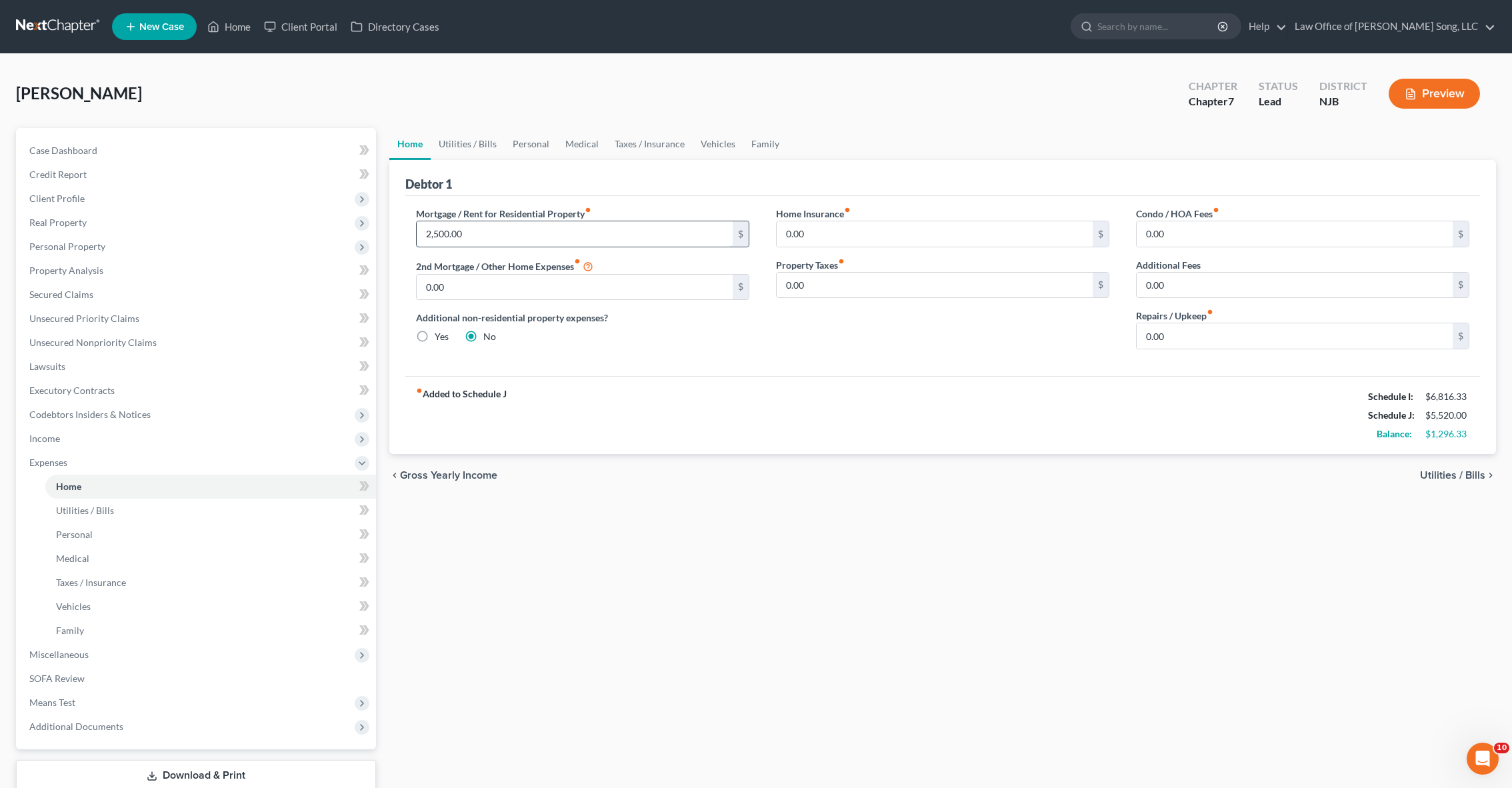
click at [437, 238] on input "2,500.00" at bounding box center [574, 235] width 316 height 26
click at [967, 569] on div "Home Utilities / Bills Personal Medical Taxes / Insurance Vehicles Family Debto…" at bounding box center [943, 477] width 1120 height 698
click at [439, 234] on input "200.00" at bounding box center [574, 235] width 316 height 26
type input "2,800"
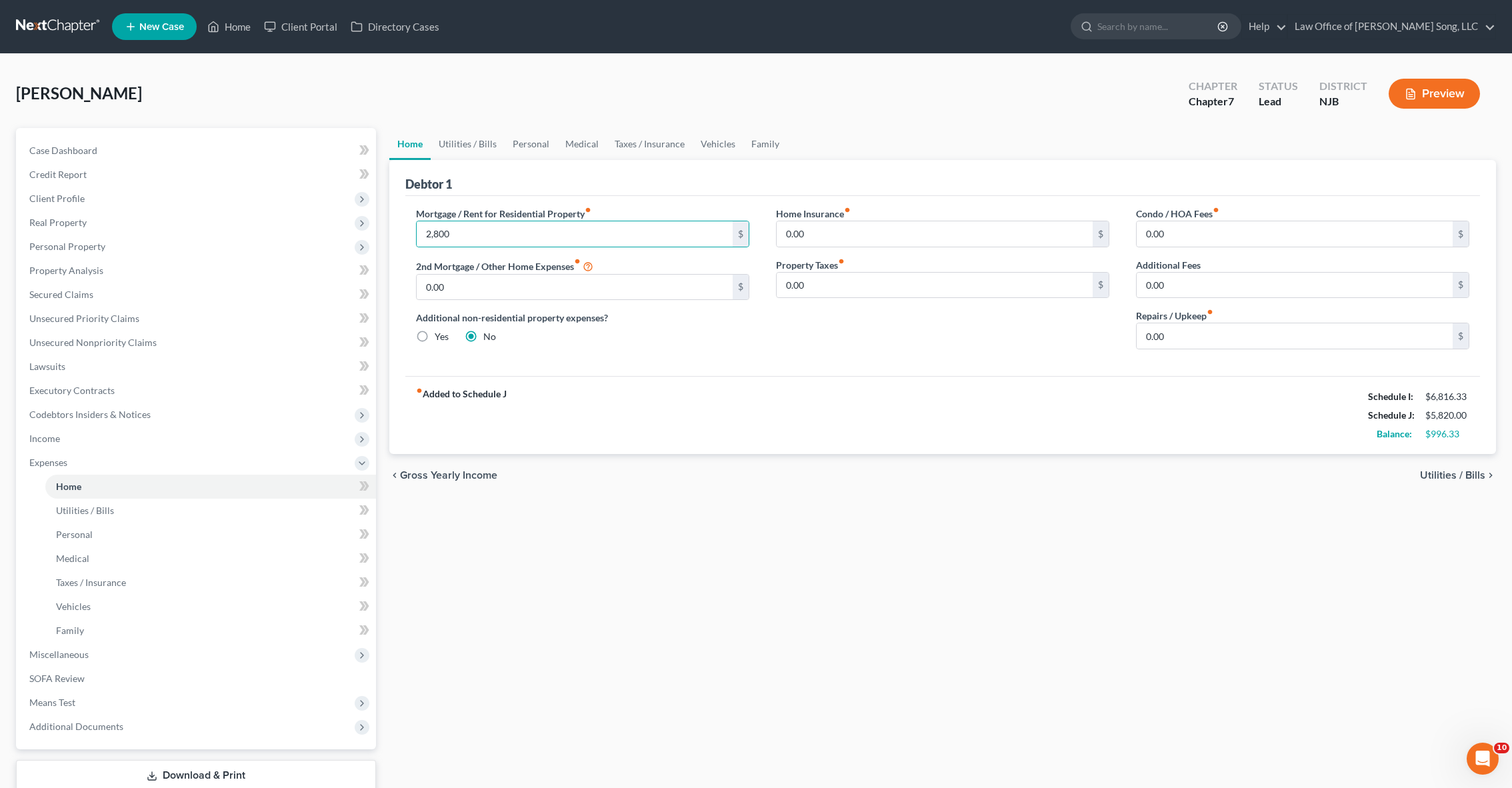
click at [550, 391] on div "fiber_manual_record Added to Schedule J Schedule I: $6,816.33 Schedule J: $5,82…" at bounding box center [943, 415] width 1075 height 78
click at [1449, 476] on span "Utilities / Bills" at bounding box center [1452, 475] width 66 height 11
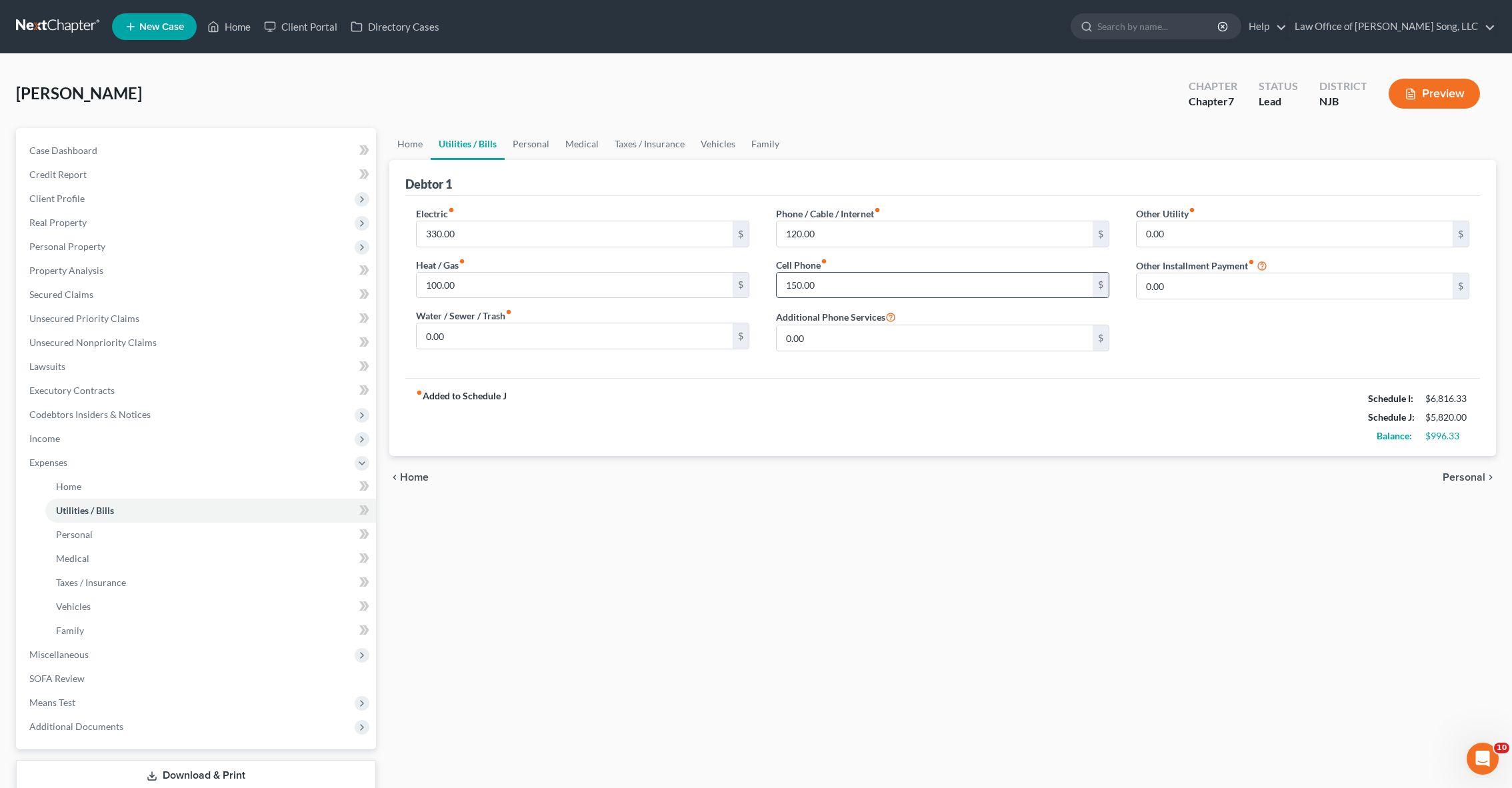
click at [816, 280] on input "150.00" at bounding box center [934, 286] width 316 height 26
type input "200"
click at [892, 396] on div "fiber_manual_record Added to Schedule J Schedule I: $6,816.33 Schedule J: $5,87…" at bounding box center [943, 416] width 1075 height 78
click at [1474, 472] on span "Personal" at bounding box center [1464, 477] width 43 height 11
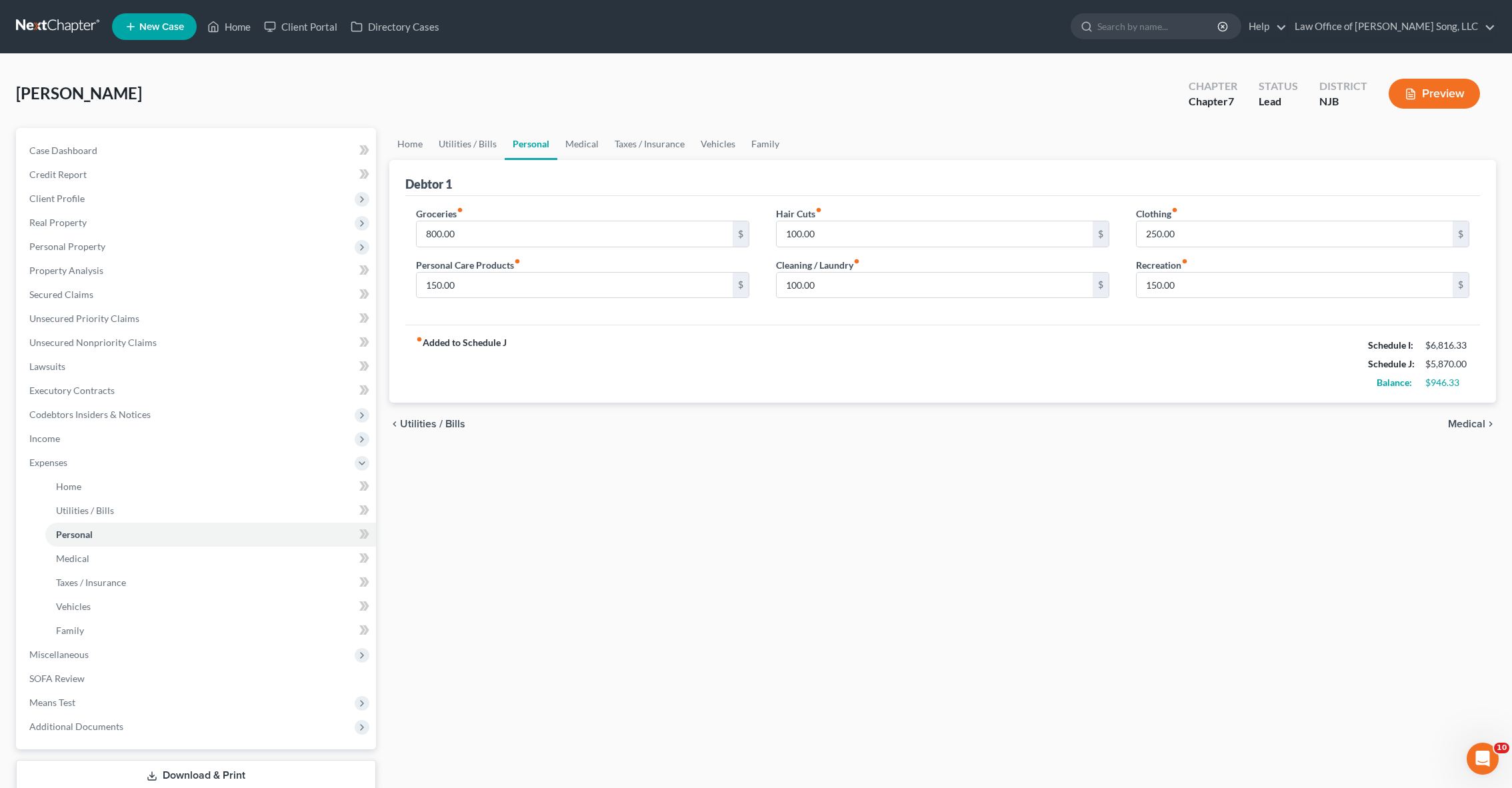
click at [1075, 406] on div "chevron_left Utilities / Bills Medical chevron_right" at bounding box center [942, 424] width 1106 height 43
click at [1474, 425] on span "Medical" at bounding box center [1467, 424] width 38 height 11
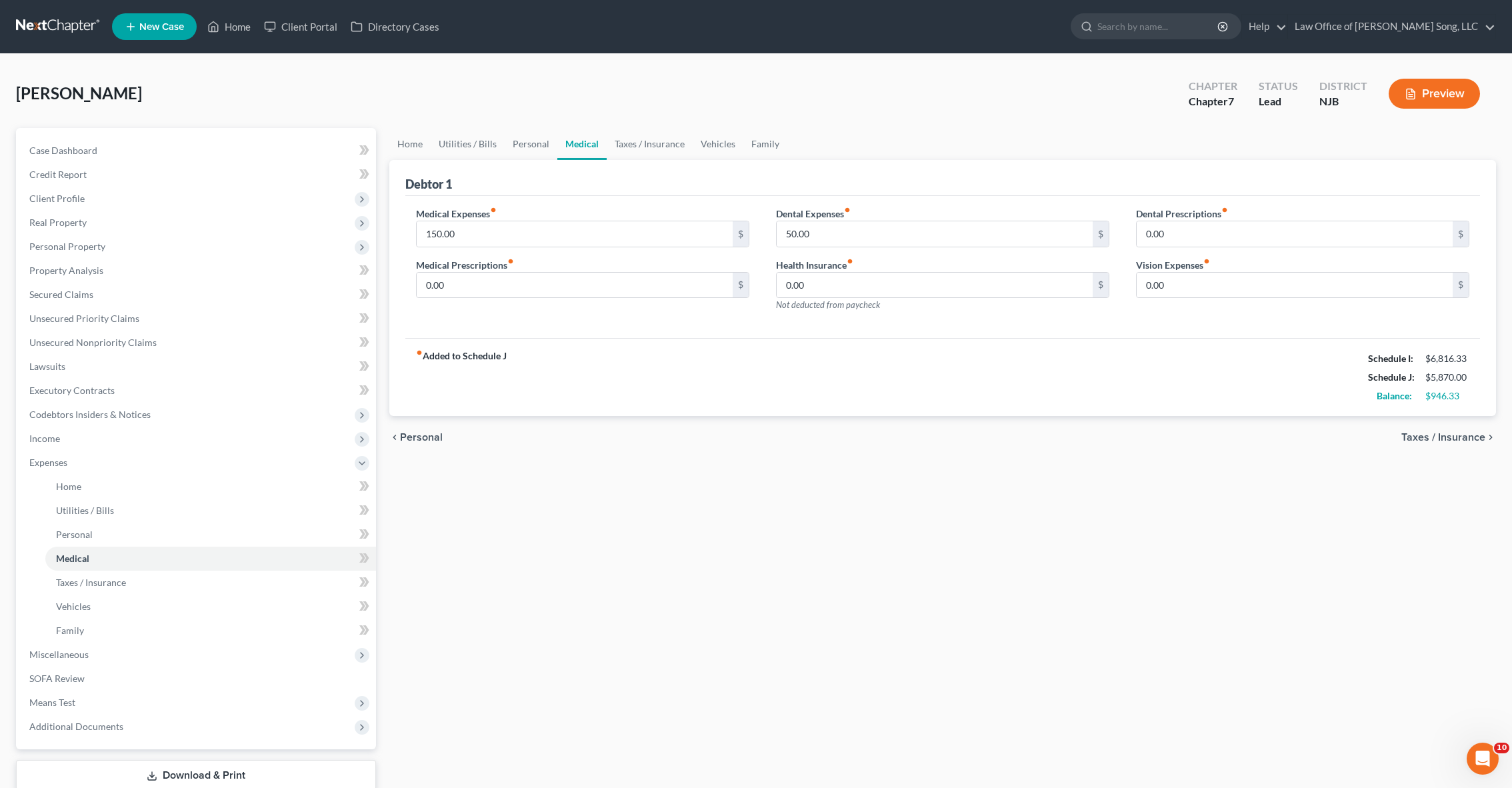
click at [1428, 441] on span "Taxes / Insurance" at bounding box center [1443, 437] width 84 height 11
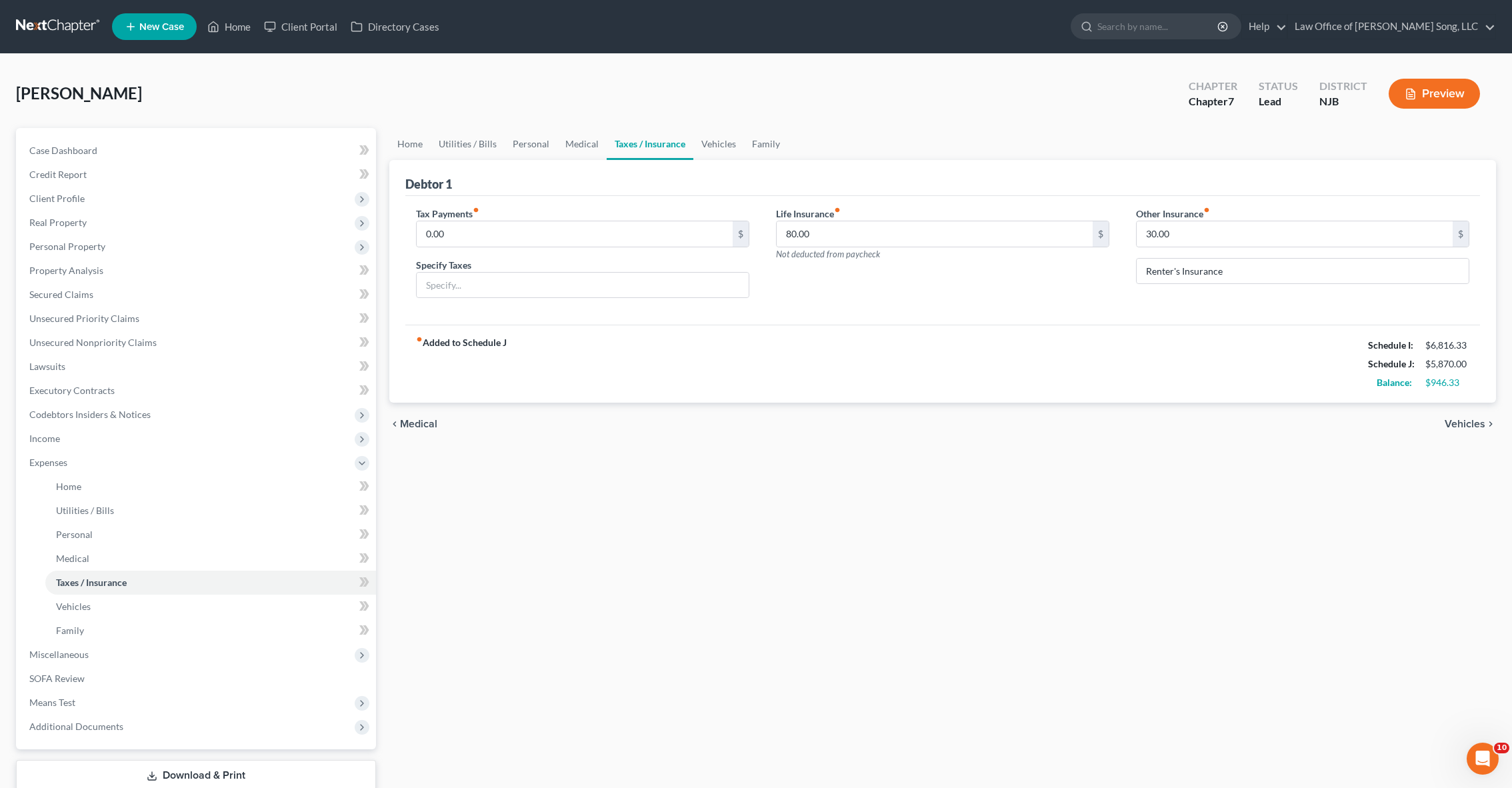
click at [1455, 427] on span "Vehicles" at bounding box center [1465, 424] width 41 height 11
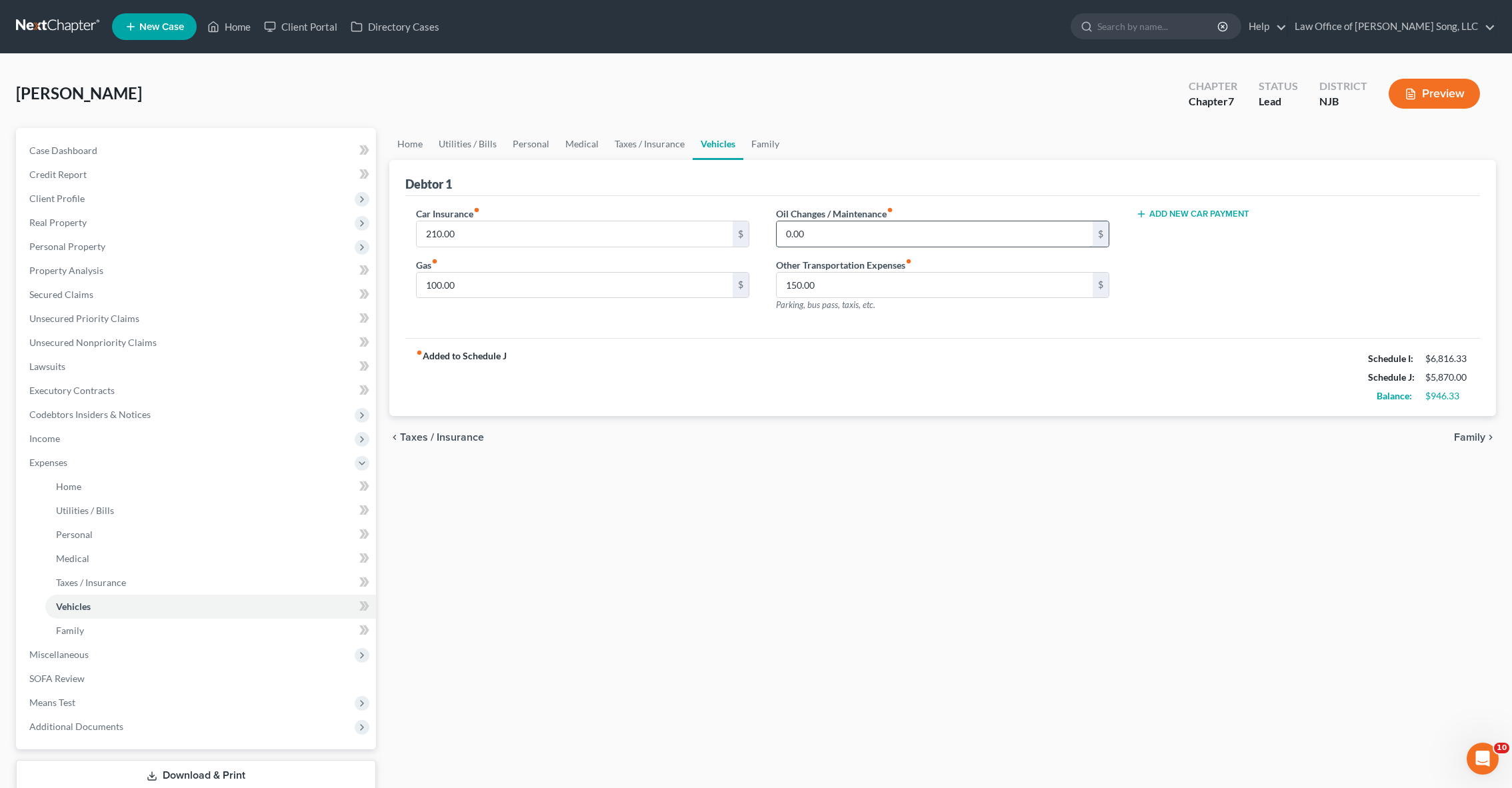
click at [829, 233] on input "0.00" at bounding box center [934, 235] width 316 height 26
type input "10"
click at [1467, 439] on span "Family" at bounding box center [1470, 437] width 32 height 11
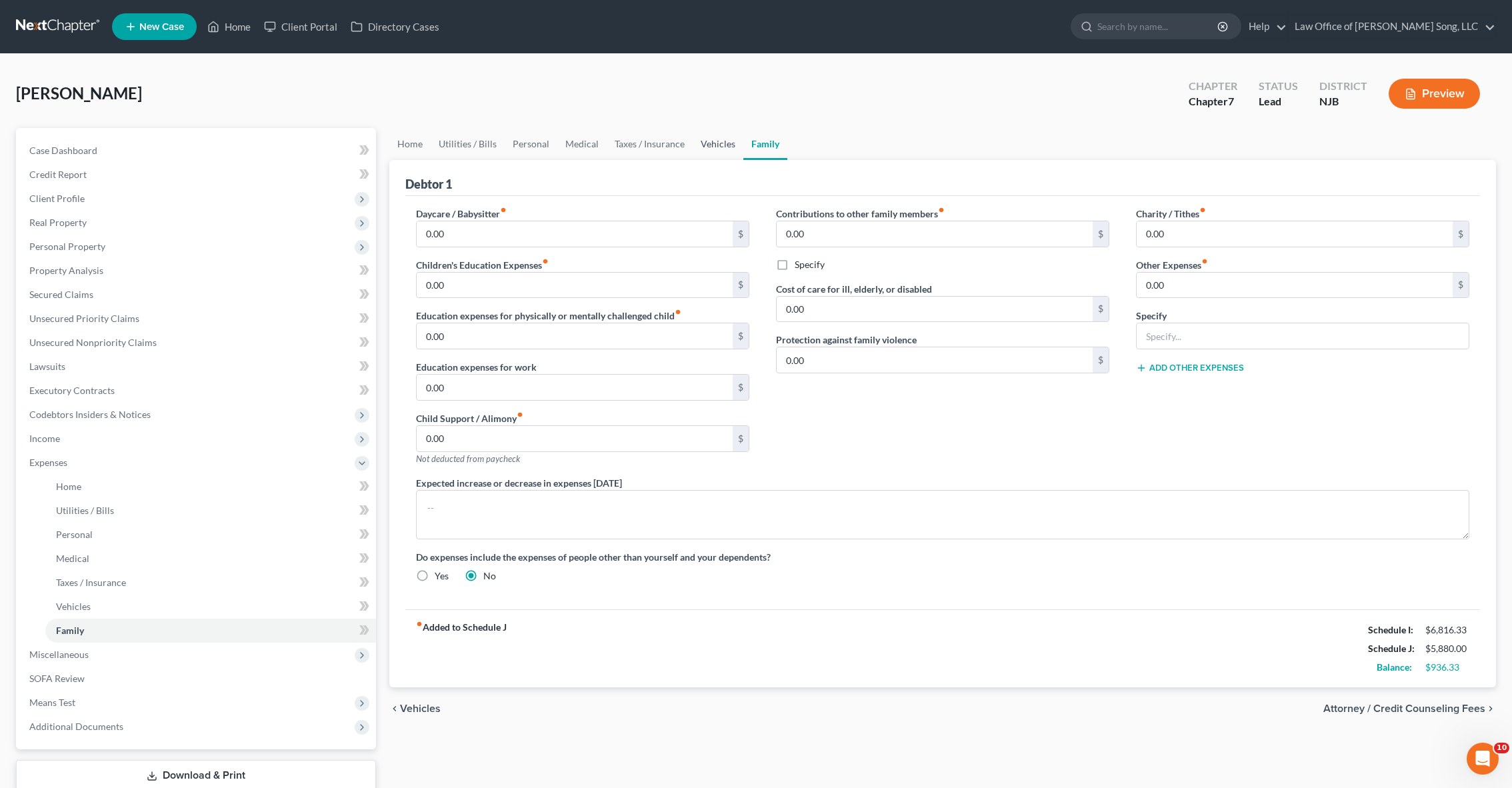
click at [712, 131] on link "Vehicles" at bounding box center [718, 144] width 51 height 32
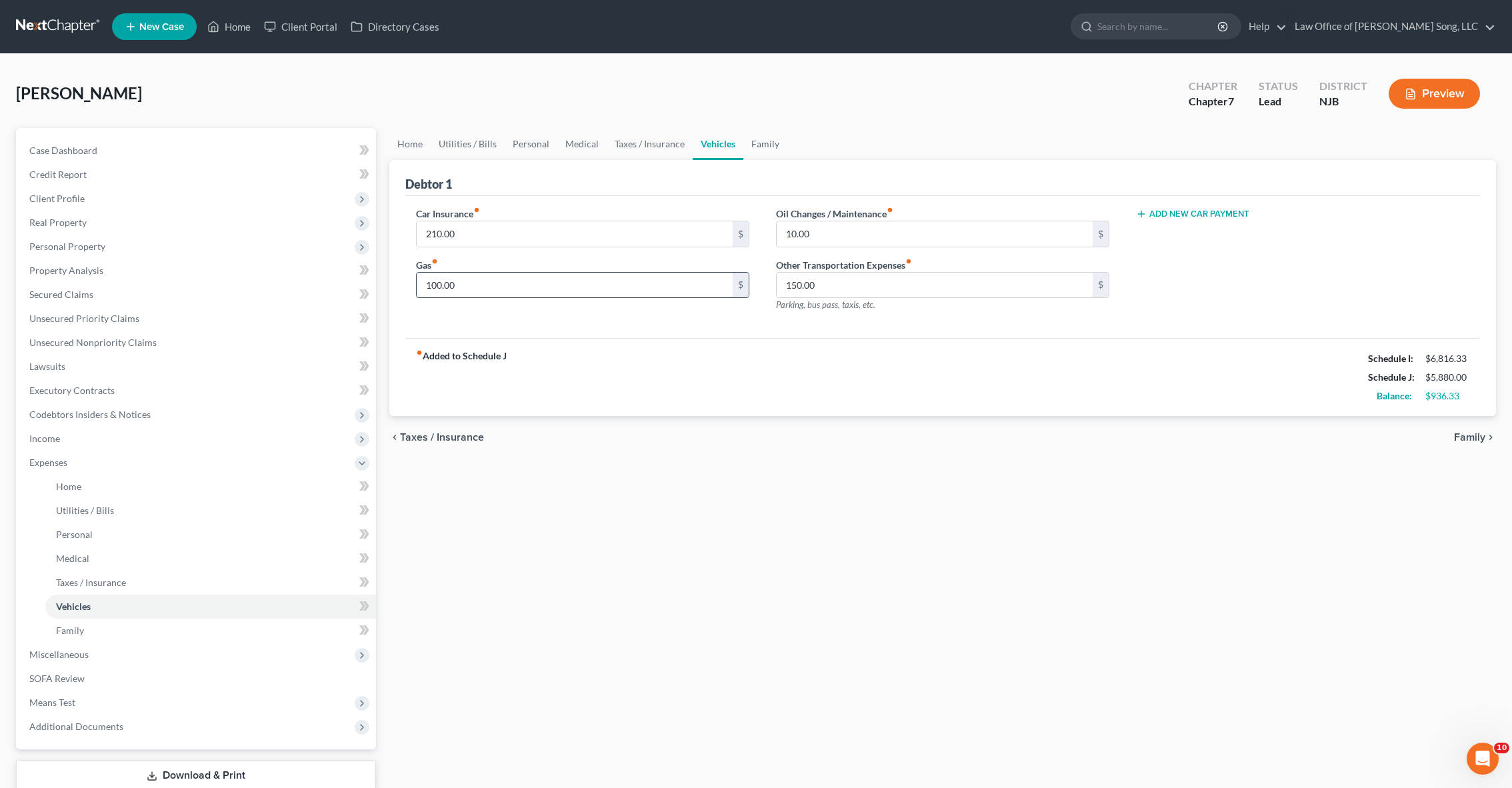
click at [427, 279] on input "100.00" at bounding box center [574, 286] width 316 height 26
click at [436, 290] on input "100.00" at bounding box center [574, 286] width 316 height 26
type input "200"
click at [535, 369] on div "fiber_manual_record Added to Schedule J Schedule I: $6,816.33 Schedule J: $5,98…" at bounding box center [943, 376] width 1075 height 78
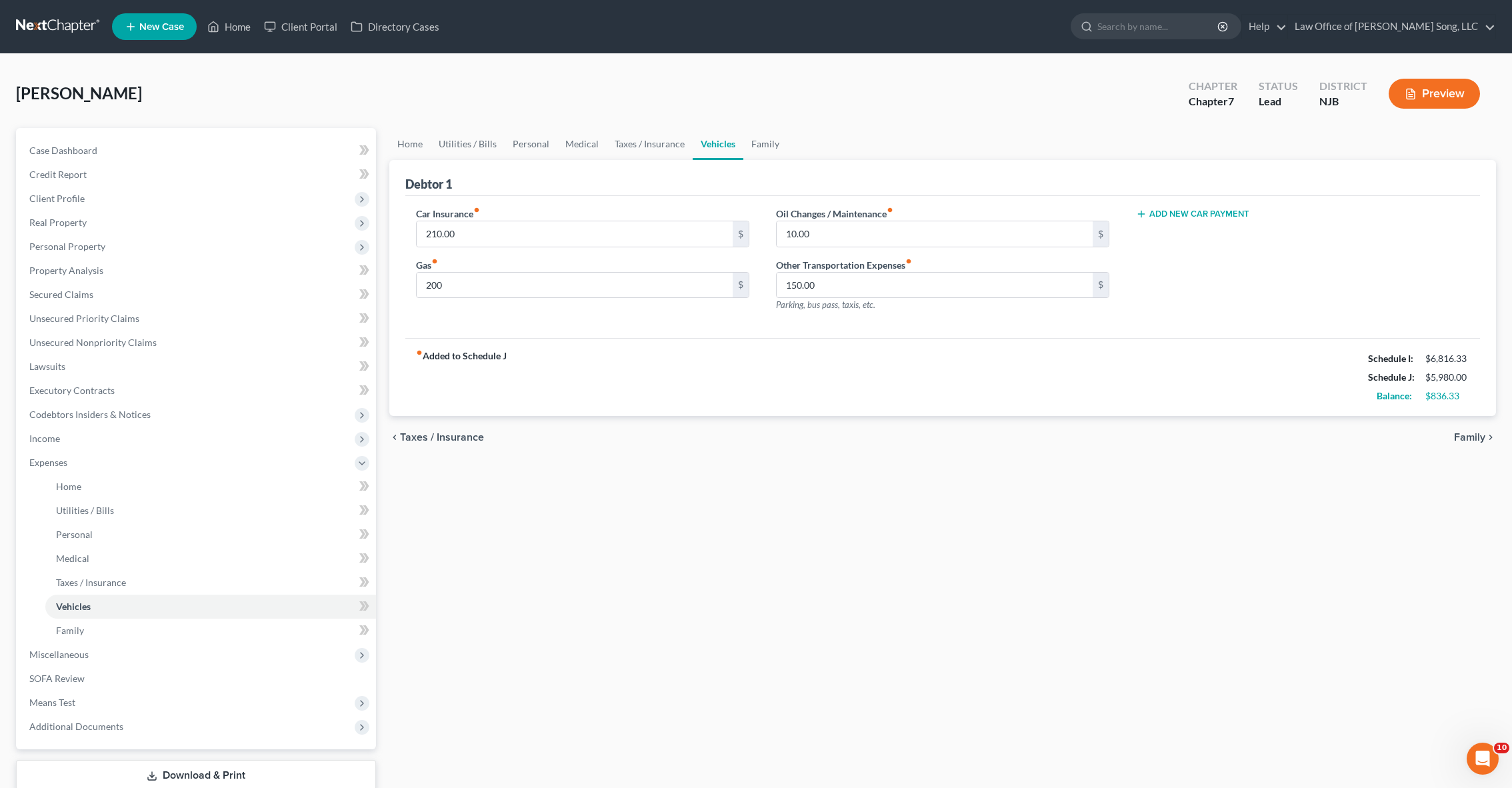
click at [1483, 436] on span "Family" at bounding box center [1470, 437] width 32 height 11
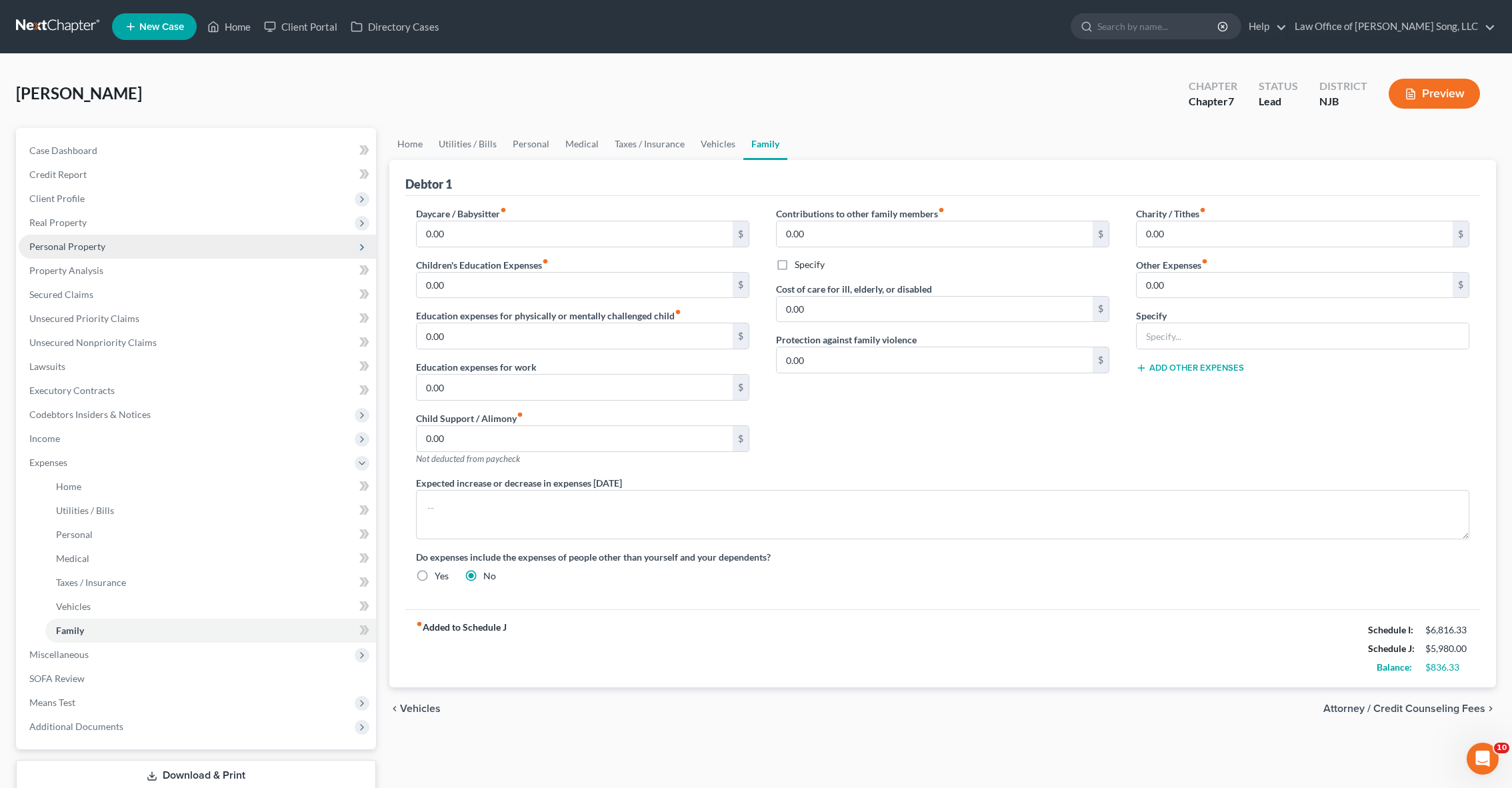
click at [80, 251] on span "Personal Property" at bounding box center [67, 246] width 76 height 11
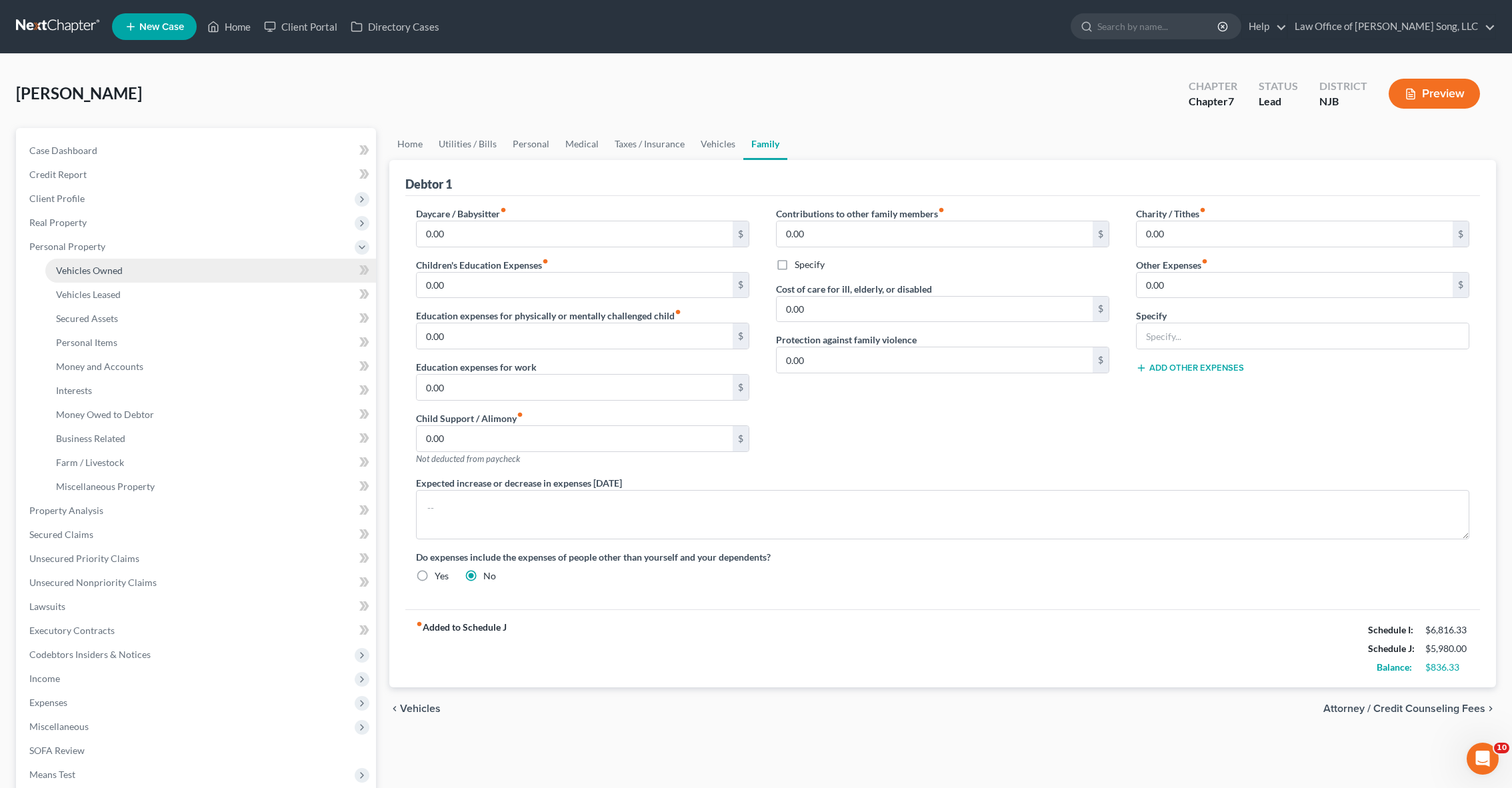
click at [94, 268] on span "Vehicles Owned" at bounding box center [89, 270] width 66 height 11
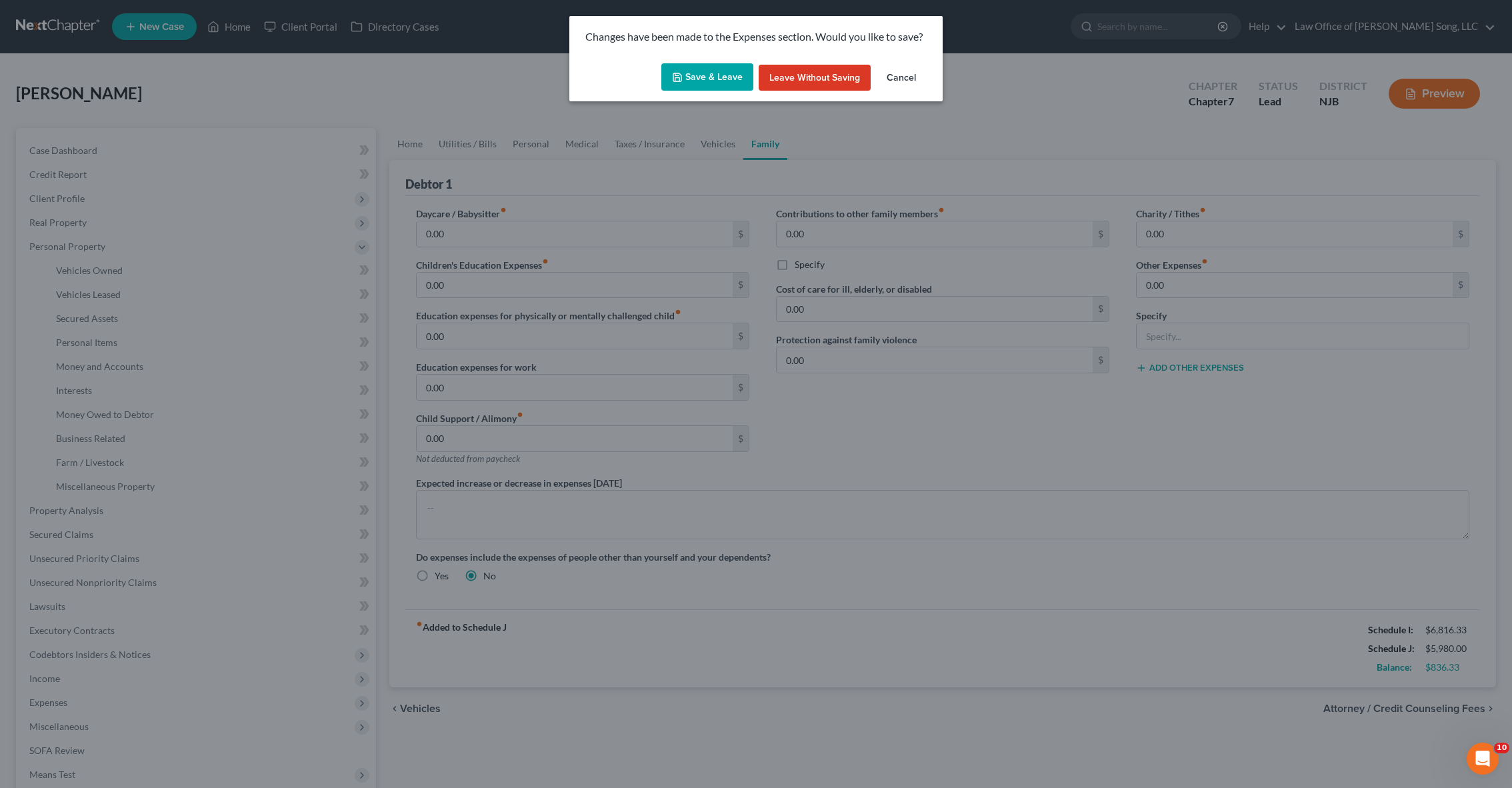
click at [696, 72] on button "Save & Leave" at bounding box center [707, 77] width 92 height 28
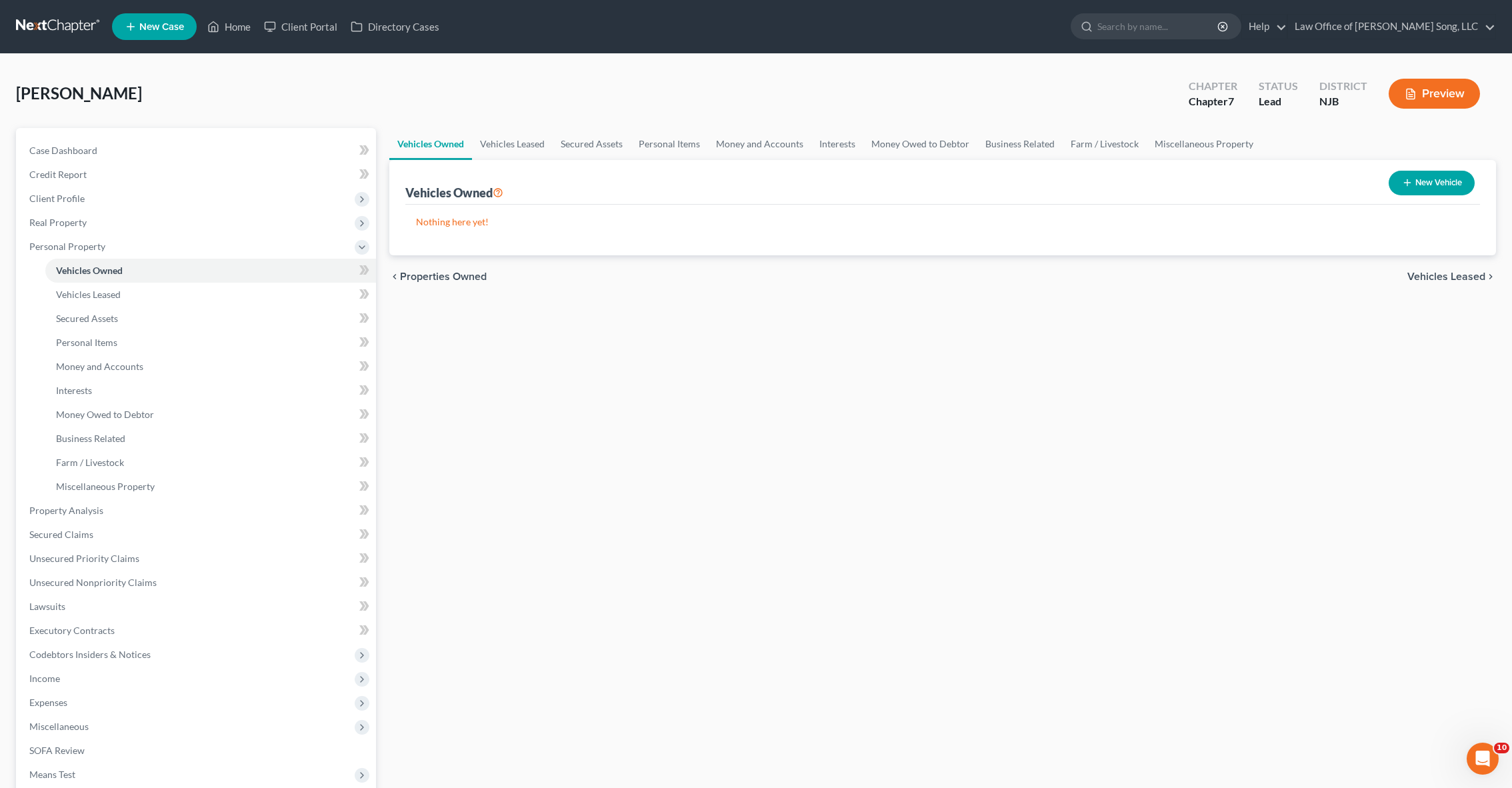
click at [1431, 186] on button "New Vehicle" at bounding box center [1431, 182] width 86 height 25
select select "0"
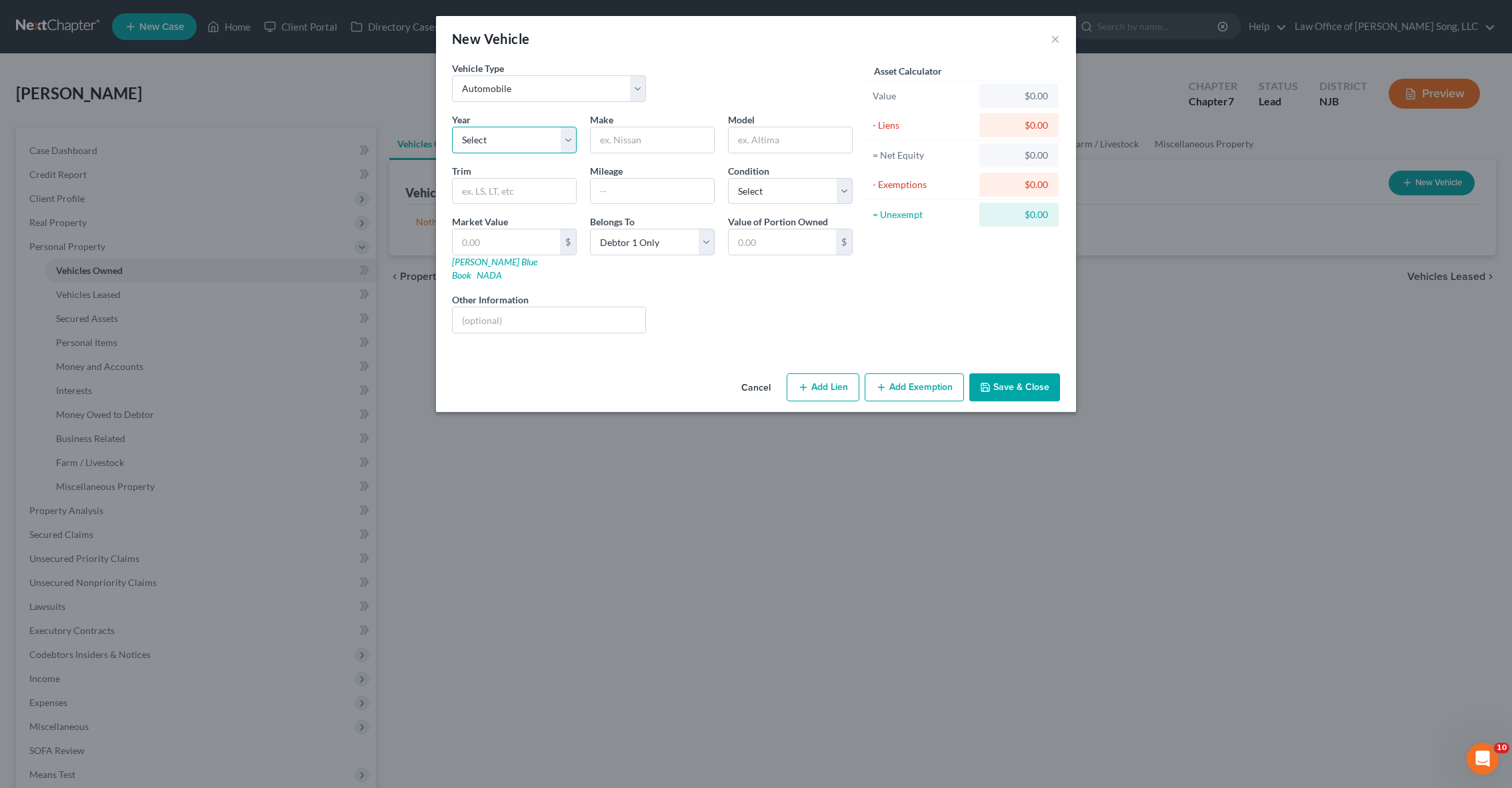
click at [555, 147] on select "Select 2026 2025 2024 2023 2022 2021 2020 2019 2018 2017 2016 2015 2014 2013 20…" at bounding box center [514, 140] width 124 height 26
select select "15"
click at [681, 136] on input "text" at bounding box center [653, 140] width 124 height 26
type input "Honda"
type input "Pilot"
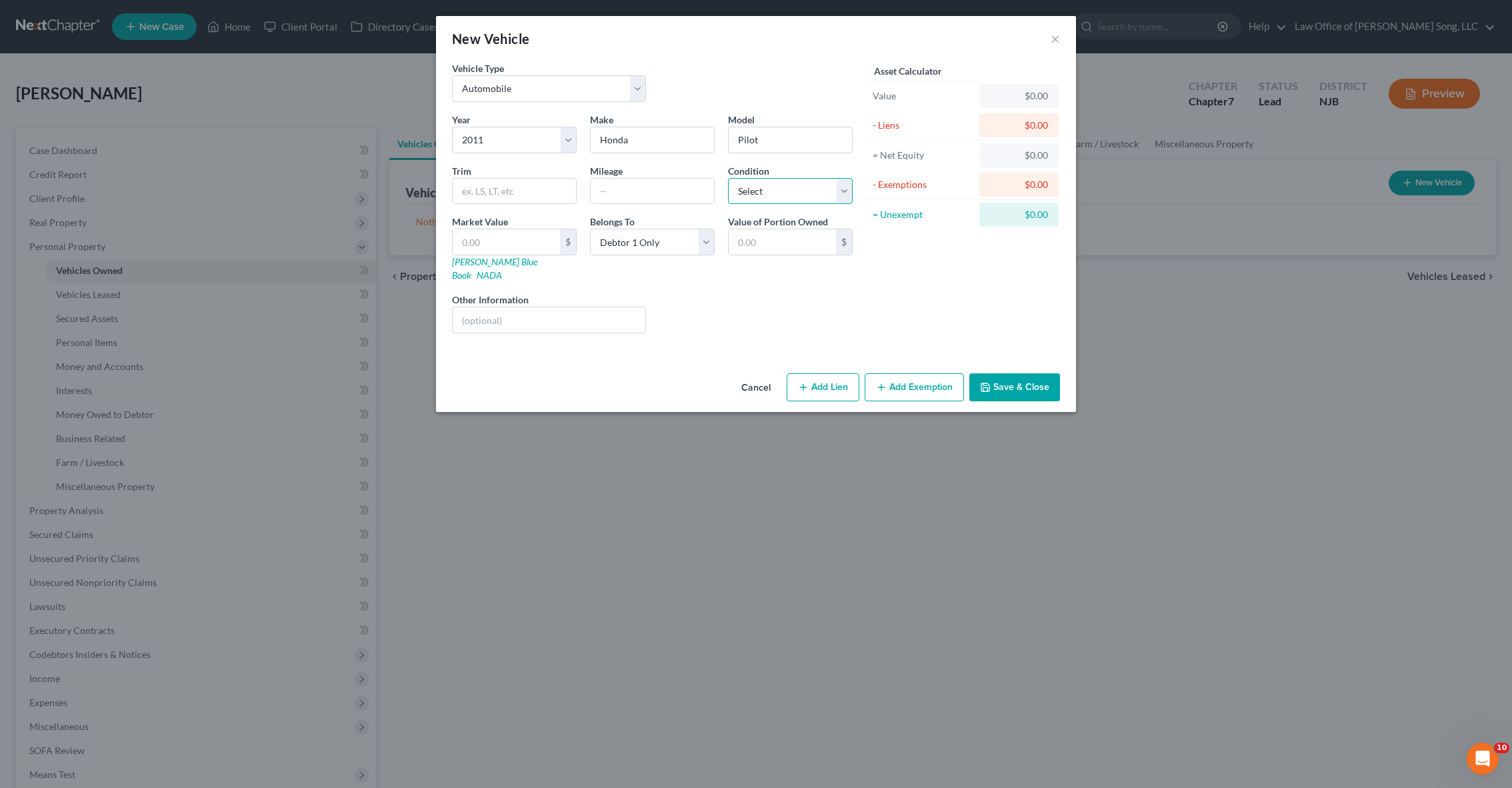
click at [794, 189] on select "Select Excellent Very Good Good Fair Poor" at bounding box center [790, 191] width 124 height 26
select select "3"
click at [614, 188] on input "text" at bounding box center [653, 192] width 124 height 26
type input "135000"
click at [764, 325] on div "Year Select 2026 2025 2024 2023 2022 2021 2020 2019 2018 2017 2016 2015 2014 20…" at bounding box center [652, 228] width 414 height 231
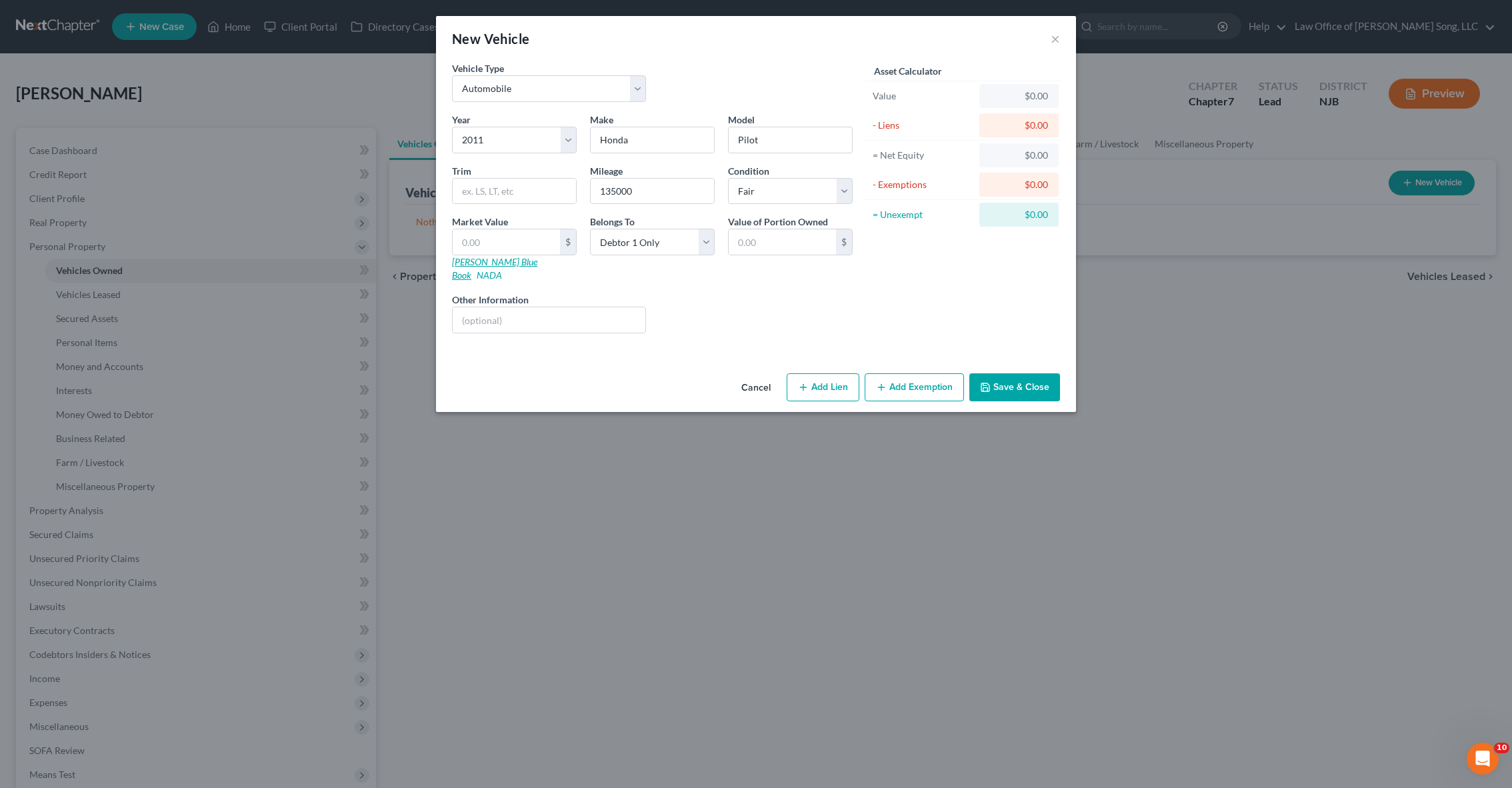
click at [482, 261] on link "[PERSON_NAME] Blue Book" at bounding box center [494, 268] width 85 height 25
click at [788, 235] on input "text" at bounding box center [782, 242] width 107 height 26
type input "2,649"
click at [871, 311] on div "Asset Calculator Value $0.00 - Liens $0.00 = Net Equity $0.00 - Exemptions $0.0…" at bounding box center [963, 202] width 207 height 283
click at [891, 249] on div "Asset Calculator Value $0.00 - Liens $0.00 = Net Equity $0.00 - Exemptions $0.0…" at bounding box center [963, 202] width 207 height 283
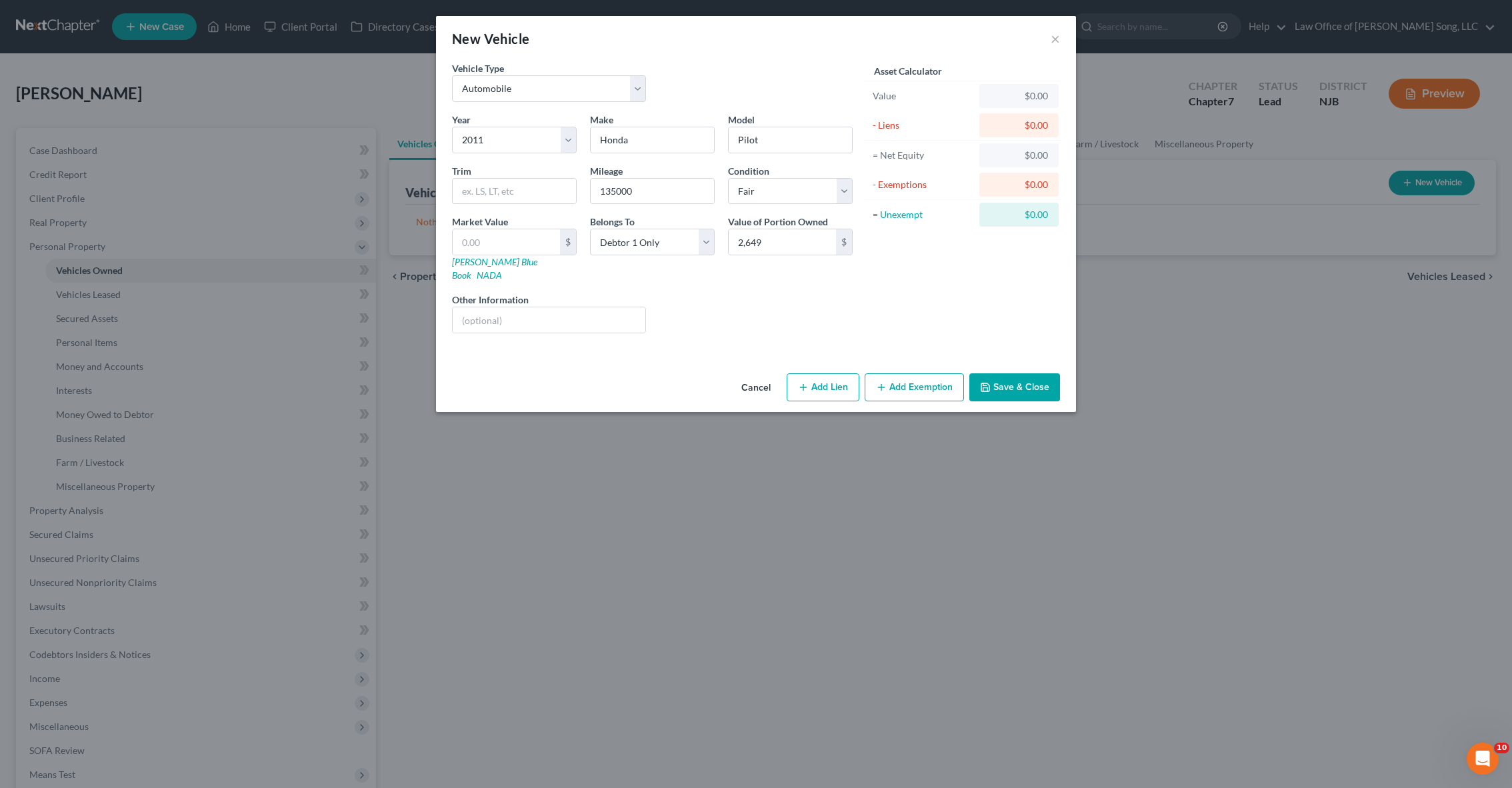
click at [897, 84] on div "Value" at bounding box center [923, 96] width 112 height 24
click at [911, 379] on button "Add Exemption" at bounding box center [914, 387] width 99 height 28
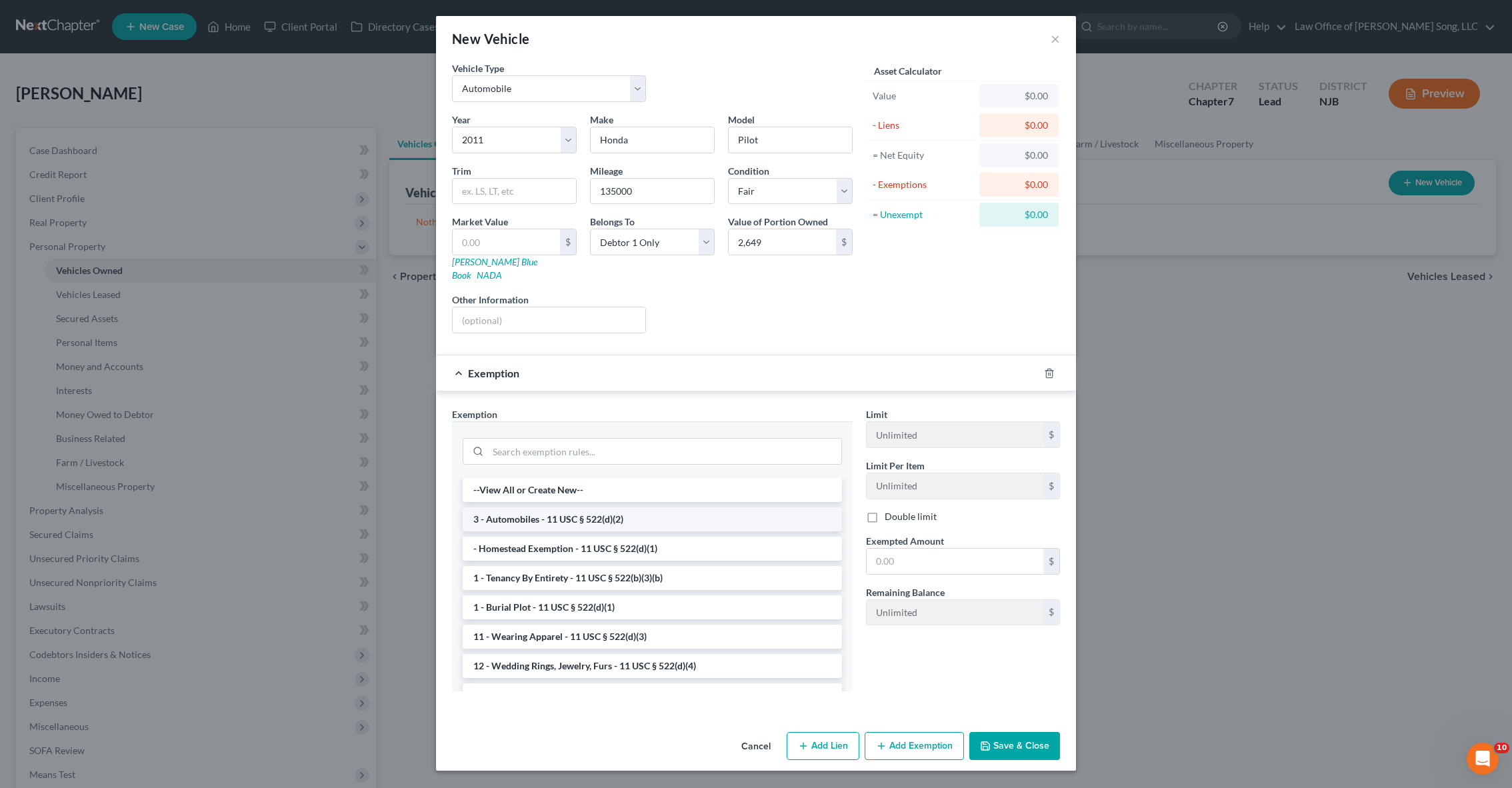
click at [633, 507] on li "3 - Automobiles - 11 USC § 522(d)(2)" at bounding box center [652, 520] width 379 height 24
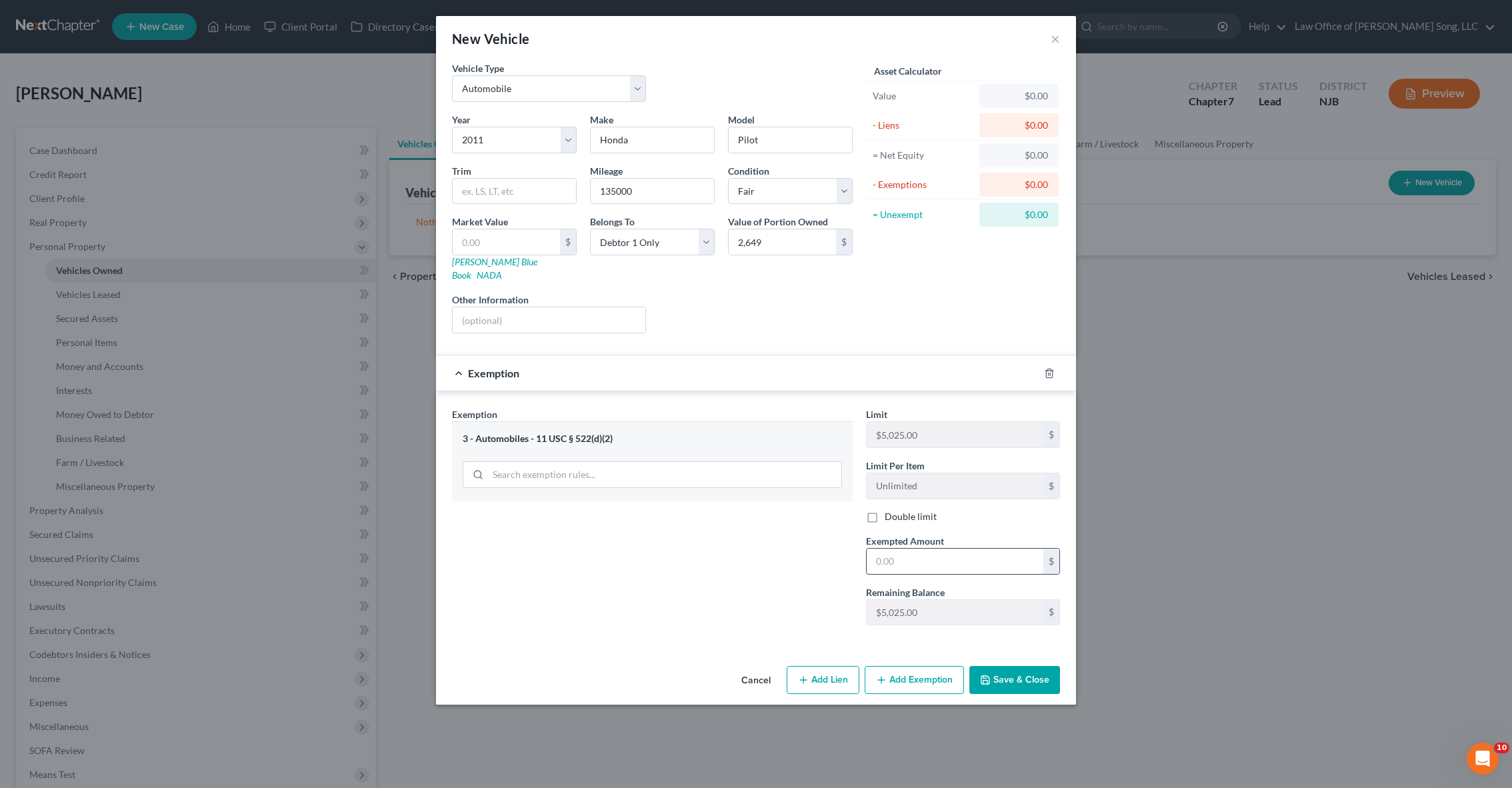
click at [952, 553] on input "text" at bounding box center [955, 562] width 176 height 26
type input "2,649"
click at [693, 627] on div "Exemption Set must be selected for CA. Exemption * 3 - Automobiles - 11 USC § 5…" at bounding box center [755, 520] width 640 height 256
click at [1026, 666] on button "Save & Close" at bounding box center [1015, 679] width 90 height 28
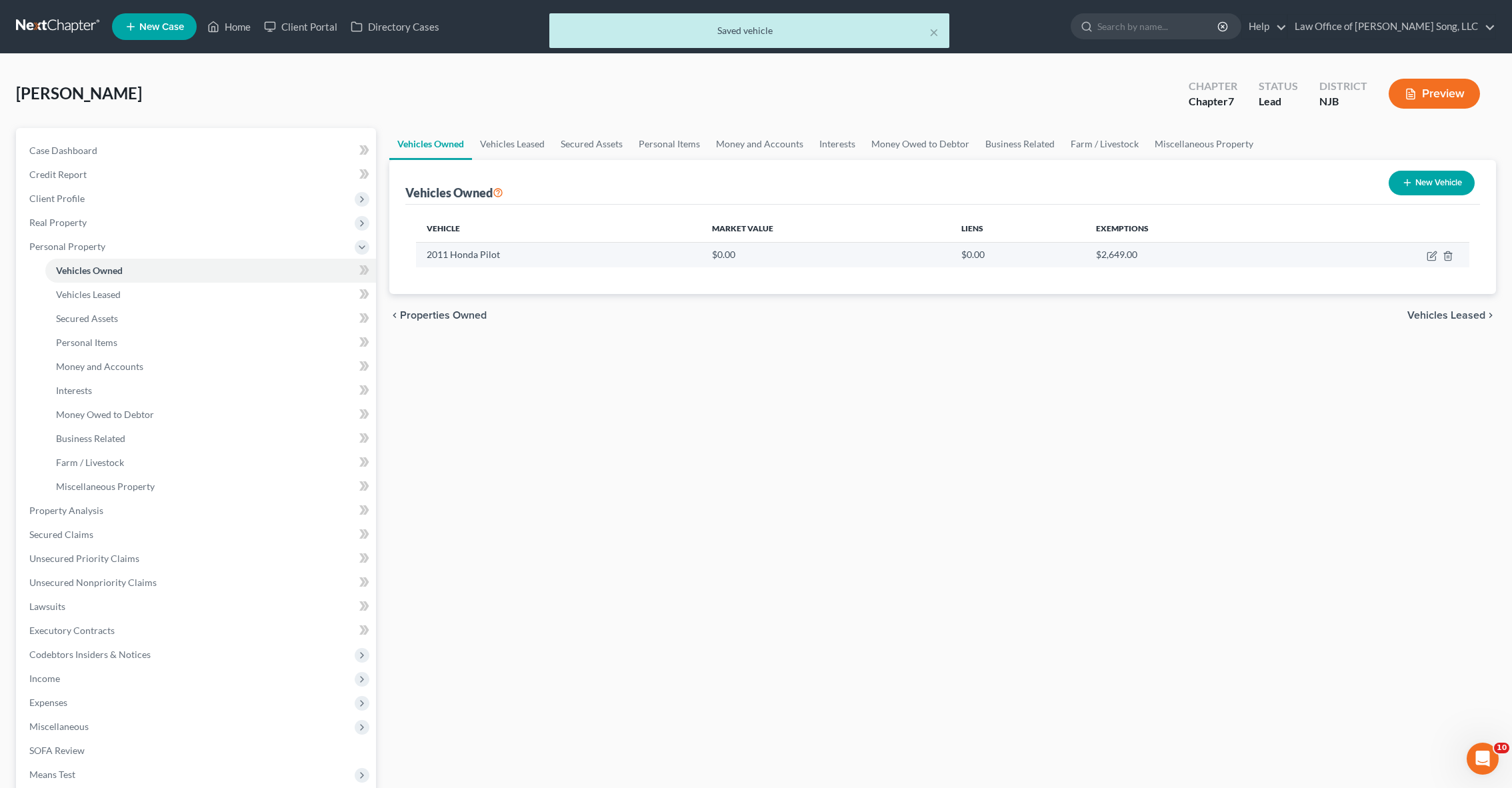
click at [733, 244] on td "$0.00" at bounding box center [825, 255] width 249 height 26
click at [1431, 256] on icon "button" at bounding box center [1433, 254] width 6 height 6
select select "0"
select select "15"
select select "3"
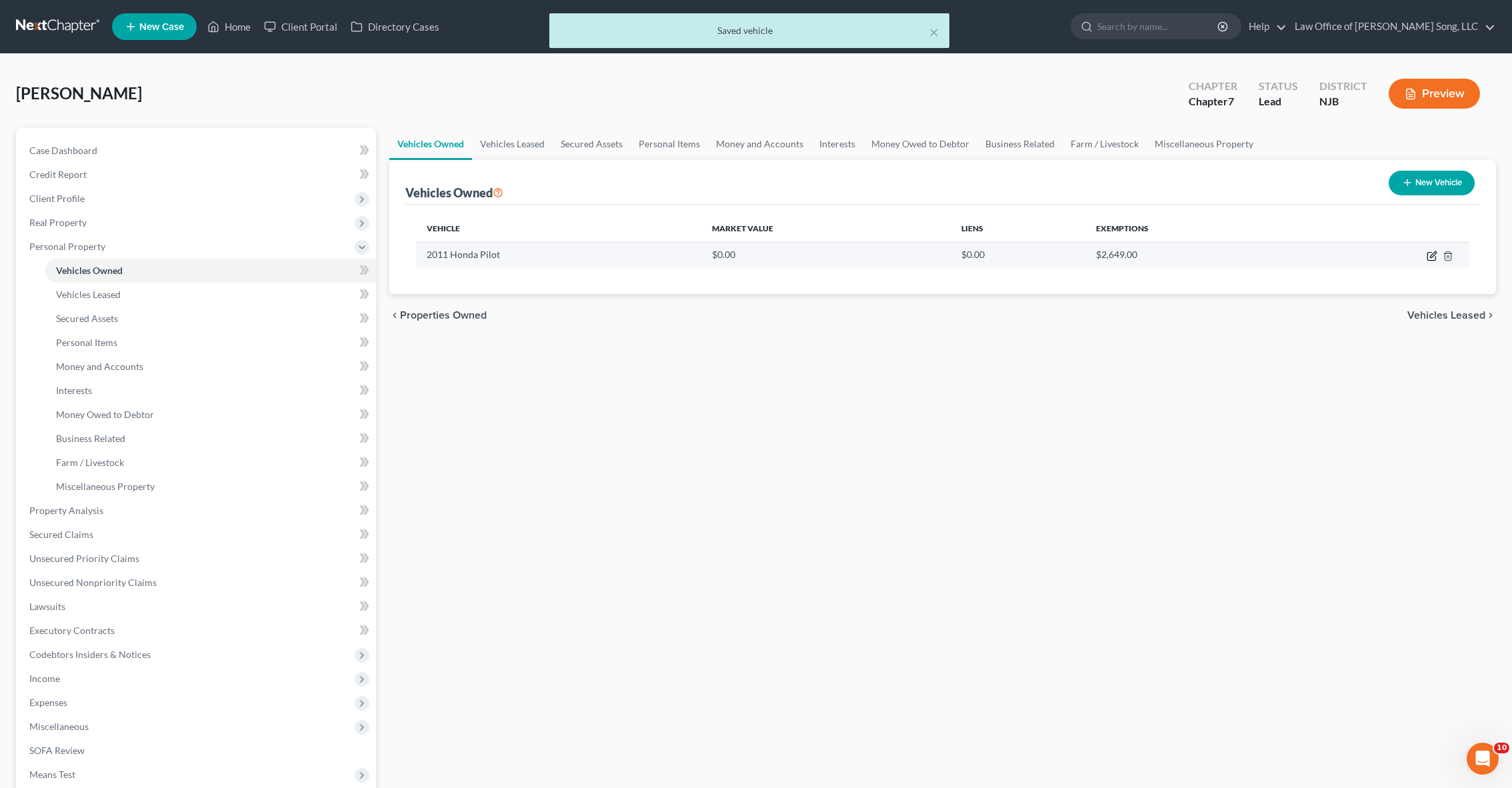
select select "0"
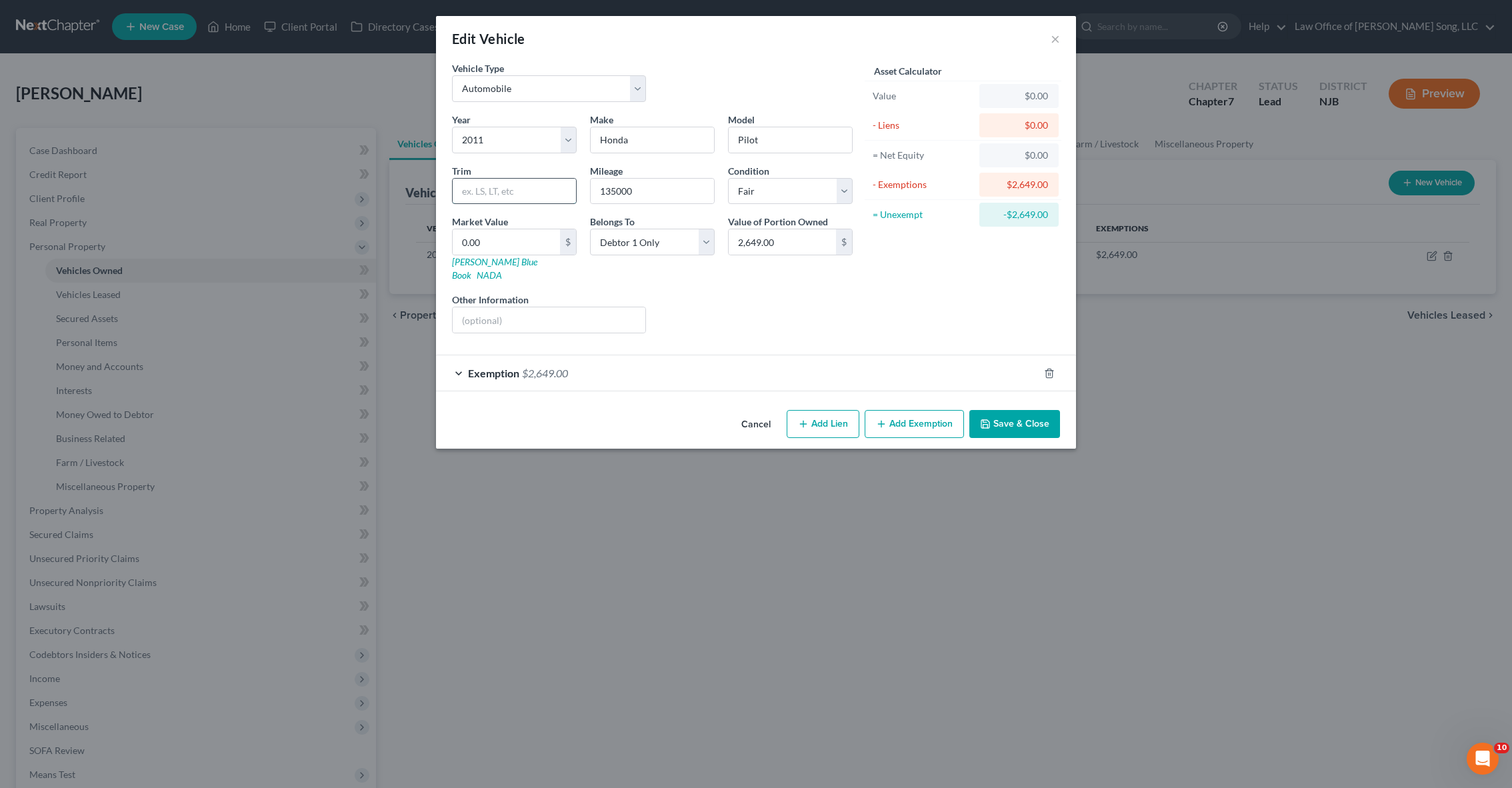
click at [529, 192] on input "text" at bounding box center [514, 192] width 124 height 26
click at [533, 311] on input "text" at bounding box center [549, 320] width 193 height 26
click at [721, 311] on div "Liens Select" at bounding box center [756, 313] width 207 height 41
click at [639, 194] on input "135000" at bounding box center [653, 192] width 124 height 26
click at [846, 274] on div "Year Select 2026 2025 2024 2023 2022 2021 2020 2019 2018 2017 2016 2015 2014 20…" at bounding box center [652, 228] width 414 height 231
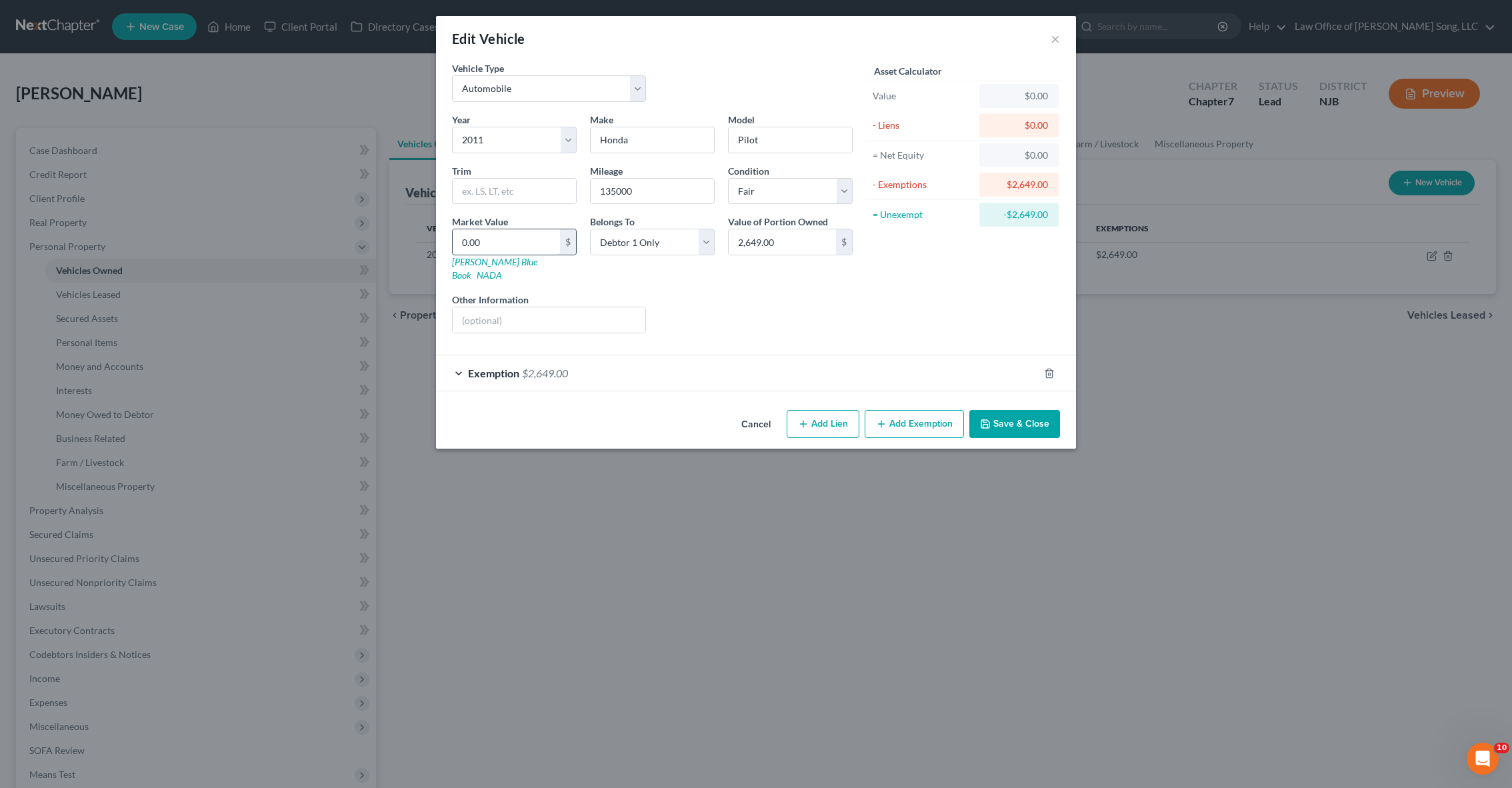
click at [521, 251] on input "0.00" at bounding box center [506, 242] width 107 height 26
type input "2"
type input "2.00"
type input "26"
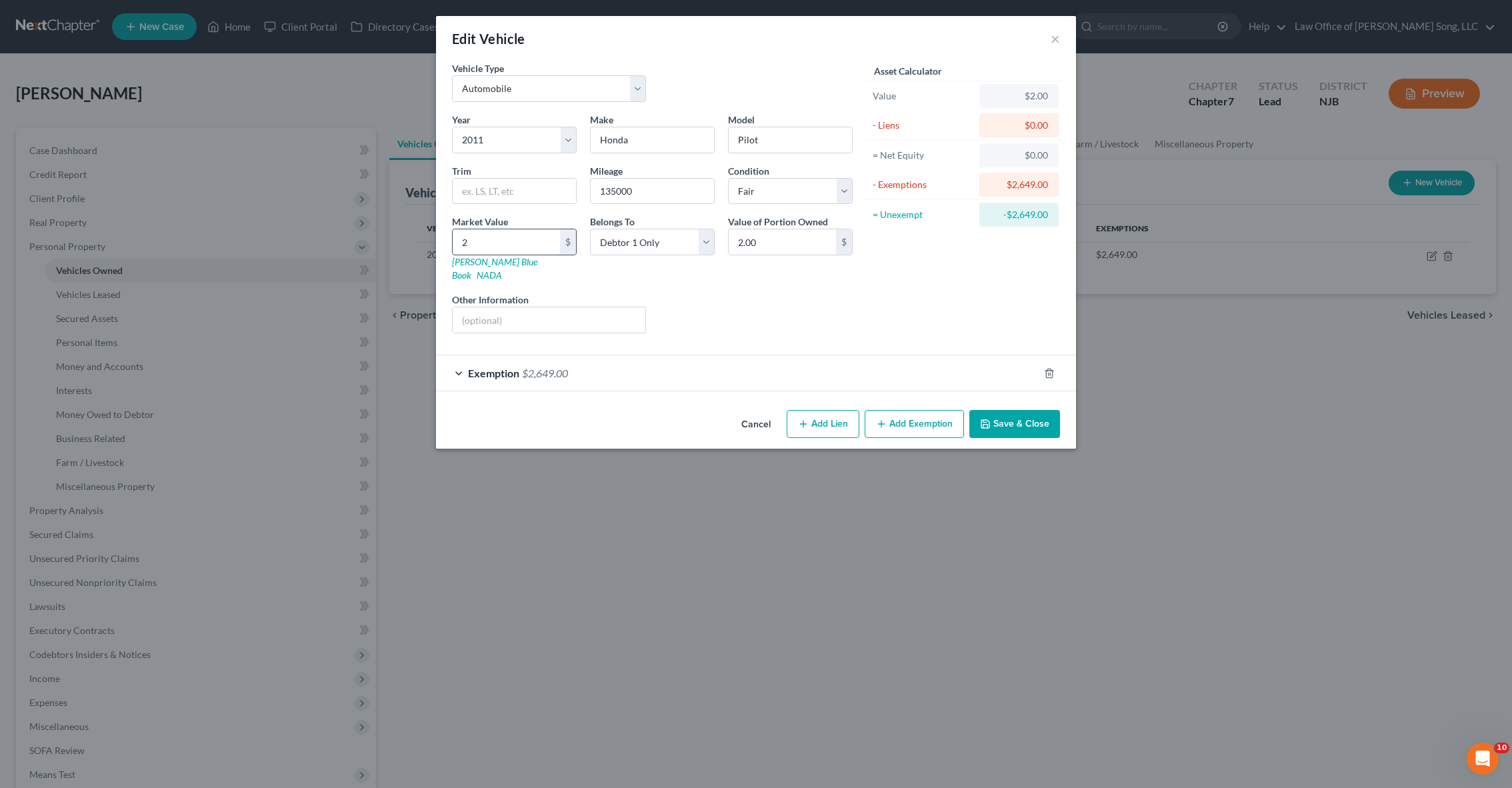
type input "26.00"
type input "264"
type input "264.00"
type input "2649"
type input "2,649.00"
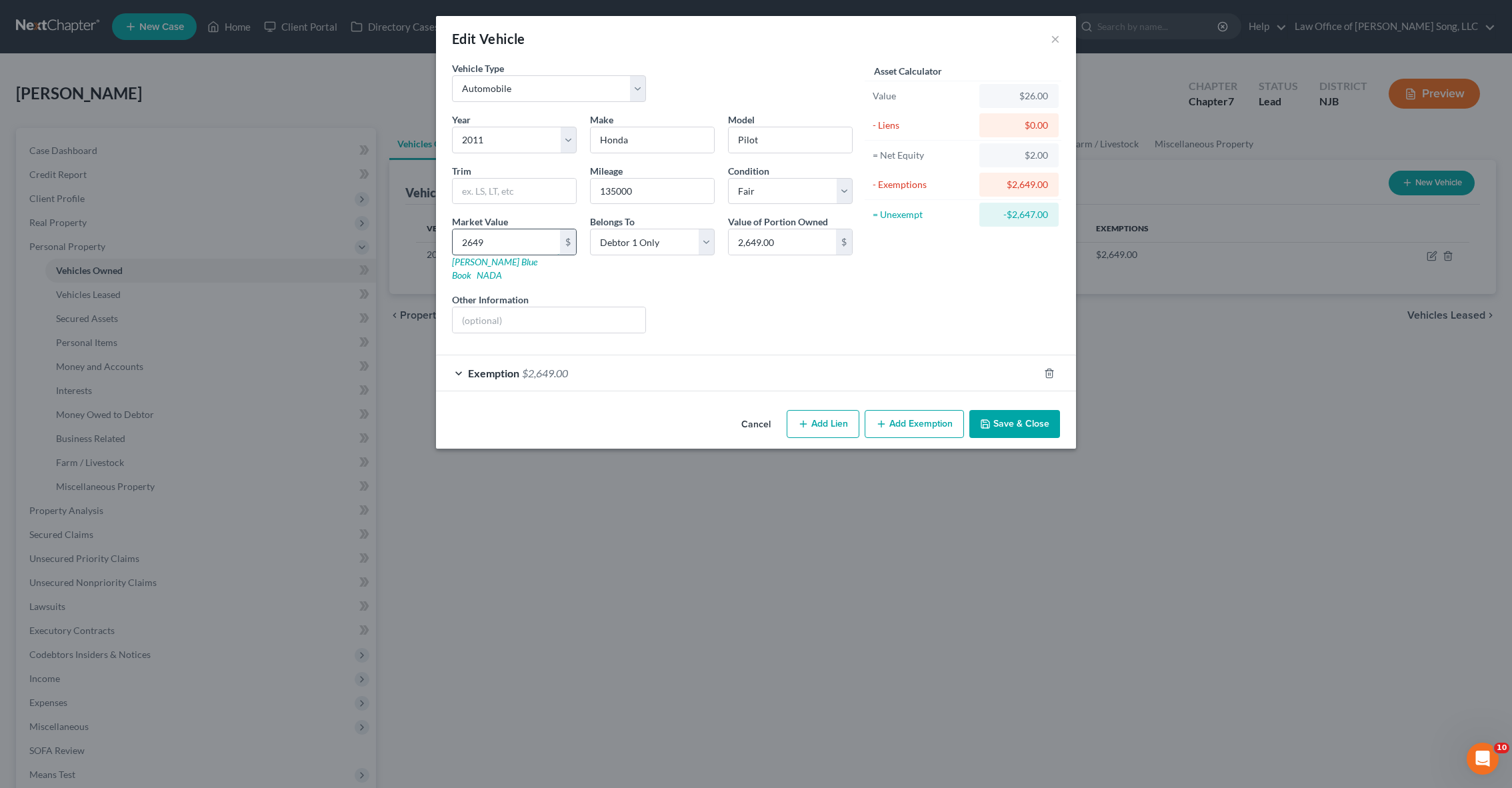
type input "2,649"
click at [748, 239] on input "2,649.00" at bounding box center [782, 242] width 107 height 26
click at [937, 355] on div "Exemption $2,649.00" at bounding box center [736, 373] width 602 height 35
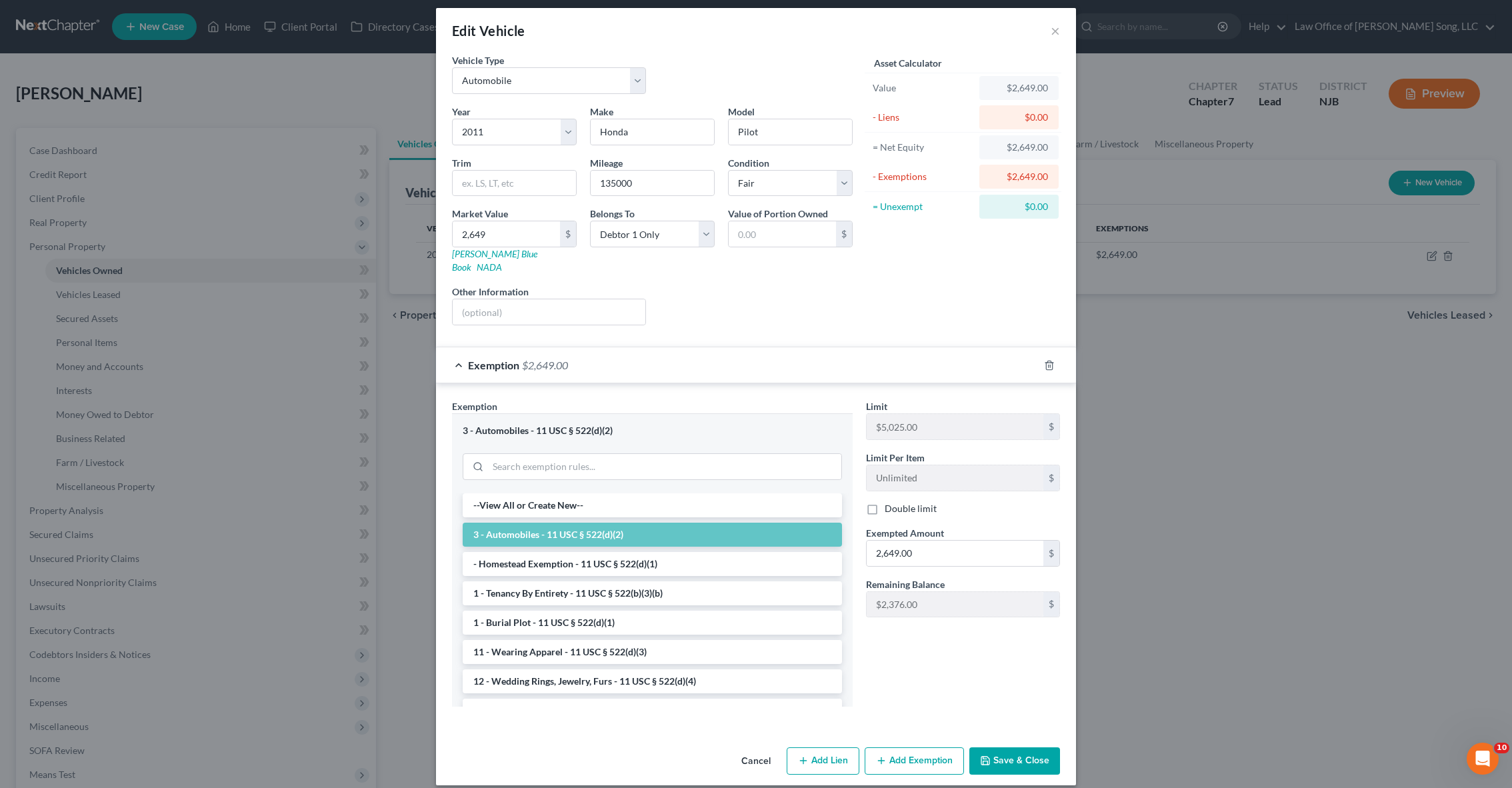
scroll to position [8, 0]
click at [1011, 748] on button "Save & Close" at bounding box center [1015, 762] width 90 height 28
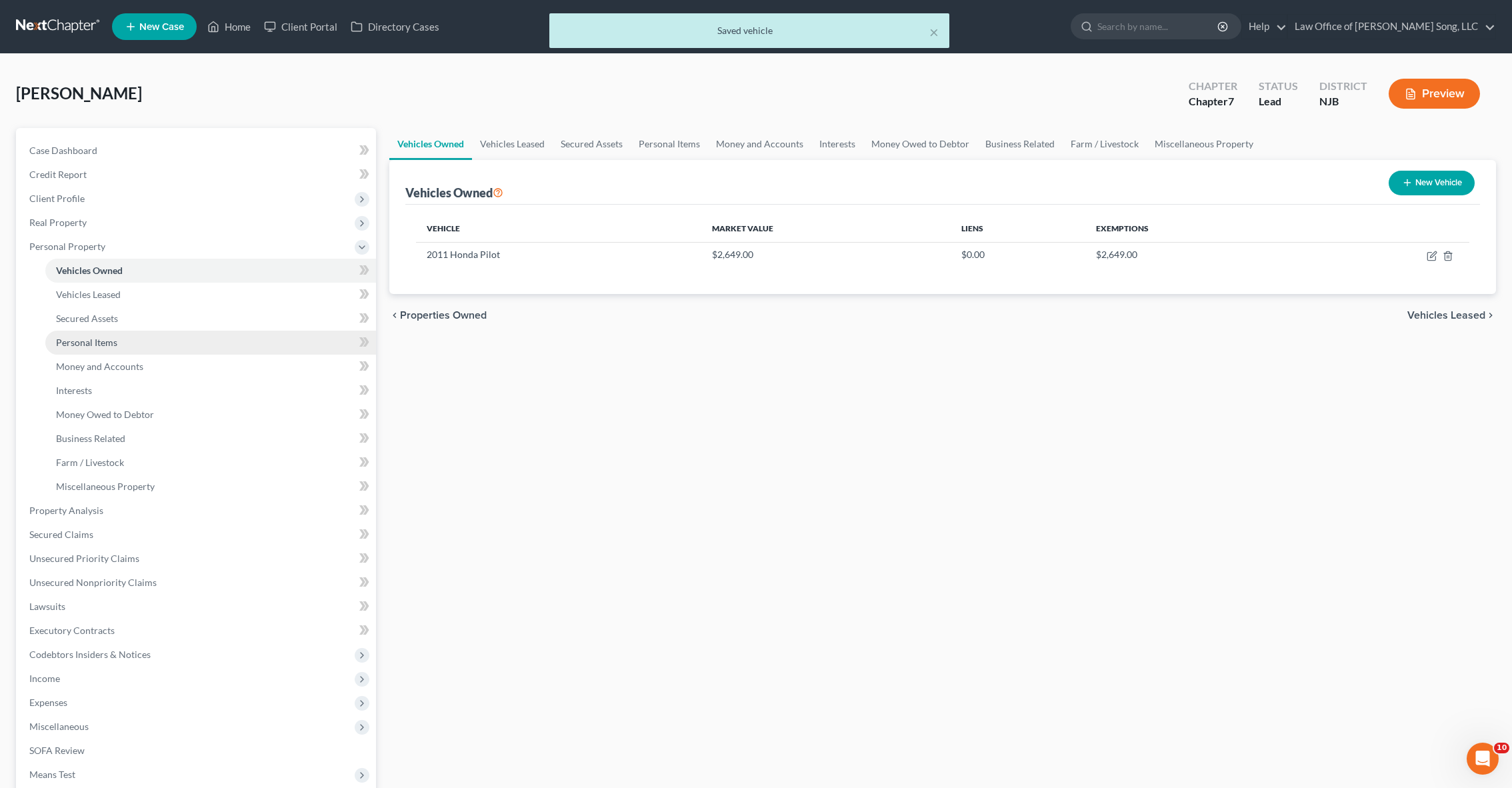
click at [134, 345] on link "Personal Items" at bounding box center [210, 343] width 331 height 24
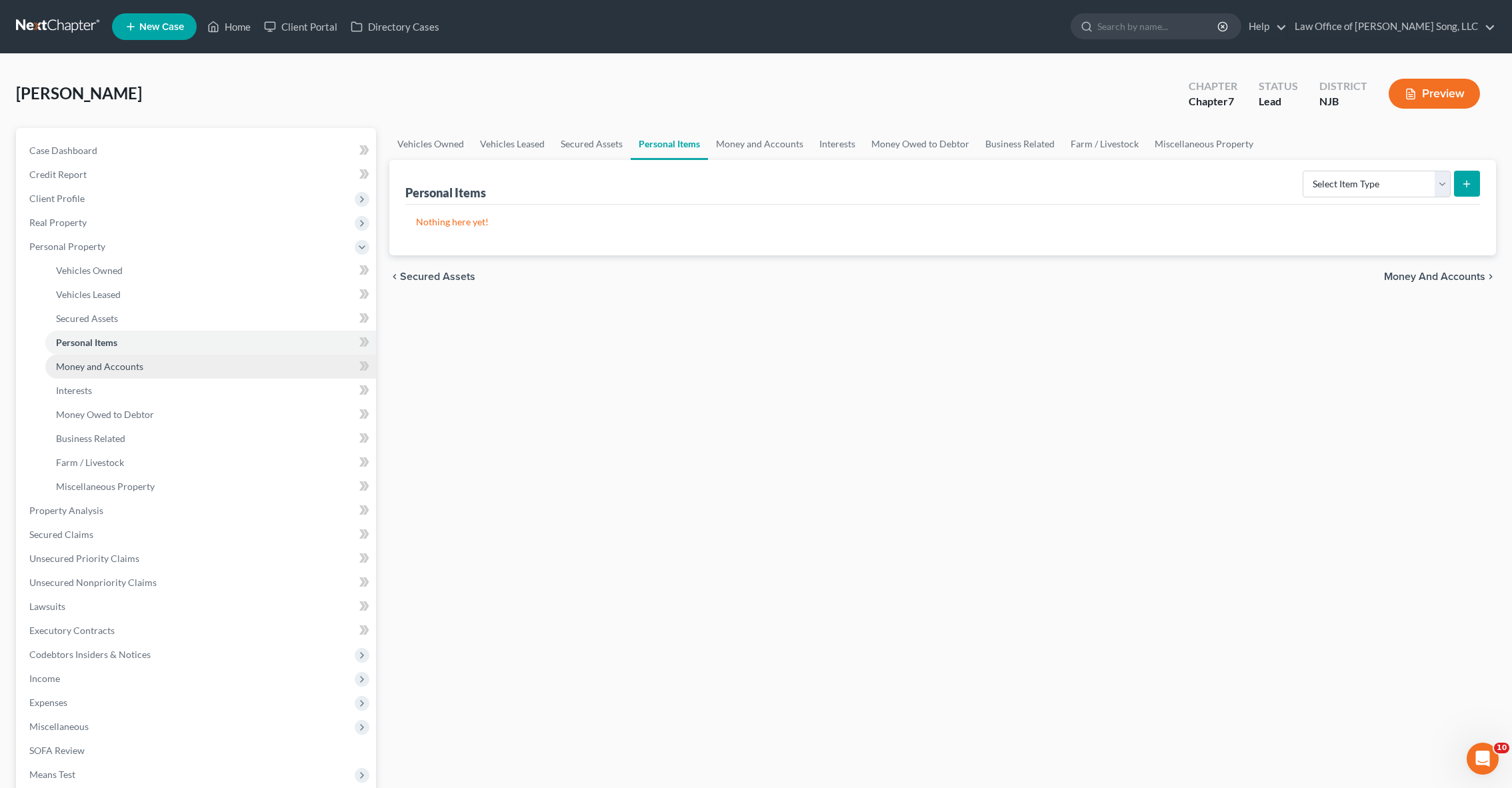
click at [169, 360] on link "Money and Accounts" at bounding box center [210, 366] width 331 height 24
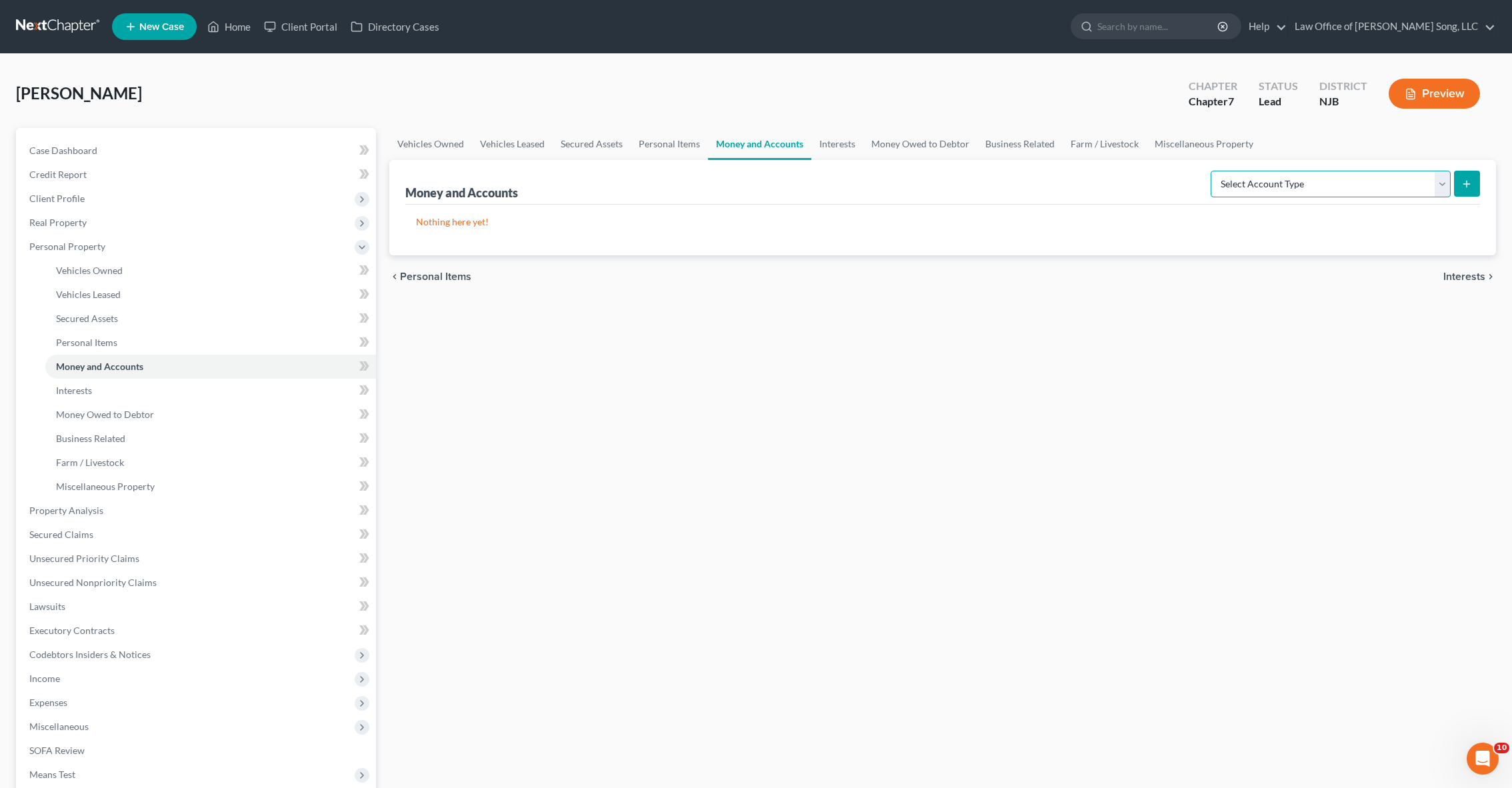
click at [1345, 185] on select "Select Account Type Brokerage Cash on Hand Certificates of Deposit Checking Acc…" at bounding box center [1330, 183] width 240 height 26
select select "checking"
click at [1473, 180] on button "submit" at bounding box center [1467, 183] width 26 height 26
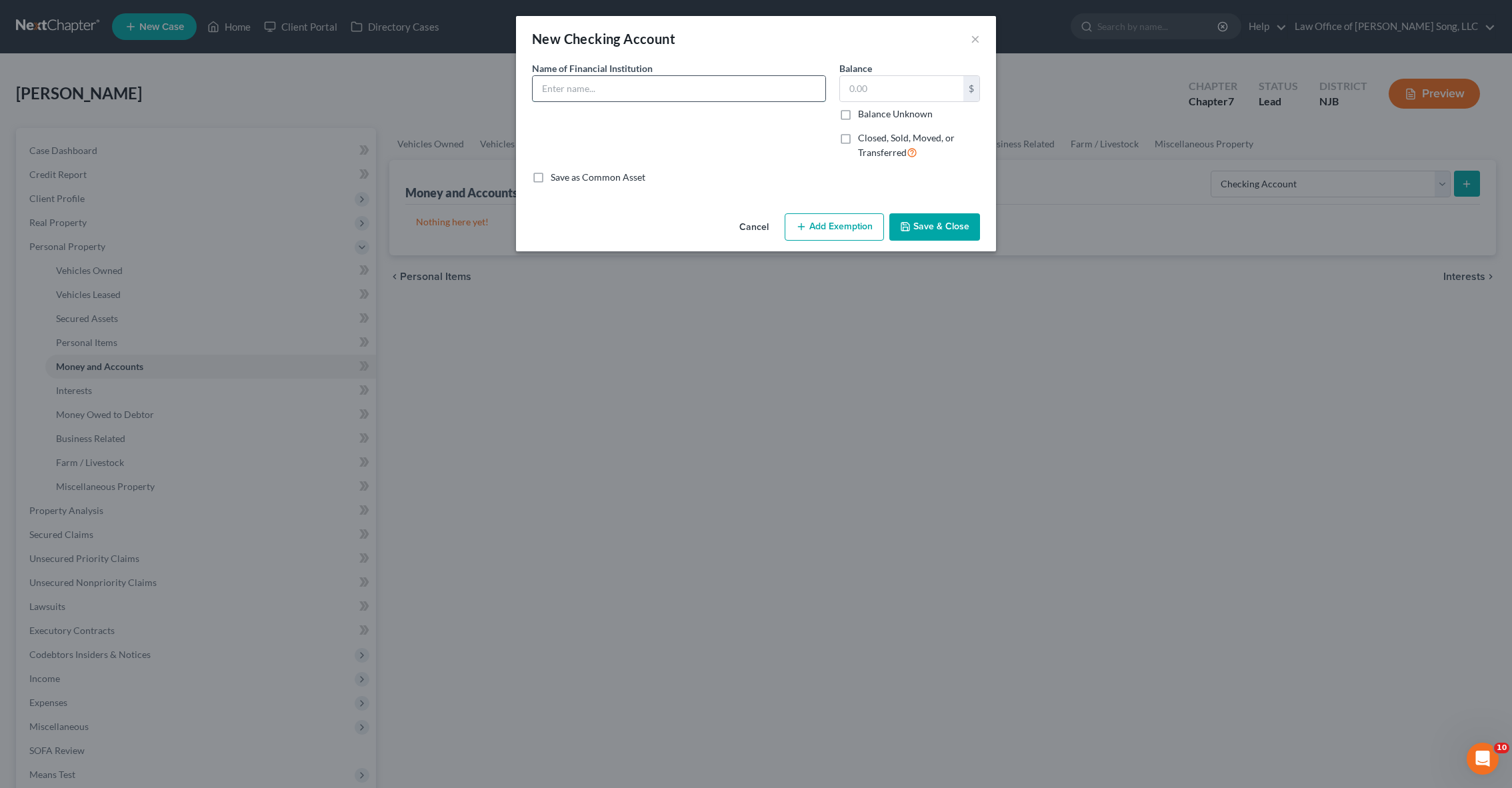
click at [618, 90] on input "text" at bounding box center [679, 89] width 292 height 26
type input "Checking Account"
click at [614, 91] on input "Checking Account" at bounding box center [679, 89] width 292 height 26
click at [872, 90] on input "text" at bounding box center [901, 89] width 124 height 26
type input "2,753"
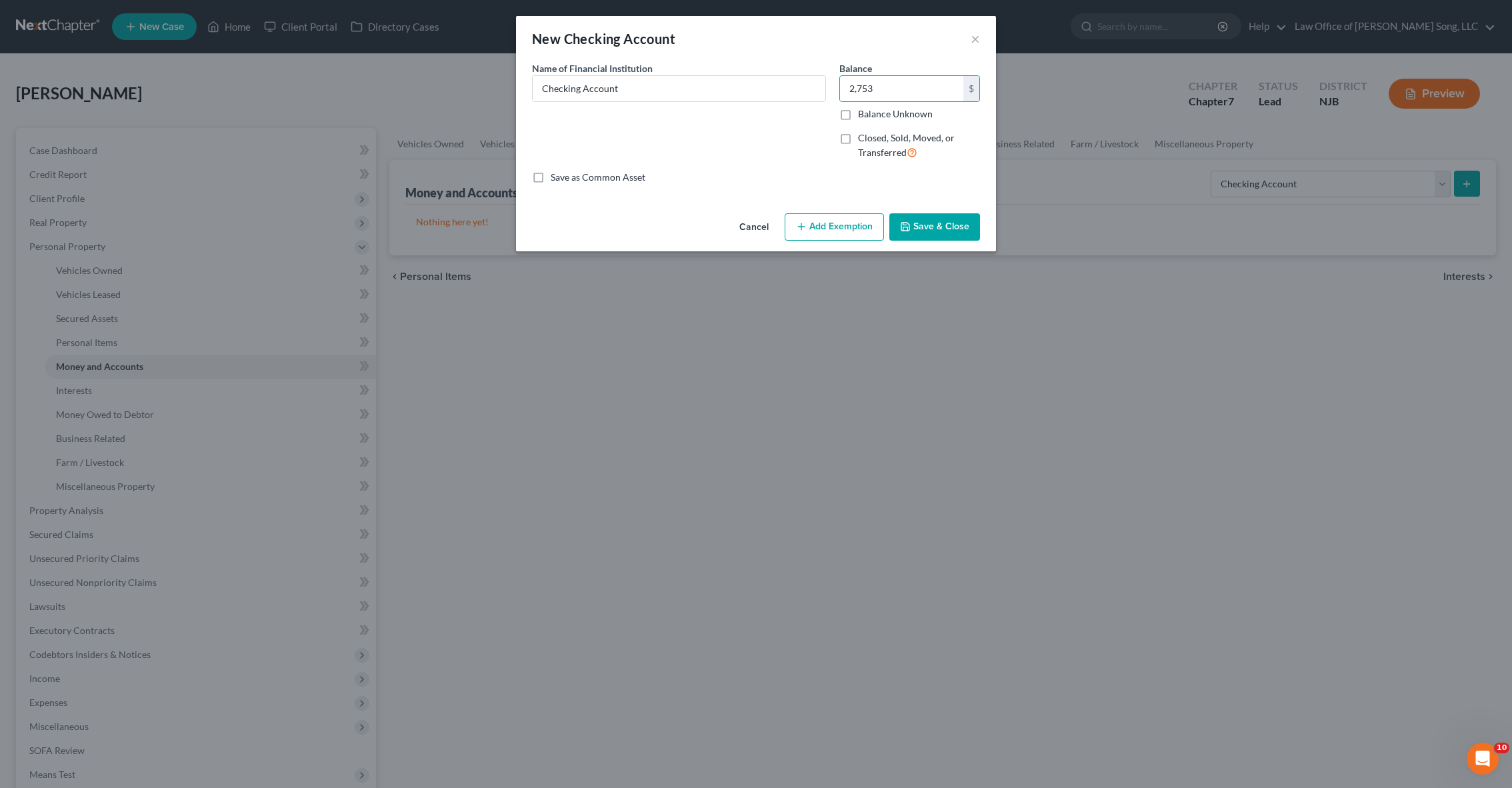
click at [850, 230] on button "Add Exemption" at bounding box center [834, 227] width 99 height 28
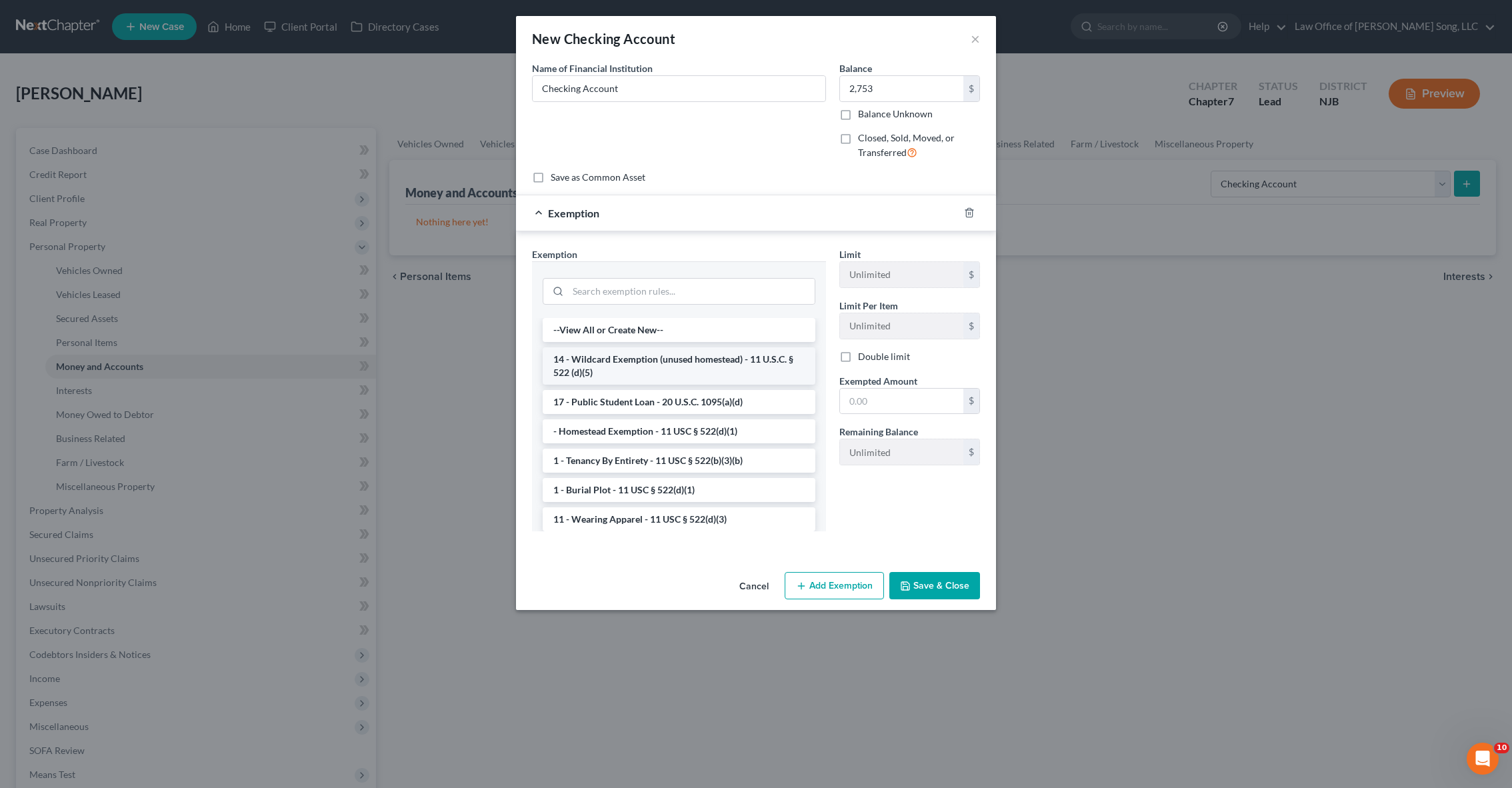
click at [712, 372] on li "14 - Wildcard Exemption (unused homestead) - 11 U.S.C. § 522 (d)(5)" at bounding box center [679, 366] width 273 height 38
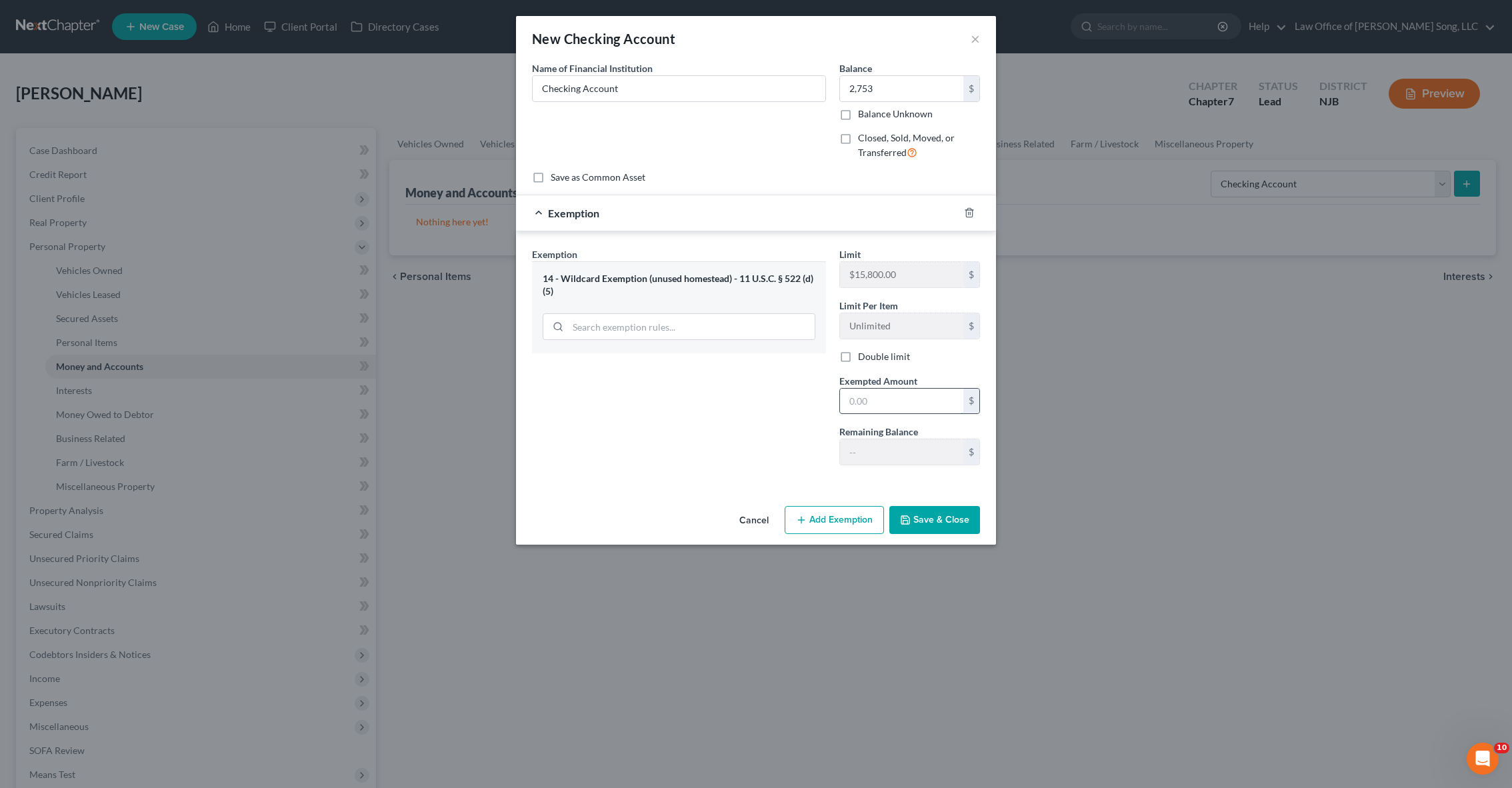
click at [862, 403] on input "text" at bounding box center [901, 402] width 124 height 26
type input "2,753"
click at [922, 522] on button "Save & Close" at bounding box center [935, 520] width 90 height 28
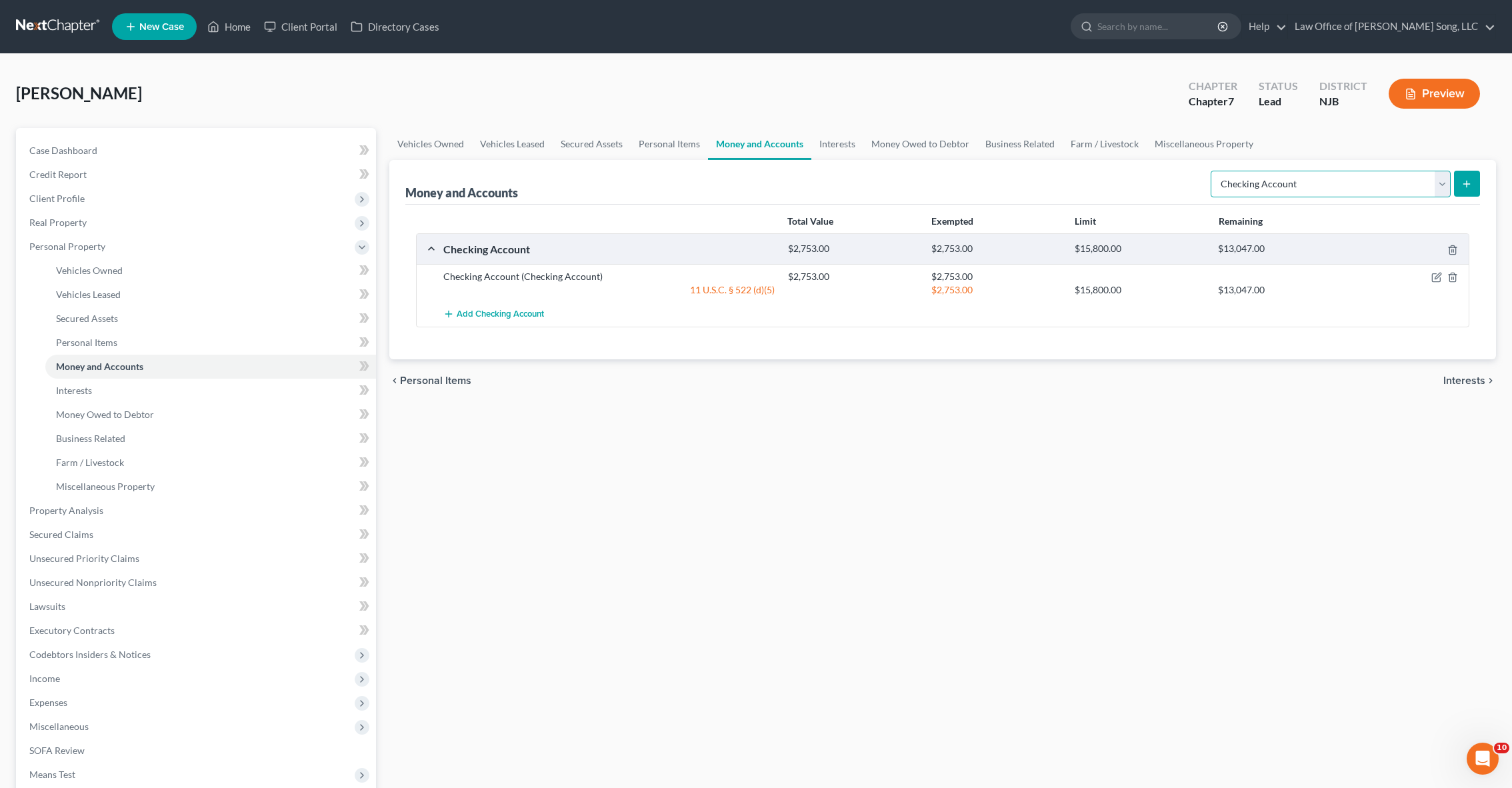
click at [1329, 188] on select "Select Account Type Brokerage Cash on Hand Certificates of Deposit Checking Acc…" at bounding box center [1330, 183] width 240 height 26
click at [90, 343] on span "Personal Items" at bounding box center [86, 342] width 61 height 11
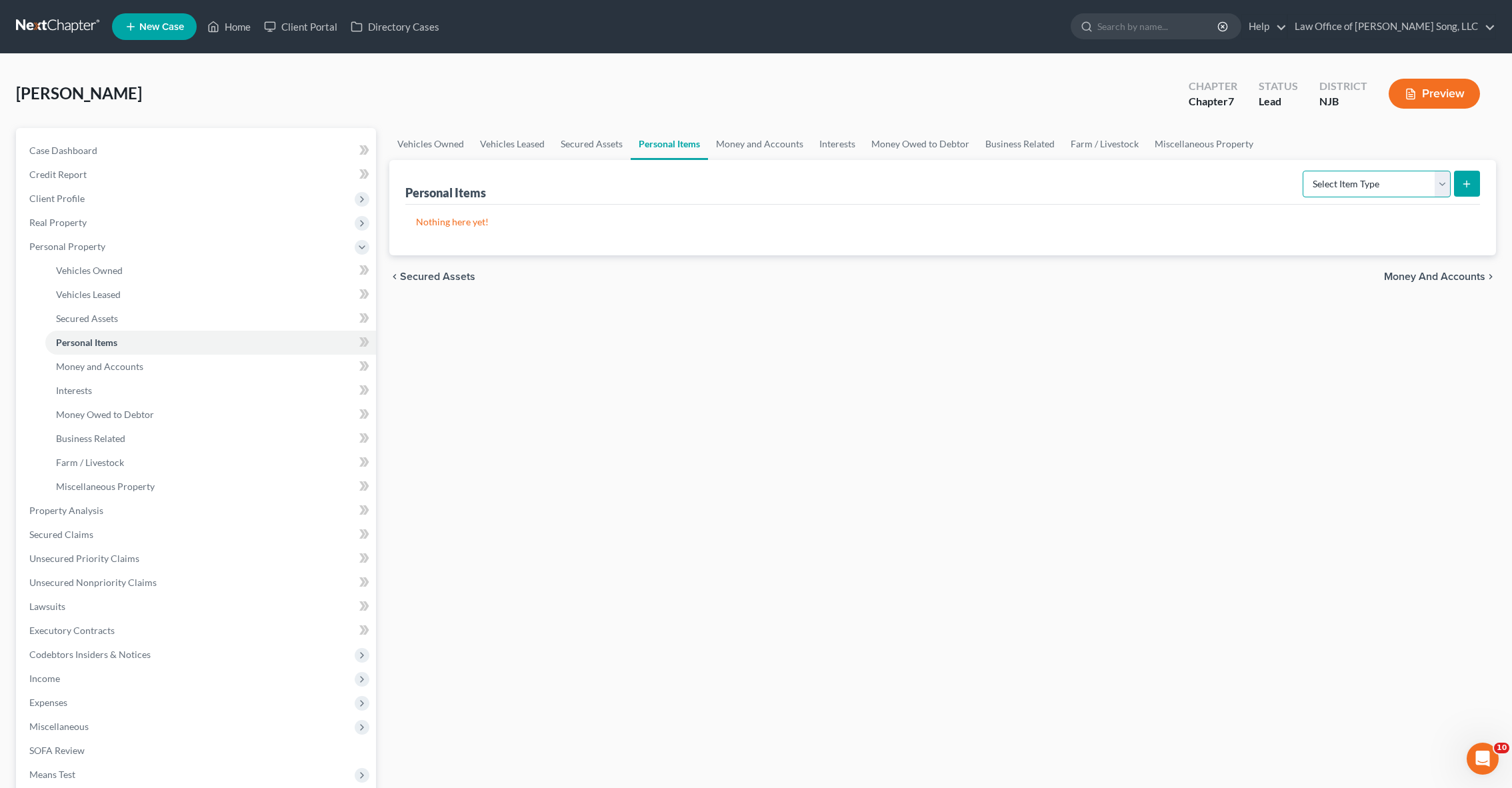
click at [1350, 187] on select "Select Item Type Clothing Collectibles Of Value Electronics Firearms Household …" at bounding box center [1376, 183] width 148 height 26
select select "household_goods"
click at [1461, 188] on button "submit" at bounding box center [1467, 183] width 26 height 26
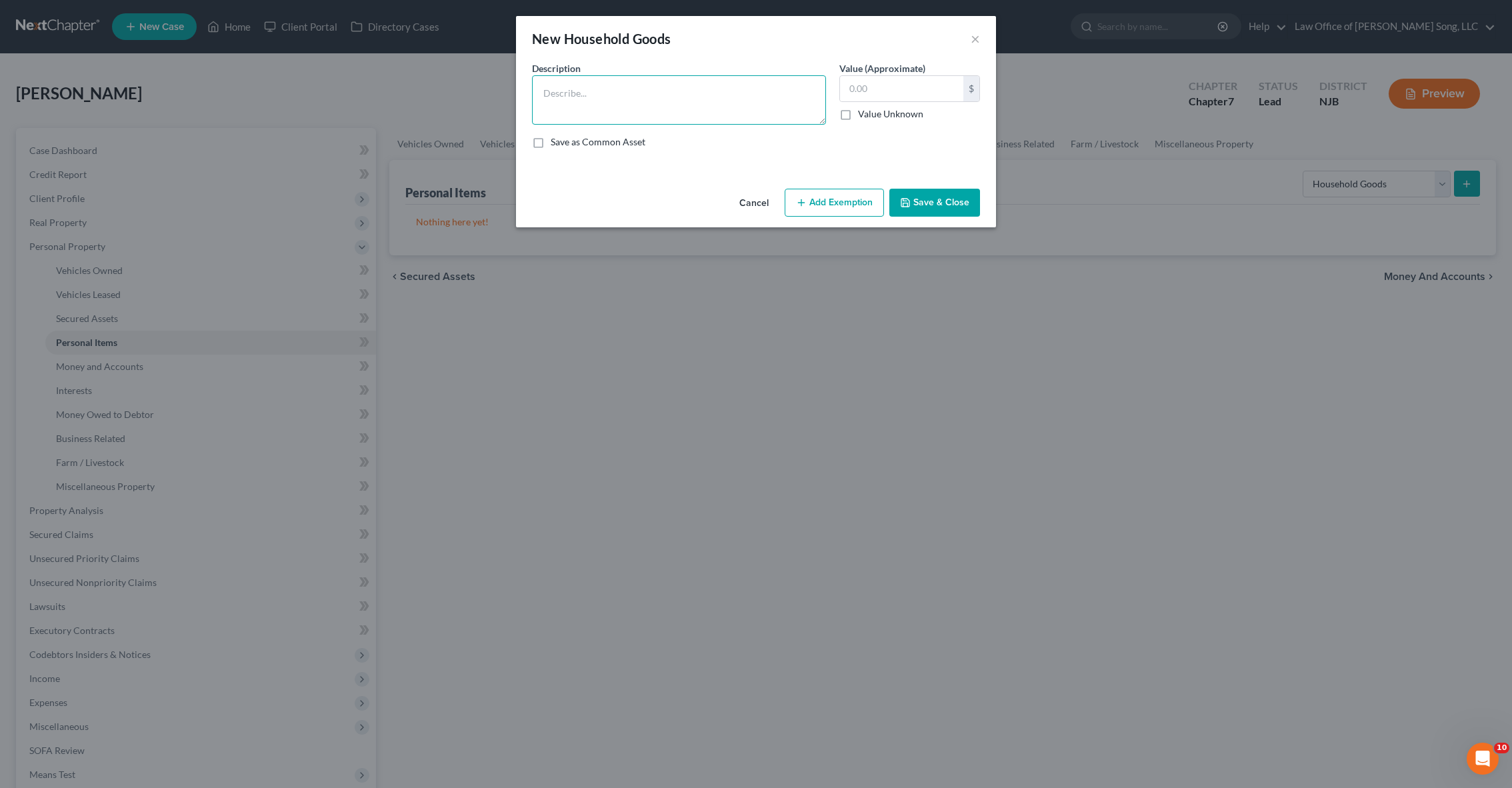
click at [629, 116] on textarea at bounding box center [679, 100] width 294 height 49
type textarea "Furniture, etc"
type input "500"
click at [827, 205] on button "Add Exemption" at bounding box center [834, 202] width 99 height 28
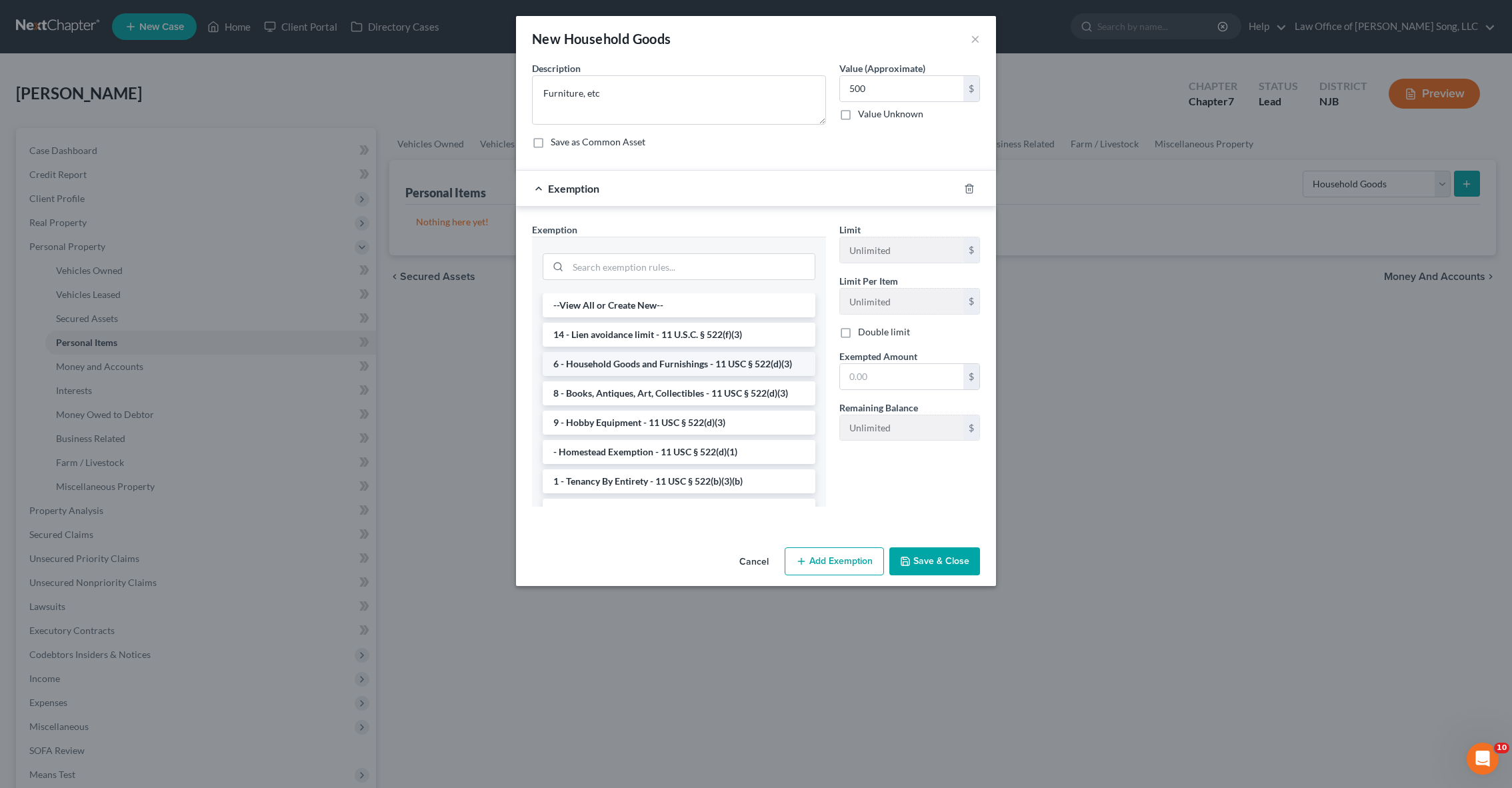
click at [698, 363] on li "6 - Household Goods and Furnishings - 11 USC § 522(d)(3)" at bounding box center [679, 364] width 273 height 24
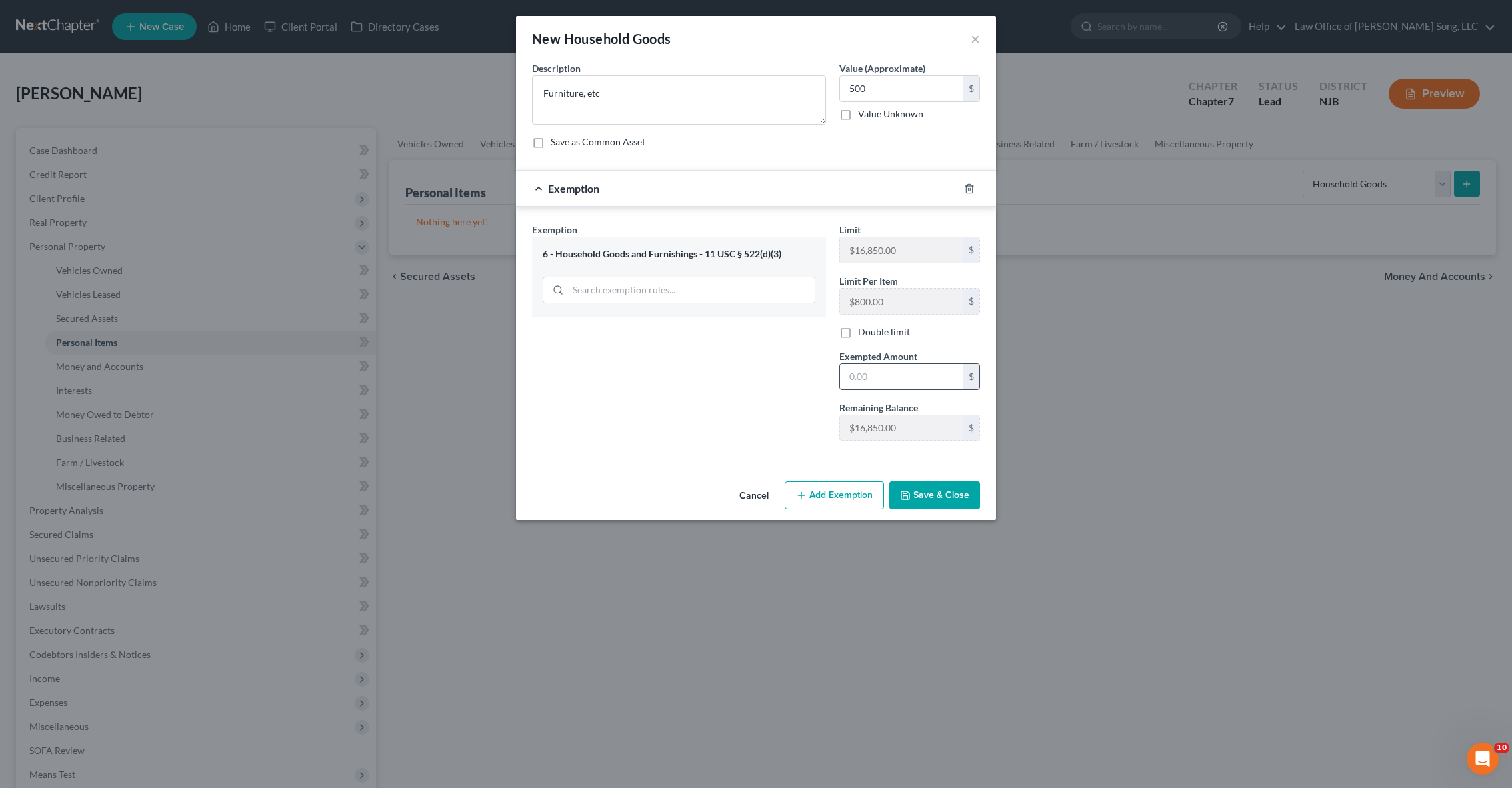
click at [871, 384] on input "text" at bounding box center [901, 377] width 124 height 26
type input "500"
click at [953, 493] on button "Save & Close" at bounding box center [935, 495] width 90 height 28
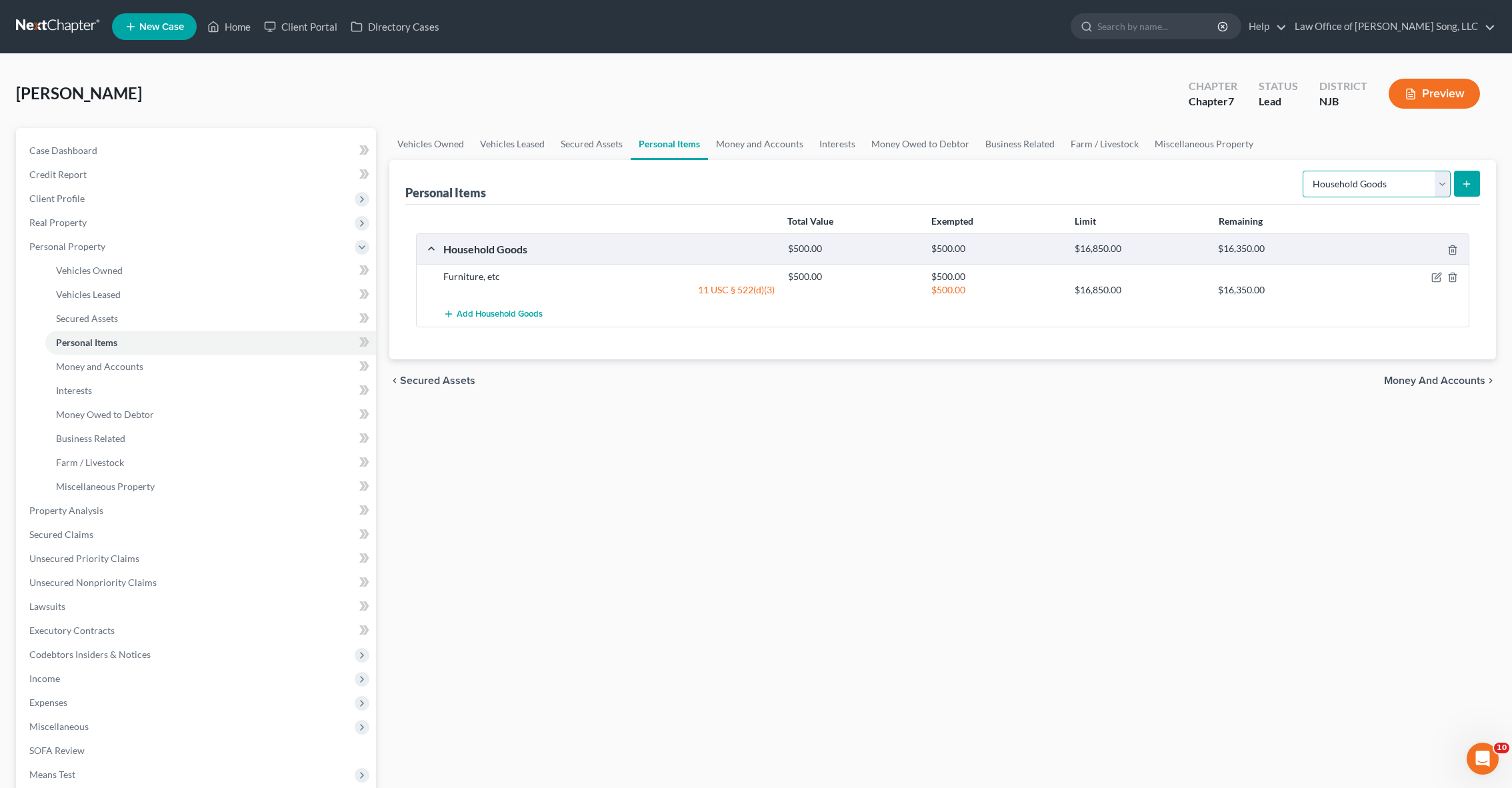
click at [1403, 179] on select "Select Item Type Clothing Collectibles Of Value Electronics Firearms Household …" at bounding box center [1376, 183] width 148 height 26
select select "clothing"
click at [1467, 194] on button "submit" at bounding box center [1467, 183] width 26 height 26
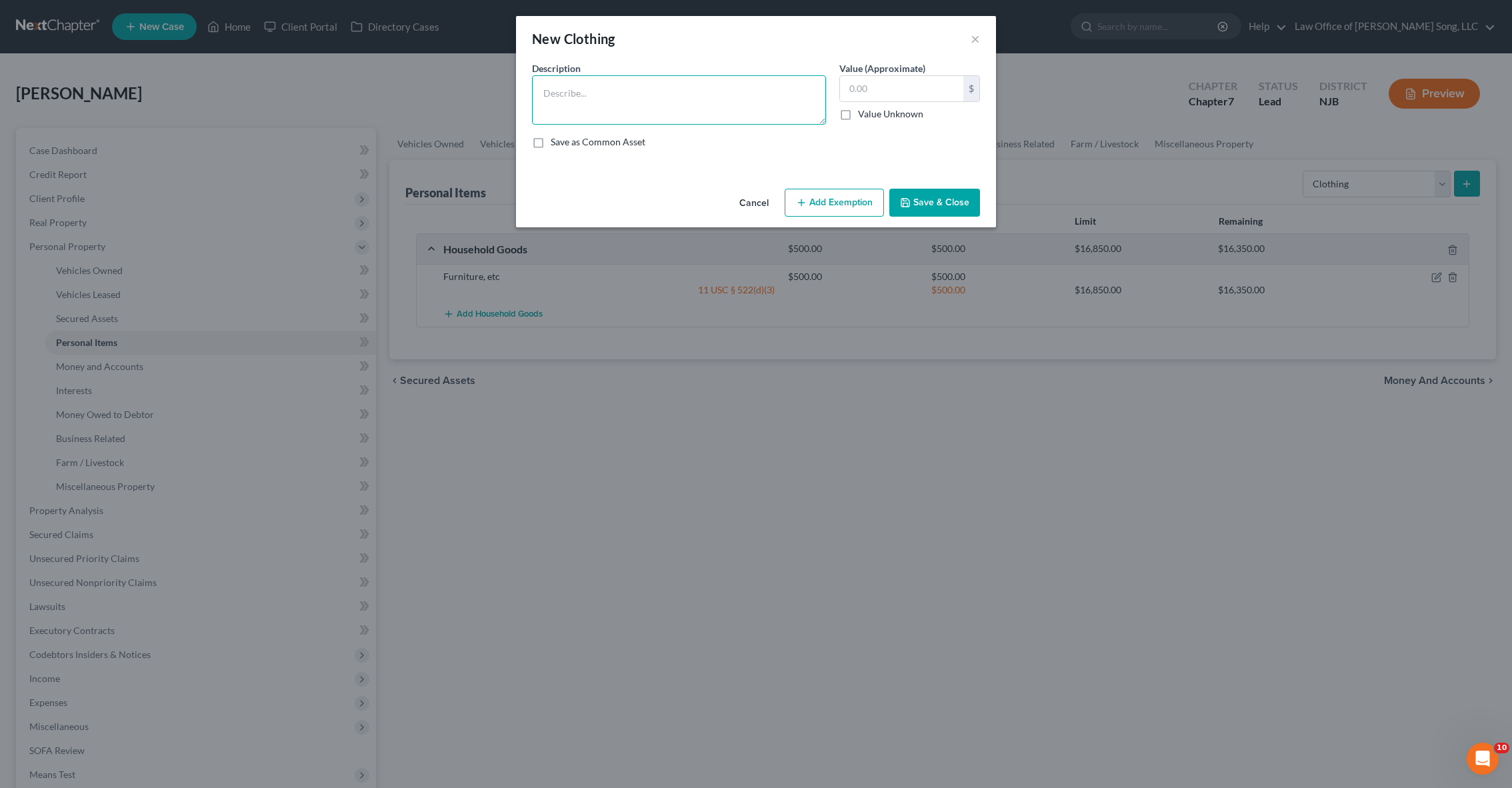
click at [689, 96] on textarea at bounding box center [679, 100] width 294 height 49
type textarea "Clothing apparel"
type input "400"
click at [825, 207] on button "Add Exemption" at bounding box center [834, 202] width 99 height 28
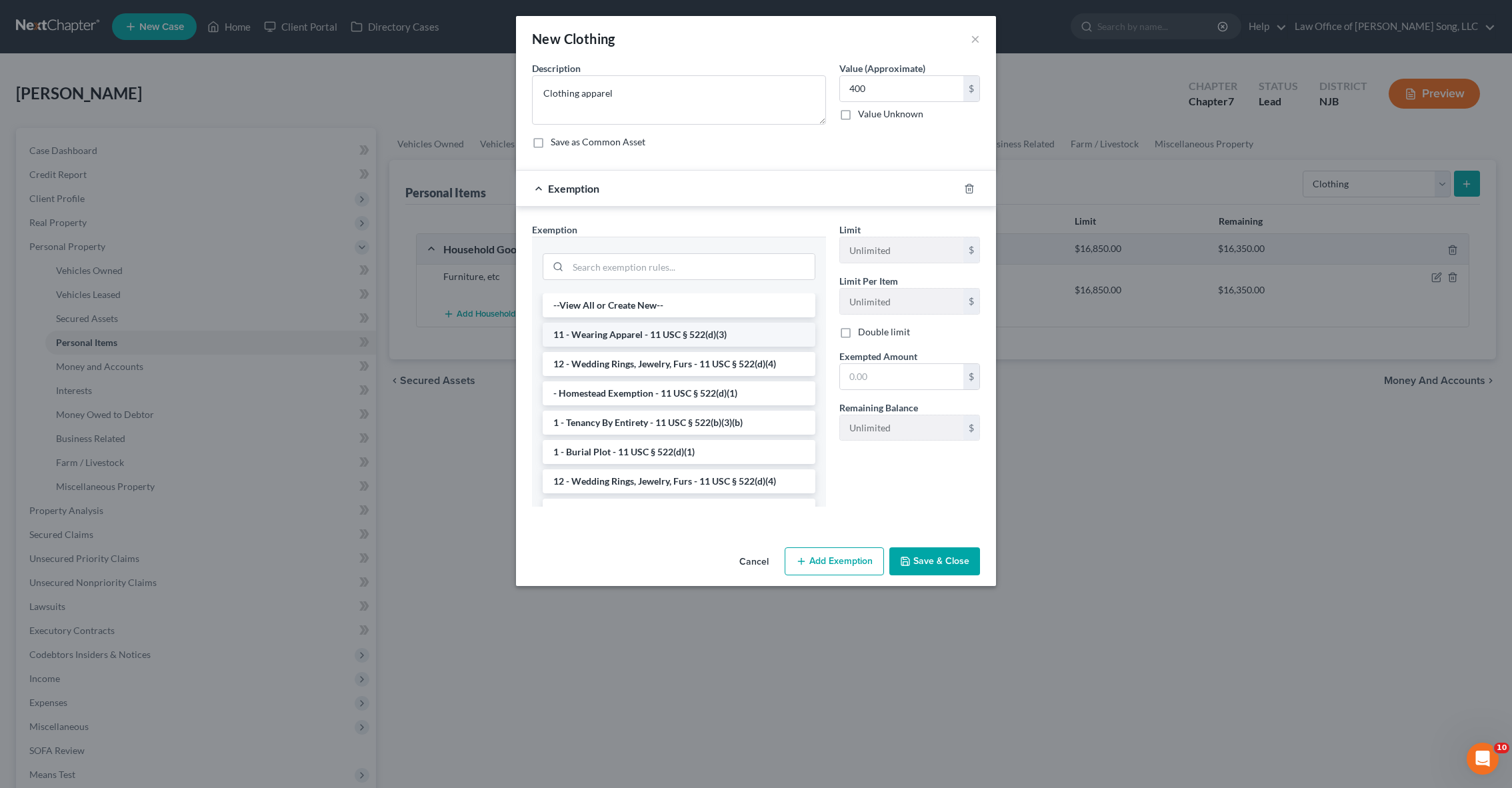
click at [689, 329] on li "11 - Wearing Apparel - 11 USC § 522(d)(3)" at bounding box center [679, 335] width 273 height 24
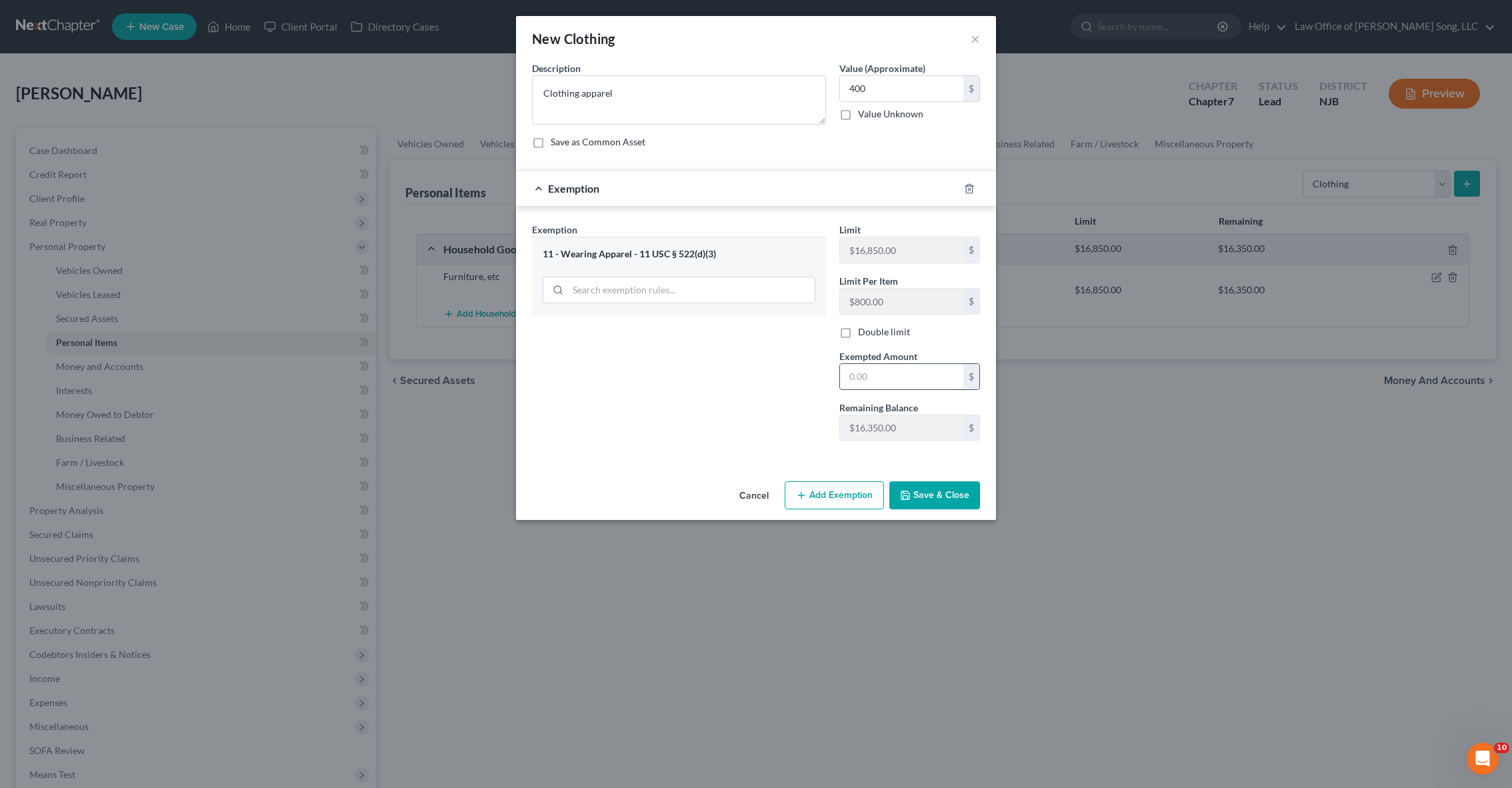
click at [912, 370] on input "text" at bounding box center [901, 377] width 124 height 26
type input "400"
click at [952, 498] on button "Save & Close" at bounding box center [935, 495] width 90 height 28
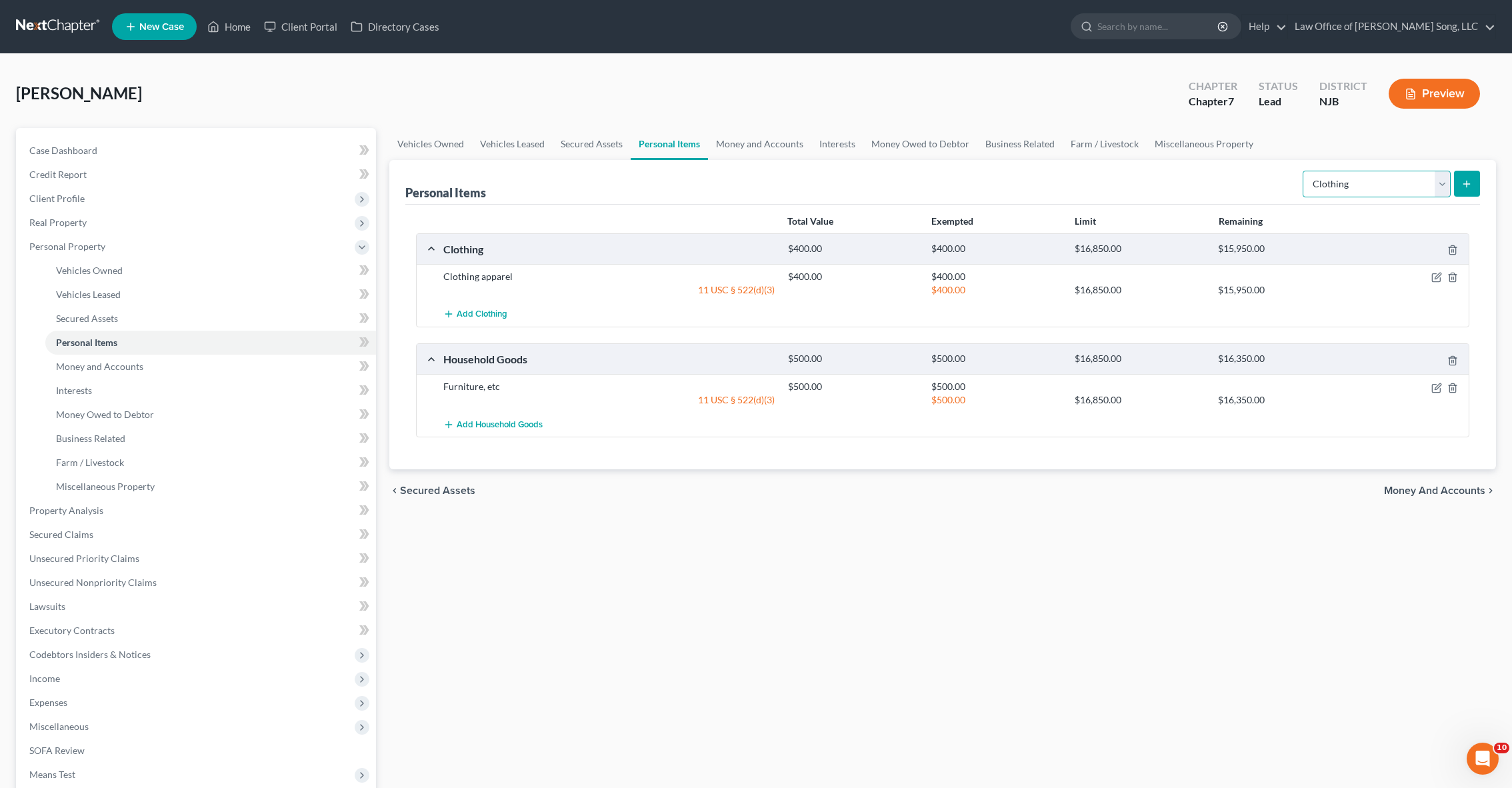
click at [1434, 186] on select "Select Item Type Clothing Collectibles Of Value Electronics Firearms Household …" at bounding box center [1376, 183] width 148 height 26
select select "electronics"
click at [1468, 182] on icon "submit" at bounding box center [1467, 184] width 11 height 11
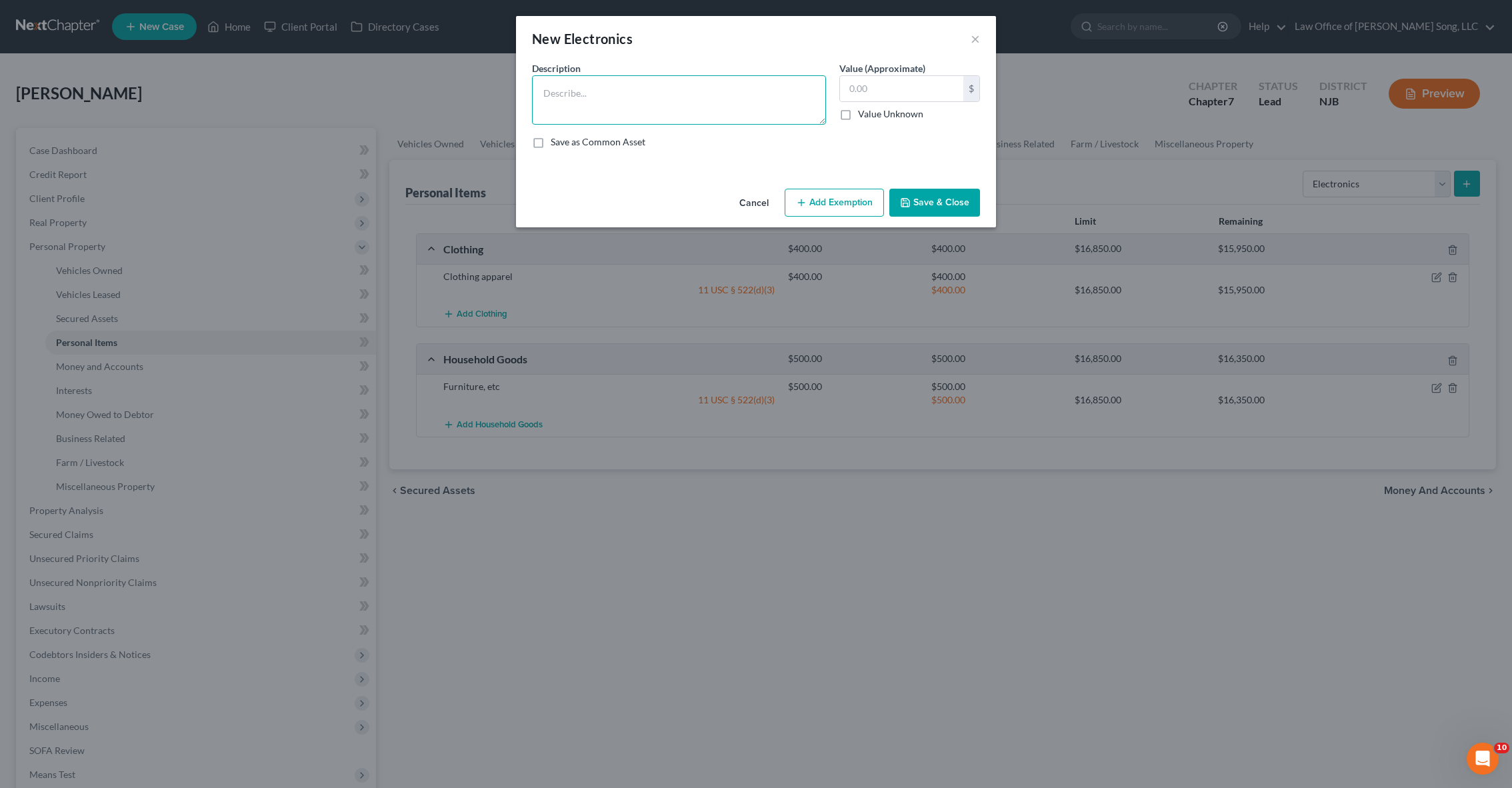
click at [688, 108] on textarea at bounding box center [679, 100] width 294 height 49
type textarea "TV, etc."
type input "500"
click at [817, 198] on button "Add Exemption" at bounding box center [834, 202] width 99 height 28
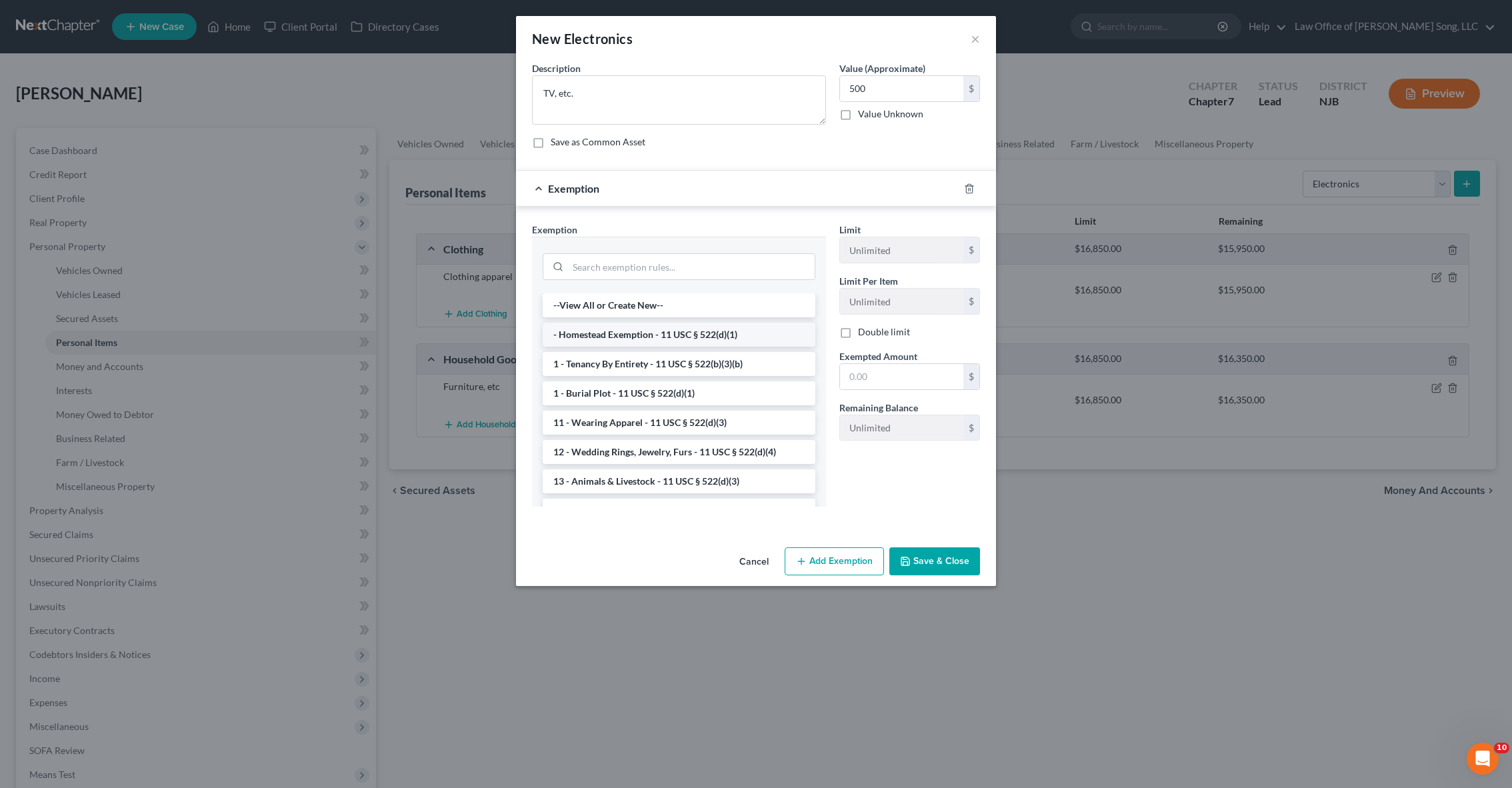
click at [696, 340] on li "- Homestead Exemption - 11 USC § 522(d)(1)" at bounding box center [679, 335] width 273 height 24
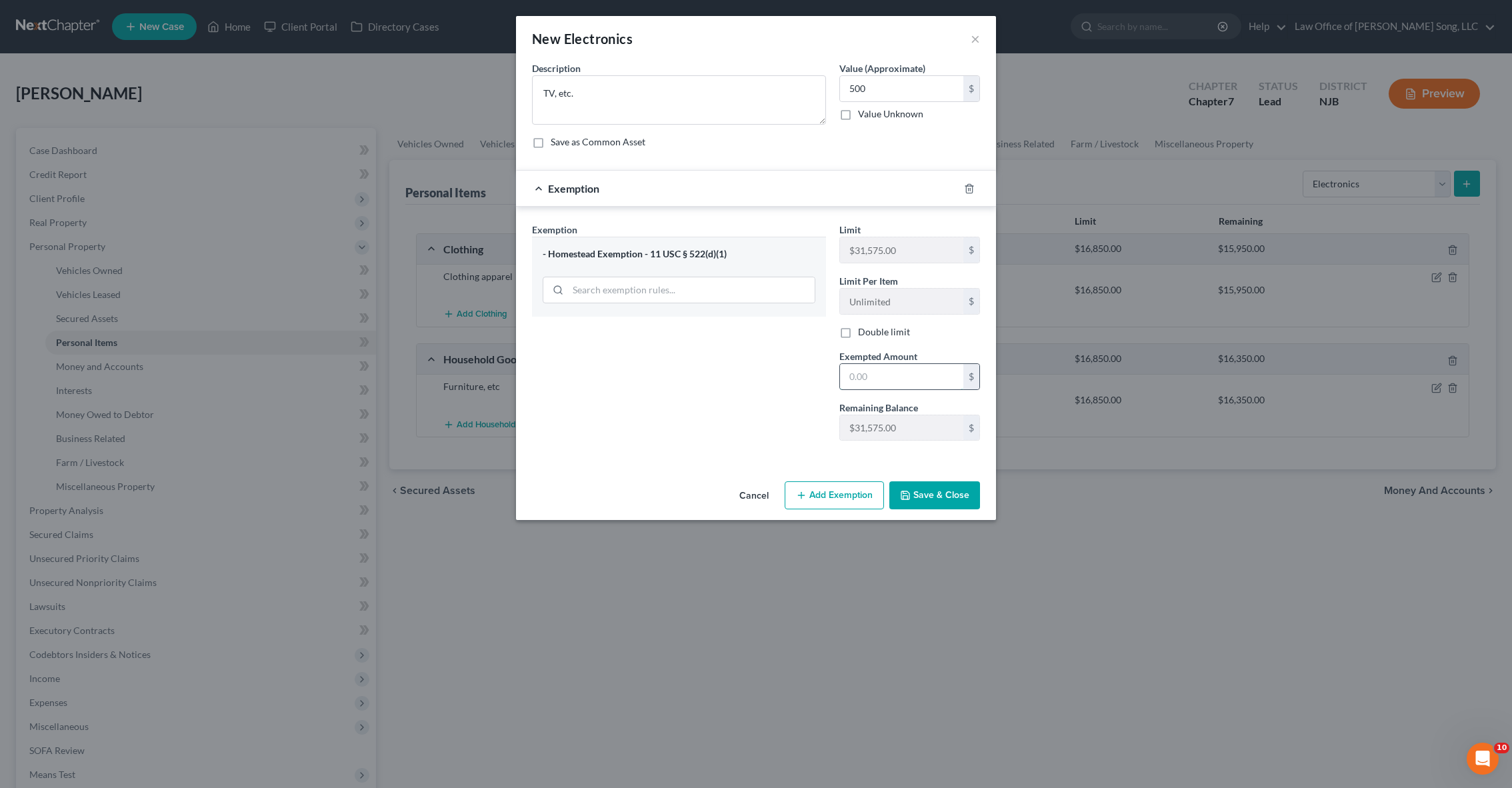
click at [876, 378] on input "text" at bounding box center [901, 377] width 124 height 26
click at [653, 253] on div "- Homestead Exemption - 11 USC § 522(d)(1)" at bounding box center [679, 254] width 273 height 13
click at [676, 280] on input "search" at bounding box center [690, 290] width 246 height 26
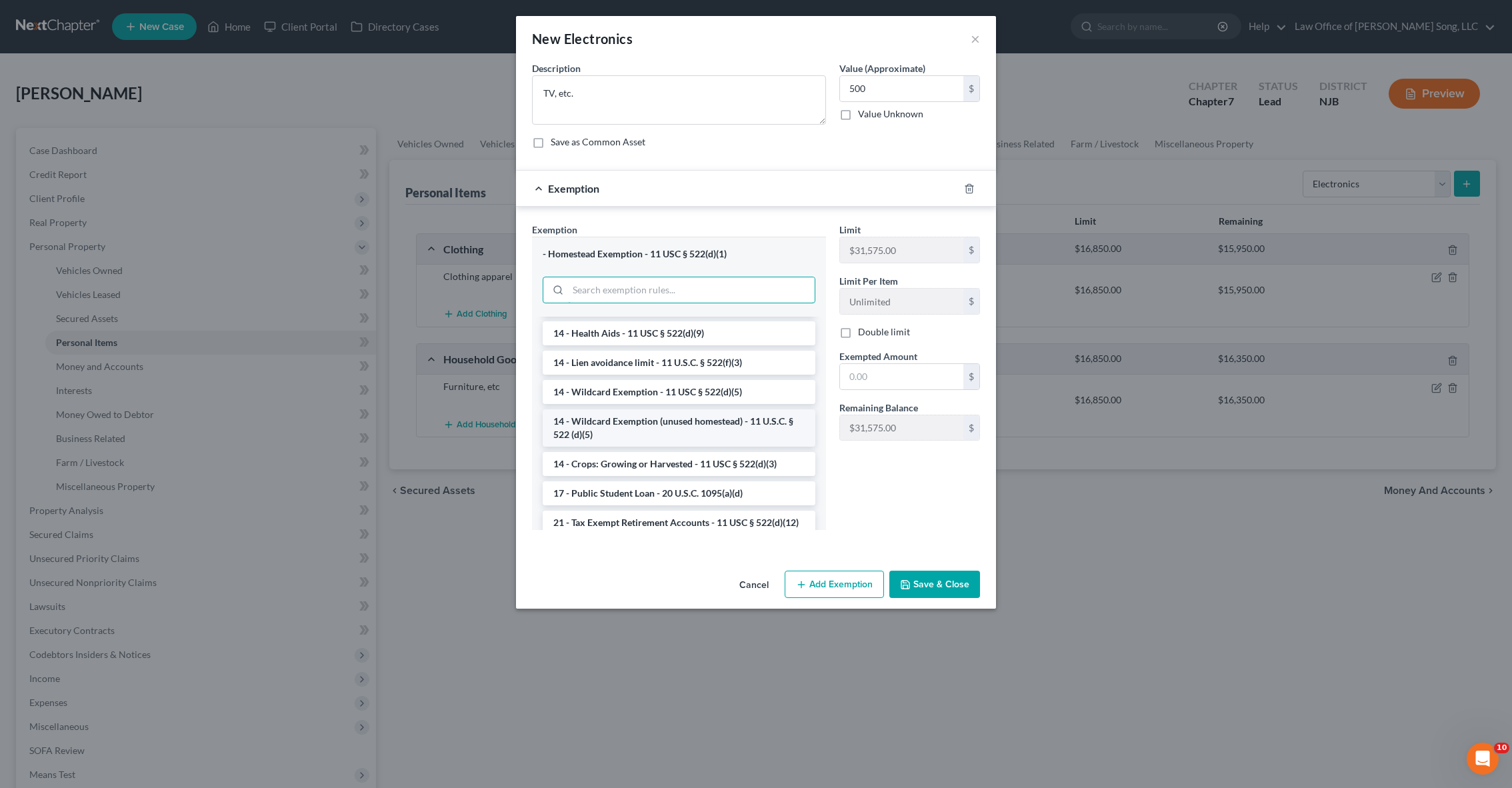
scroll to position [202, 0]
click at [644, 428] on li "14 - Wildcard Exemption (unused homestead) - 11 U.S.C. § 522 (d)(5)" at bounding box center [679, 427] width 273 height 38
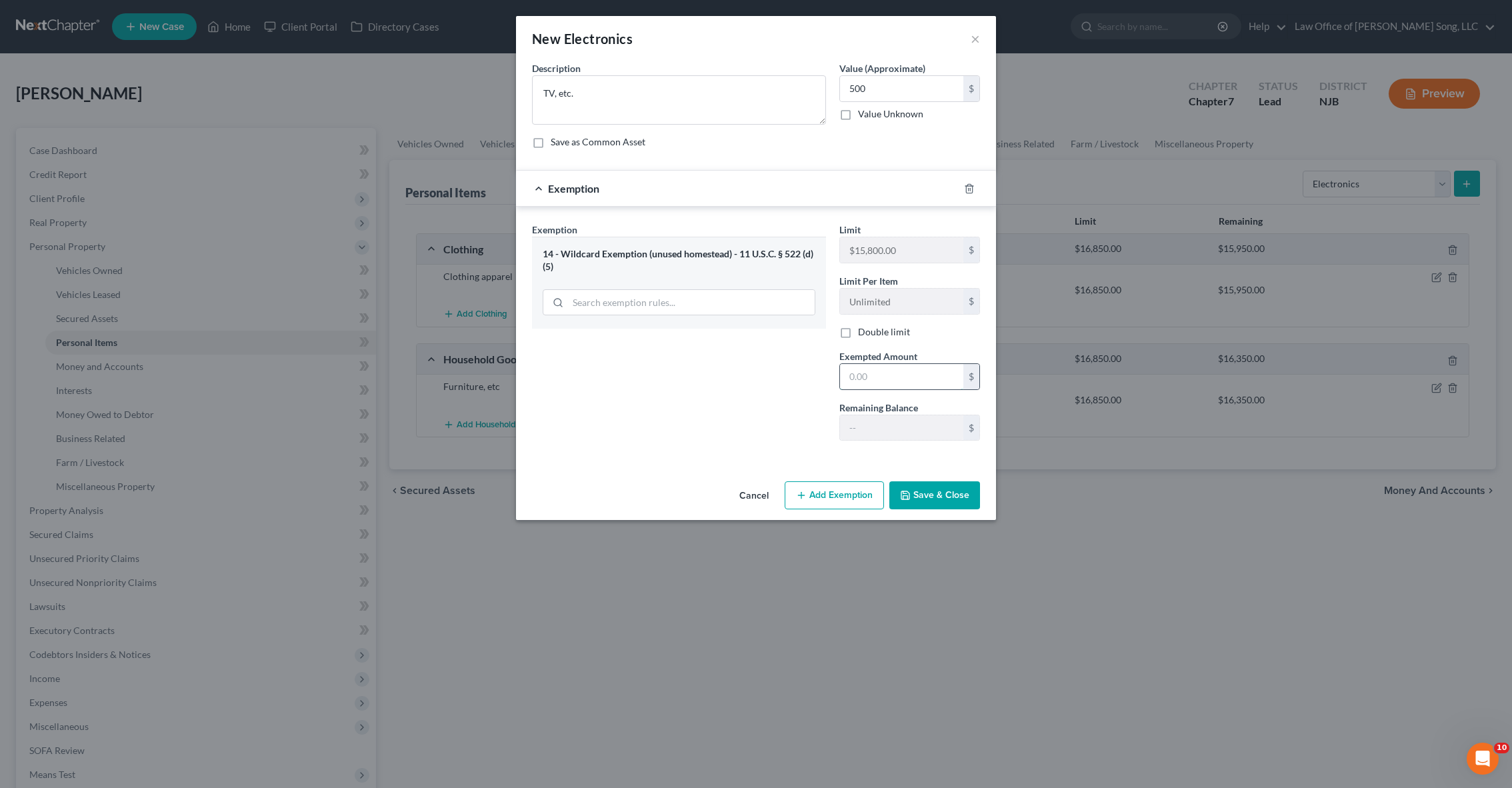
click at [862, 373] on input "text" at bounding box center [901, 377] width 124 height 26
type input "500"
click at [942, 490] on button "Save & Close" at bounding box center [935, 495] width 90 height 28
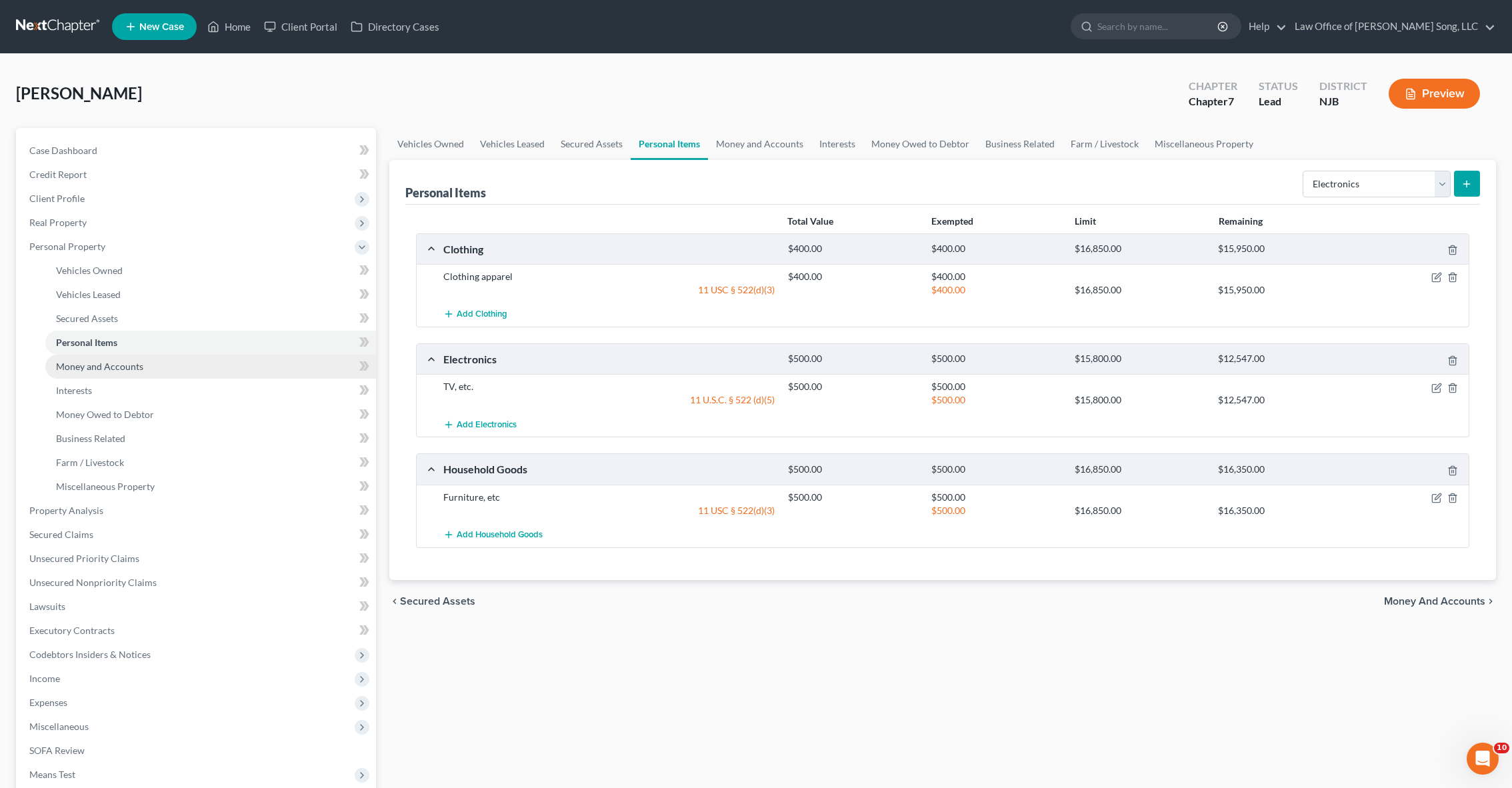
click at [182, 363] on link "Money and Accounts" at bounding box center [210, 366] width 331 height 24
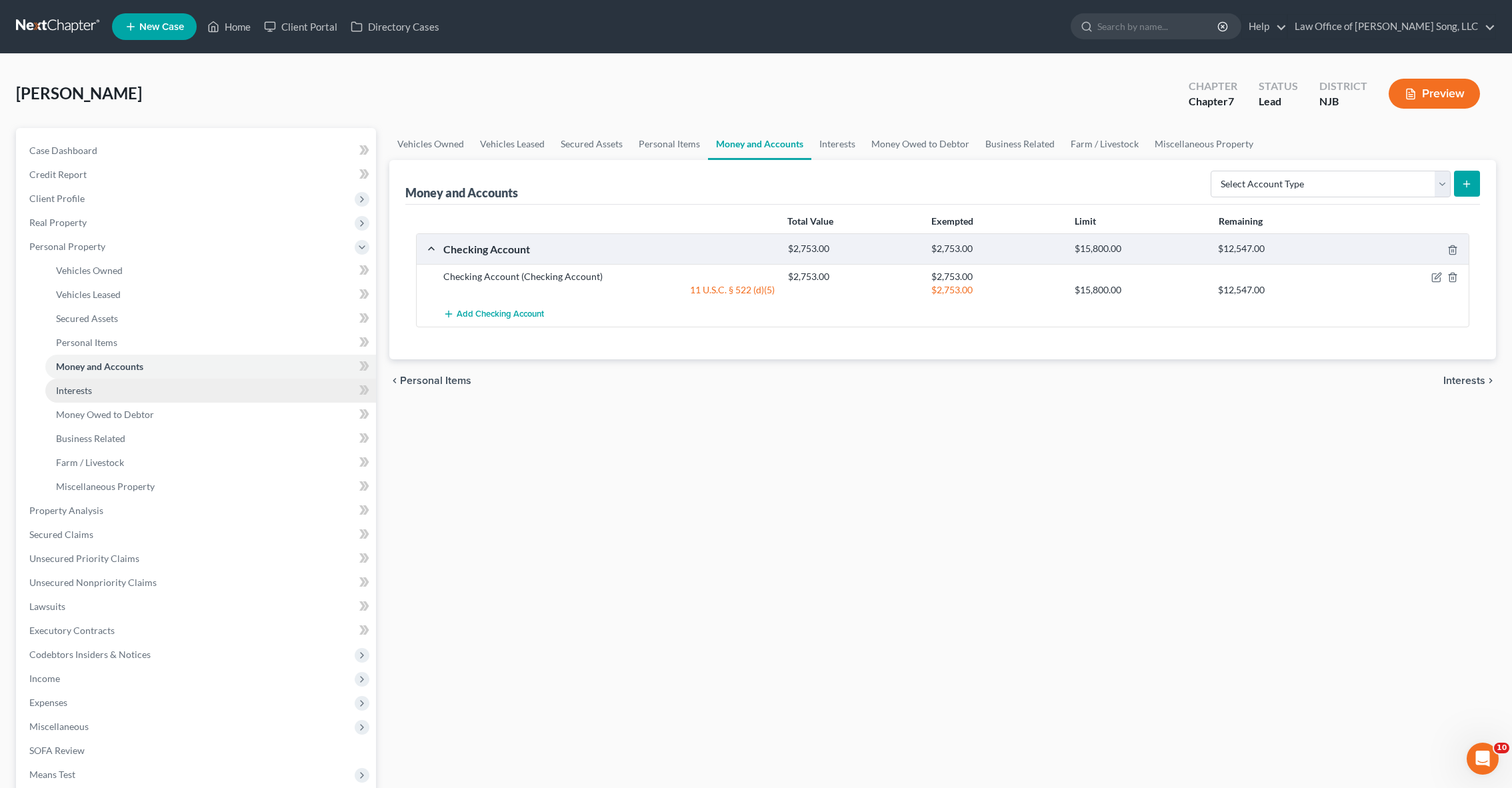
click at [164, 401] on link "Interests" at bounding box center [210, 391] width 331 height 24
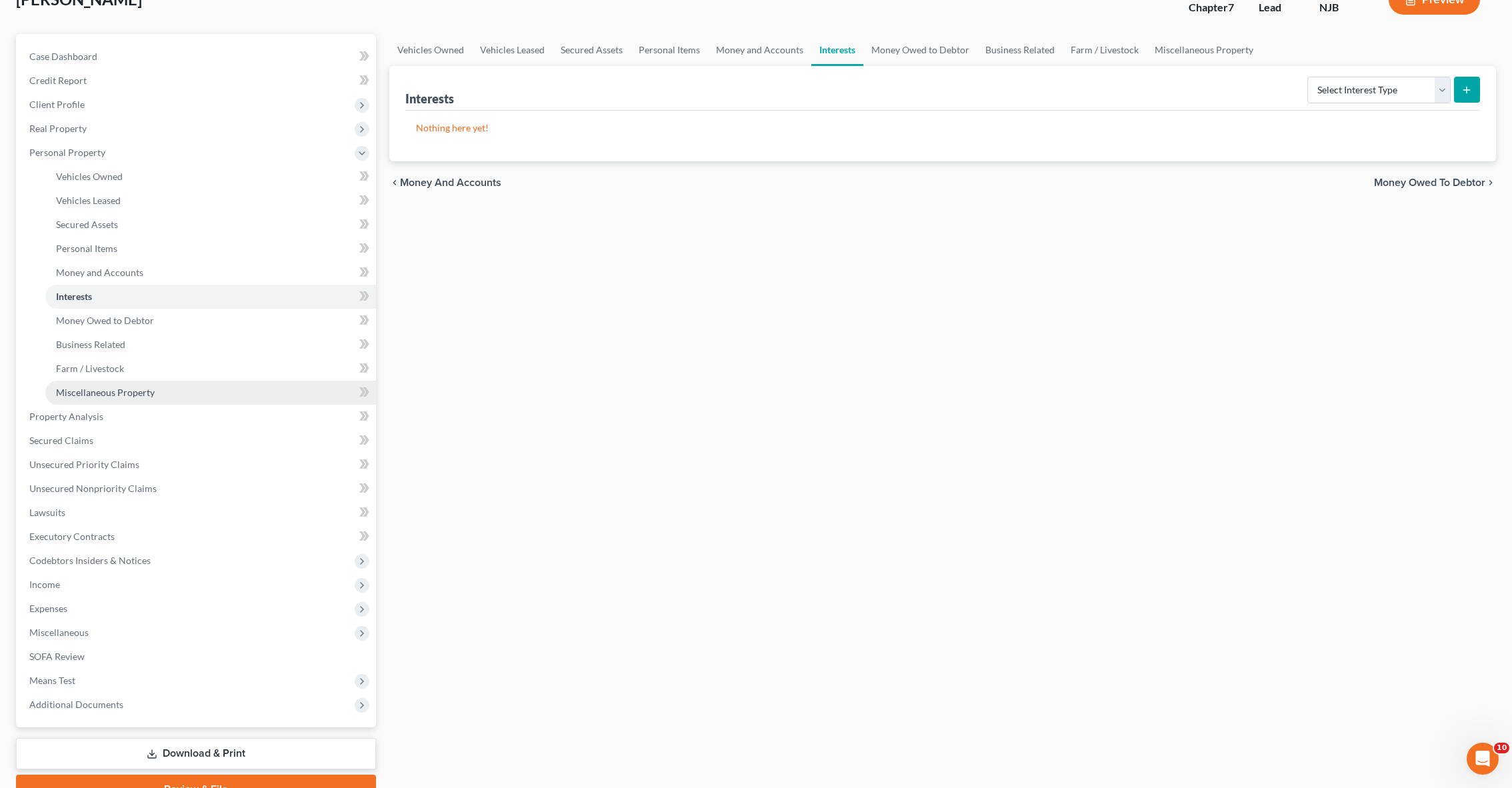
scroll to position [101, 0]
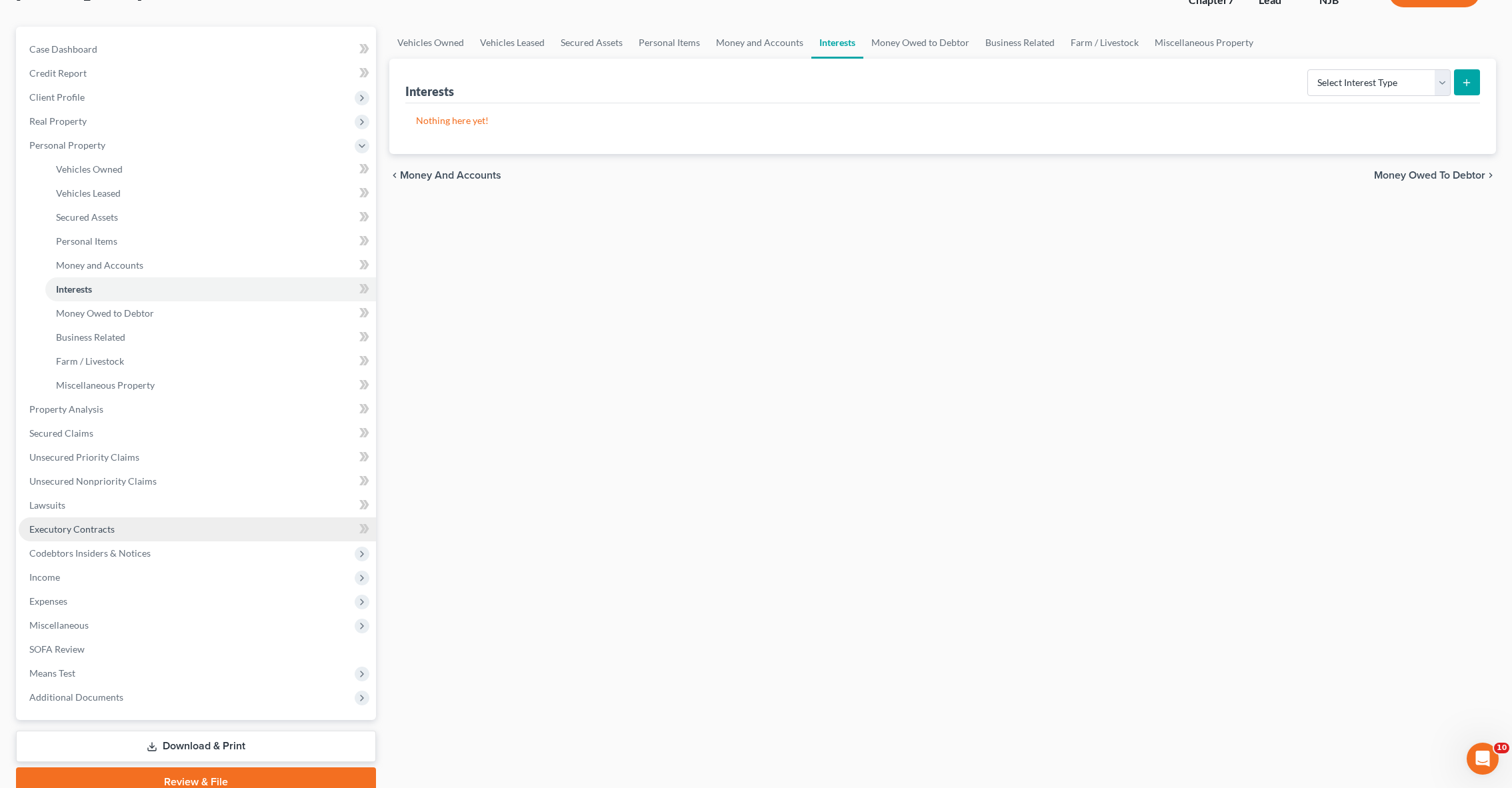
click at [182, 535] on link "Executory Contracts" at bounding box center [197, 529] width 357 height 24
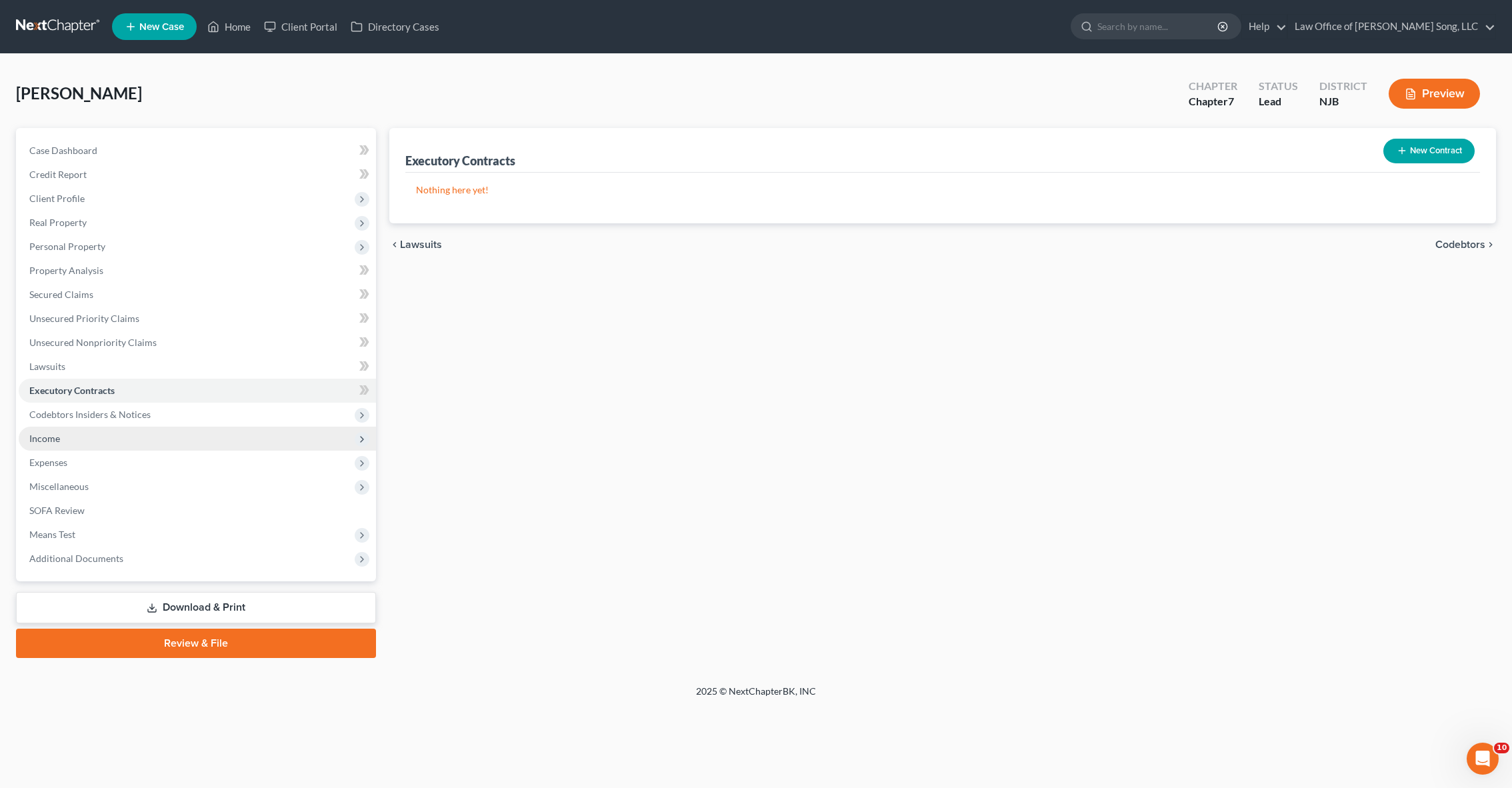
click at [94, 449] on span "Income" at bounding box center [197, 439] width 357 height 24
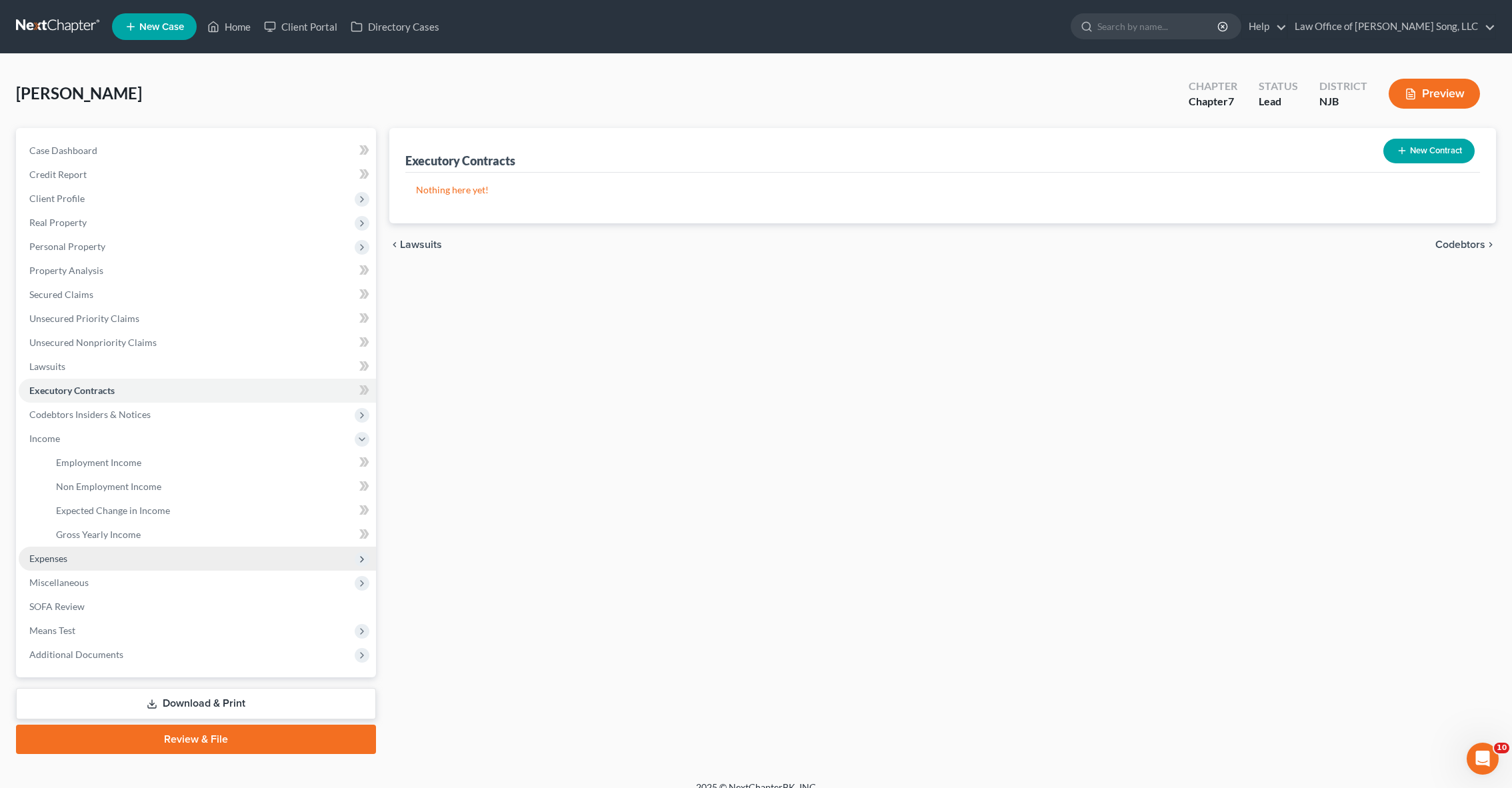
click at [107, 554] on span "Expenses" at bounding box center [197, 559] width 357 height 24
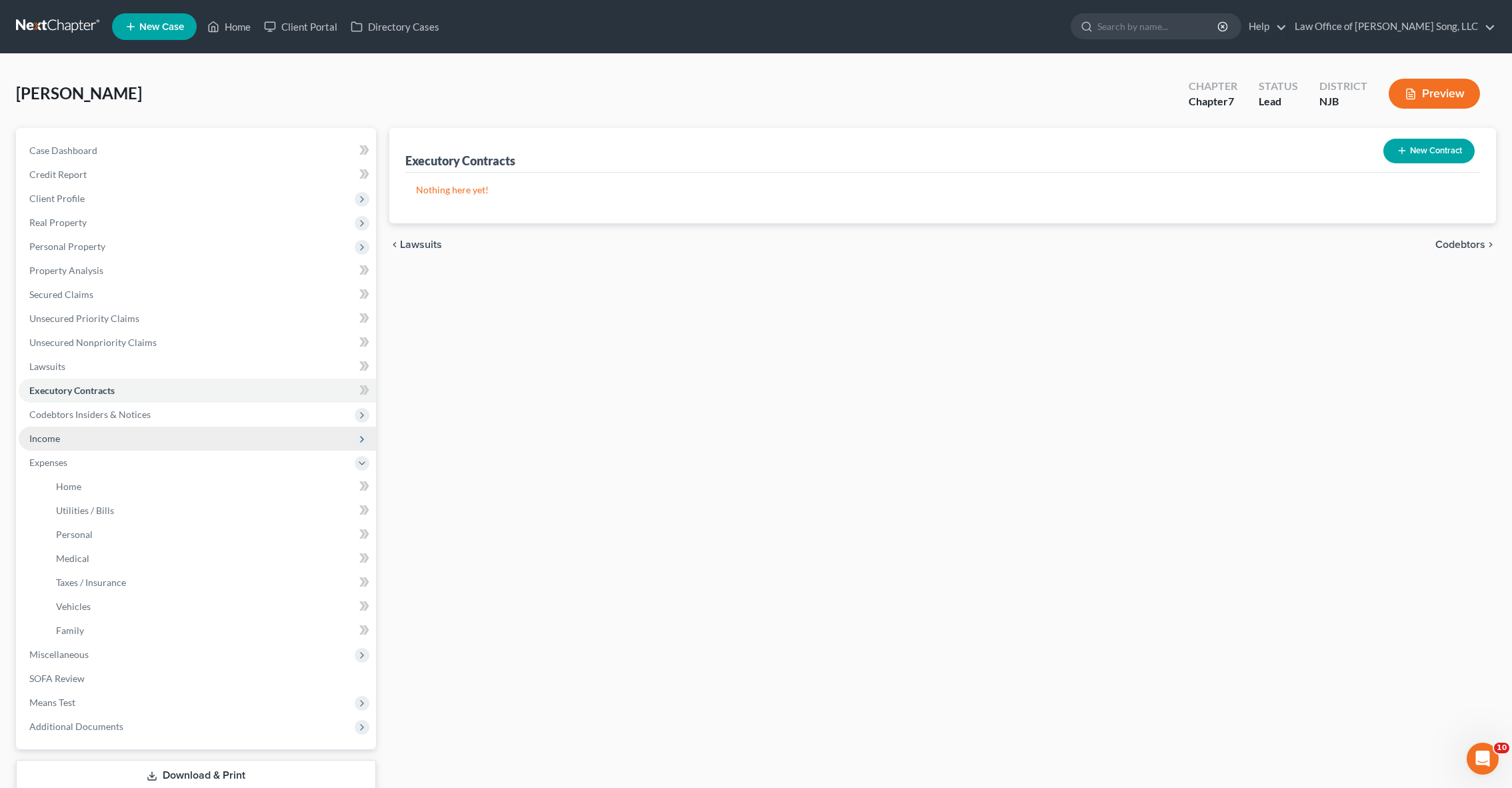
click at [80, 434] on span "Income" at bounding box center [197, 439] width 357 height 24
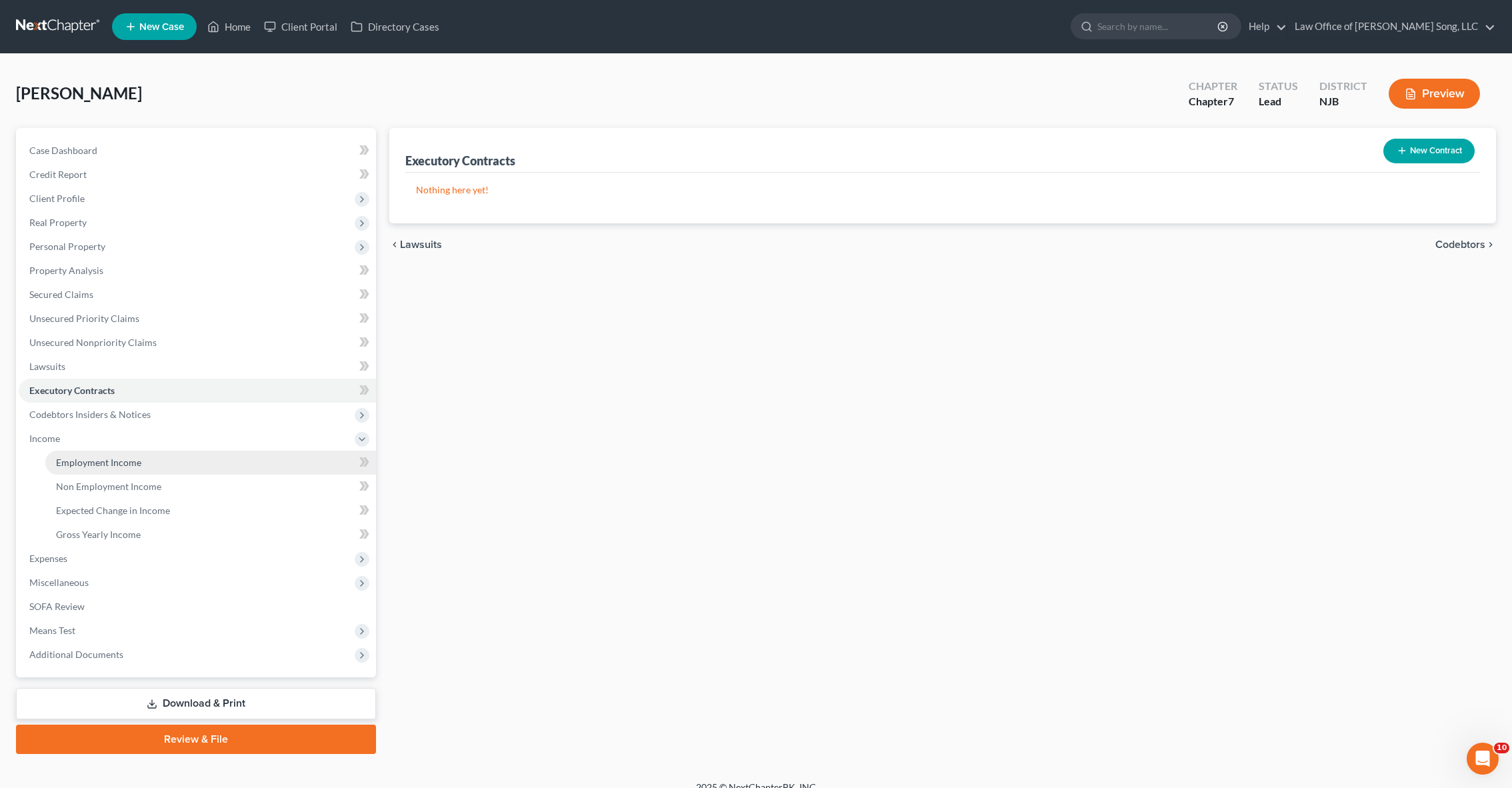
click at [103, 461] on span "Employment Income" at bounding box center [98, 462] width 85 height 11
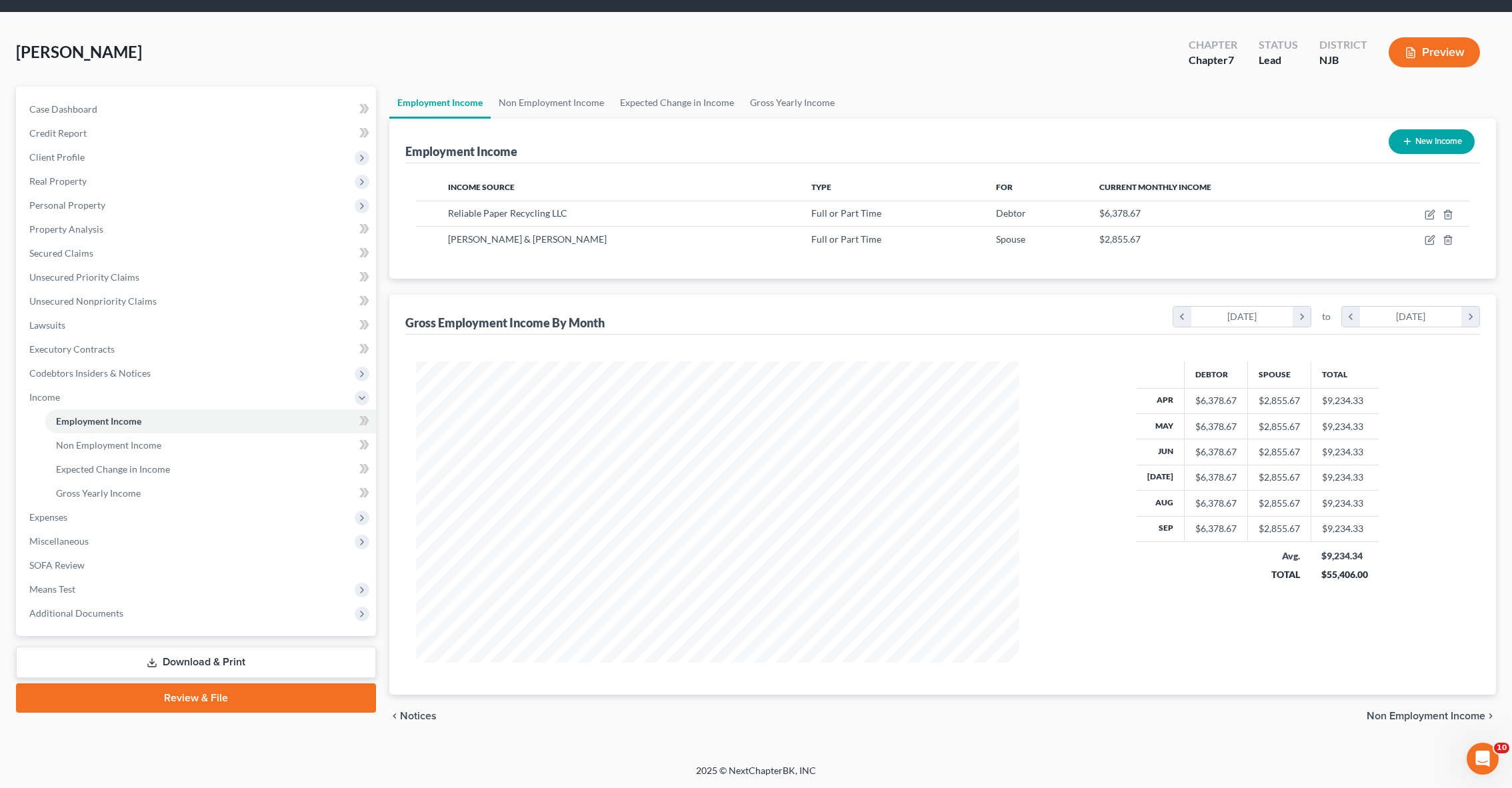
scroll to position [41, 0]
